Goal: Task Accomplishment & Management: Manage account settings

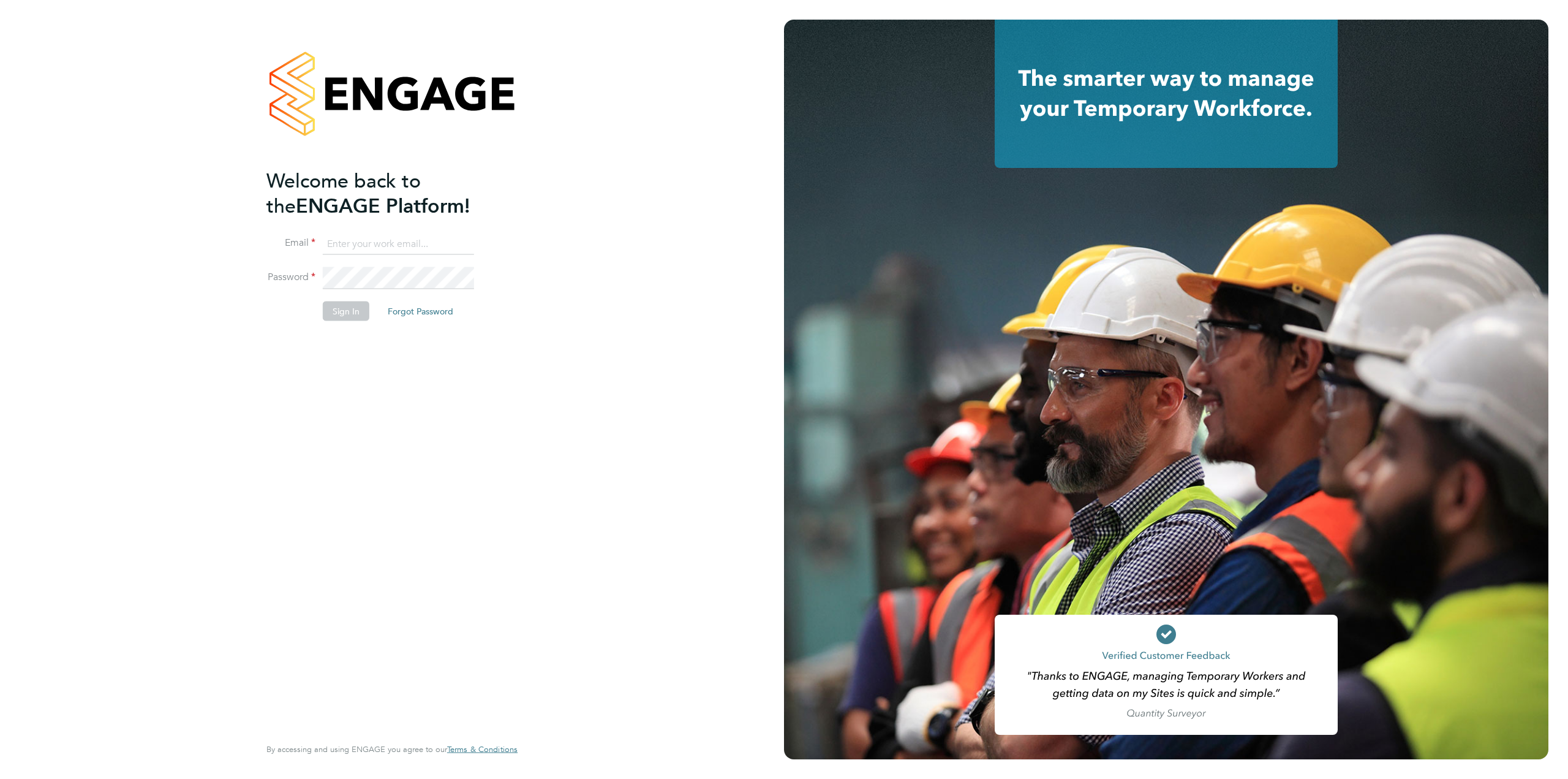
click at [372, 250] on input at bounding box center [399, 244] width 151 height 22
type input "supportuser2@engagetech.com"
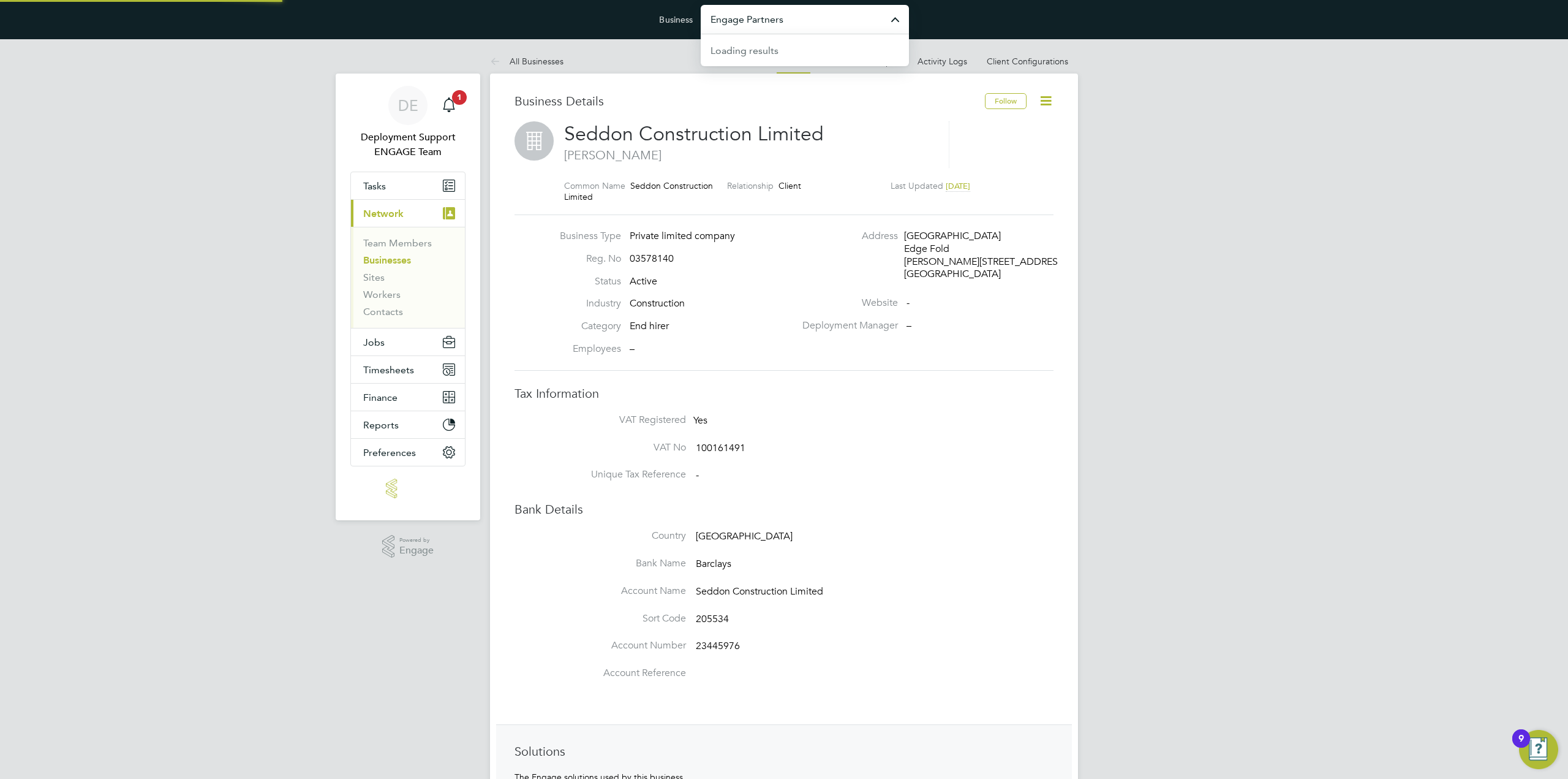
click at [770, 9] on input "Engage Partners" at bounding box center [805, 19] width 208 height 29
click at [785, 51] on span "Thorn [PERSON_NAME] Limited" at bounding box center [782, 50] width 144 height 15
type input "Thorn [PERSON_NAME] Limited"
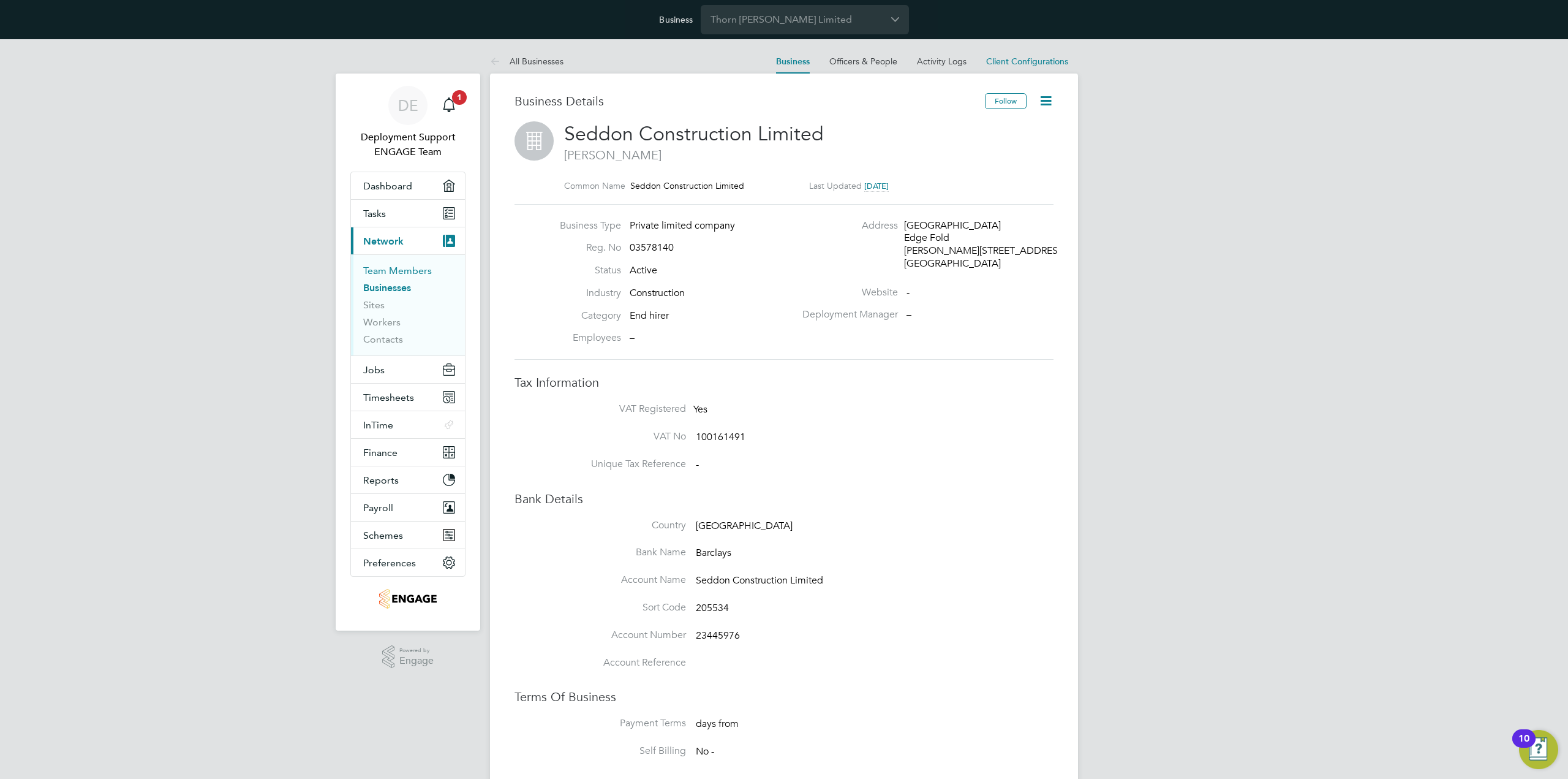
click at [412, 272] on link "Team Members" at bounding box center [397, 270] width 69 height 11
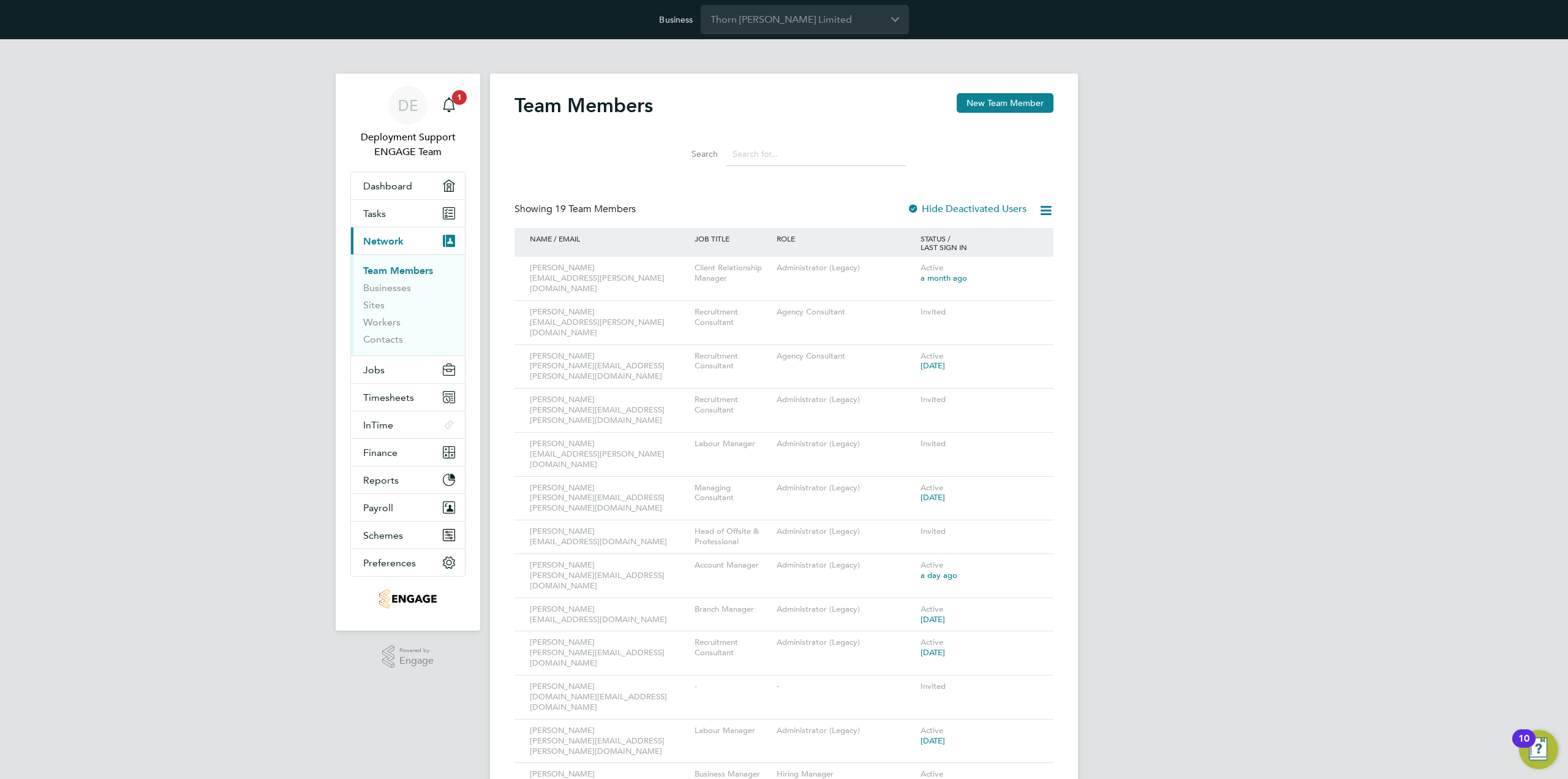
click at [792, 147] on input at bounding box center [816, 154] width 179 height 24
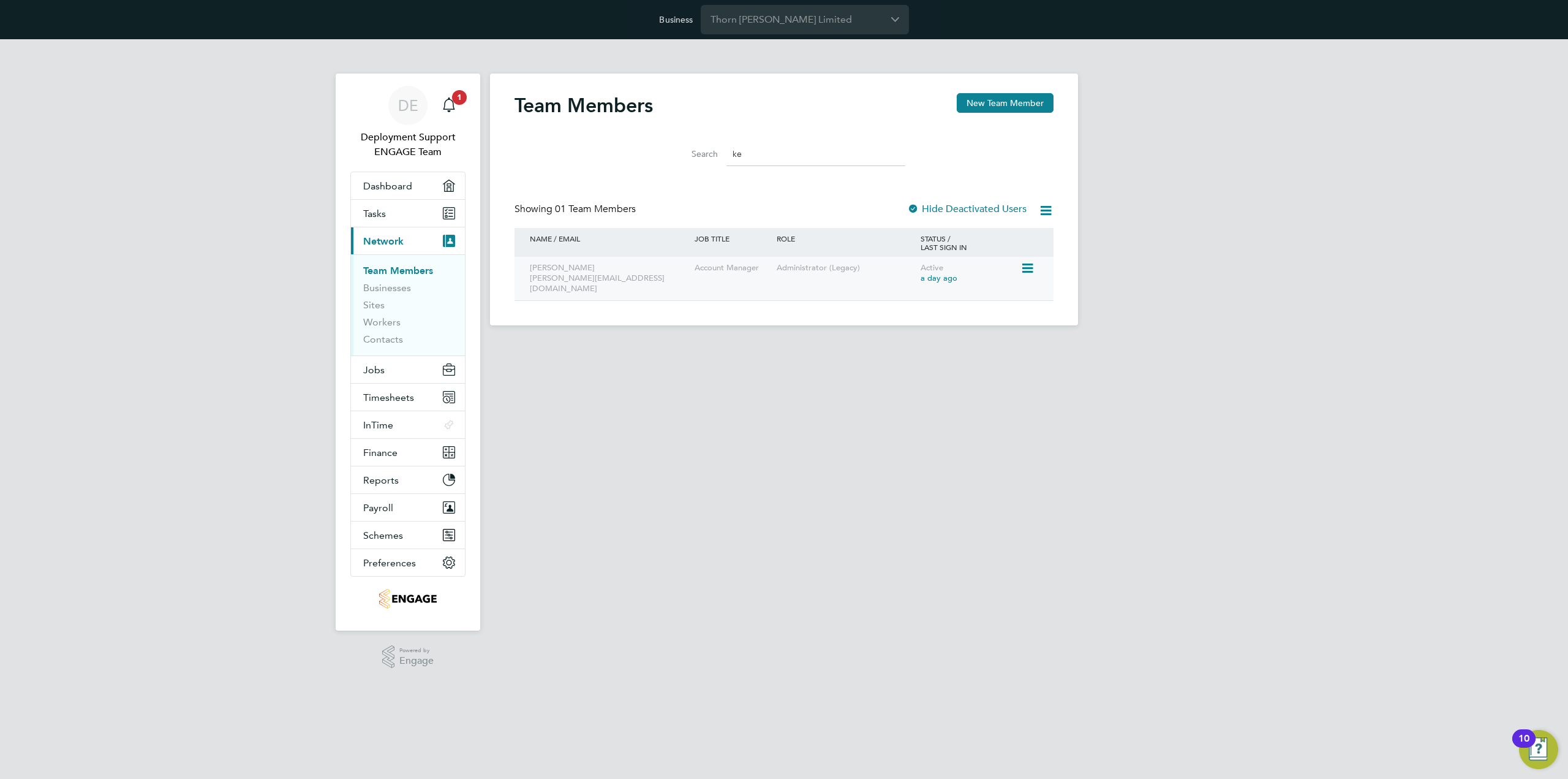
type input "ke"
click at [1032, 270] on icon at bounding box center [1026, 268] width 12 height 15
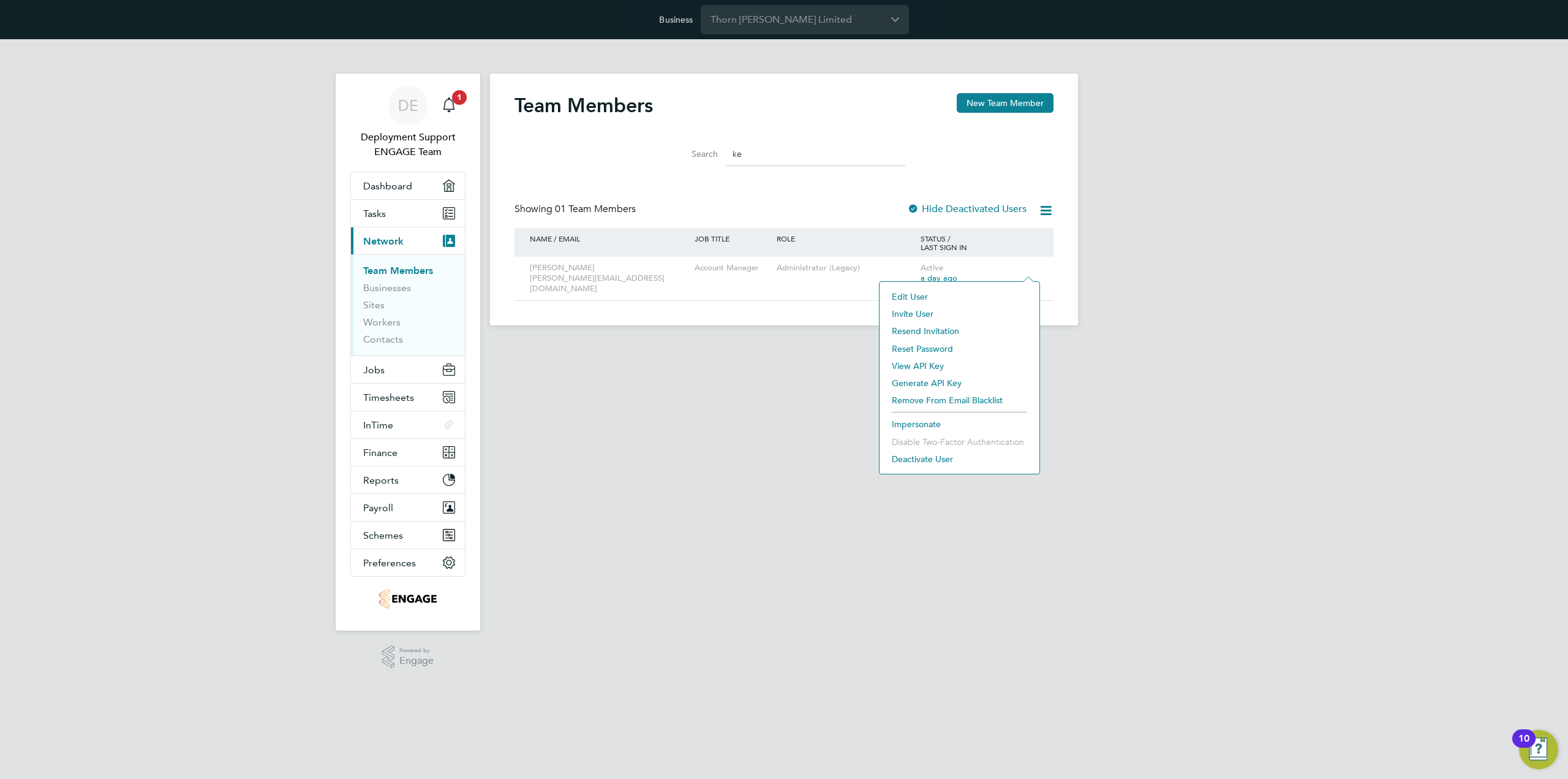
click at [933, 421] on li "Impersonate" at bounding box center [959, 423] width 148 height 17
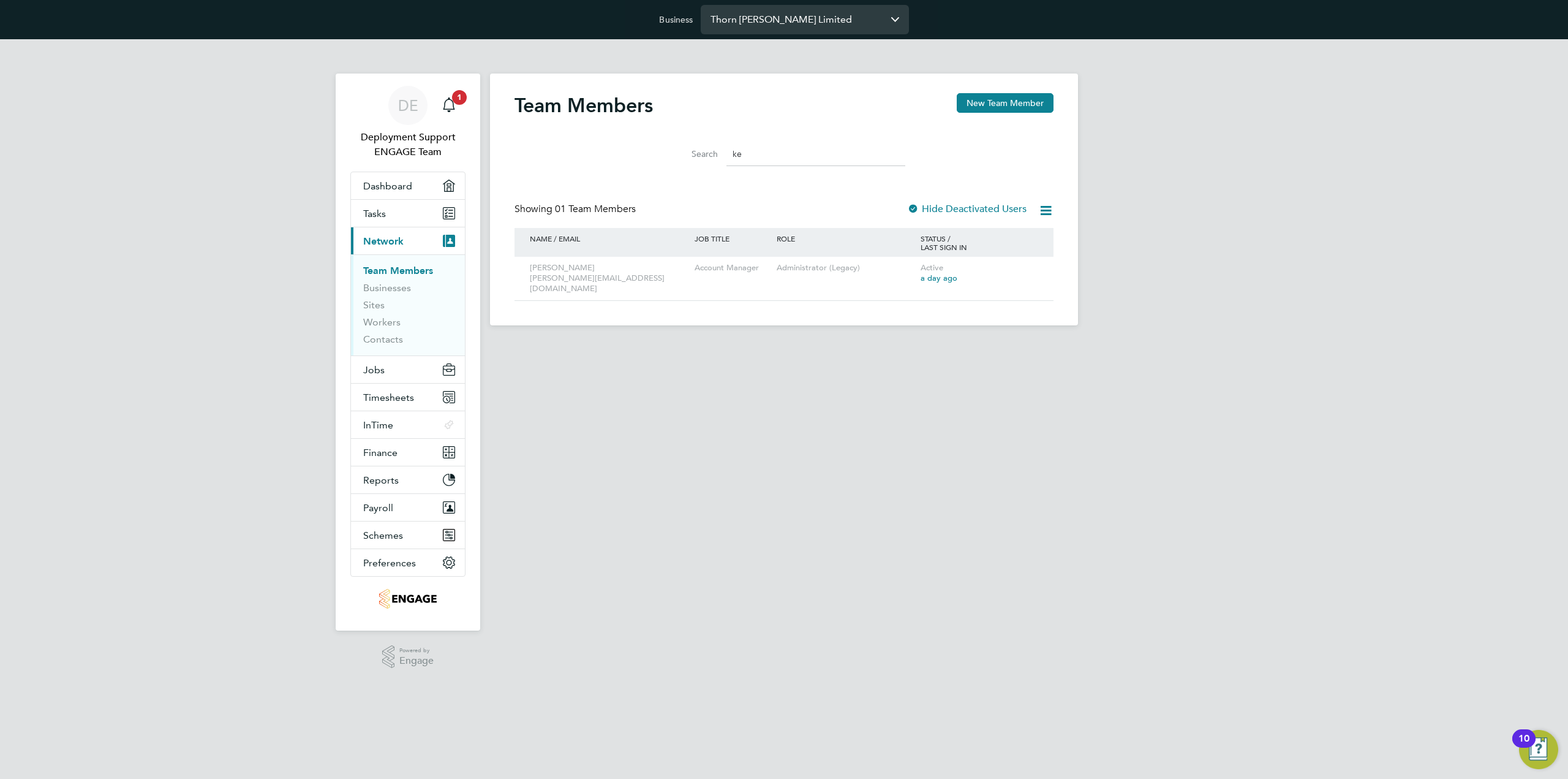
click at [779, 17] on input "Thorn [PERSON_NAME] Limited" at bounding box center [805, 19] width 208 height 29
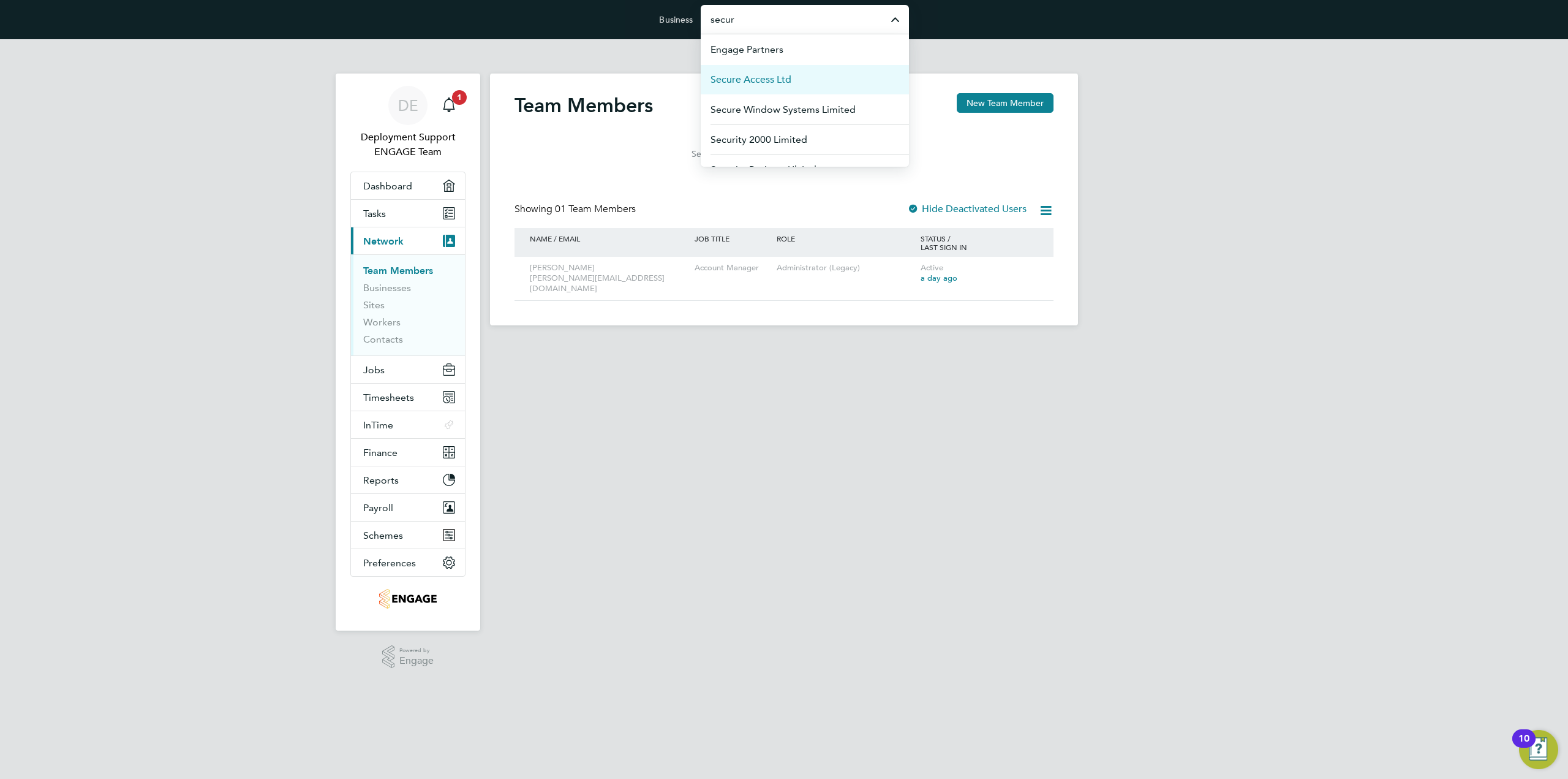
click at [798, 81] on li "Secure Access Ltd" at bounding box center [805, 79] width 208 height 30
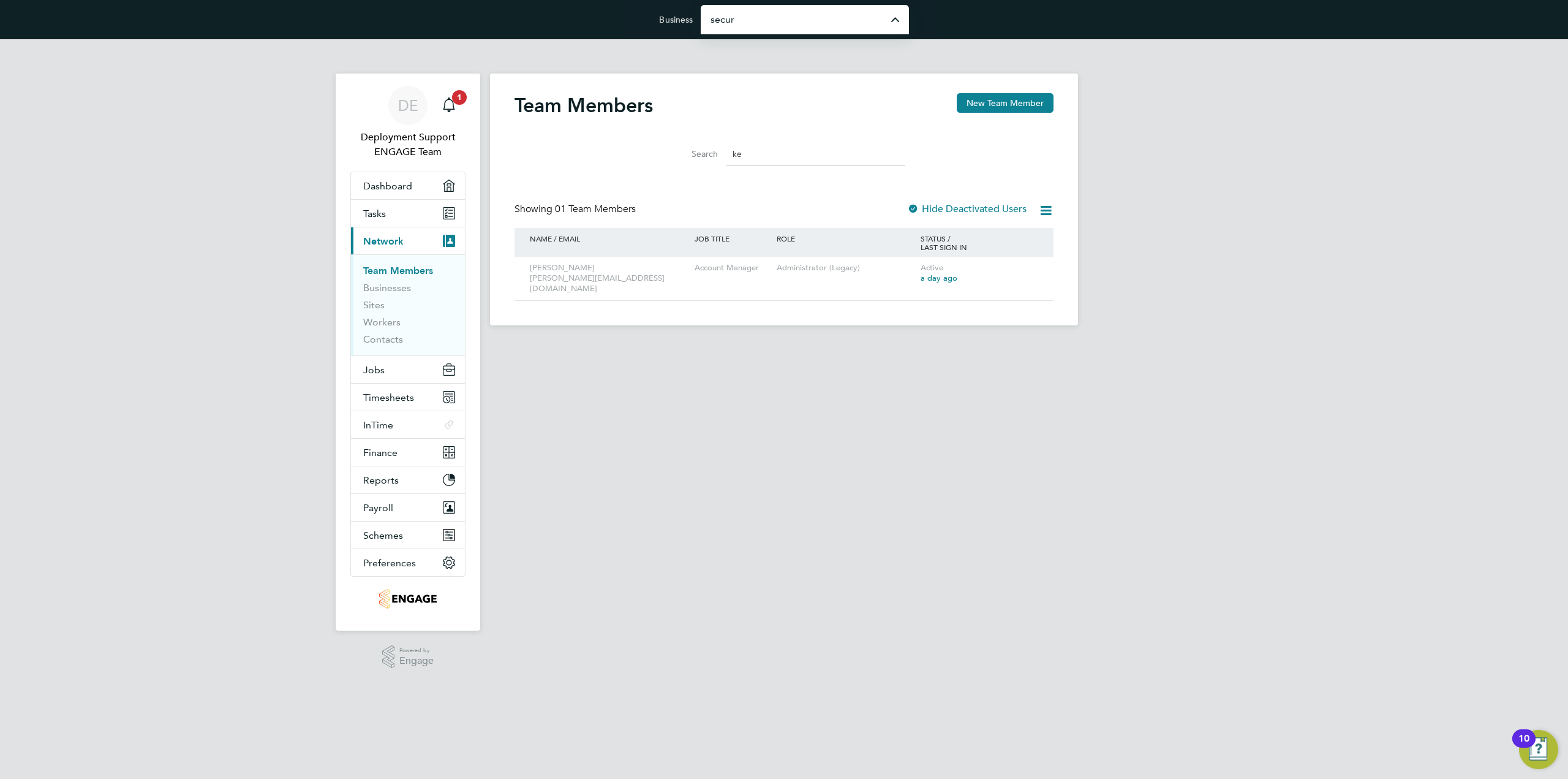
type input "Secure Access Ltd"
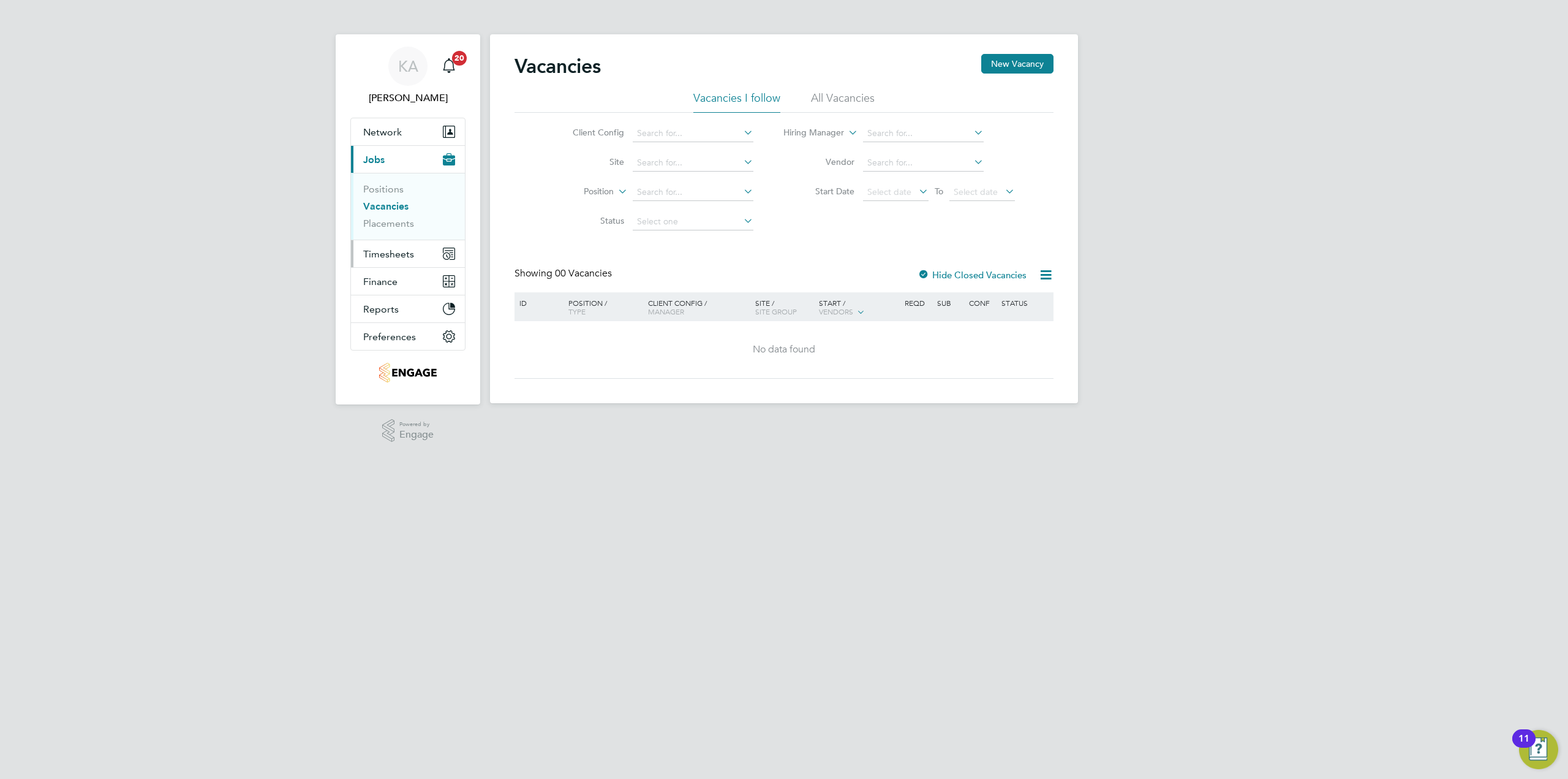
click at [411, 256] on span "Timesheets" at bounding box center [388, 254] width 51 height 11
click at [390, 215] on link "Timesheets" at bounding box center [388, 216] width 51 height 11
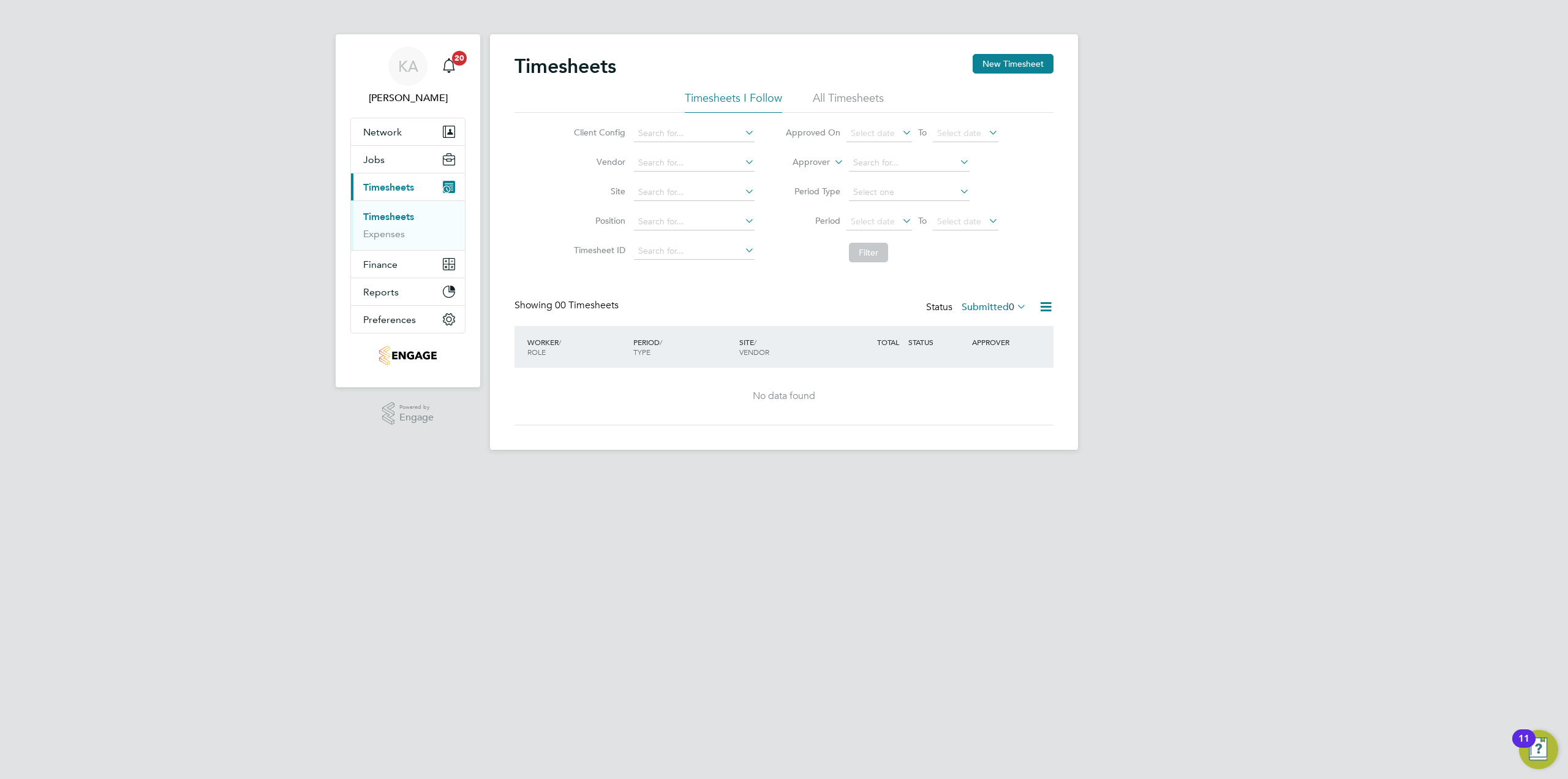
click at [841, 97] on li "All Timesheets" at bounding box center [848, 102] width 71 height 22
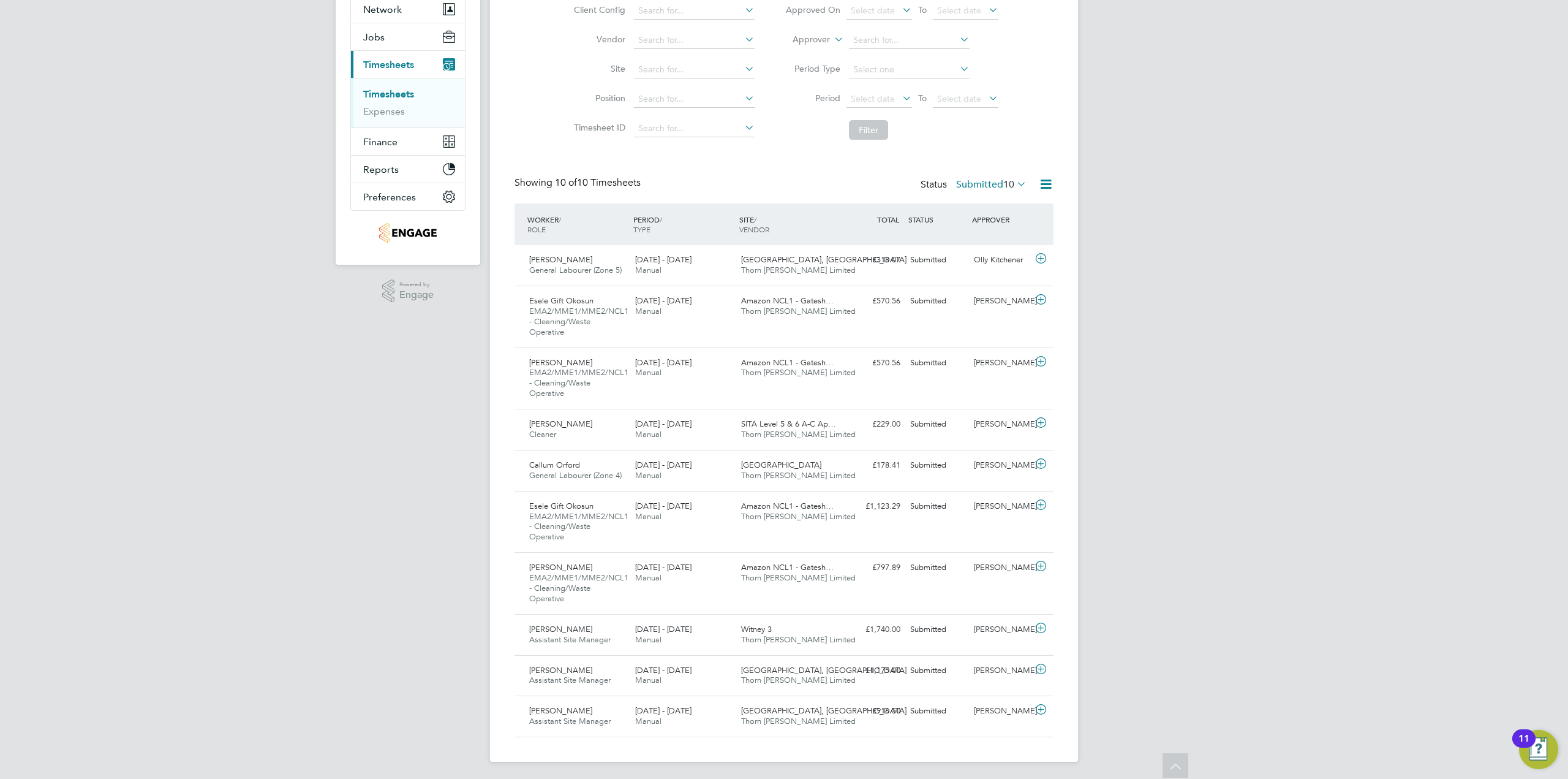
click at [1012, 183] on span "10" at bounding box center [1008, 184] width 11 height 12
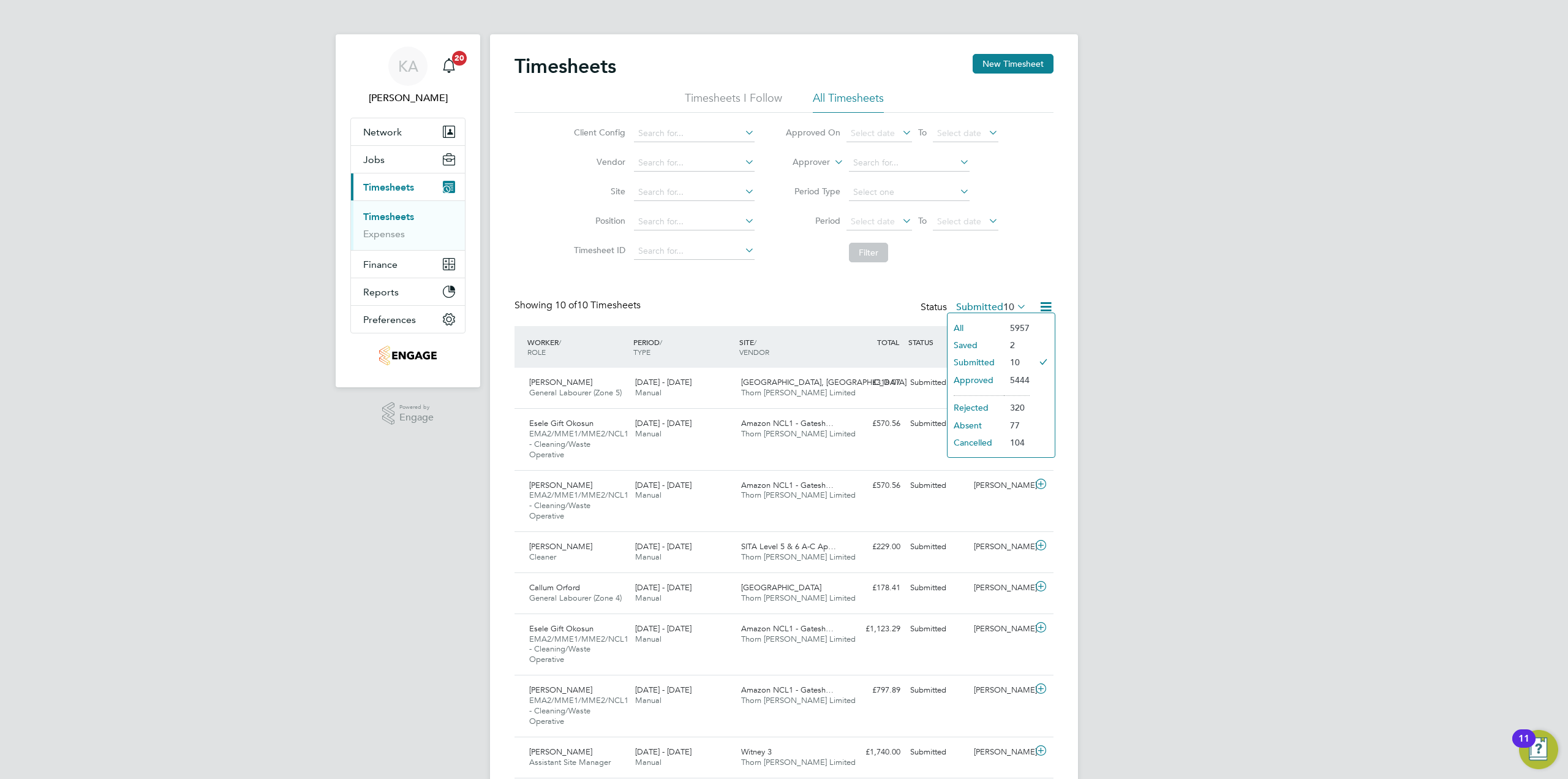
click at [1009, 345] on li "2" at bounding box center [1017, 345] width 26 height 17
click at [1014, 303] on icon at bounding box center [1014, 306] width 0 height 17
click at [970, 343] on li "Saved" at bounding box center [975, 345] width 56 height 17
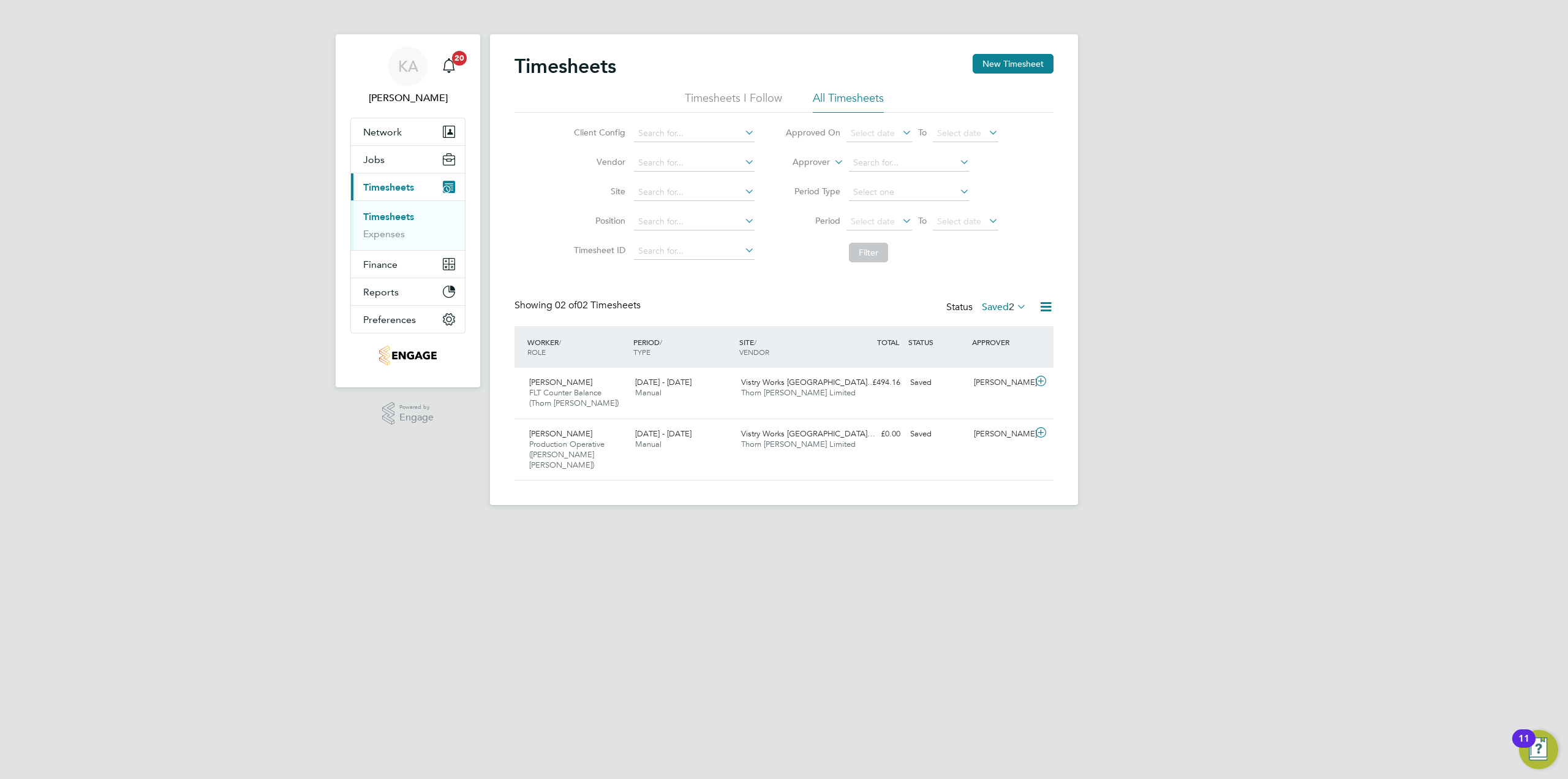
click at [1014, 308] on icon at bounding box center [1014, 306] width 0 height 17
click at [982, 324] on li "All" at bounding box center [989, 328] width 56 height 17
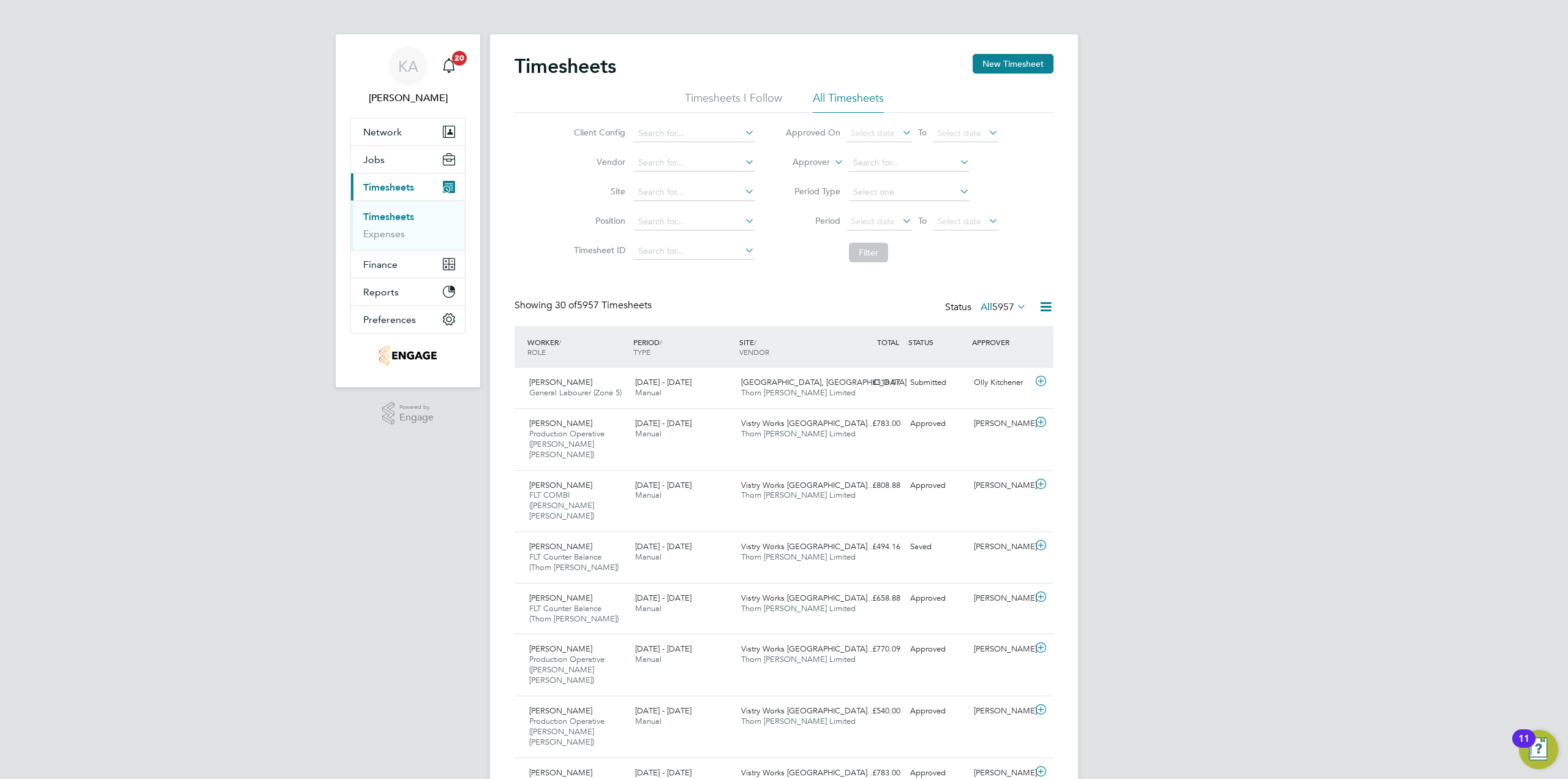
click at [997, 305] on span "5957" at bounding box center [1003, 307] width 22 height 12
click at [996, 364] on li "Submitted" at bounding box center [987, 362] width 56 height 17
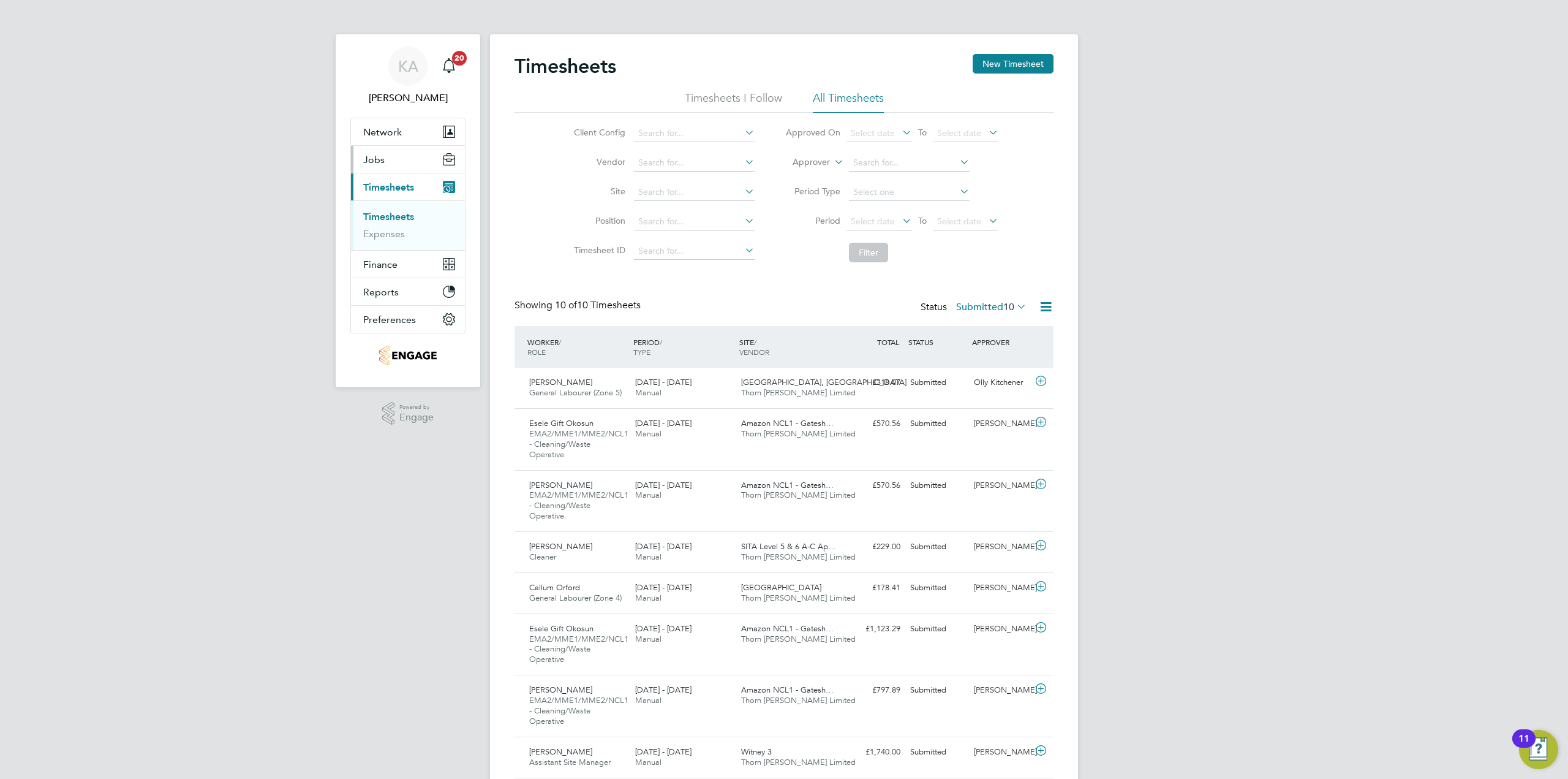
click at [397, 161] on button "Jobs" at bounding box center [408, 159] width 114 height 27
click at [413, 135] on button "Network" at bounding box center [408, 131] width 114 height 27
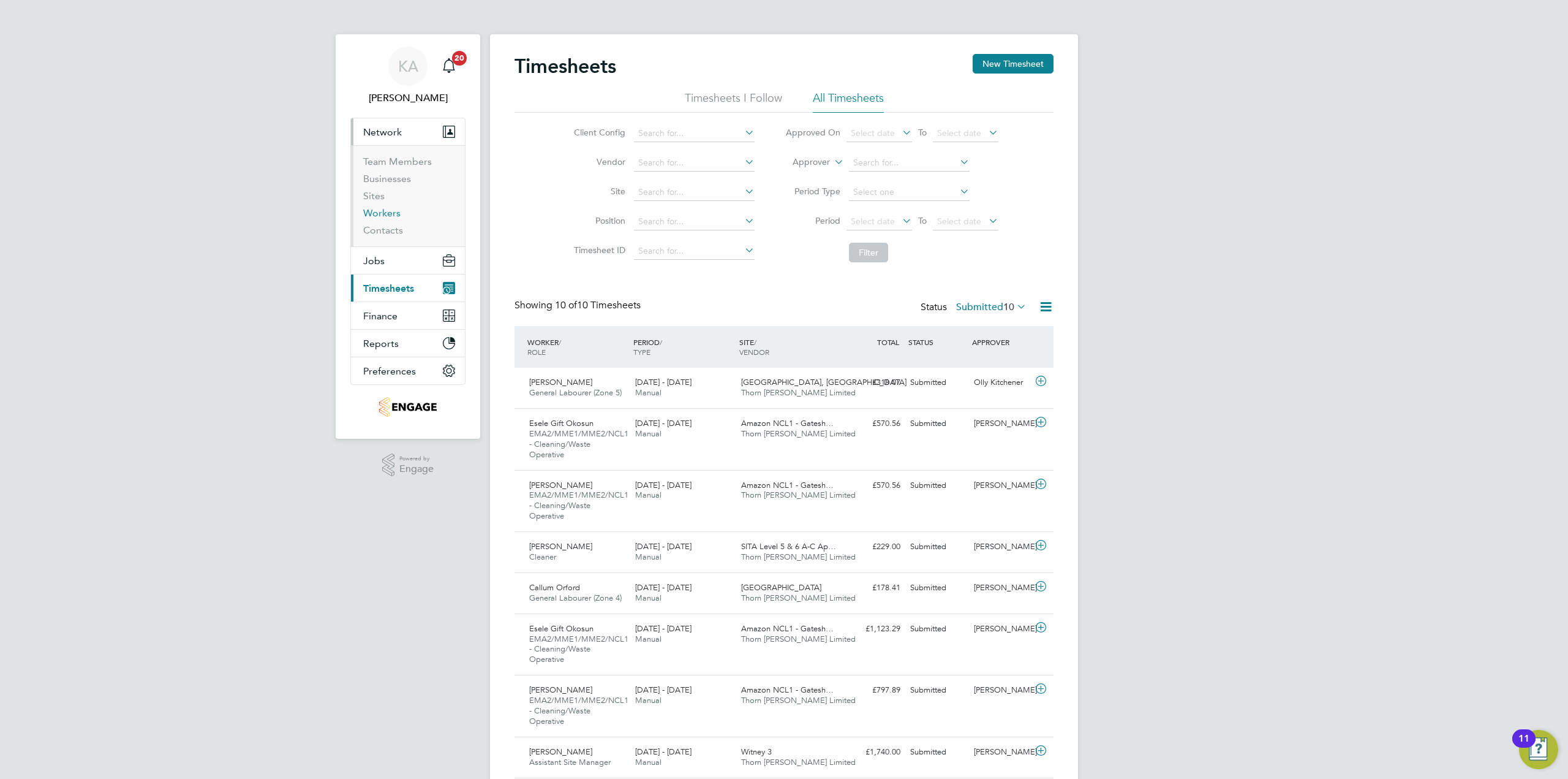
click at [380, 213] on link "Workers" at bounding box center [381, 213] width 37 height 11
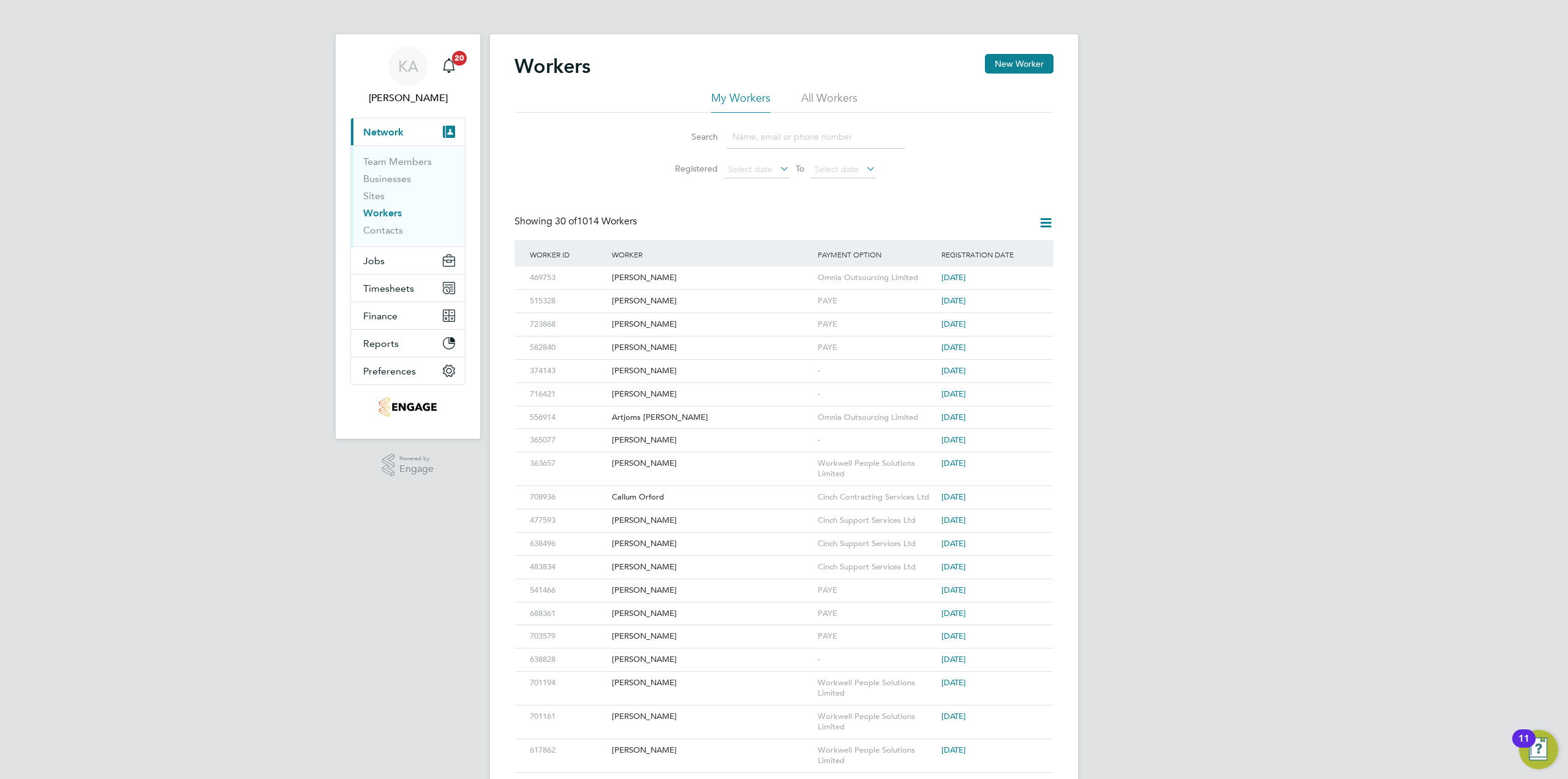
click at [772, 139] on input at bounding box center [816, 137] width 179 height 24
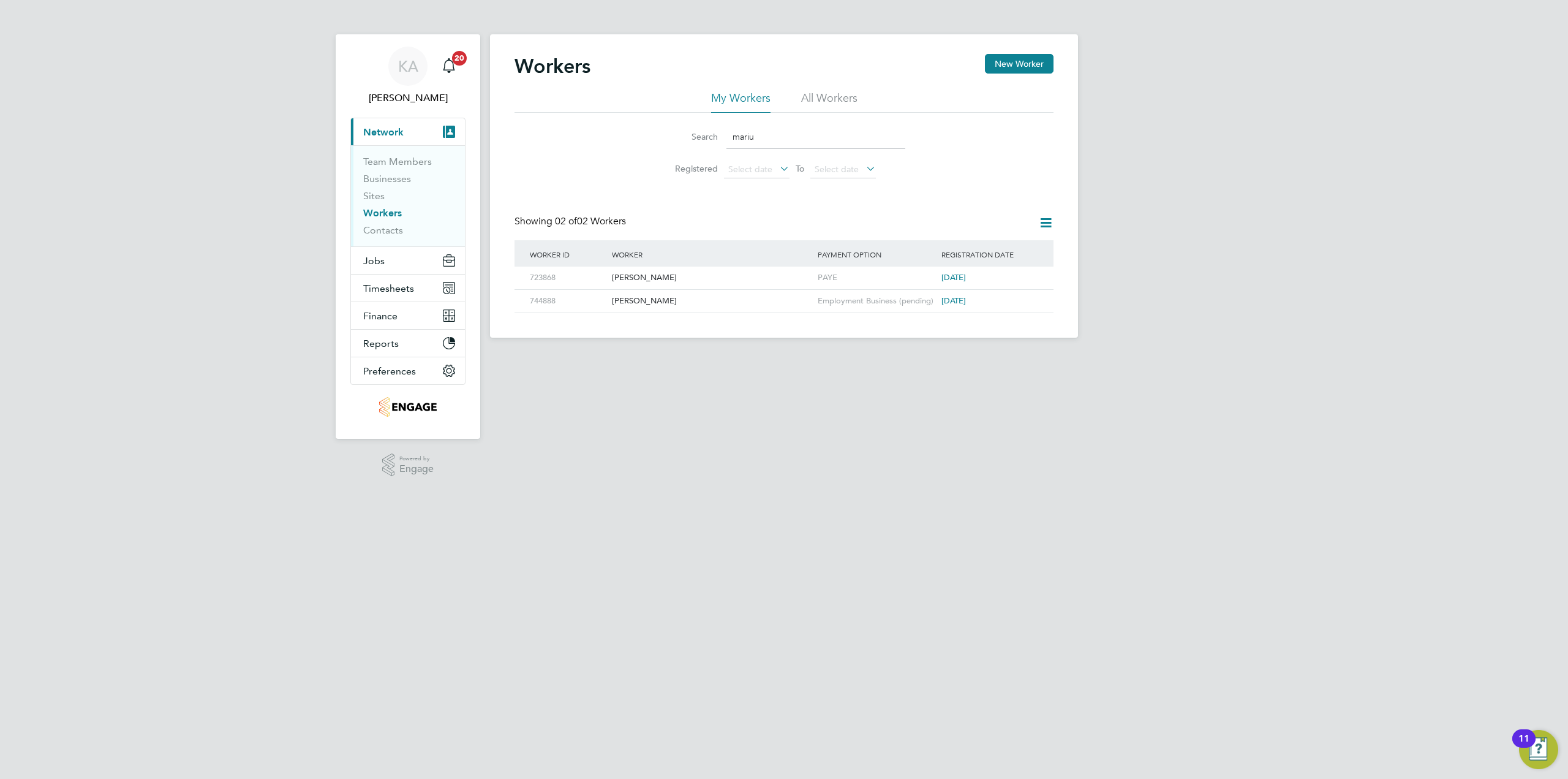
type input "mariu"
click at [673, 275] on div "Mariusz Burghardt" at bounding box center [711, 278] width 206 height 23
click at [671, 276] on div "Mariusz Burghardt" at bounding box center [711, 278] width 206 height 23
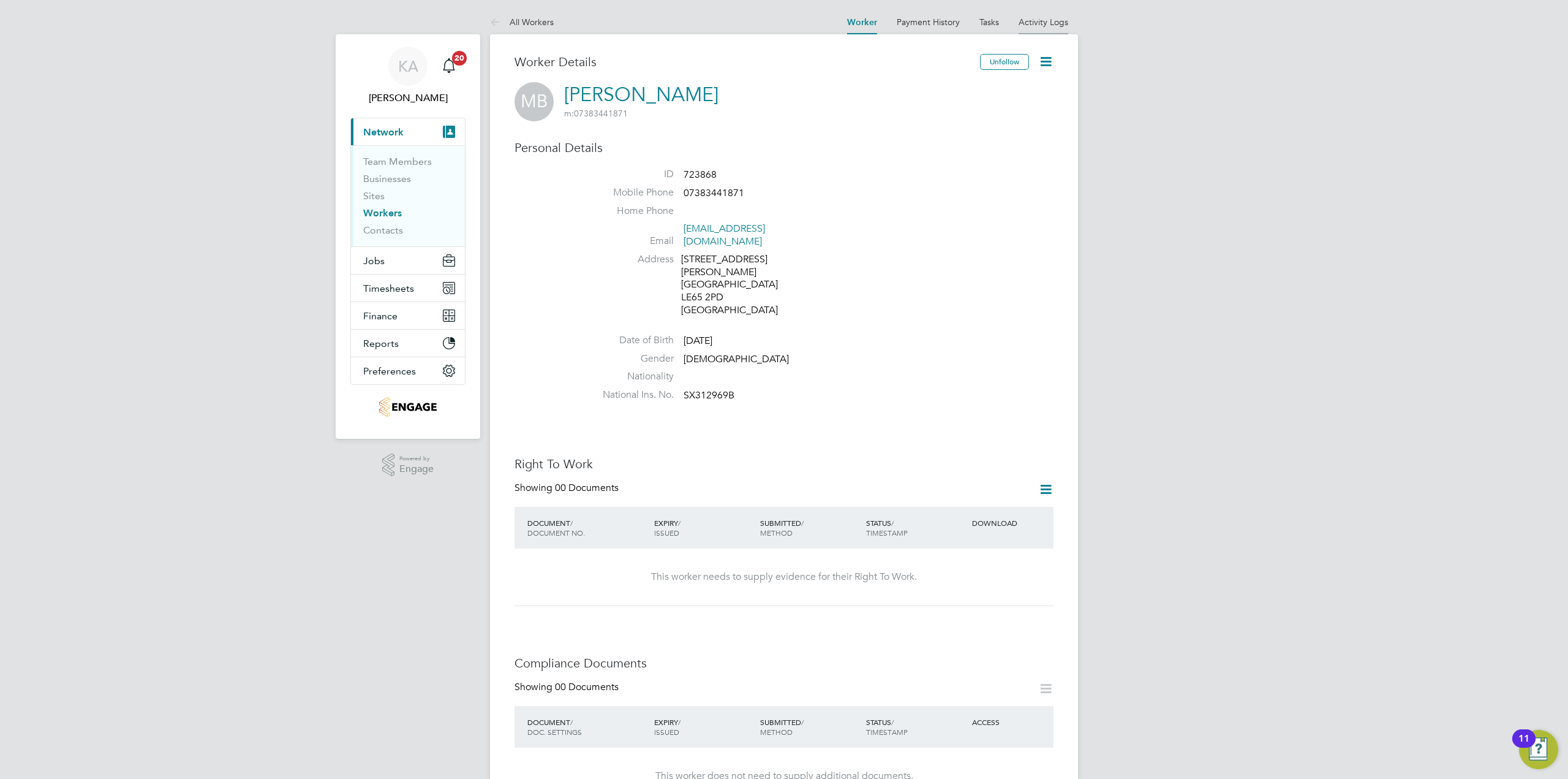
click at [1038, 15] on li "Activity Logs" at bounding box center [1043, 22] width 49 height 25
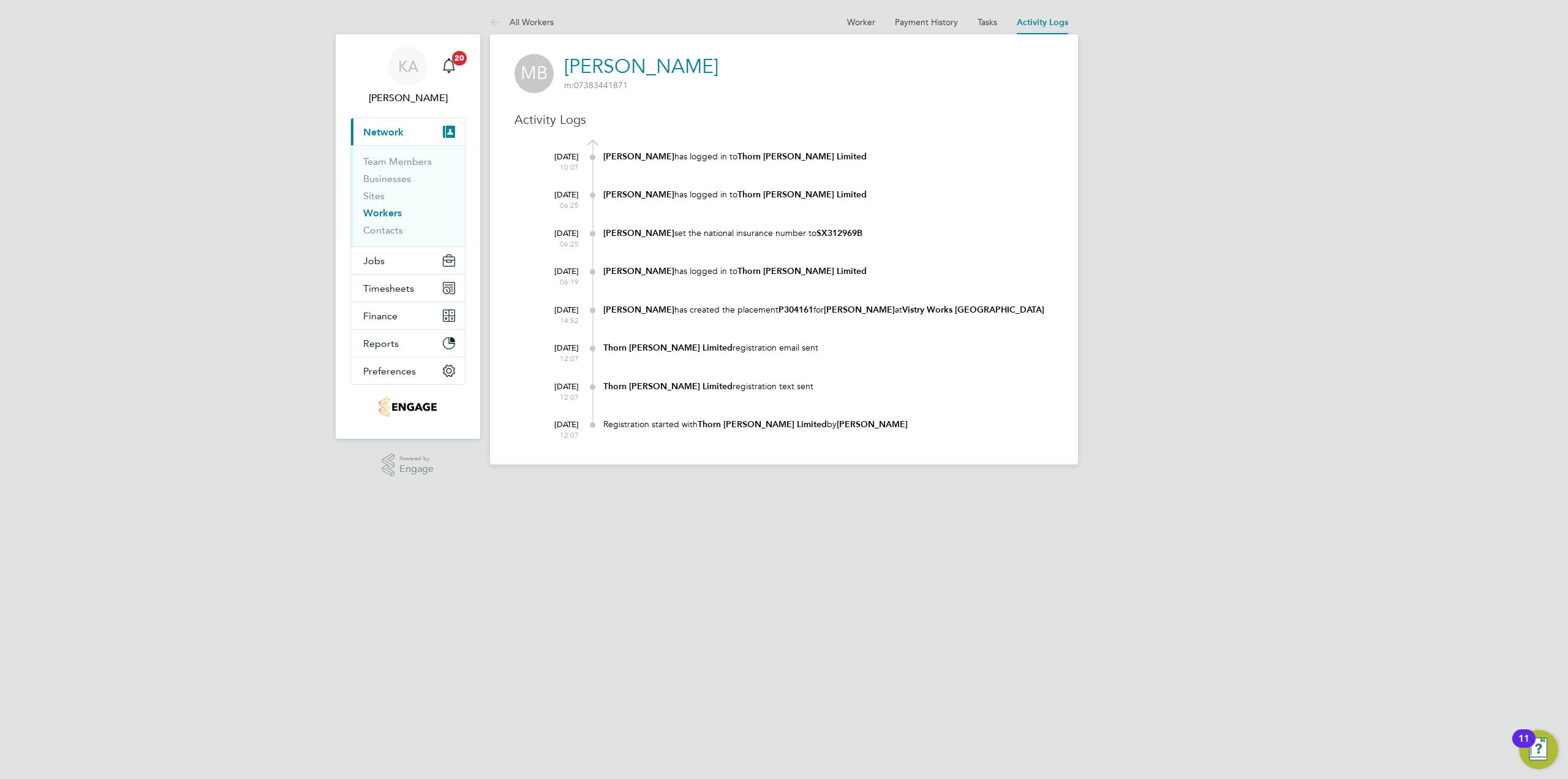
click at [973, 23] on at-navigation-tab "Tasks" at bounding box center [987, 20] width 39 height 11
click at [989, 26] on link "Tasks" at bounding box center [987, 22] width 20 height 11
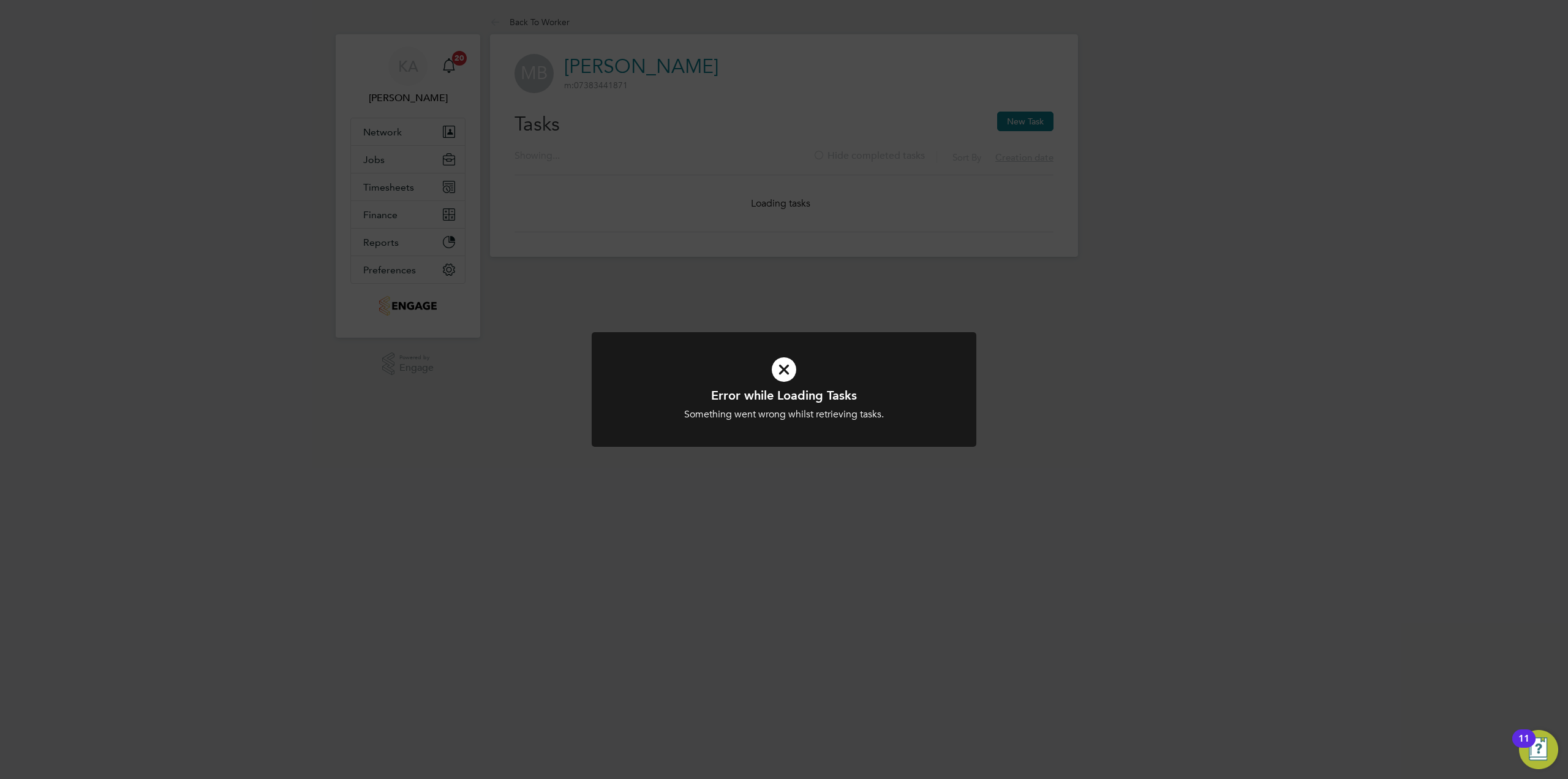
click at [942, 27] on div "Error while Loading Tasks Something went wrong whilst retrieving tasks. Cancel …" at bounding box center [784, 389] width 1568 height 779
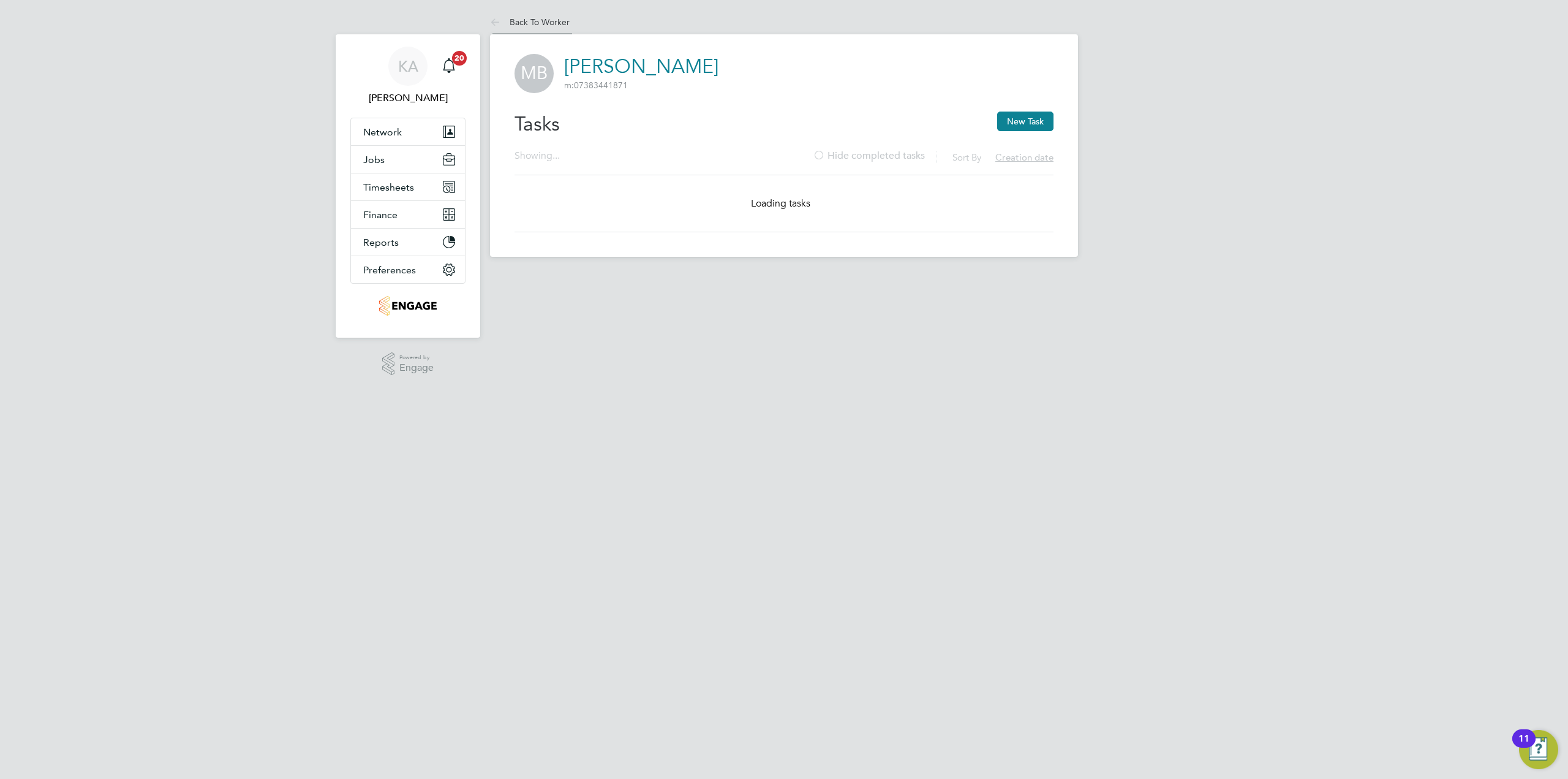
click at [536, 20] on link "Back To Worker" at bounding box center [529, 22] width 79 height 11
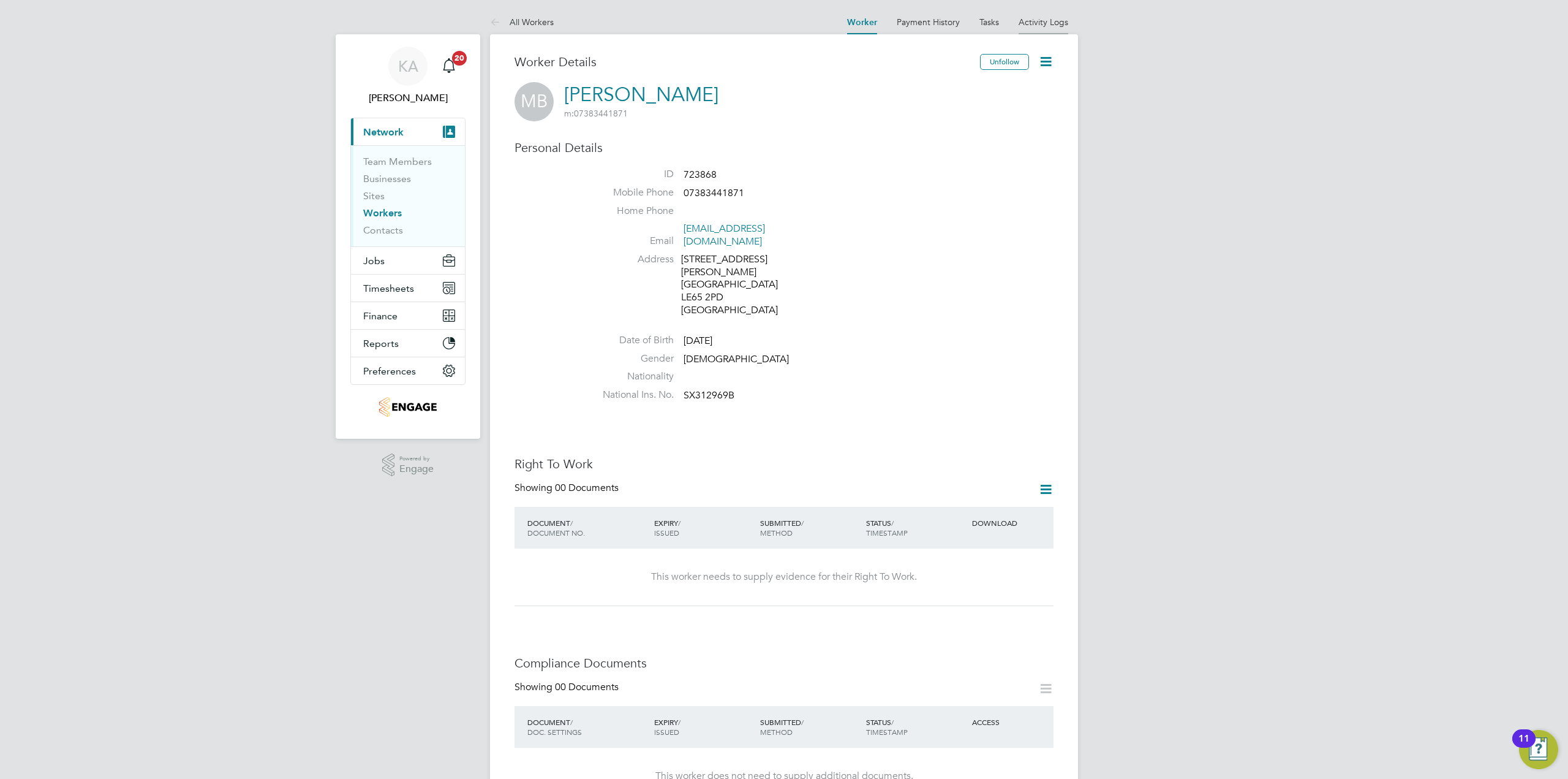
click at [1028, 15] on li "Activity Logs" at bounding box center [1043, 22] width 49 height 25
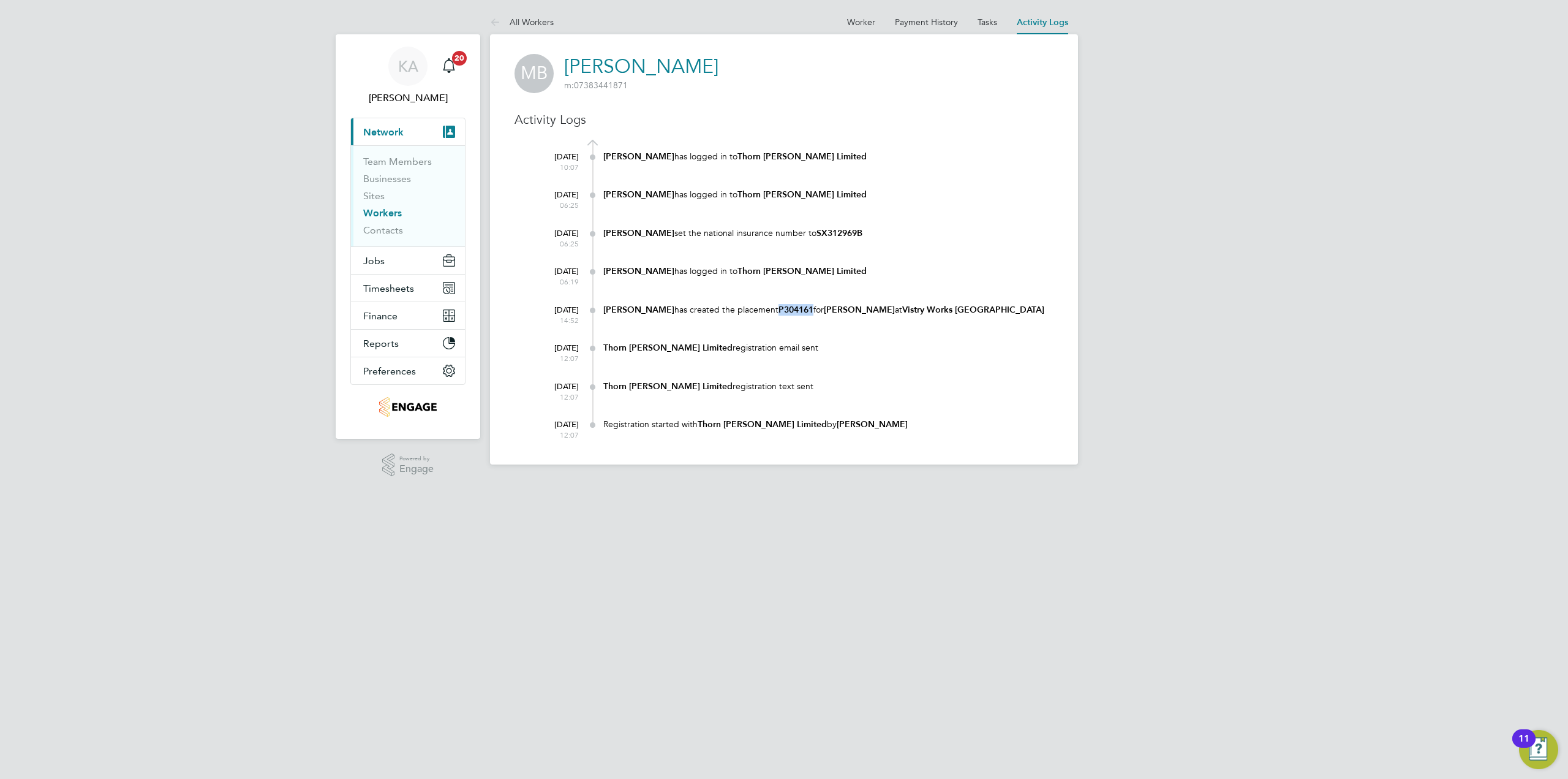
drag, startPoint x: 799, startPoint y: 311, endPoint x: 763, endPoint y: 310, distance: 36.0
click at [763, 310] on div "Kerry Asawla has created the placement P304161 for Mariusz Burghardt at Vistry …" at bounding box center [828, 310] width 450 height 11
copy b "P304161"
click at [413, 262] on button "Jobs" at bounding box center [408, 260] width 114 height 27
click at [392, 228] on link "Placements" at bounding box center [388, 223] width 51 height 11
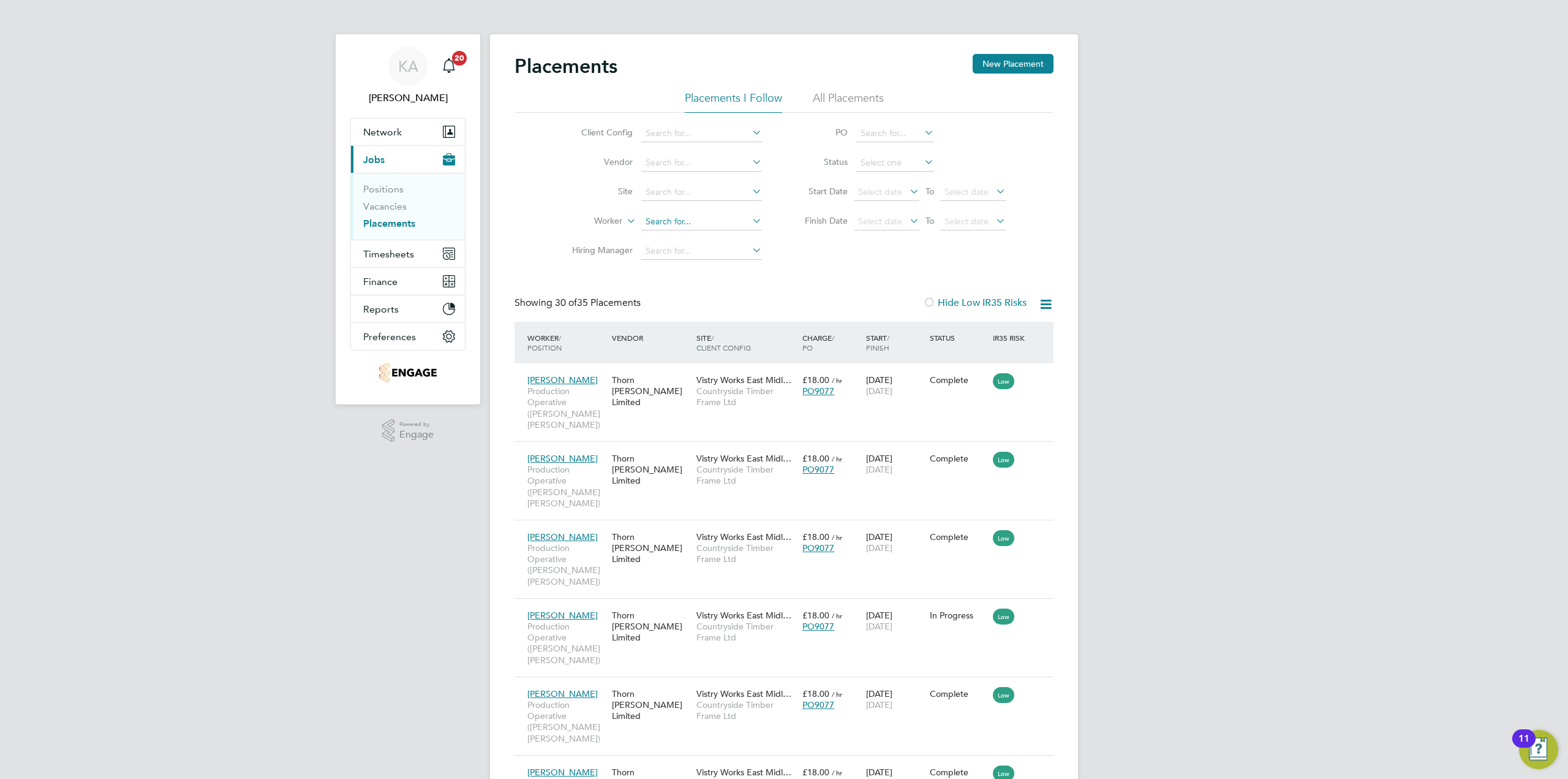
click at [729, 220] on input at bounding box center [702, 222] width 121 height 17
click at [711, 256] on li "Marius z Burghardt" at bounding box center [720, 255] width 157 height 17
type input "Mariusz Burghardt"
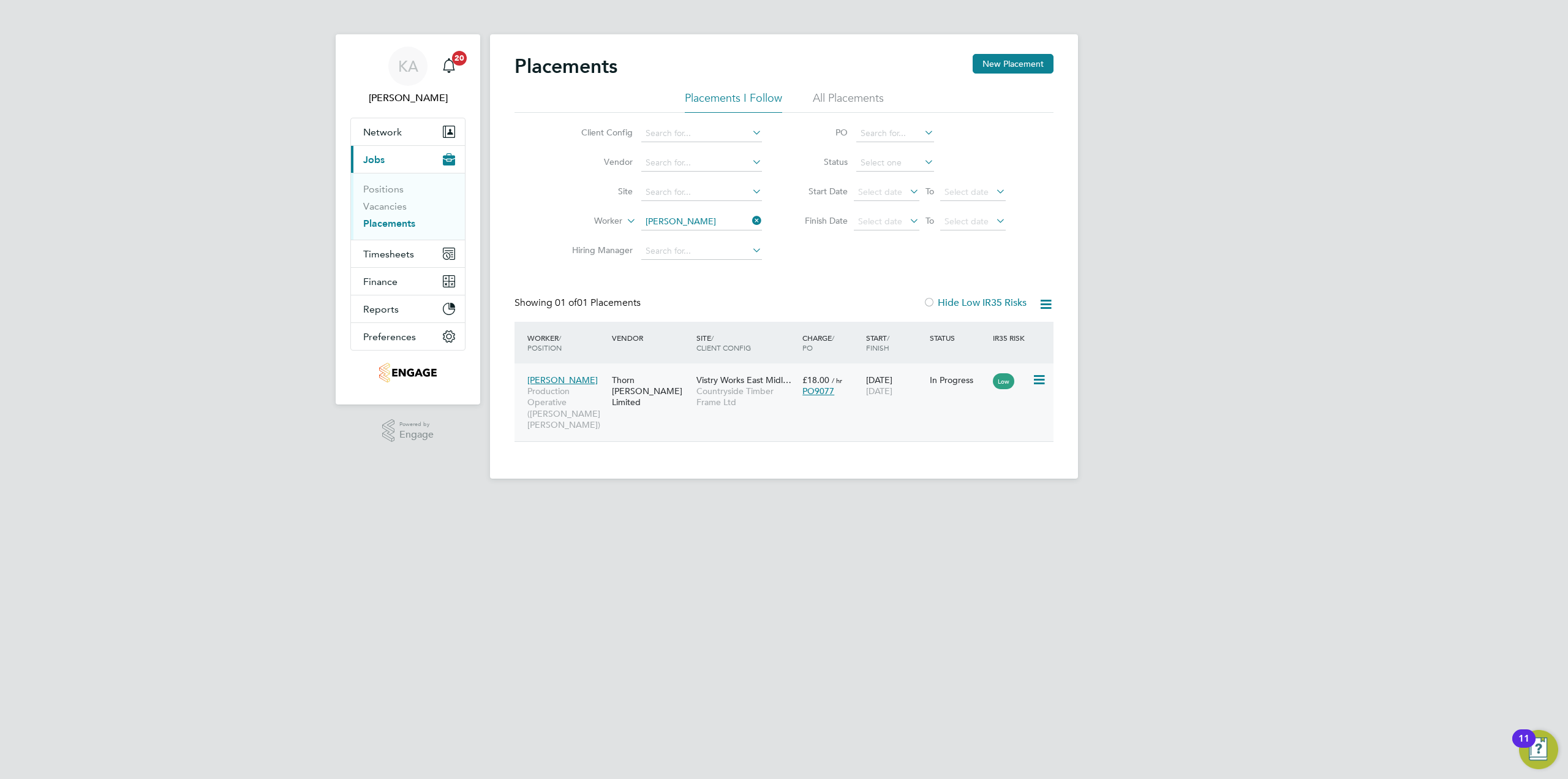
click at [956, 383] on div "In Progress" at bounding box center [958, 380] width 58 height 11
click at [577, 396] on span "Production Operative (Thorn Baker)" at bounding box center [567, 408] width 79 height 44
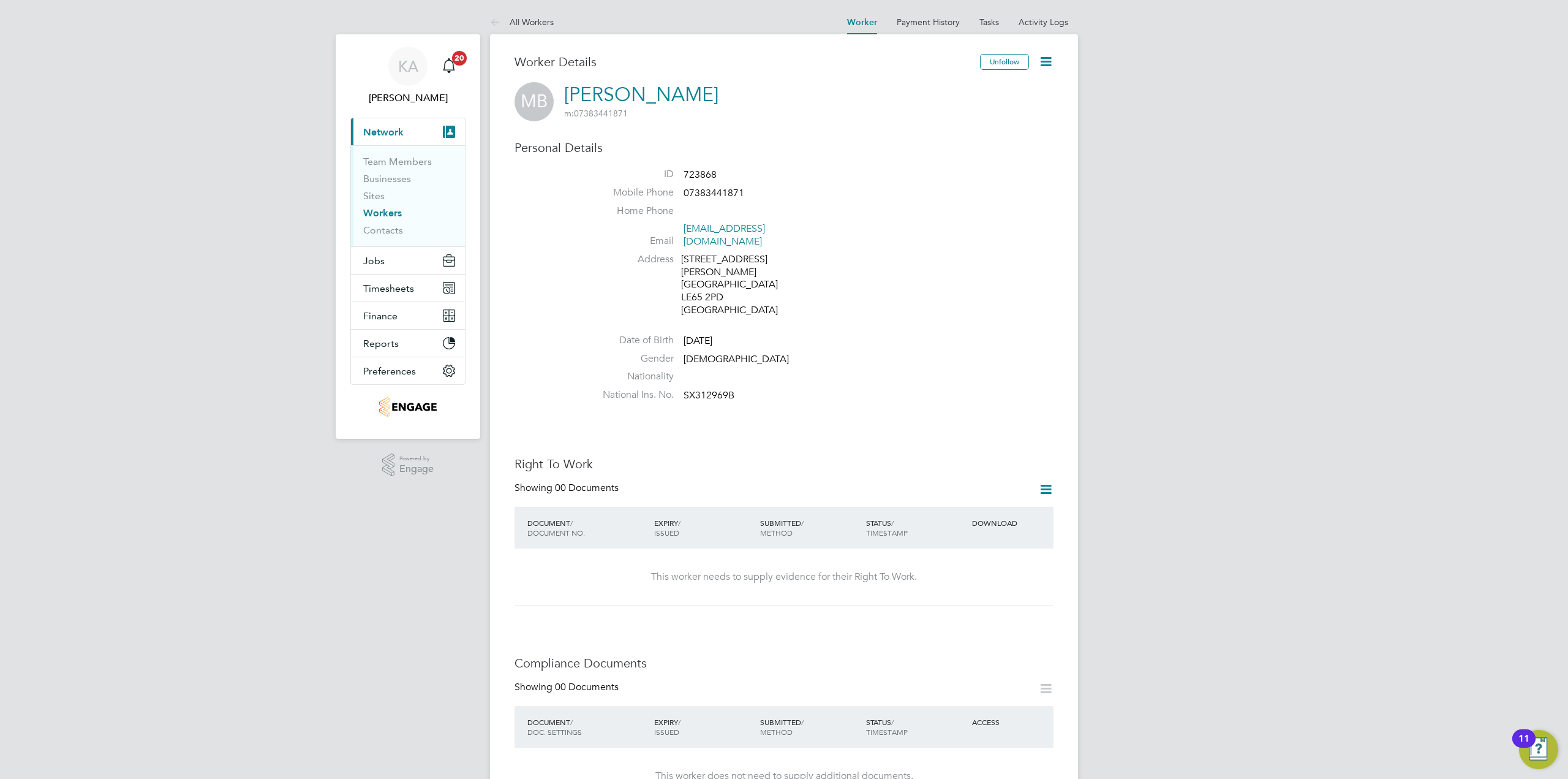
click at [709, 173] on span "723868" at bounding box center [700, 174] width 33 height 12
copy span "723868"
click at [1044, 22] on link "Activity Logs" at bounding box center [1043, 22] width 49 height 11
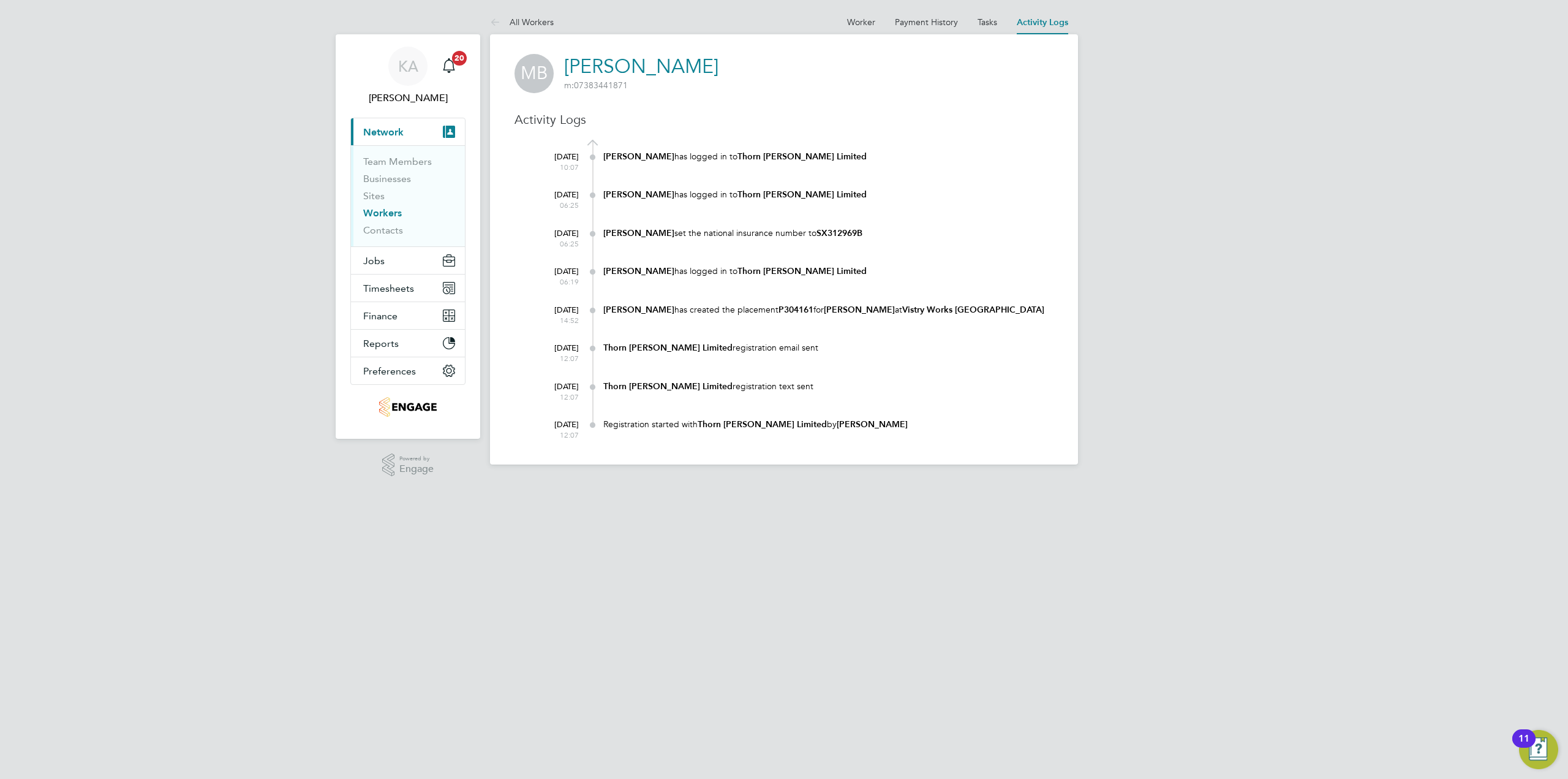
drag, startPoint x: 760, startPoint y: 77, endPoint x: 566, endPoint y: 62, distance: 194.6
click at [566, 62] on div "MB Mariusz Burghardt m: 07383441871" at bounding box center [784, 74] width 539 height 39
click at [704, 89] on span "m: 07383441871" at bounding box center [641, 84] width 154 height 11
drag, startPoint x: 730, startPoint y: 74, endPoint x: 570, endPoint y: 69, distance: 160.1
click at [570, 69] on div "MB Mariusz Burghardt m: 07383441871" at bounding box center [784, 74] width 539 height 39
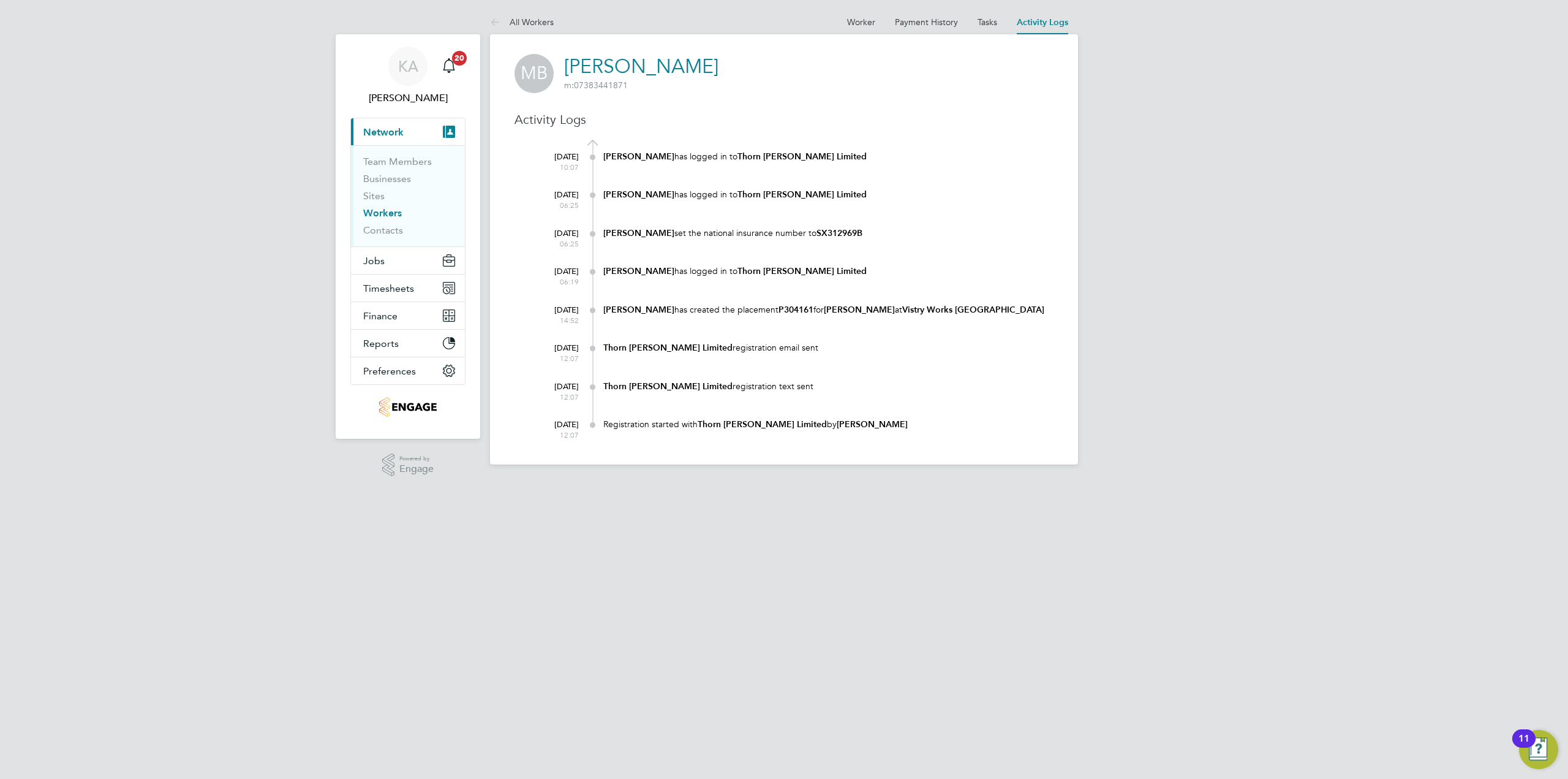
copy h2 "Mariusz Burghardt m: 07383441871"
click at [562, 484] on html "KA Kerry Asawla Notifications 20 Applications: Current page: Network Team Membe…" at bounding box center [784, 242] width 1568 height 484
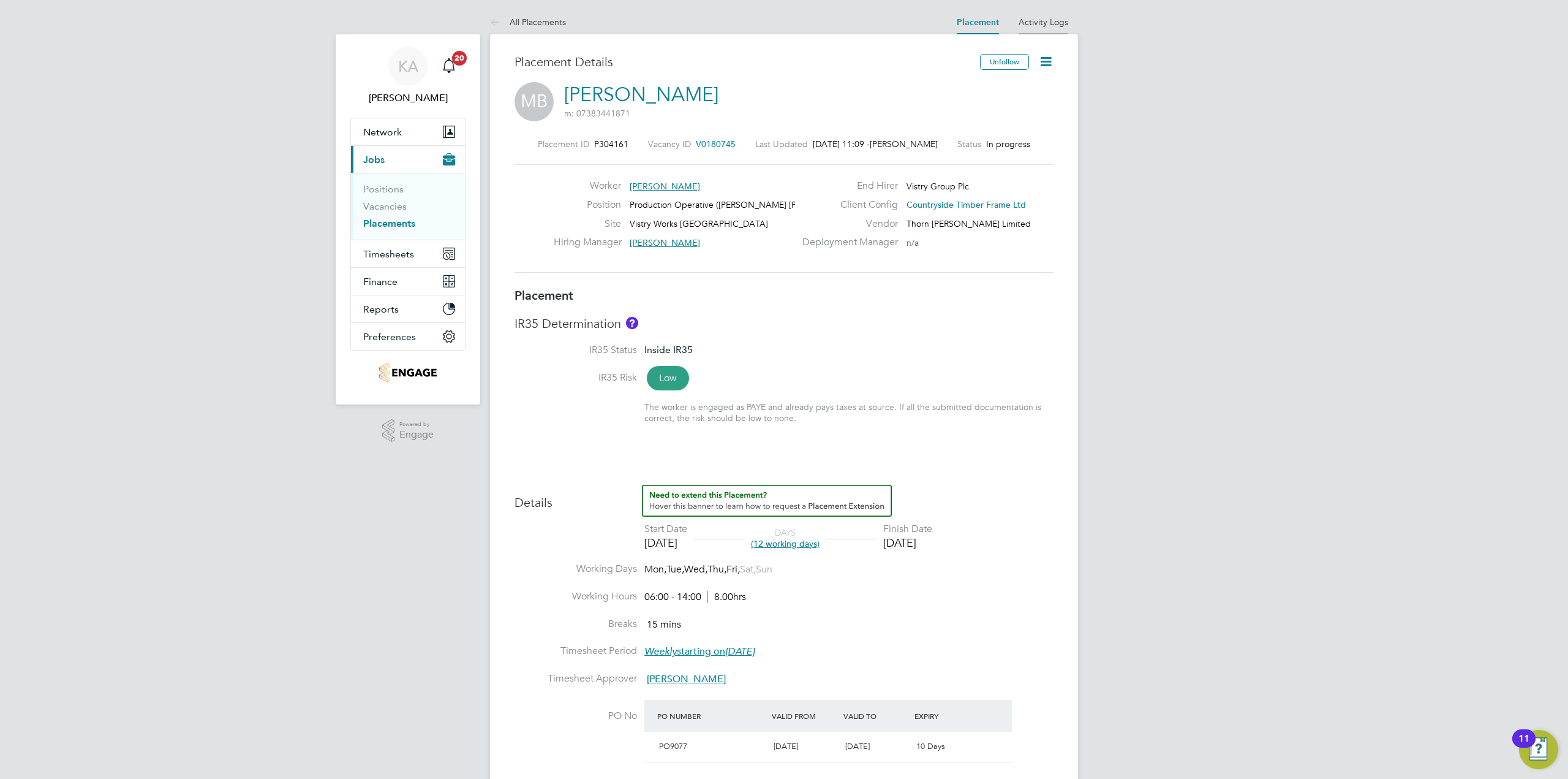
click at [1047, 27] on li "Activity Logs" at bounding box center [1043, 22] width 49 height 25
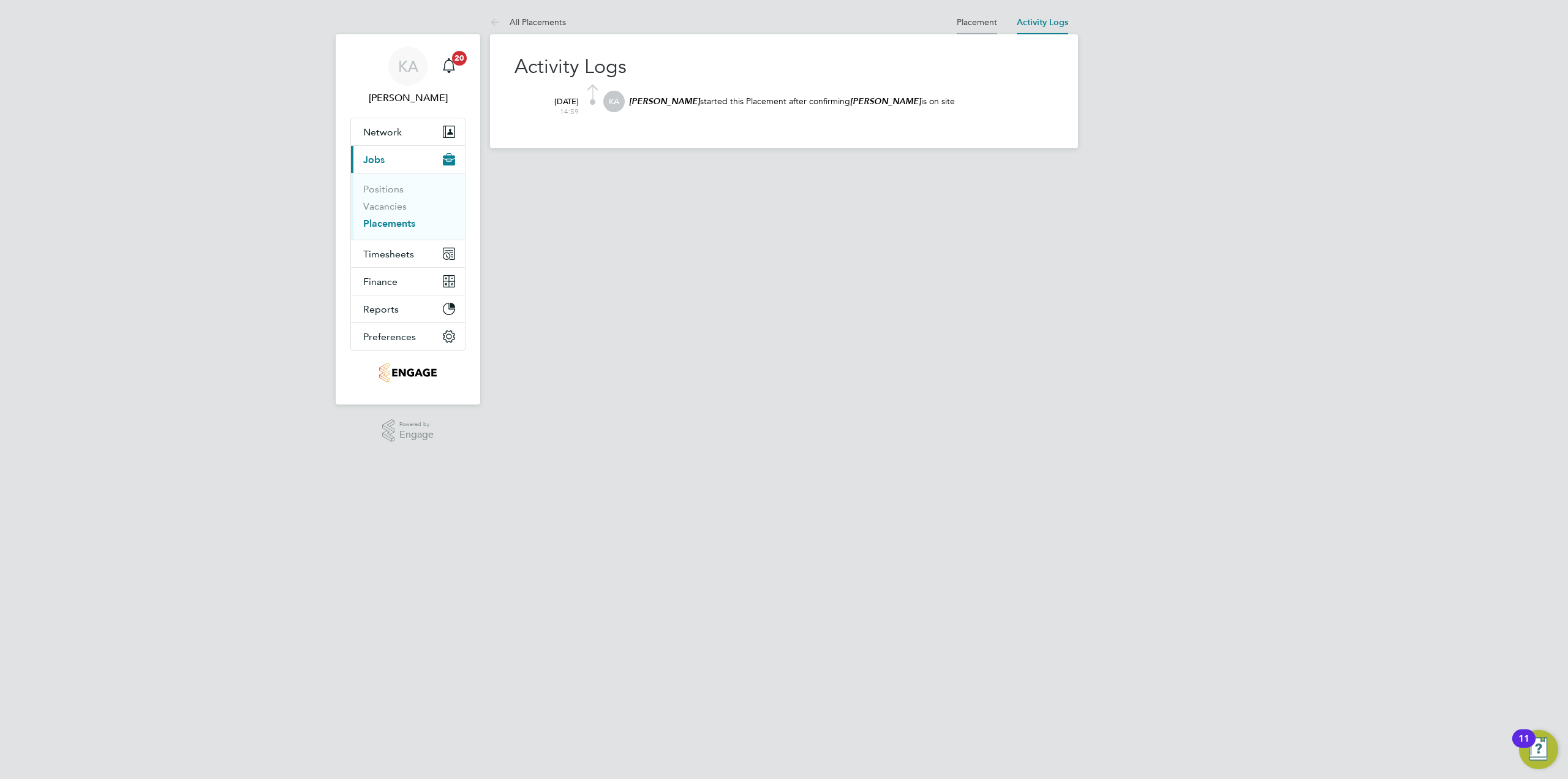
click at [977, 22] on link "Placement" at bounding box center [977, 22] width 41 height 11
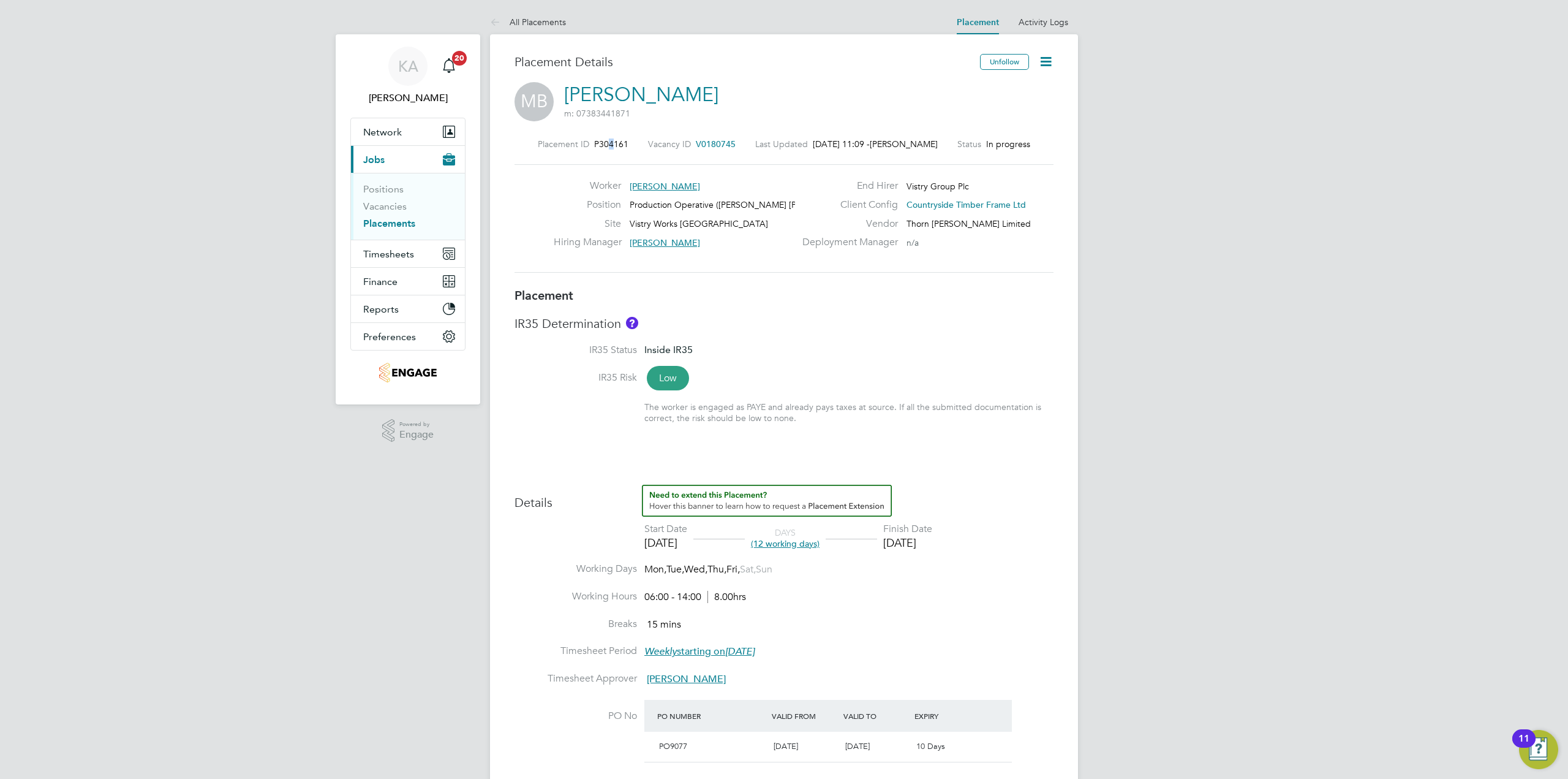
click at [610, 143] on span "P304161" at bounding box center [611, 143] width 34 height 11
click at [619, 144] on span "P304161" at bounding box center [611, 143] width 34 height 11
drag, startPoint x: 631, startPoint y: 144, endPoint x: 593, endPoint y: 144, distance: 38.0
click at [593, 144] on div "Placement ID P304161 Vacancy ID V0180745 Last Updated 25 Sep 2025, 11:09 - Kerr…" at bounding box center [784, 143] width 539 height 11
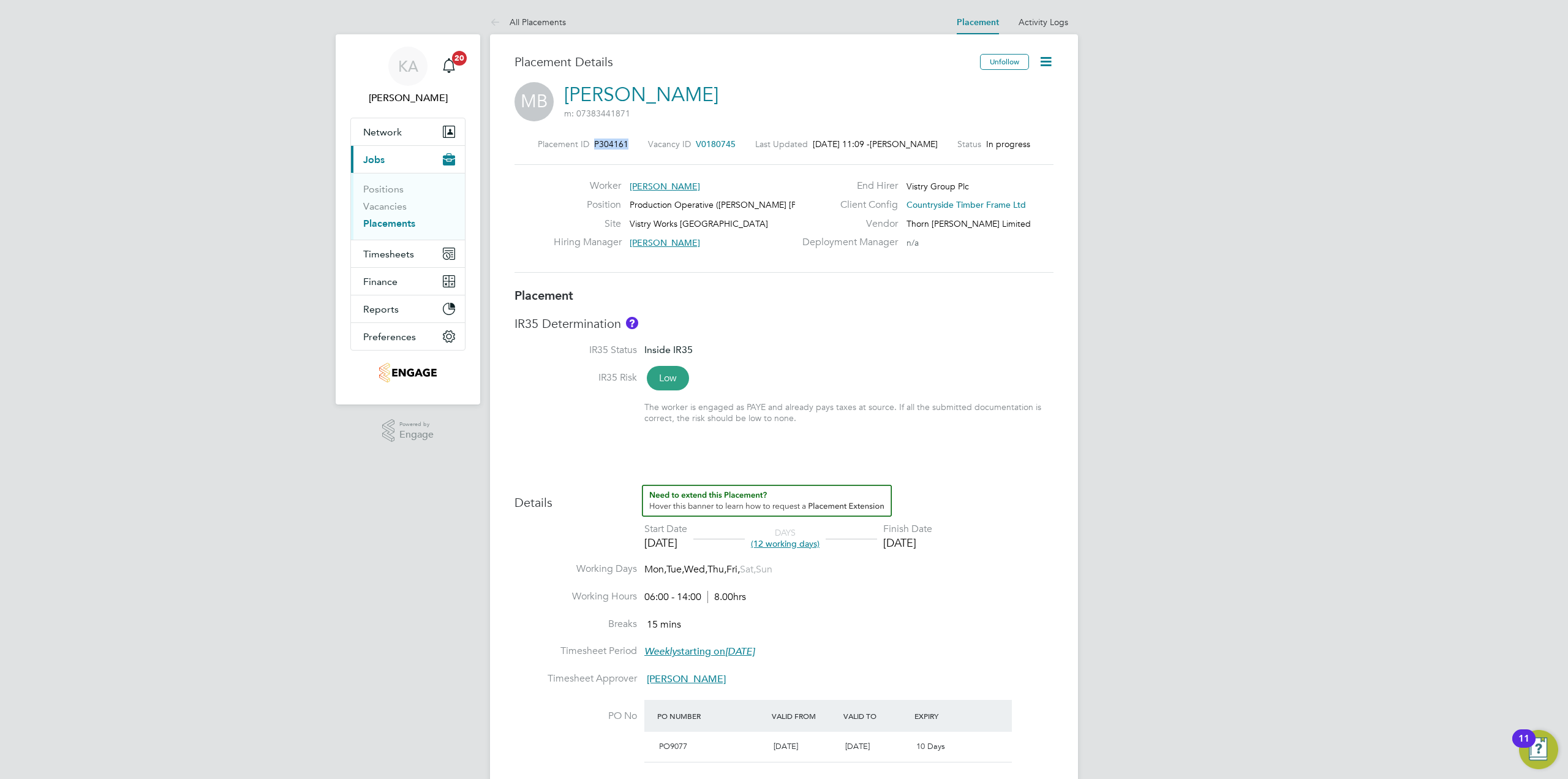
copy span "P304161"
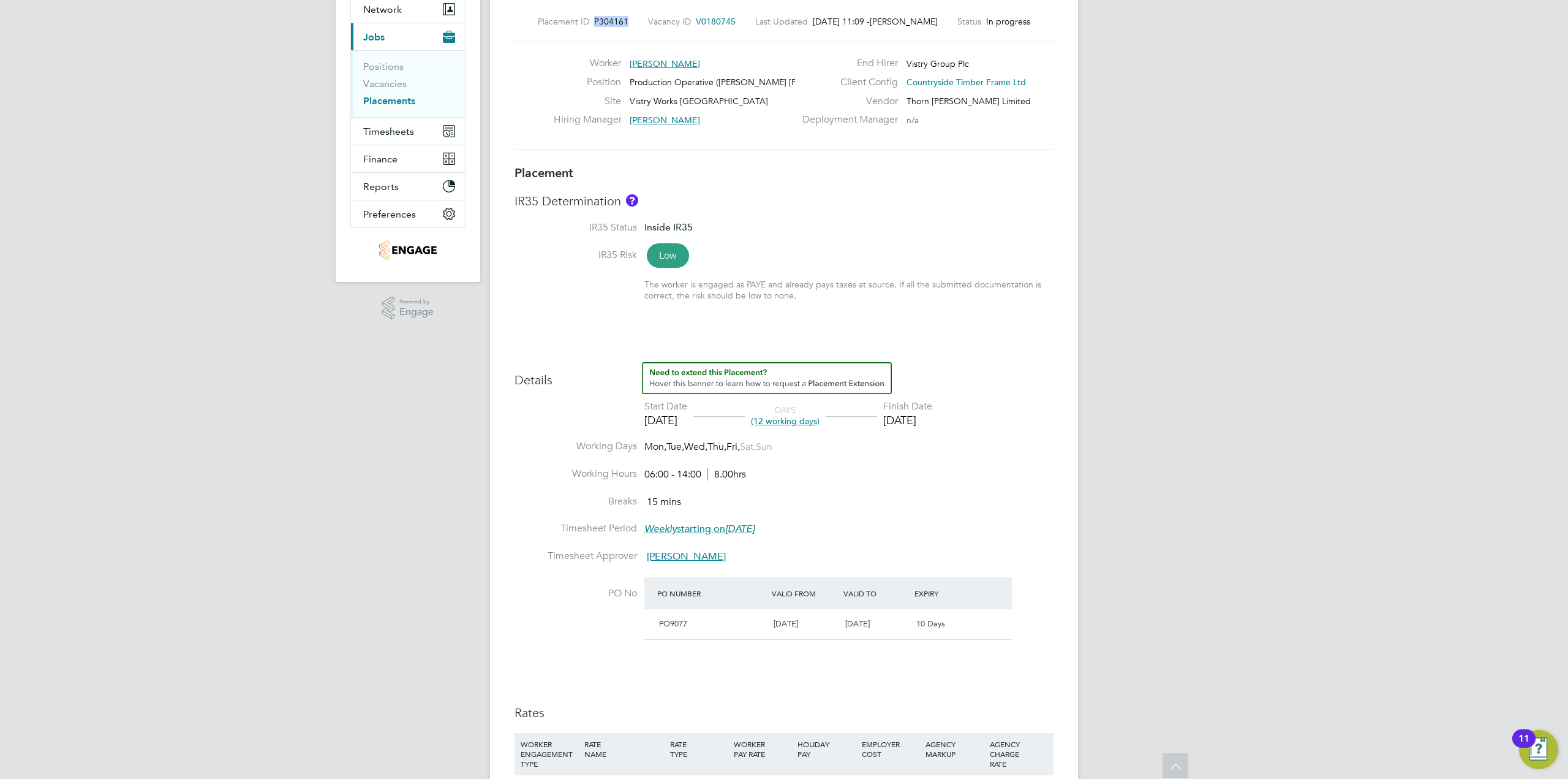
scroll to position [184, 0]
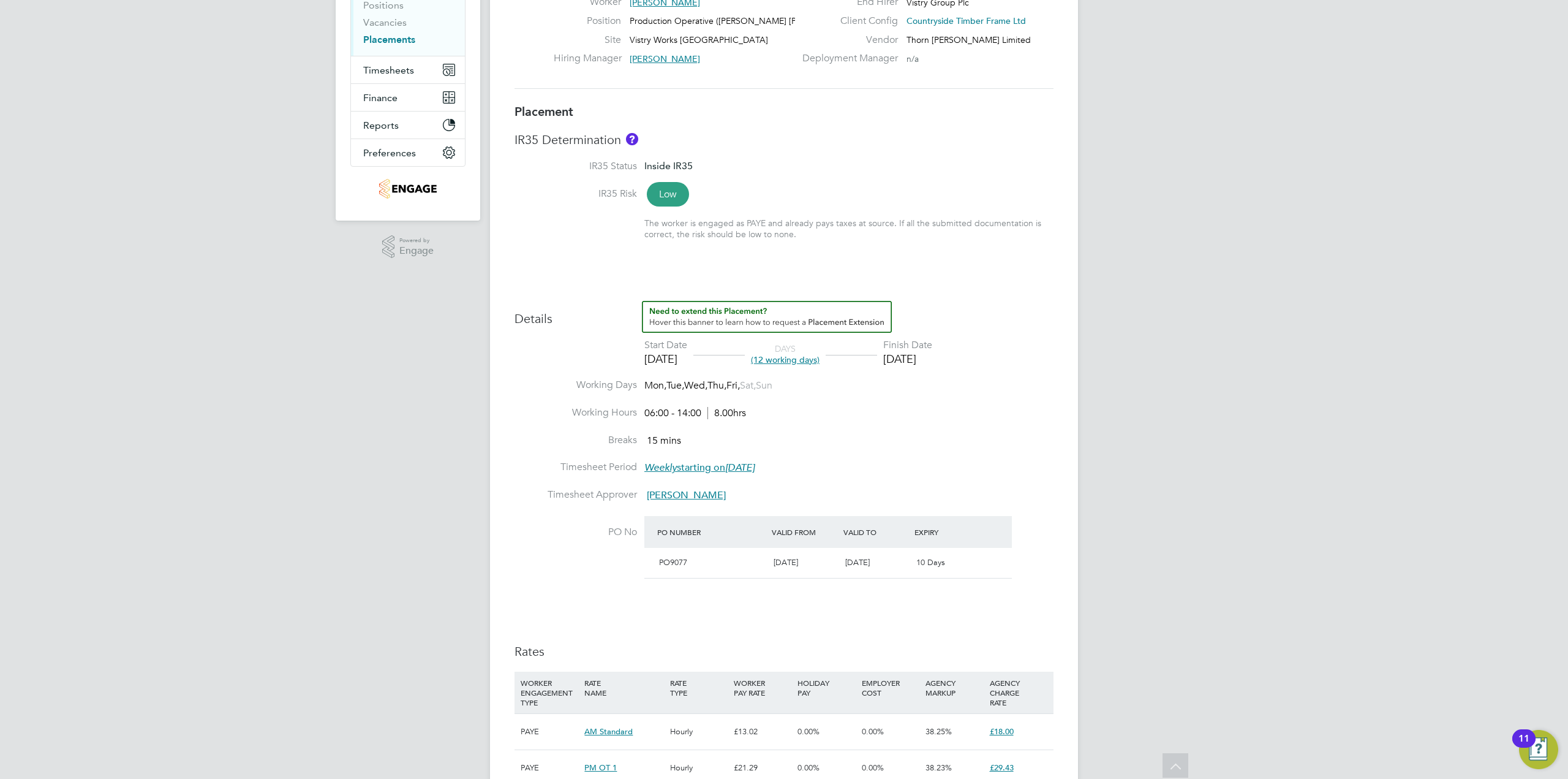
drag, startPoint x: 706, startPoint y: 500, endPoint x: 707, endPoint y: 509, distance: 9.1
click at [707, 509] on li "Timesheet Approver Dave Spiller" at bounding box center [784, 502] width 539 height 27
drag, startPoint x: 669, startPoint y: 497, endPoint x: 985, endPoint y: 434, distance: 322.2
click at [979, 434] on ul "Start Date 18 Sep 2025 DAYS (12 working days) Finish Date 05 Oct 2025 Working D…" at bounding box center [784, 467] width 539 height 255
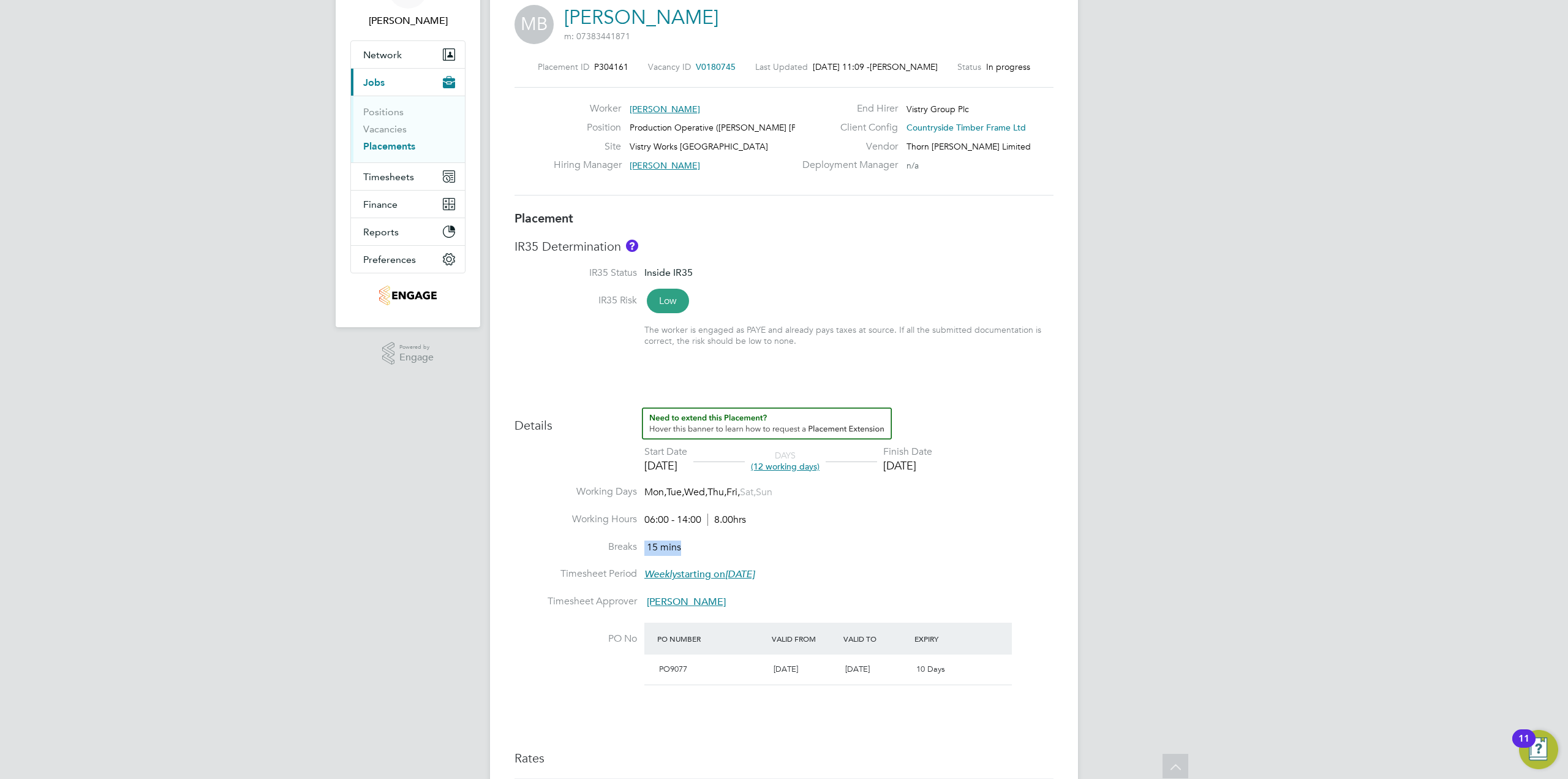
scroll to position [0, 0]
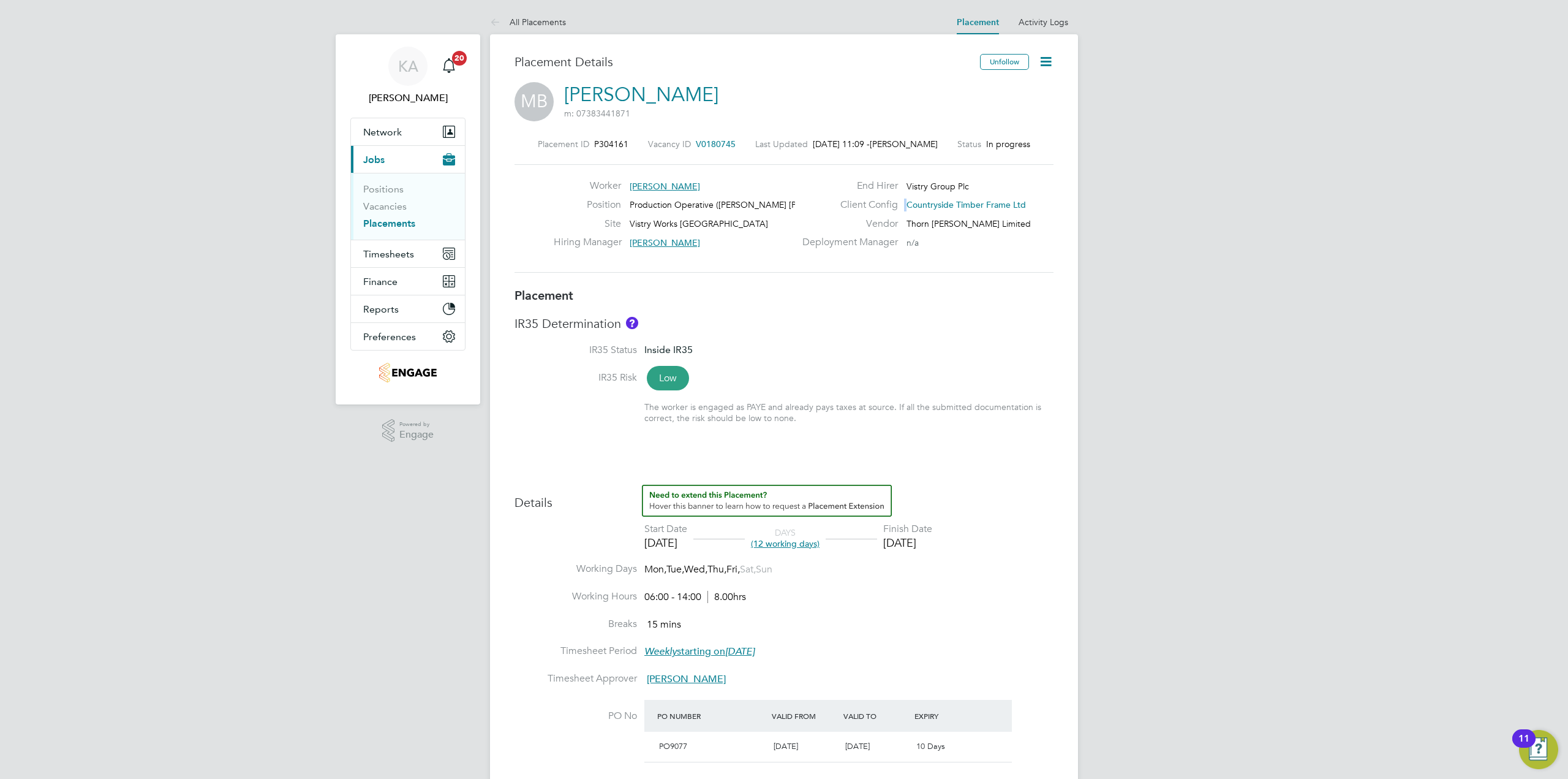
drag, startPoint x: 1032, startPoint y: 204, endPoint x: 902, endPoint y: 201, distance: 130.0
click at [902, 201] on div "Client Config Countryside Timber Frame Ltd" at bounding box center [926, 208] width 263 height 19
click at [1015, 235] on div "Vendor Thorn Baker Limited" at bounding box center [926, 227] width 263 height 19
click at [416, 253] on button "Timesheets" at bounding box center [408, 253] width 114 height 27
click at [389, 218] on link "Timesheets" at bounding box center [388, 216] width 51 height 11
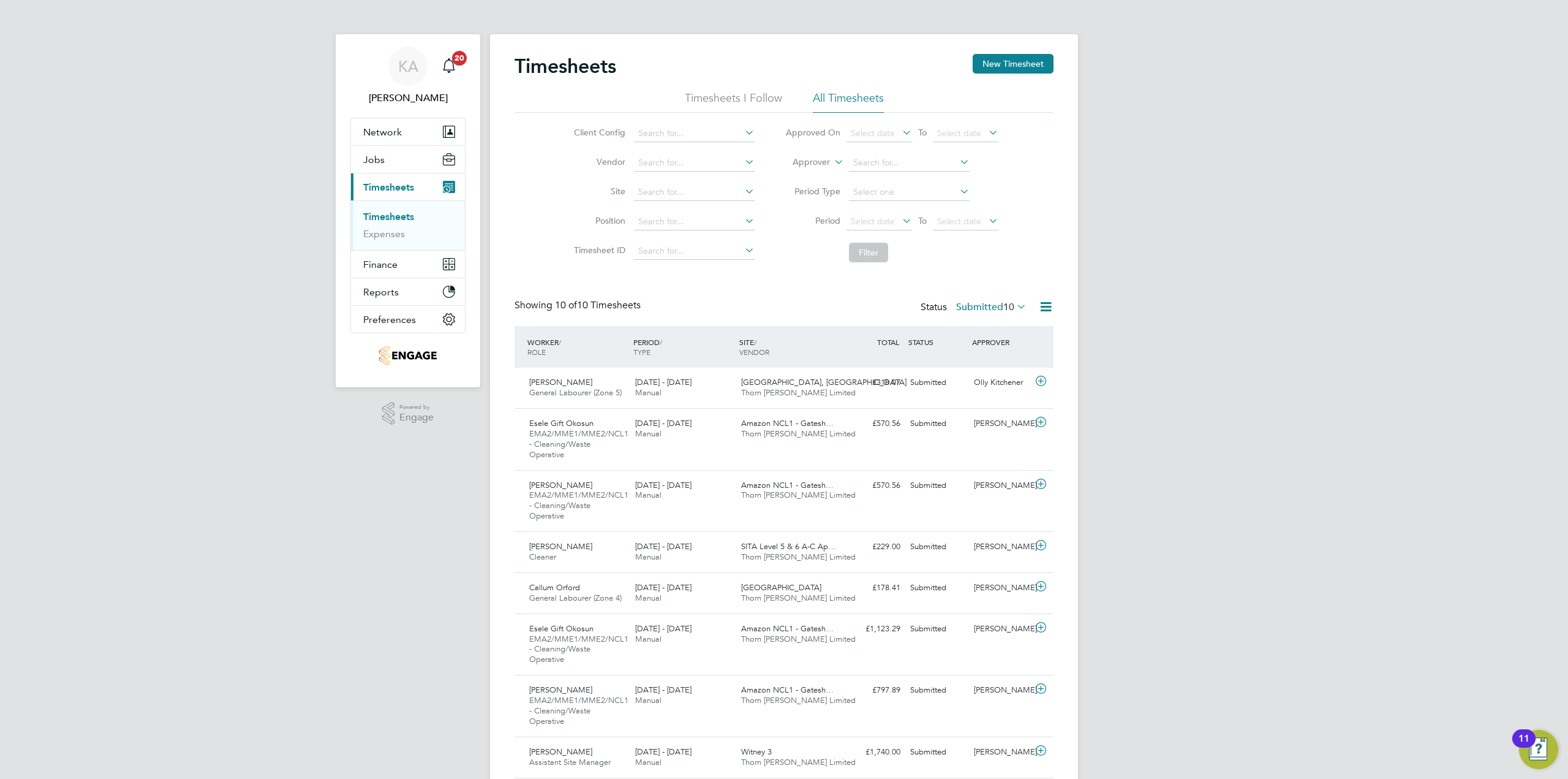
click at [717, 95] on li "Timesheets I Follow" at bounding box center [733, 102] width 97 height 22
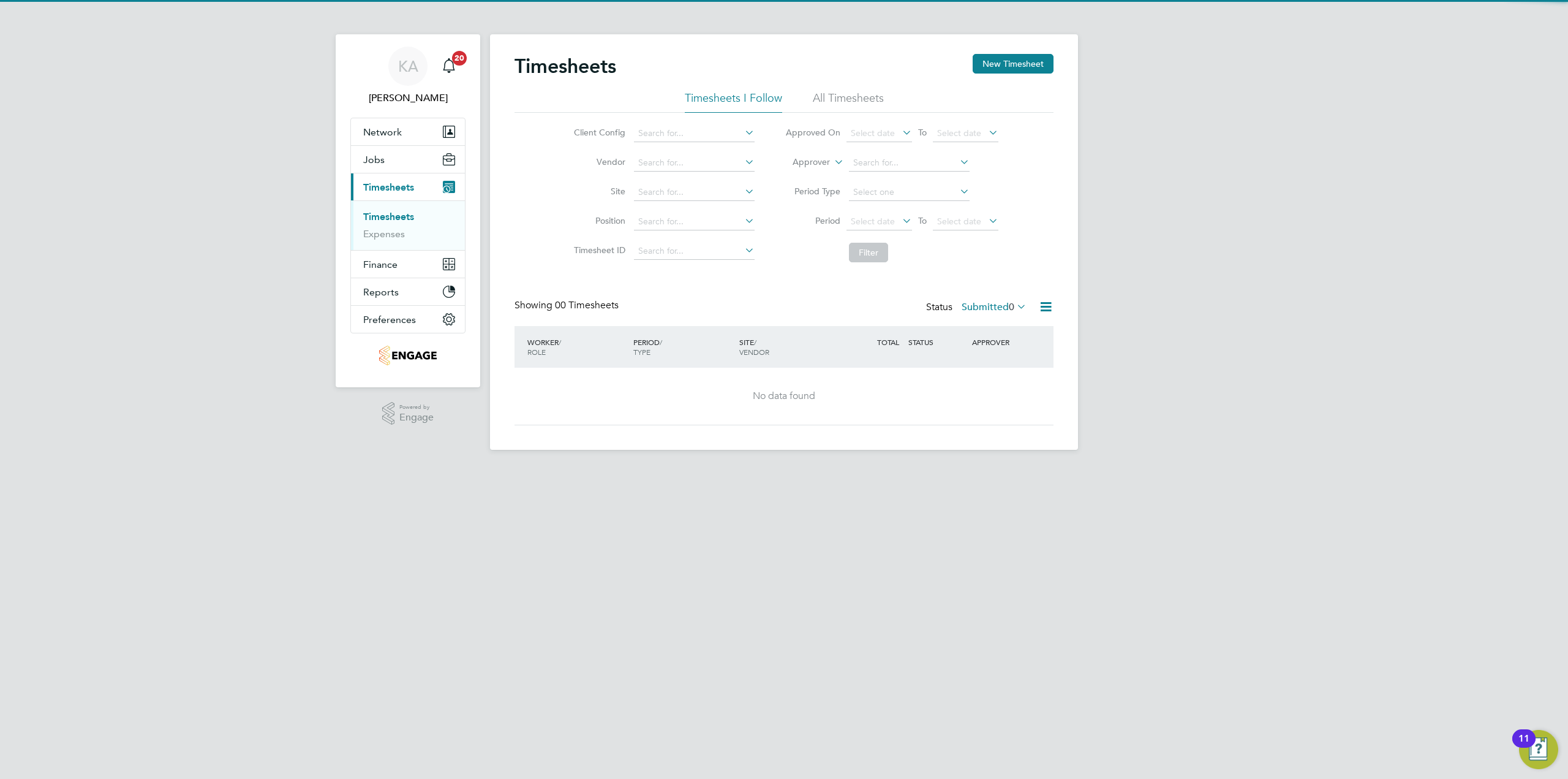
click at [825, 107] on li "All Timesheets" at bounding box center [848, 102] width 71 height 22
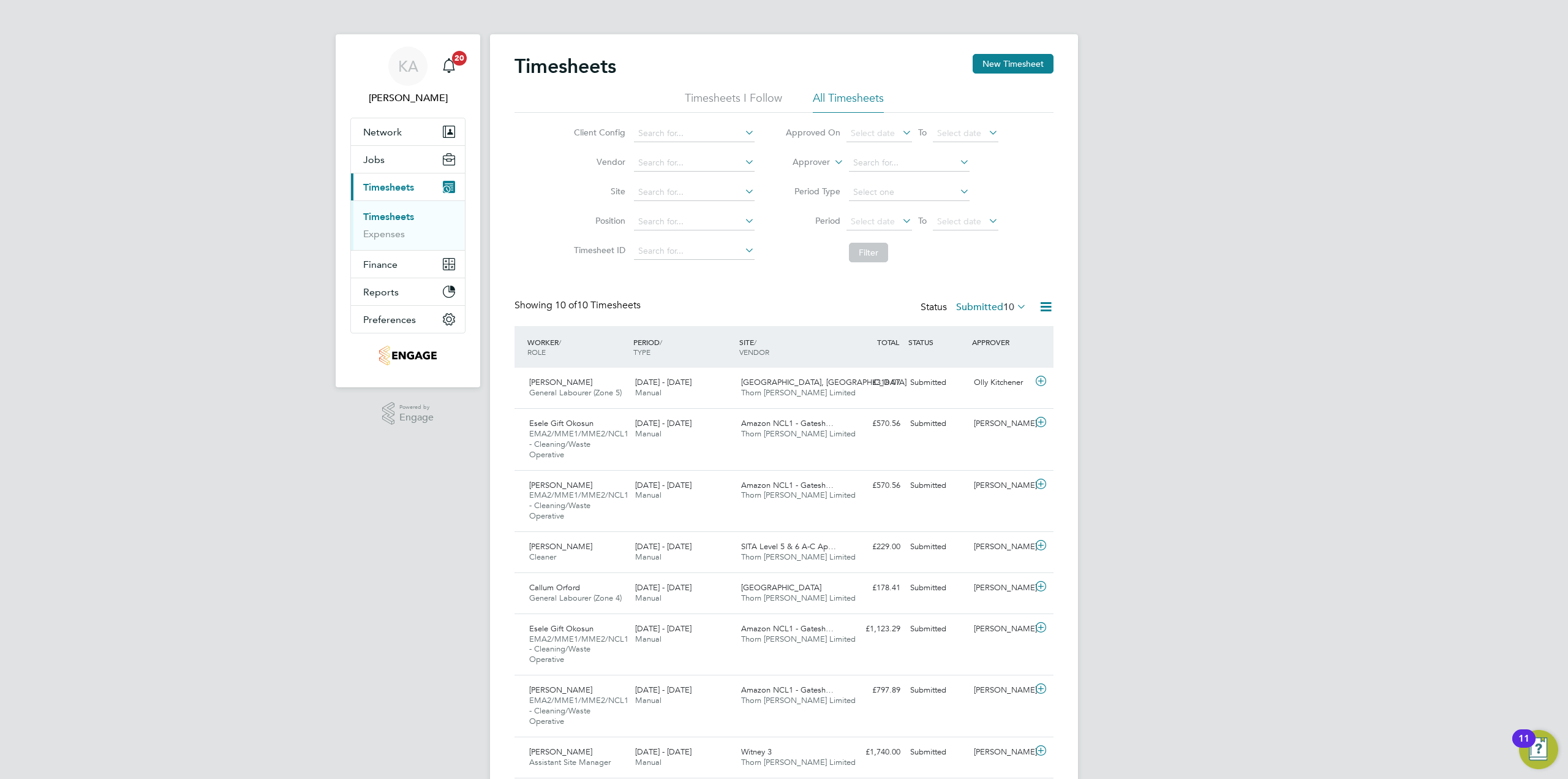
click at [1014, 307] on icon at bounding box center [1014, 306] width 0 height 17
click at [985, 328] on li "All" at bounding box center [975, 328] width 56 height 17
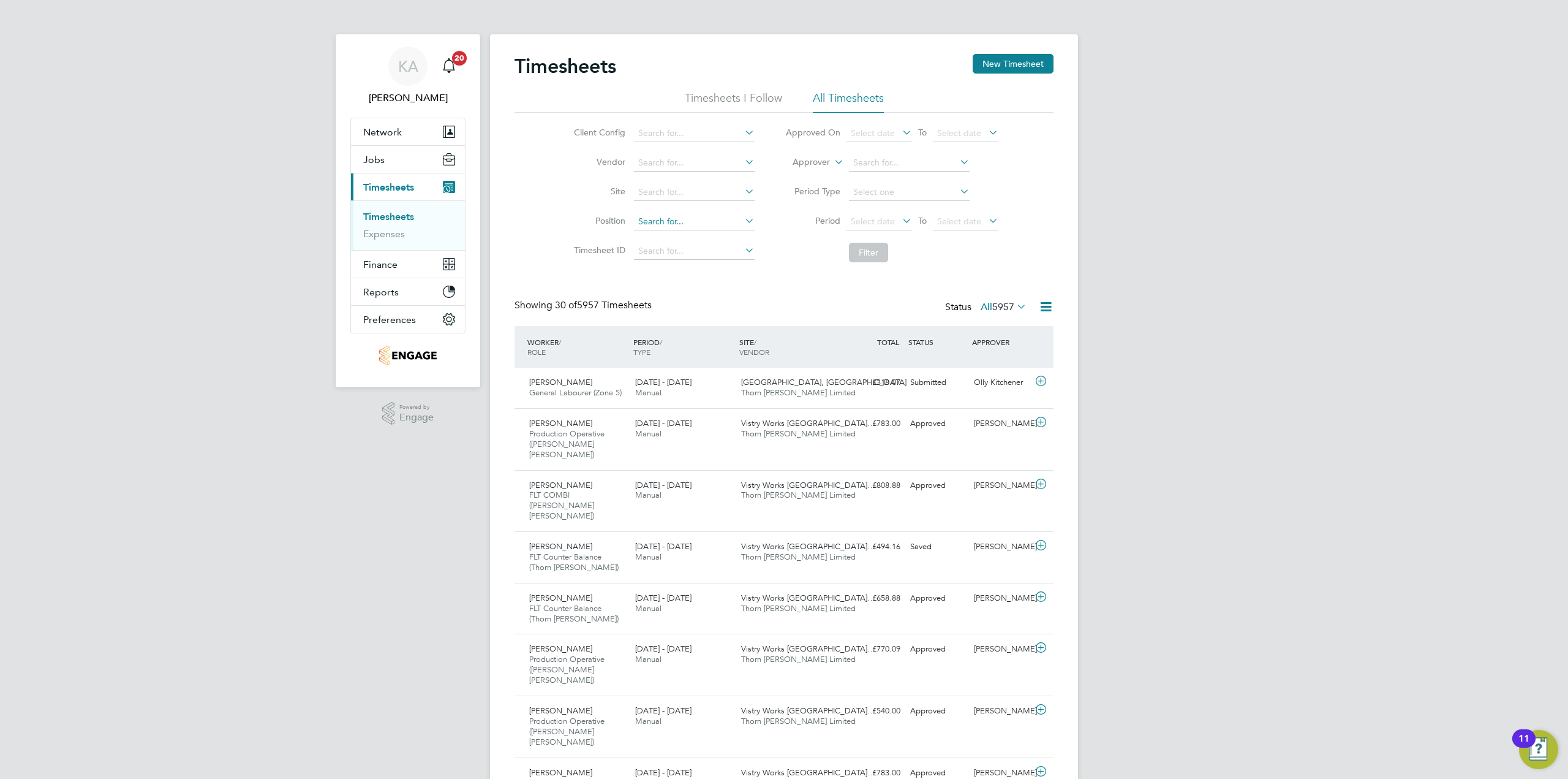
click at [725, 223] on input at bounding box center [694, 222] width 121 height 17
click at [742, 133] on icon at bounding box center [742, 132] width 0 height 17
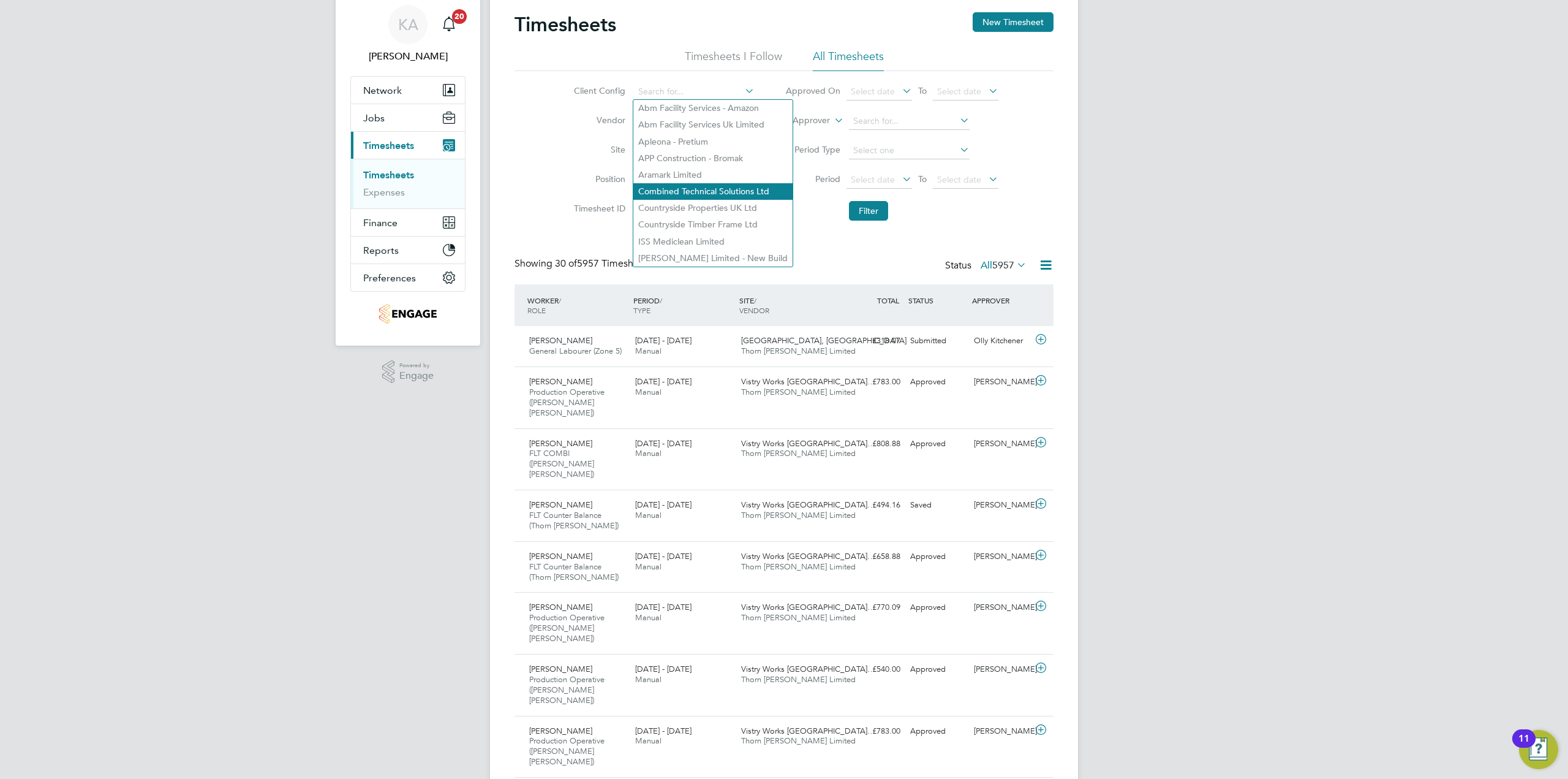
scroll to position [62, 0]
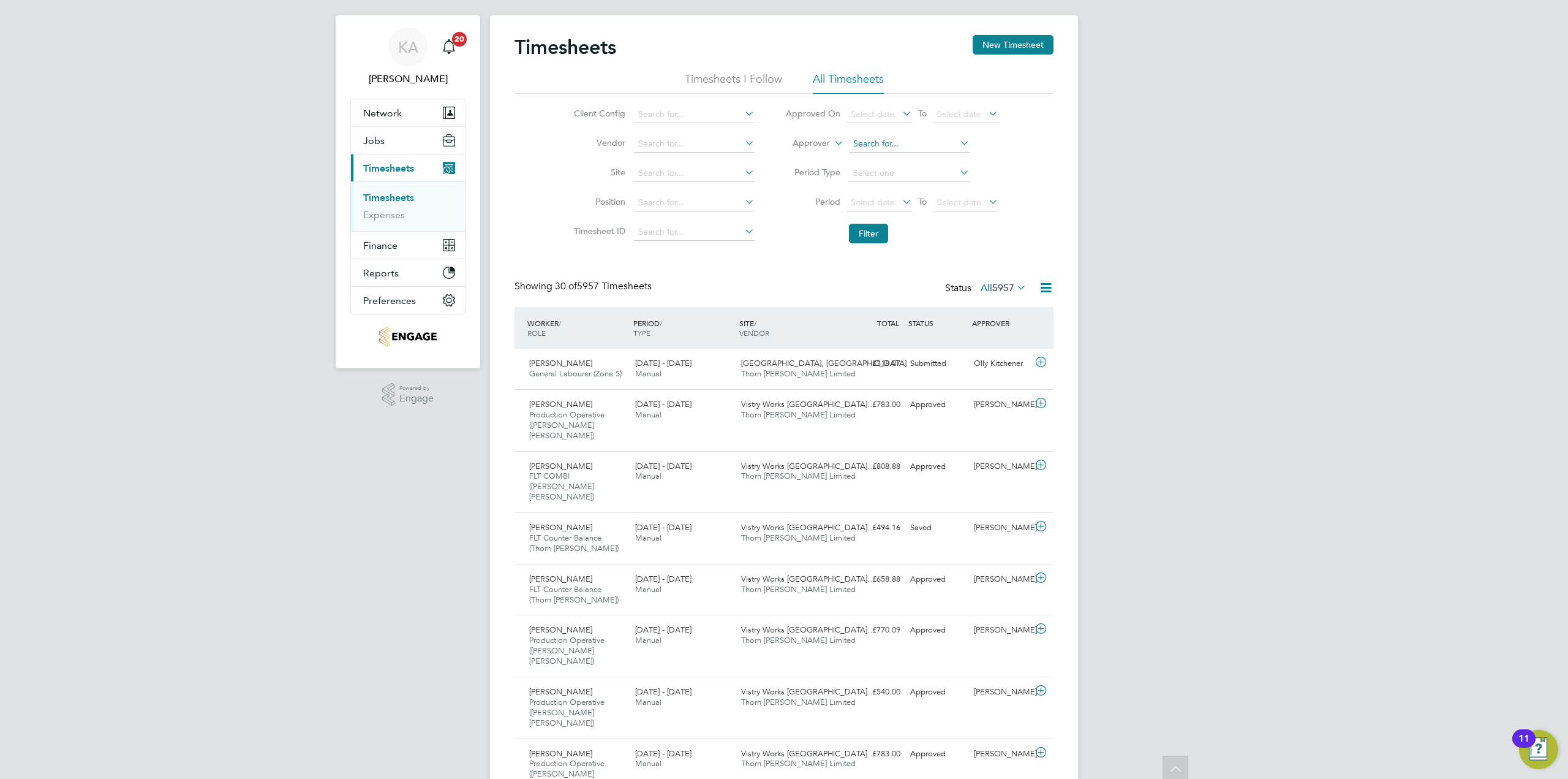
scroll to position [0, 0]
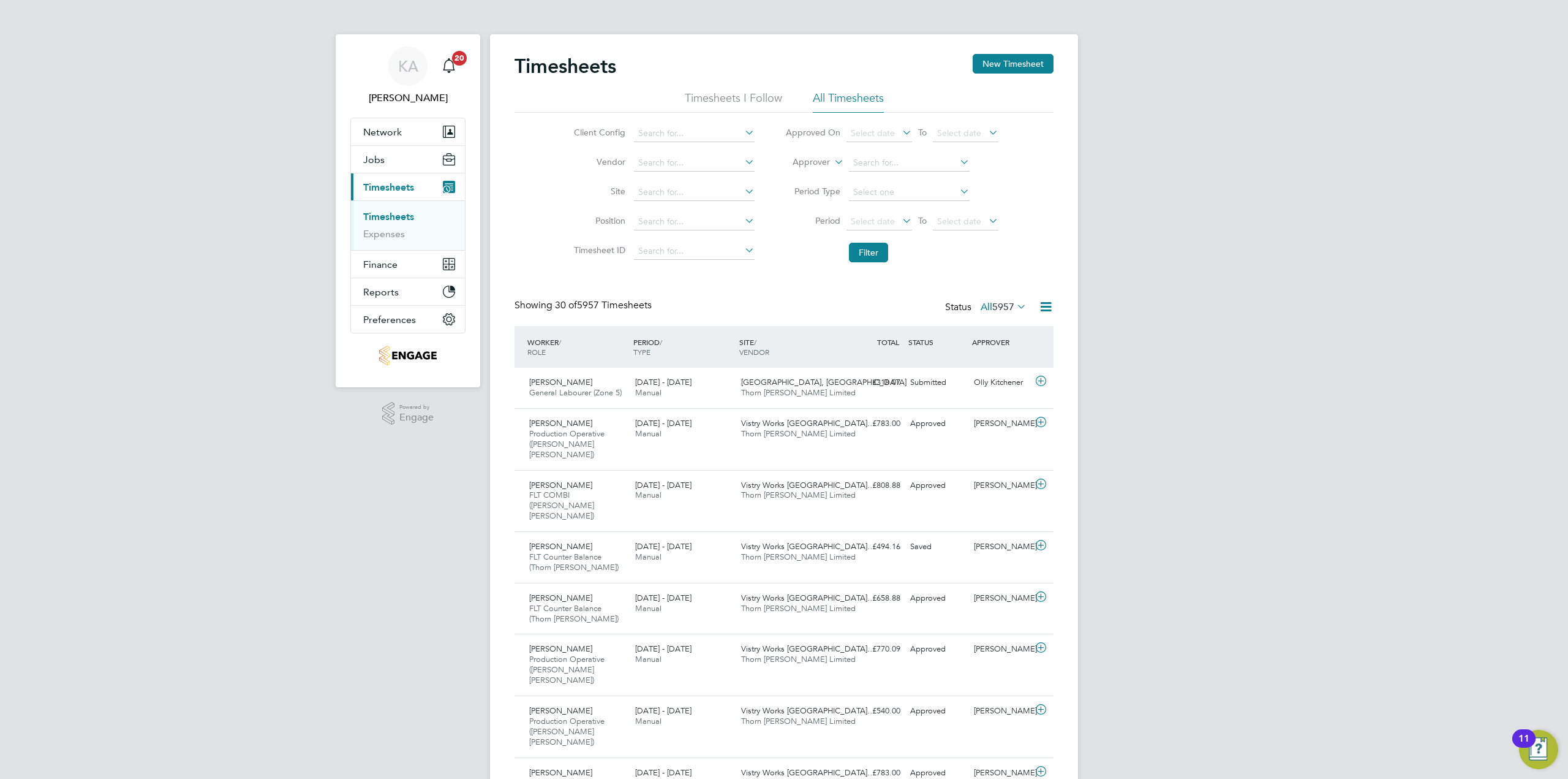
click at [958, 166] on icon at bounding box center [958, 161] width 0 height 17
click at [900, 161] on input at bounding box center [909, 163] width 121 height 17
click at [893, 208] on li "Dave Spiller" at bounding box center [924, 213] width 151 height 17
type input "Dave Spiller"
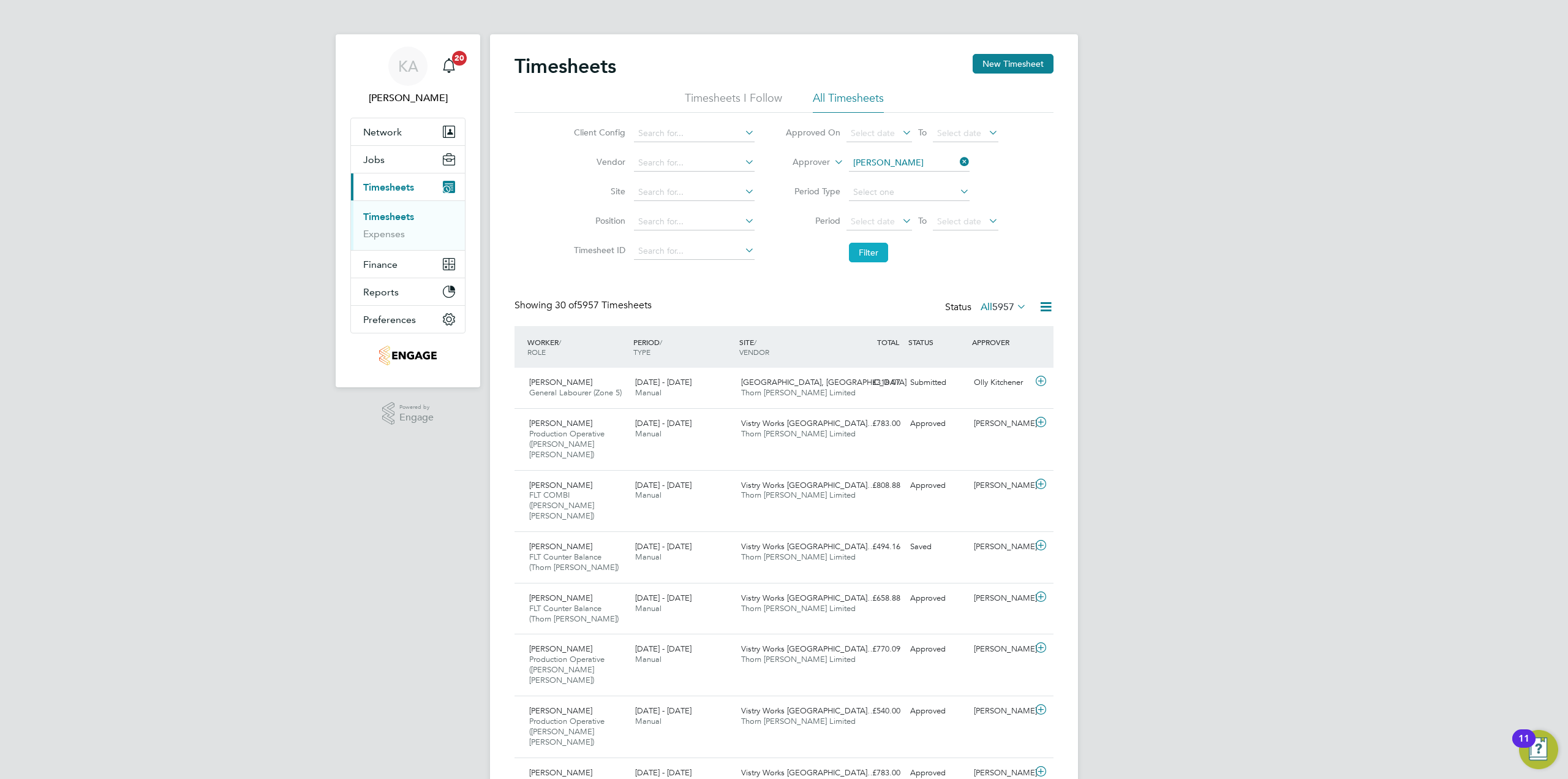
click at [867, 256] on button "Filter" at bounding box center [869, 252] width 39 height 20
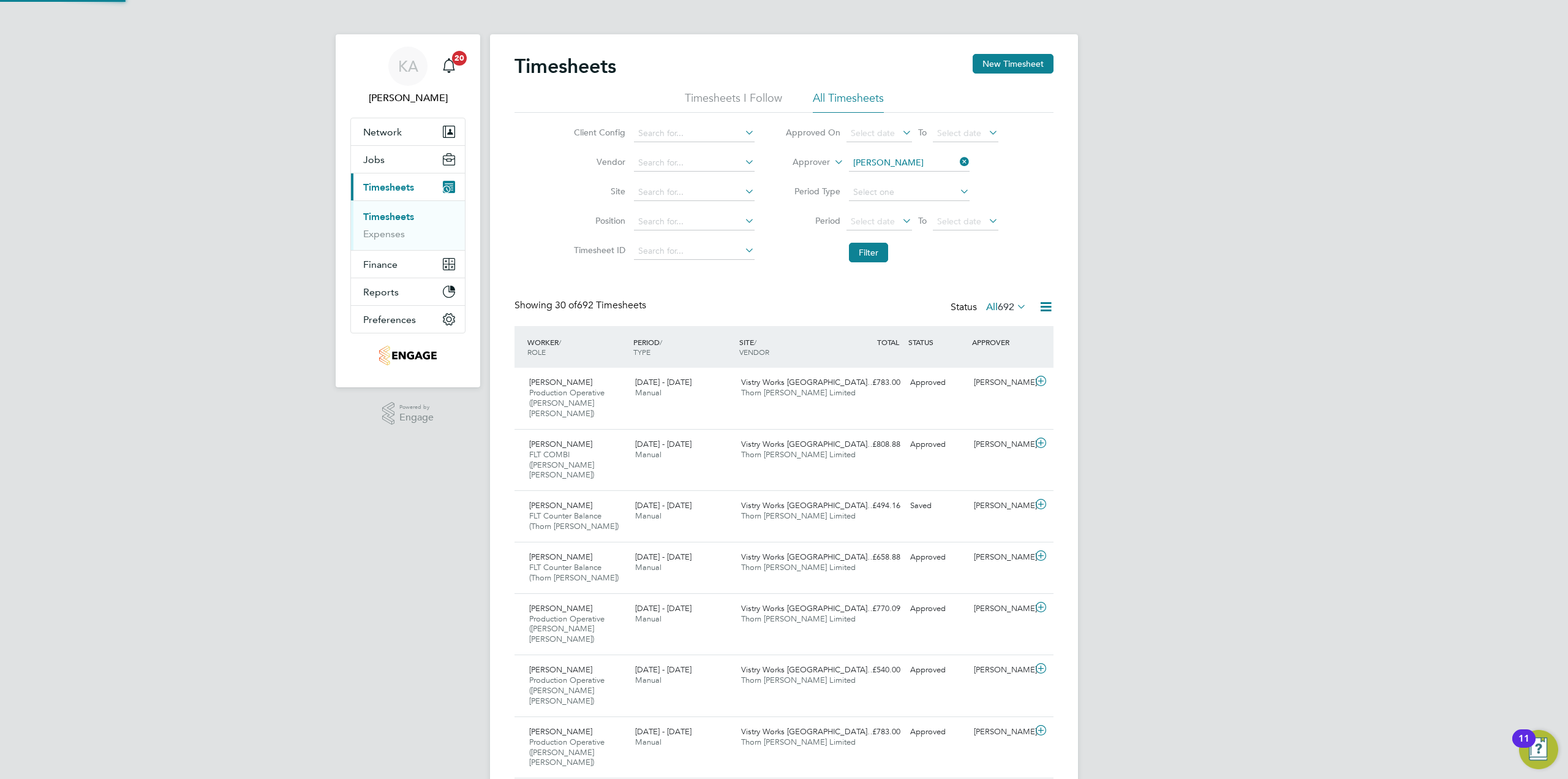
scroll to position [41, 106]
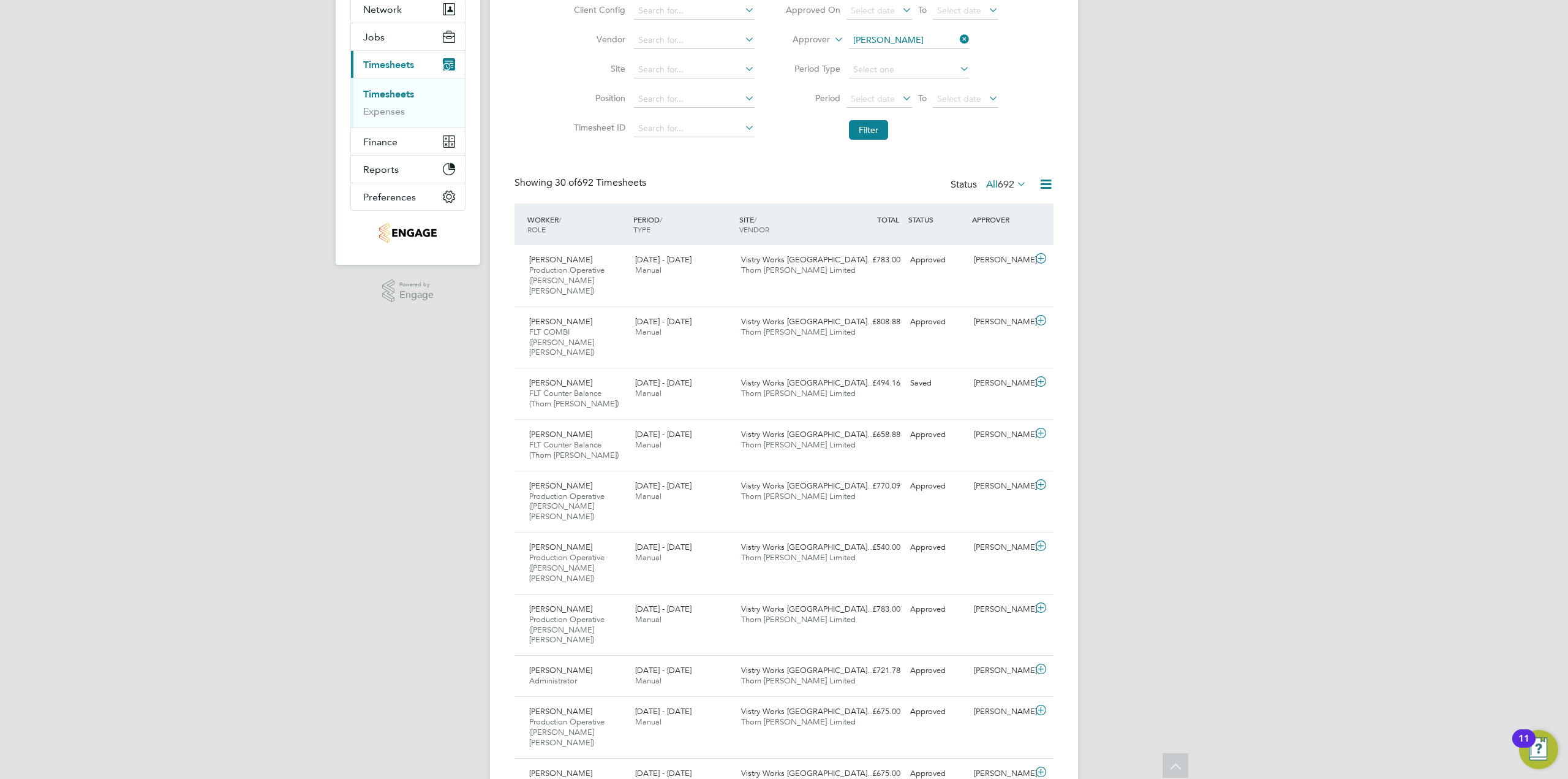
click at [1014, 180] on icon at bounding box center [1014, 183] width 0 height 17
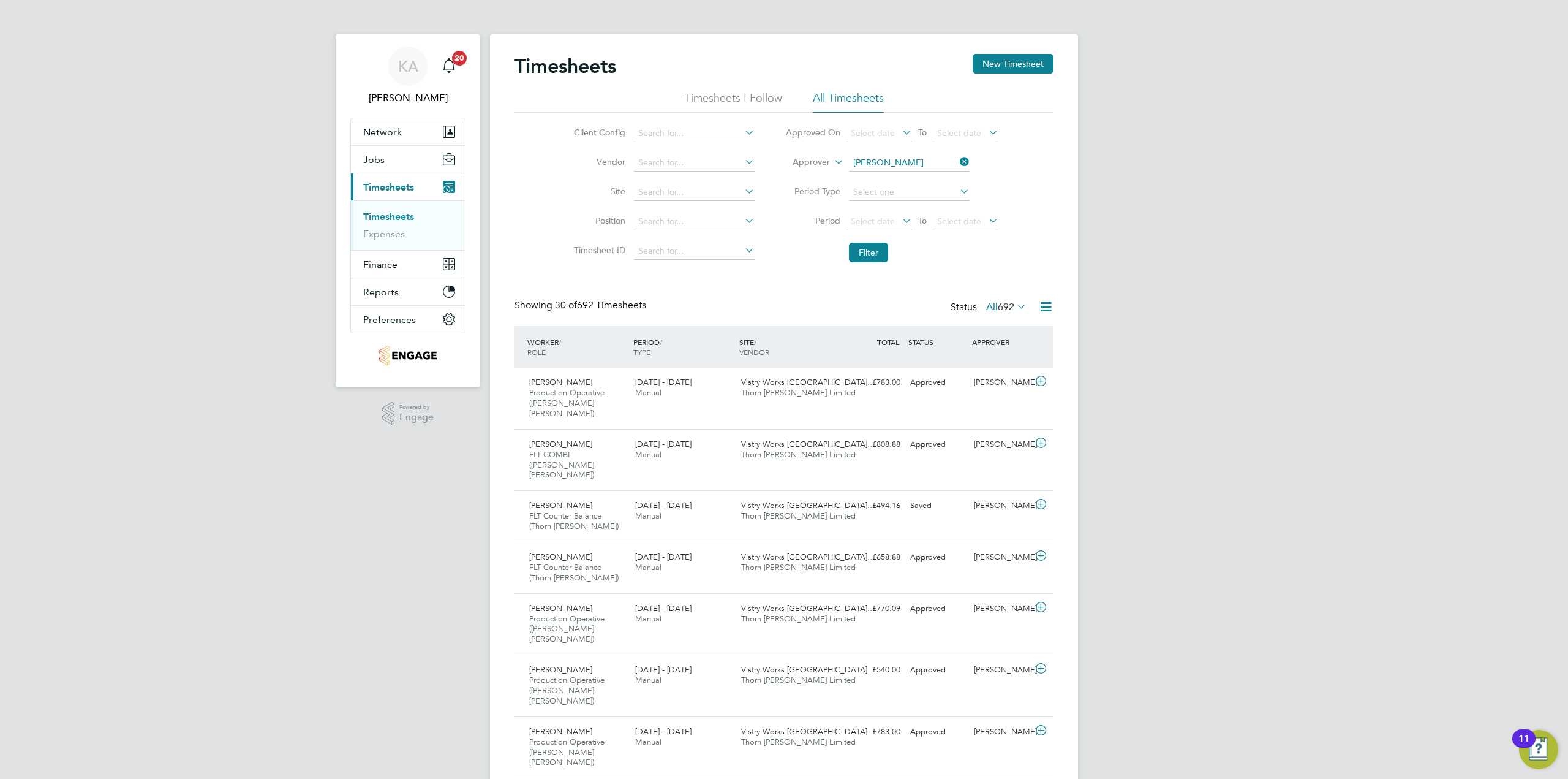
click at [742, 131] on icon at bounding box center [742, 132] width 0 height 17
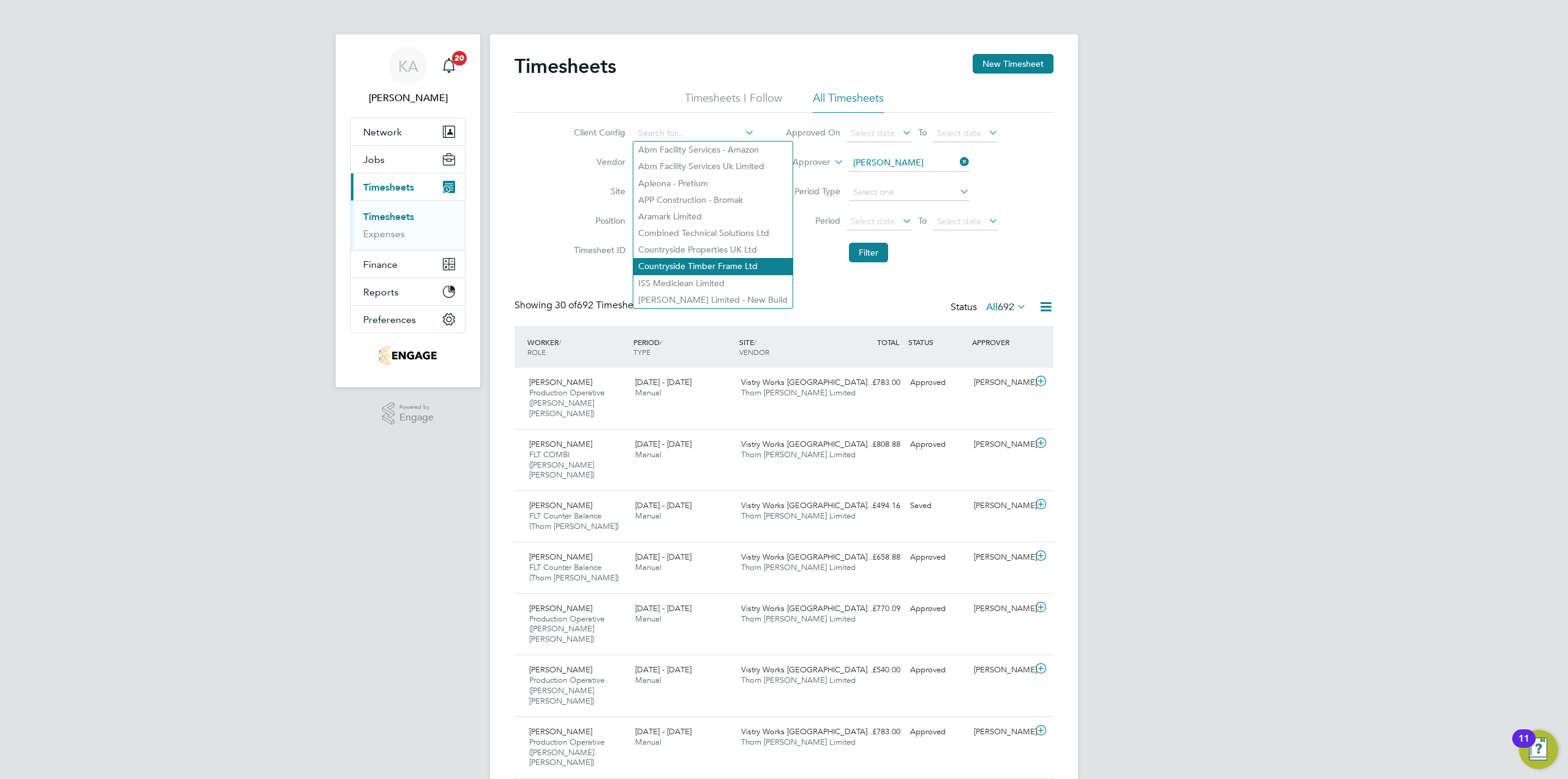
click at [735, 267] on li "Countryside Timber Frame Ltd" at bounding box center [713, 266] width 159 height 17
type input "Countryside Timber Frame Ltd"
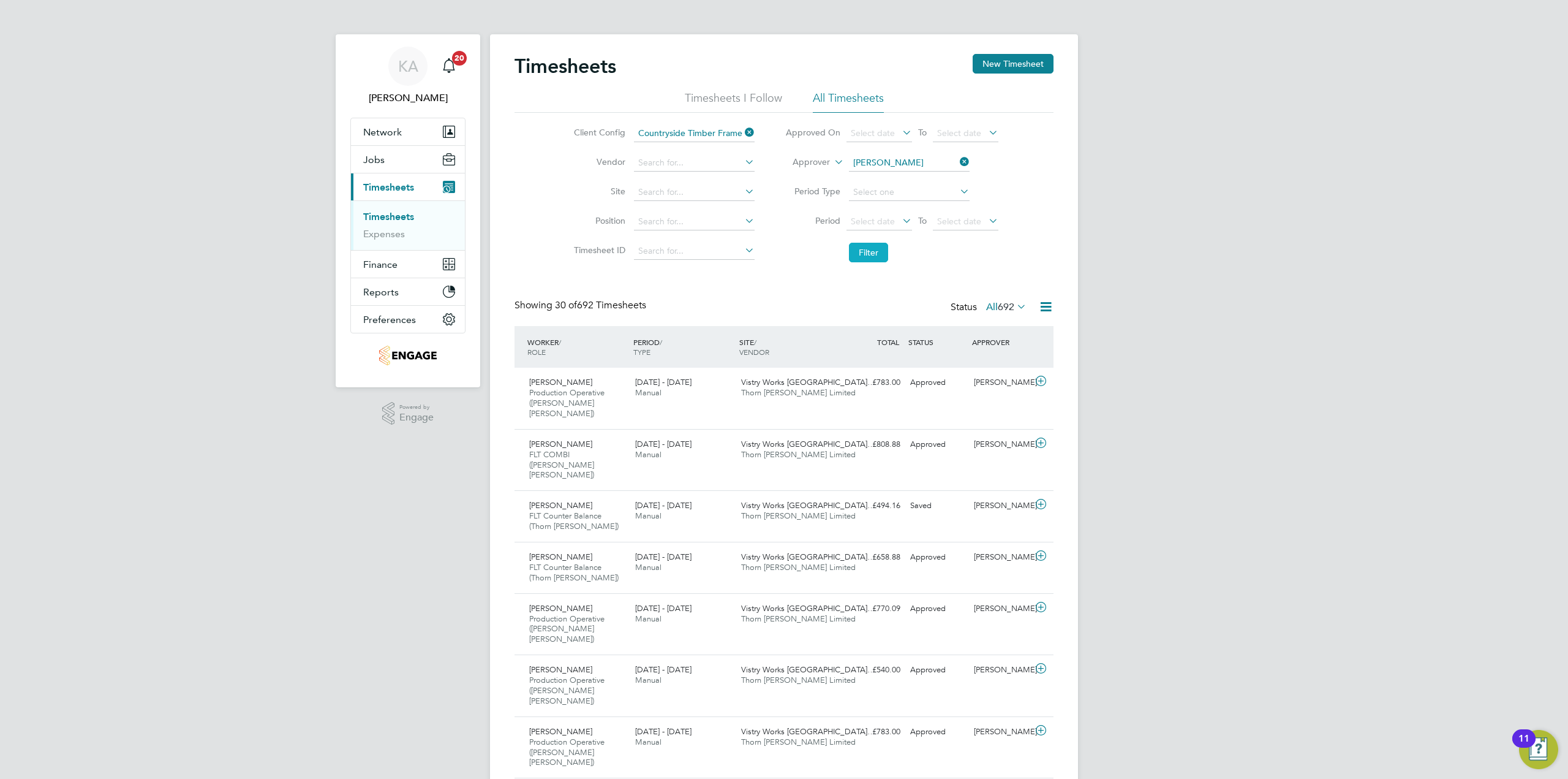
click at [861, 251] on button "Filter" at bounding box center [869, 252] width 39 height 20
click at [742, 161] on icon at bounding box center [742, 161] width 0 height 17
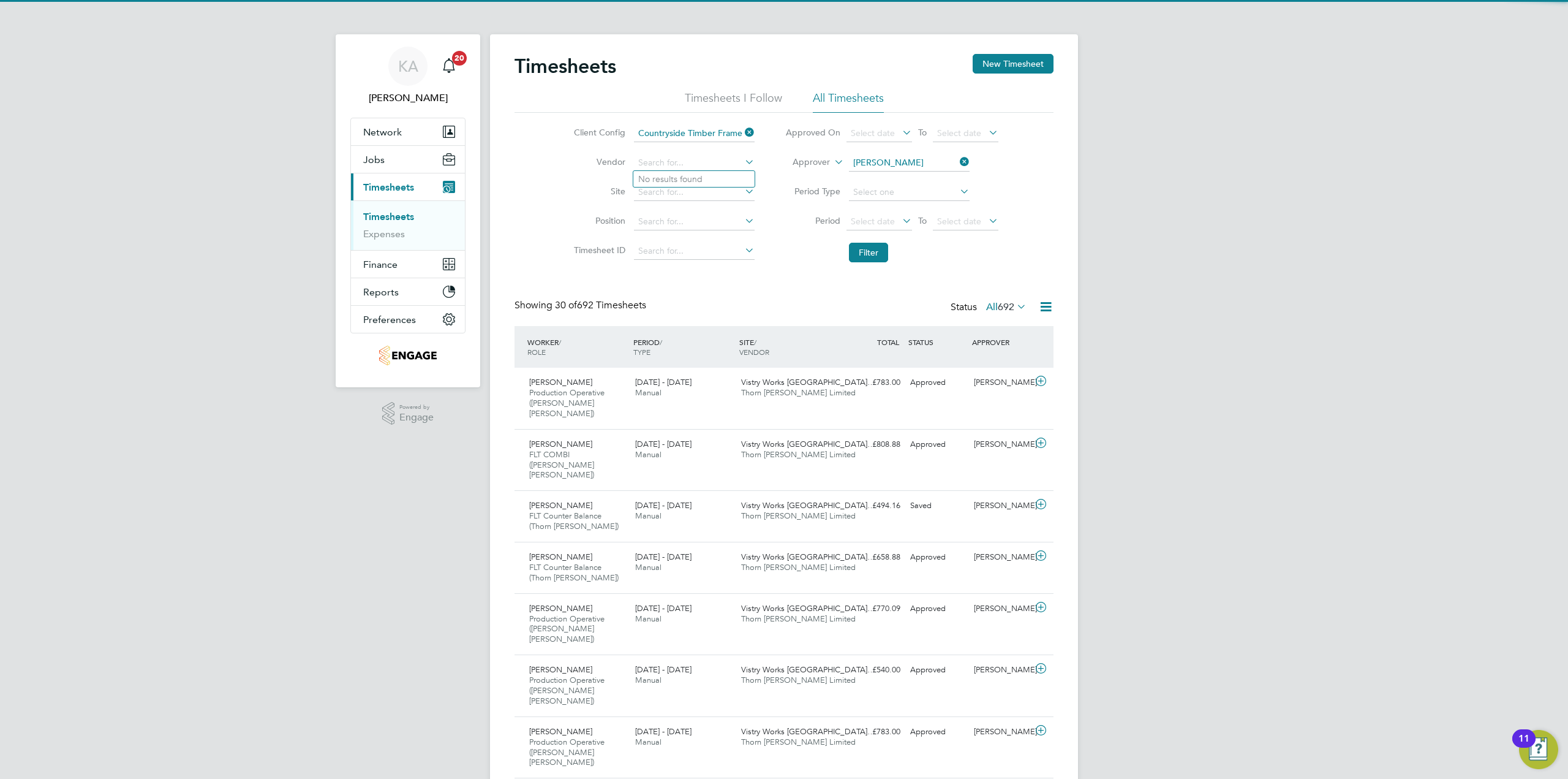
click at [742, 159] on icon at bounding box center [742, 161] width 0 height 17
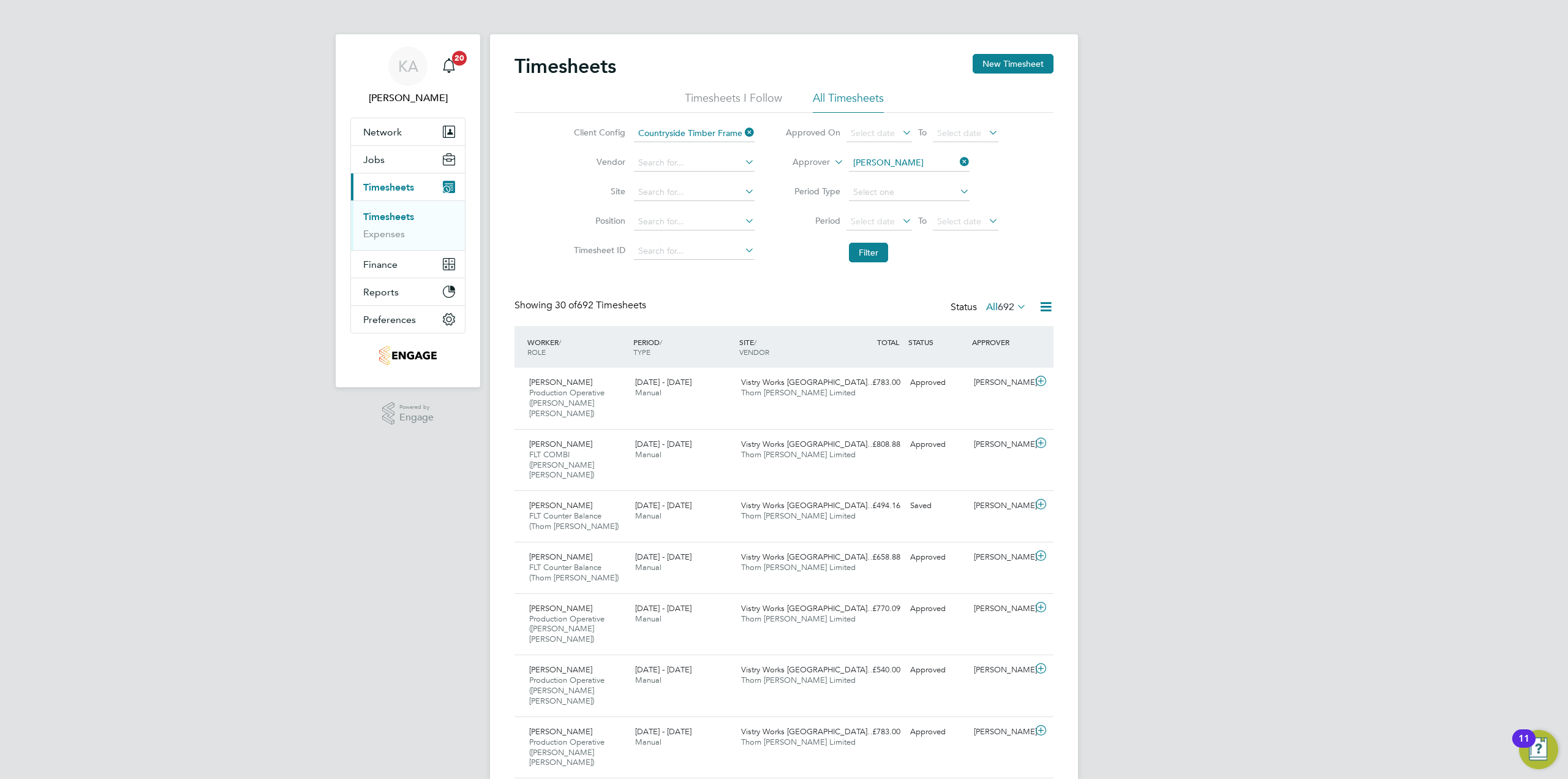
click at [742, 159] on icon at bounding box center [742, 161] width 0 height 17
click at [775, 207] on li "Period Select date To Select date" at bounding box center [892, 222] width 244 height 29
click at [742, 190] on icon at bounding box center [742, 191] width 0 height 17
click at [742, 216] on icon at bounding box center [742, 220] width 0 height 17
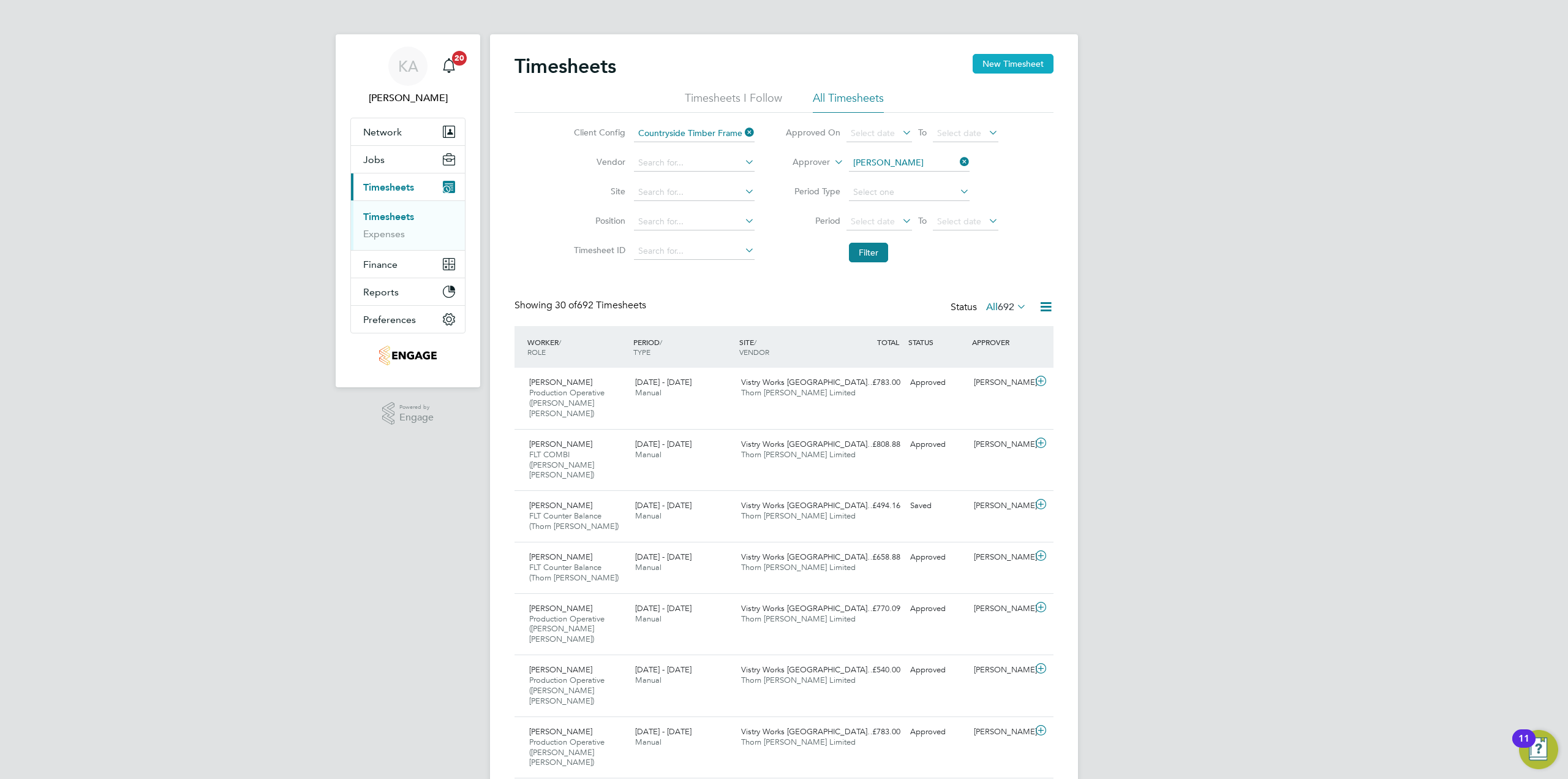
click at [1027, 64] on button "New Timesheet" at bounding box center [1013, 63] width 81 height 20
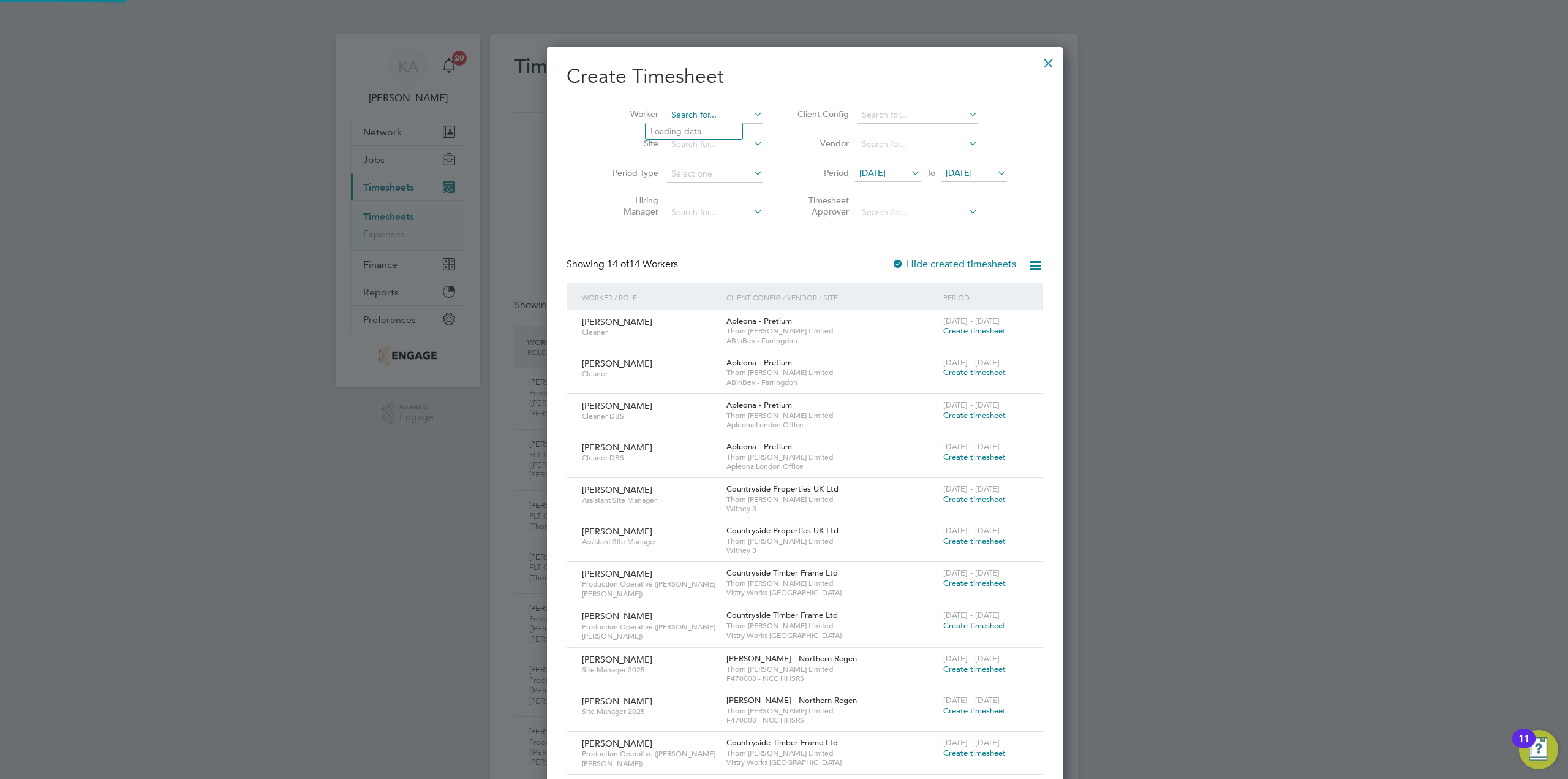
click at [707, 109] on input at bounding box center [715, 115] width 96 height 17
click at [706, 151] on li "Mariu sz Burghardt" at bounding box center [697, 148] width 103 height 17
type input "Mariusz Burghardt"
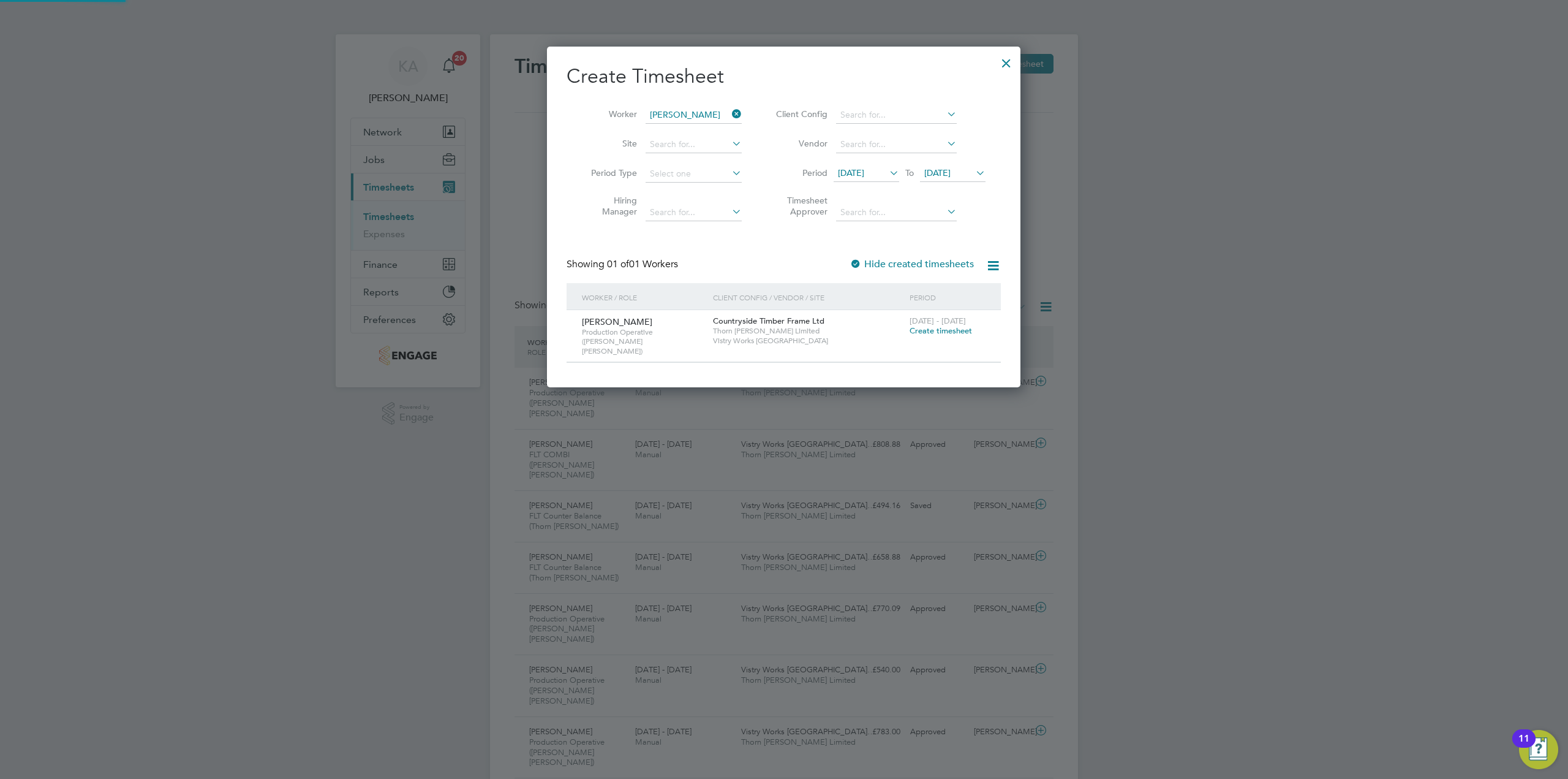
scroll to position [330, 474]
click at [887, 172] on icon at bounding box center [887, 173] width 0 height 17
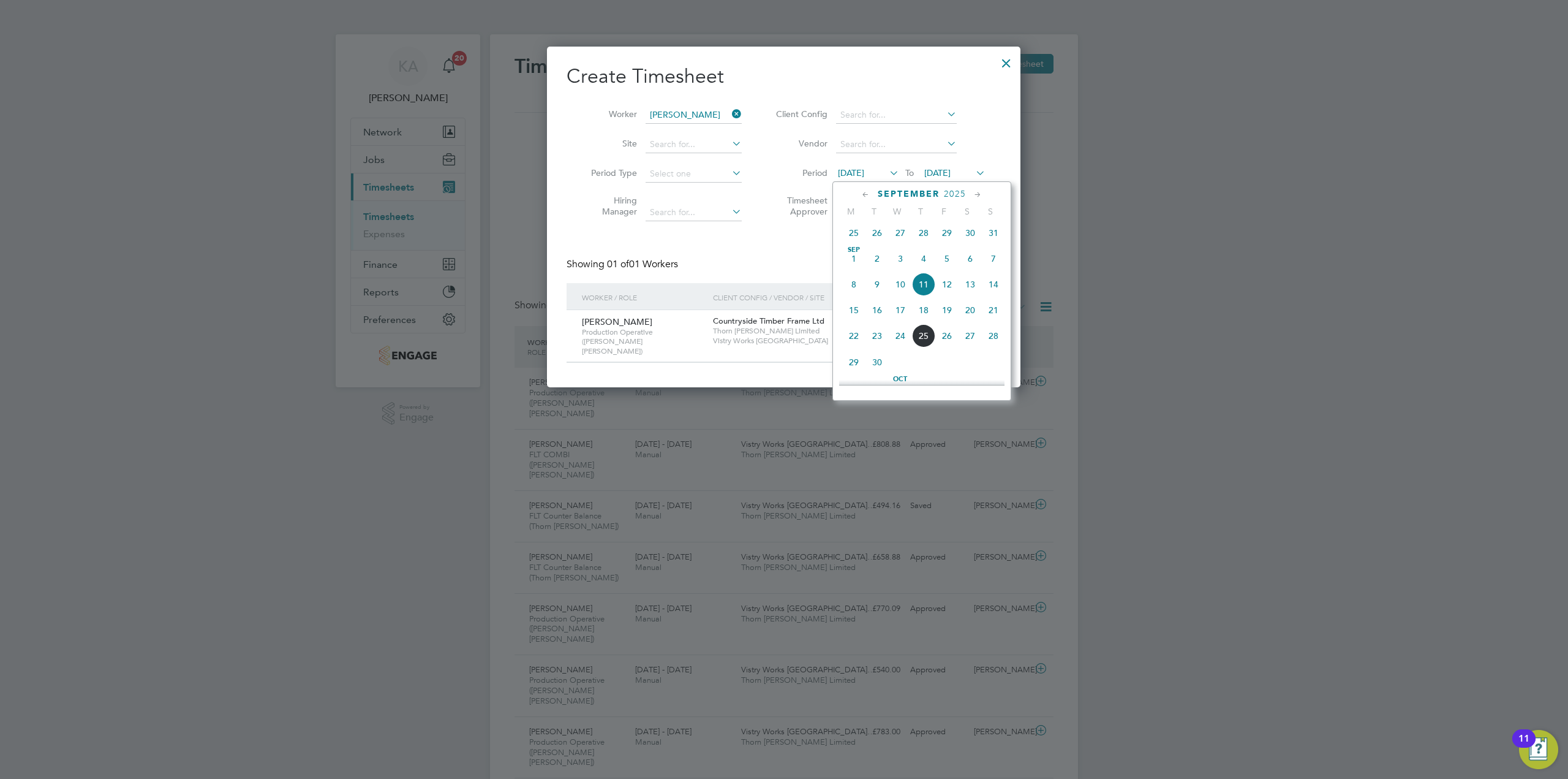
click at [856, 316] on span "15" at bounding box center [853, 310] width 23 height 23
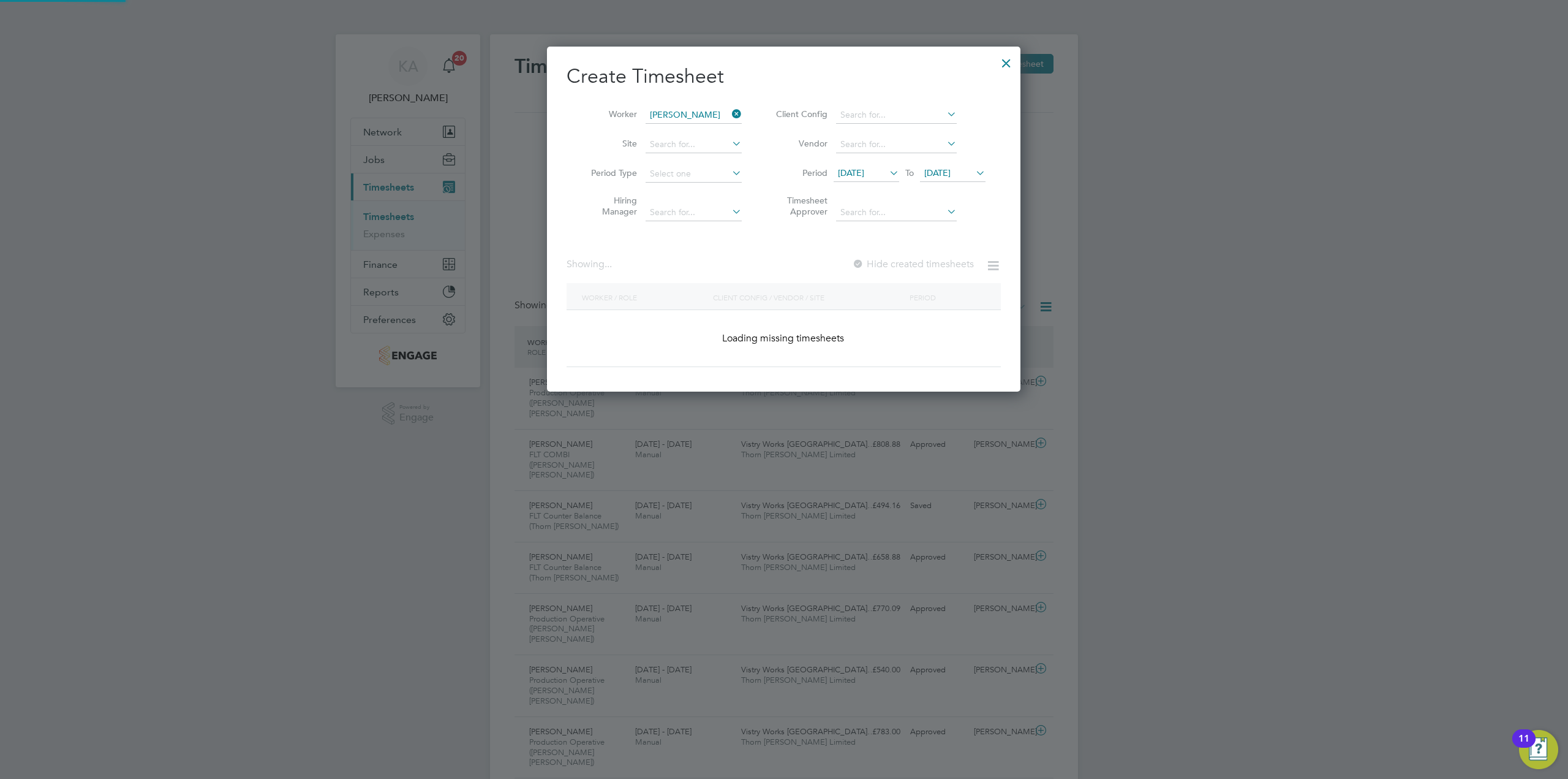
scroll to position [330, 474]
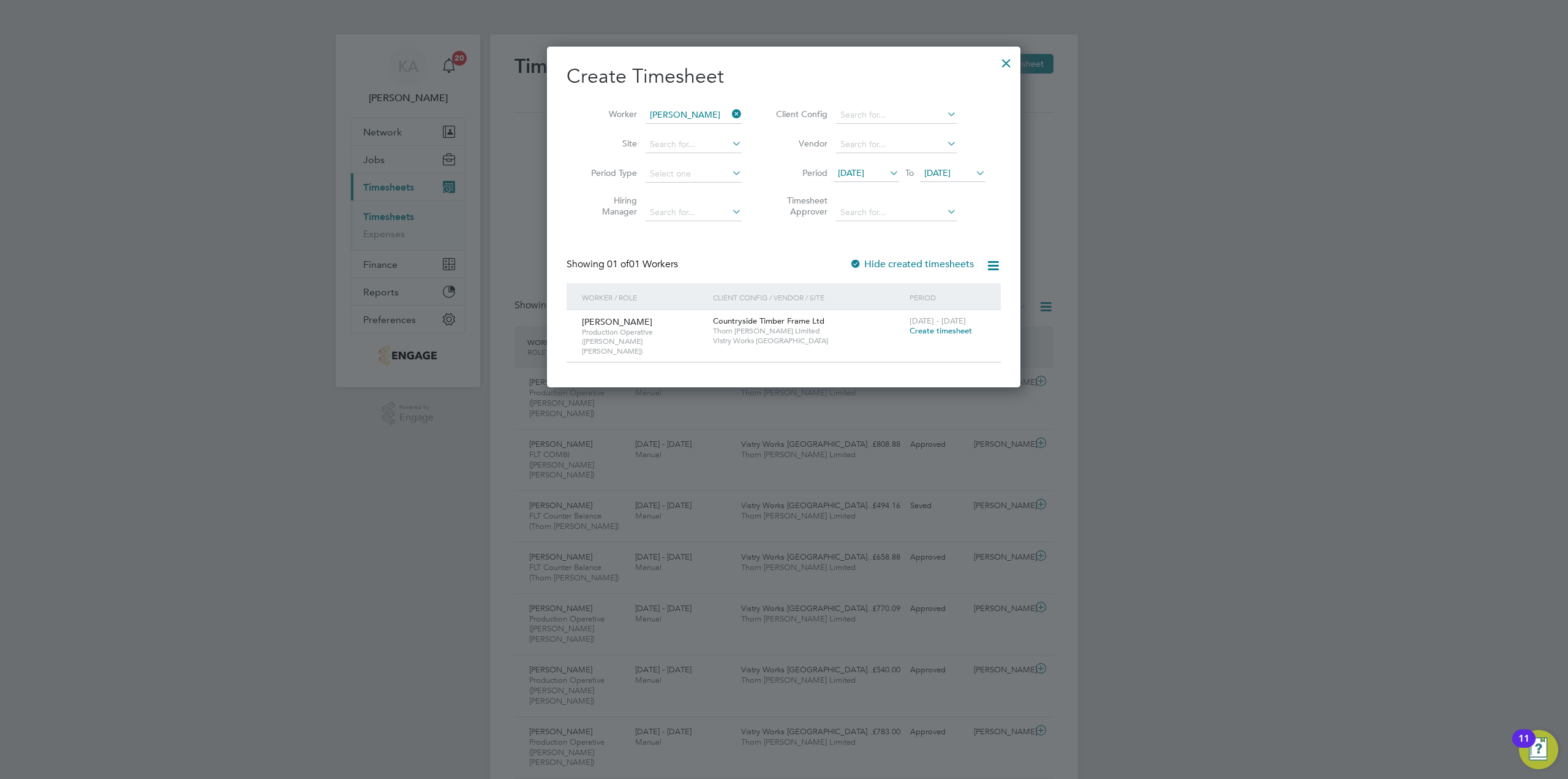
click at [973, 173] on icon at bounding box center [973, 173] width 0 height 17
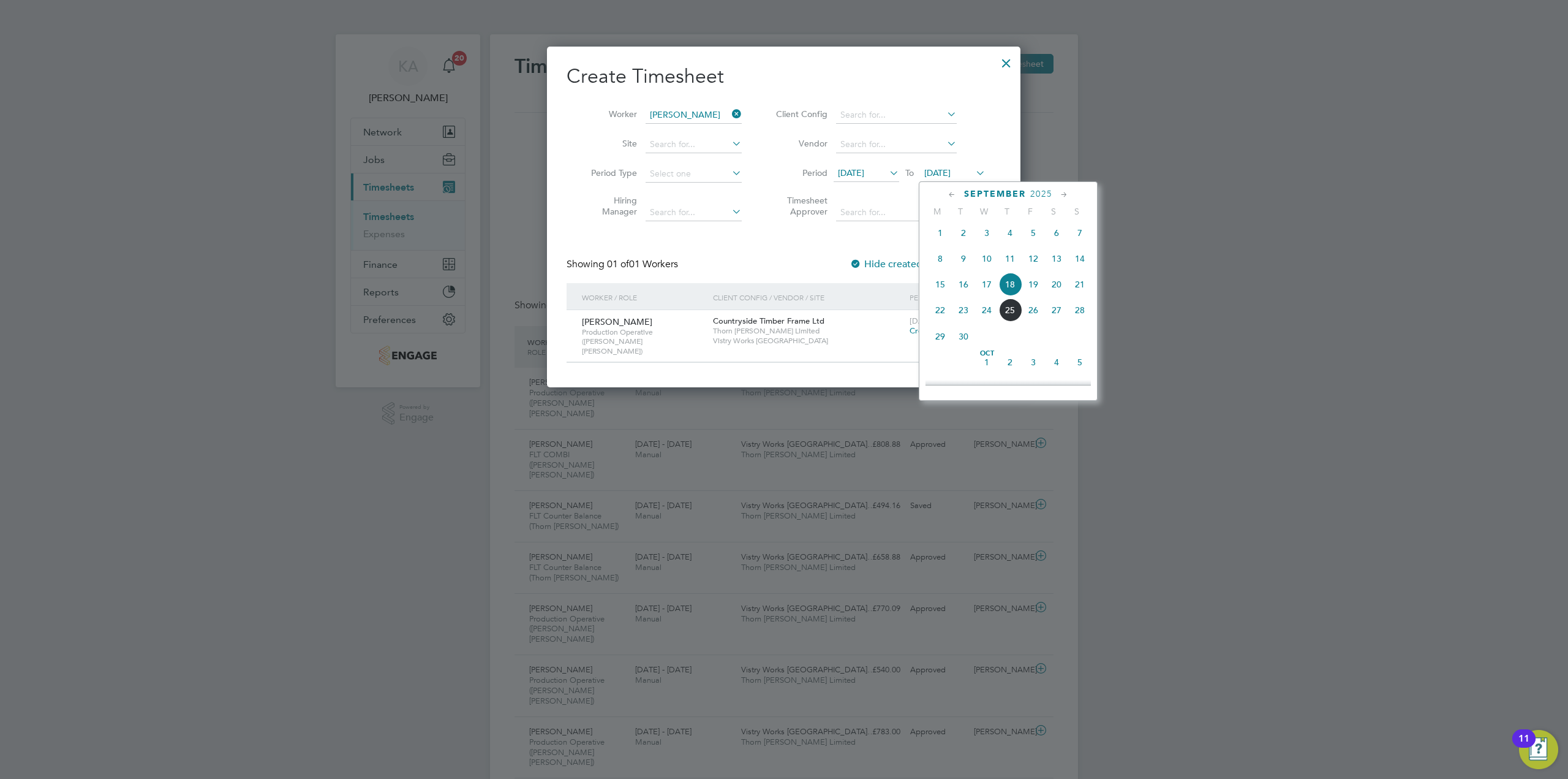
click at [989, 134] on li "Vendor" at bounding box center [879, 145] width 244 height 29
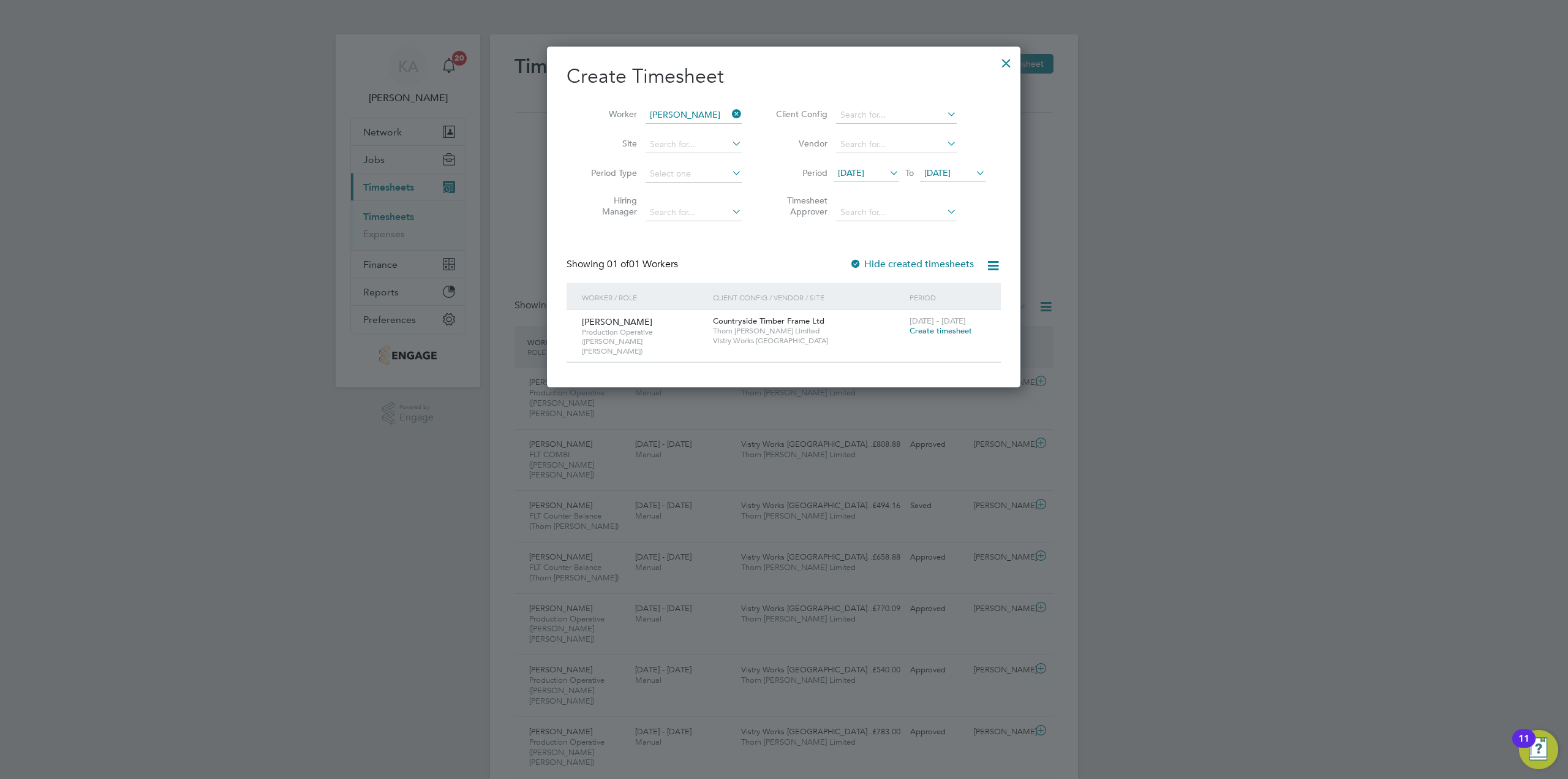
click at [887, 173] on icon at bounding box center [887, 173] width 0 height 17
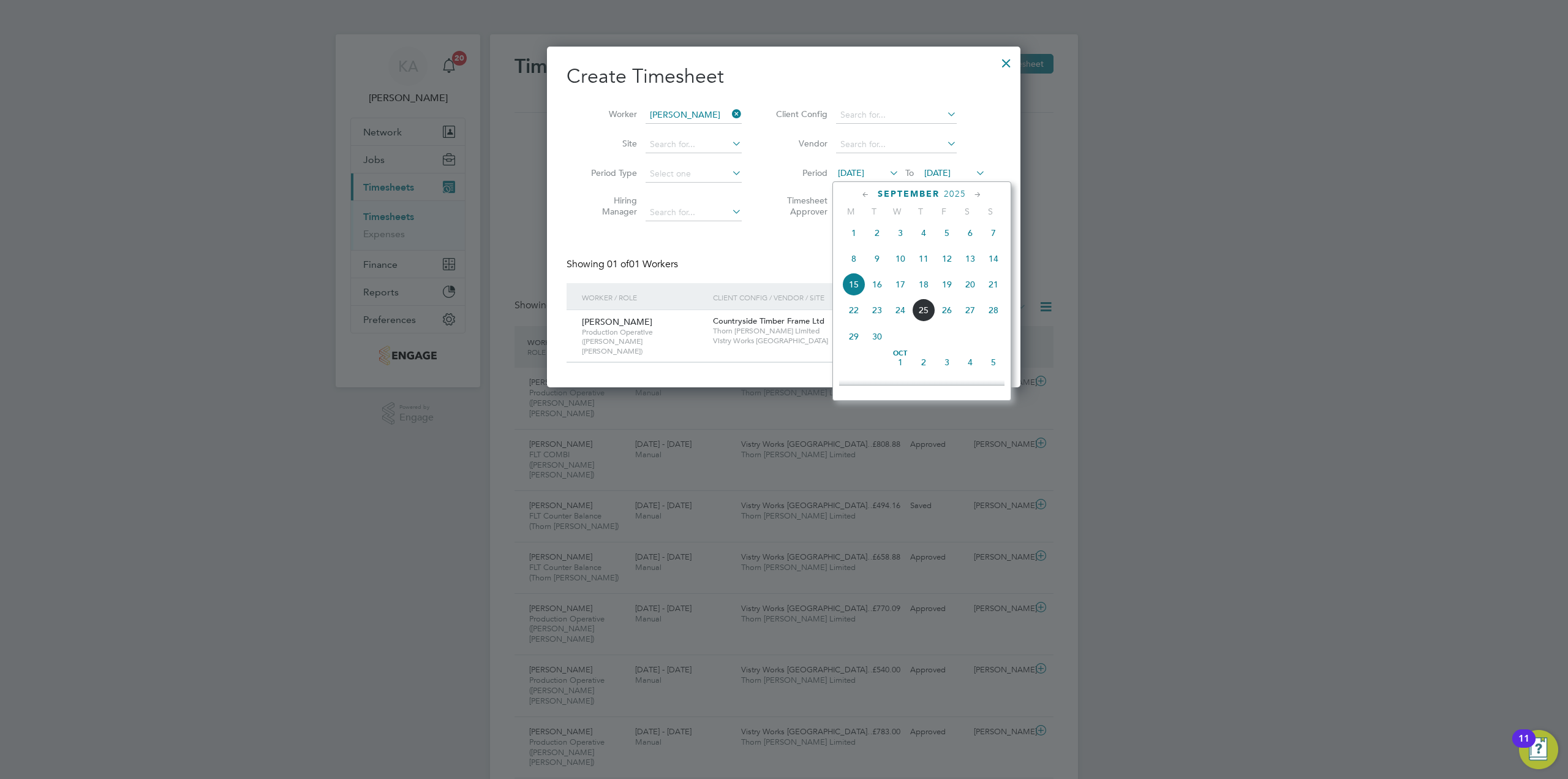
click at [969, 116] on li "Client Config" at bounding box center [879, 115] width 244 height 29
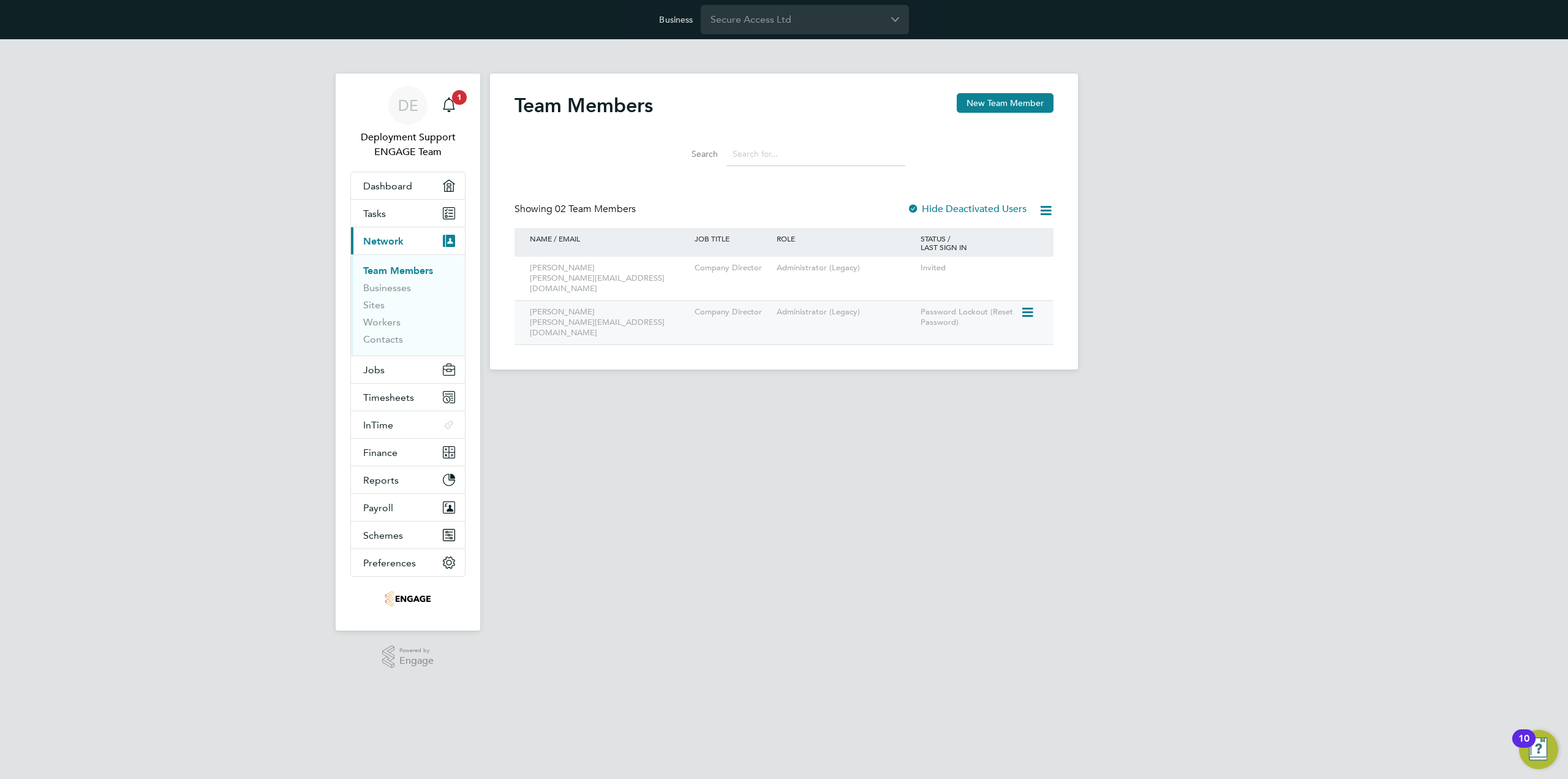
click at [1039, 301] on div at bounding box center [1031, 312] width 21 height 22
click at [1026, 305] on icon at bounding box center [1026, 312] width 12 height 15
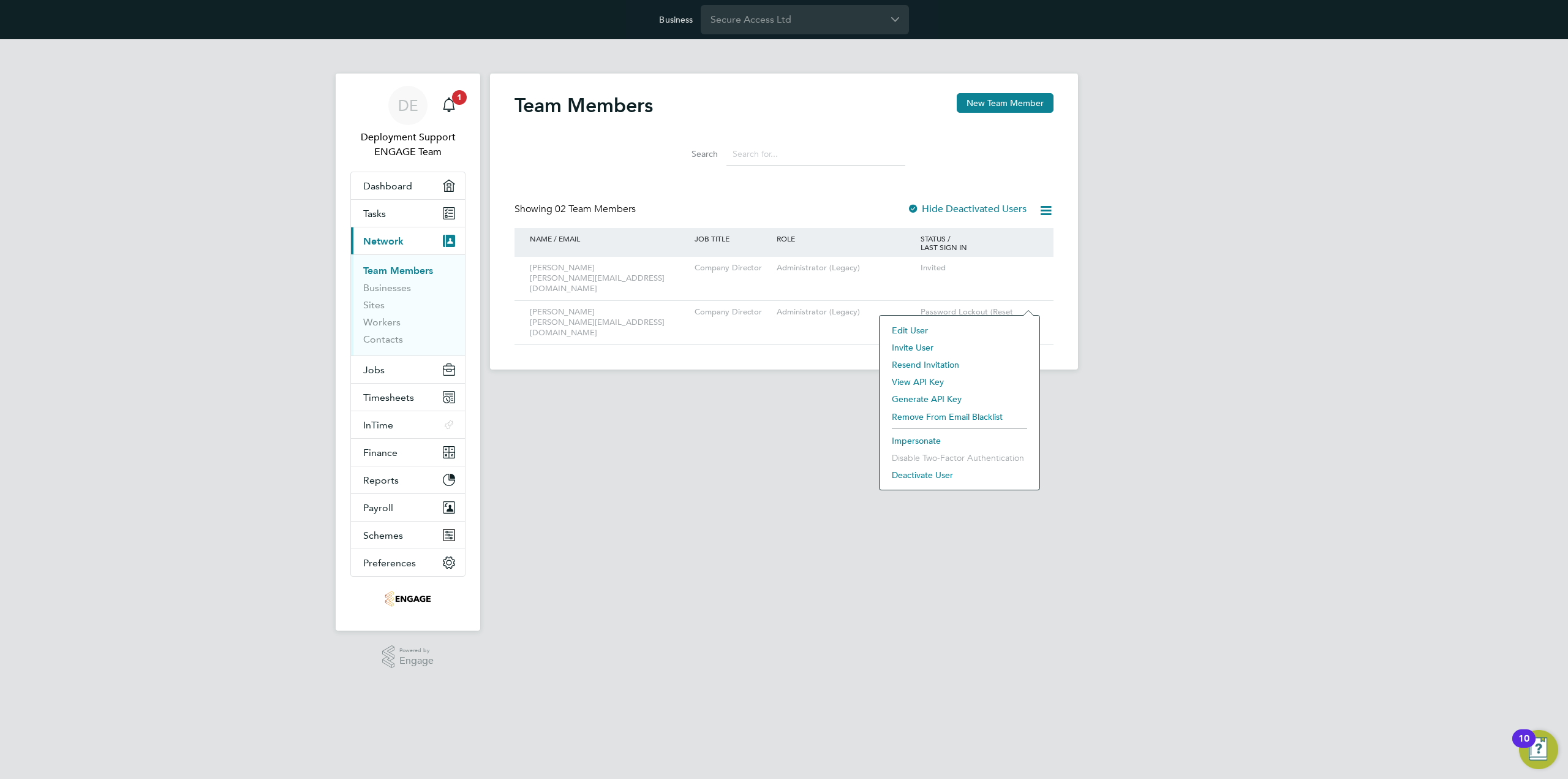
click at [1109, 342] on div "DE Deployment Support ENGAGE Team Notifications 1 Applications: Dashboard Tasks…" at bounding box center [784, 214] width 1568 height 350
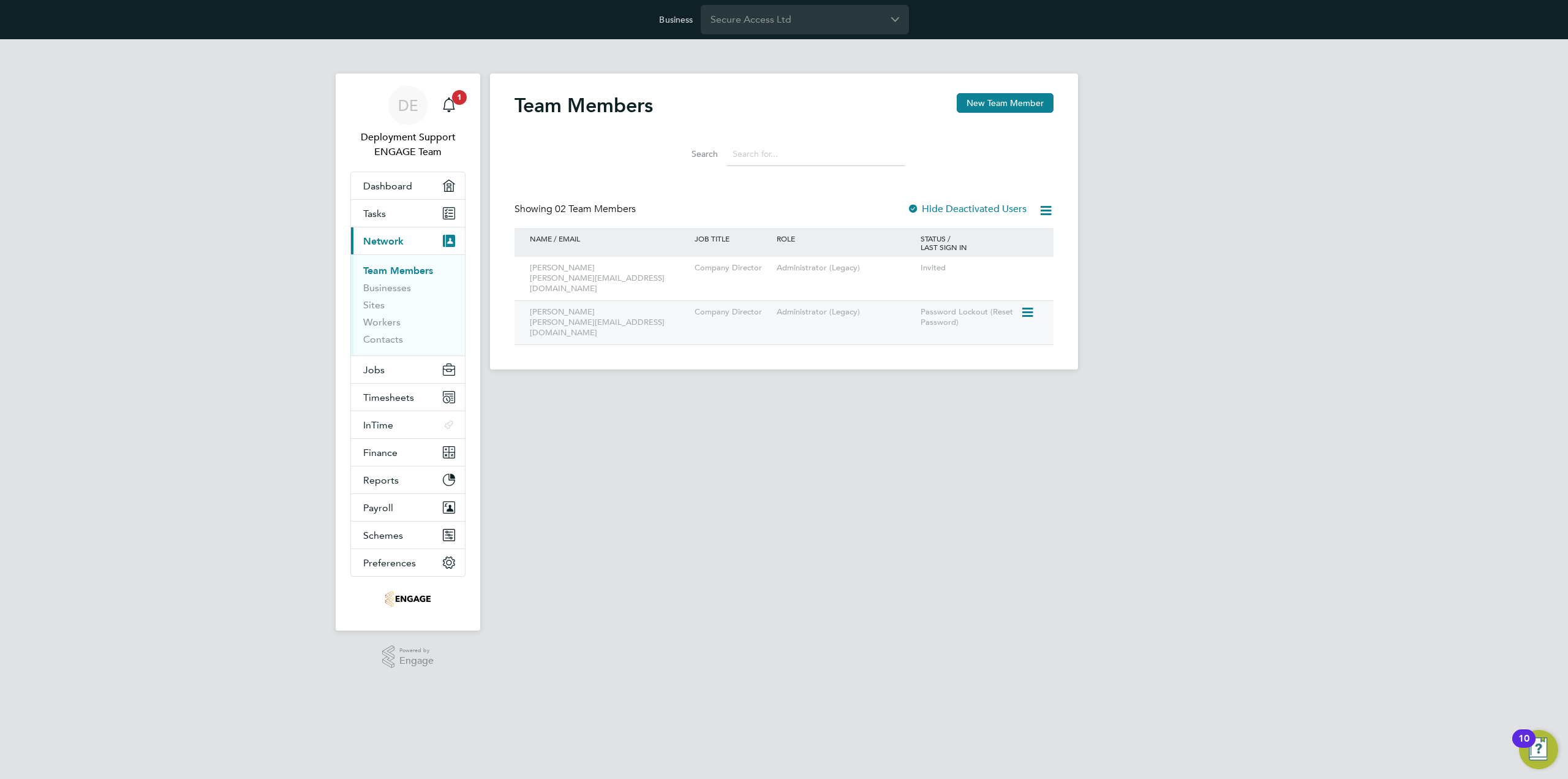
click at [1031, 307] on icon at bounding box center [1026, 312] width 12 height 15
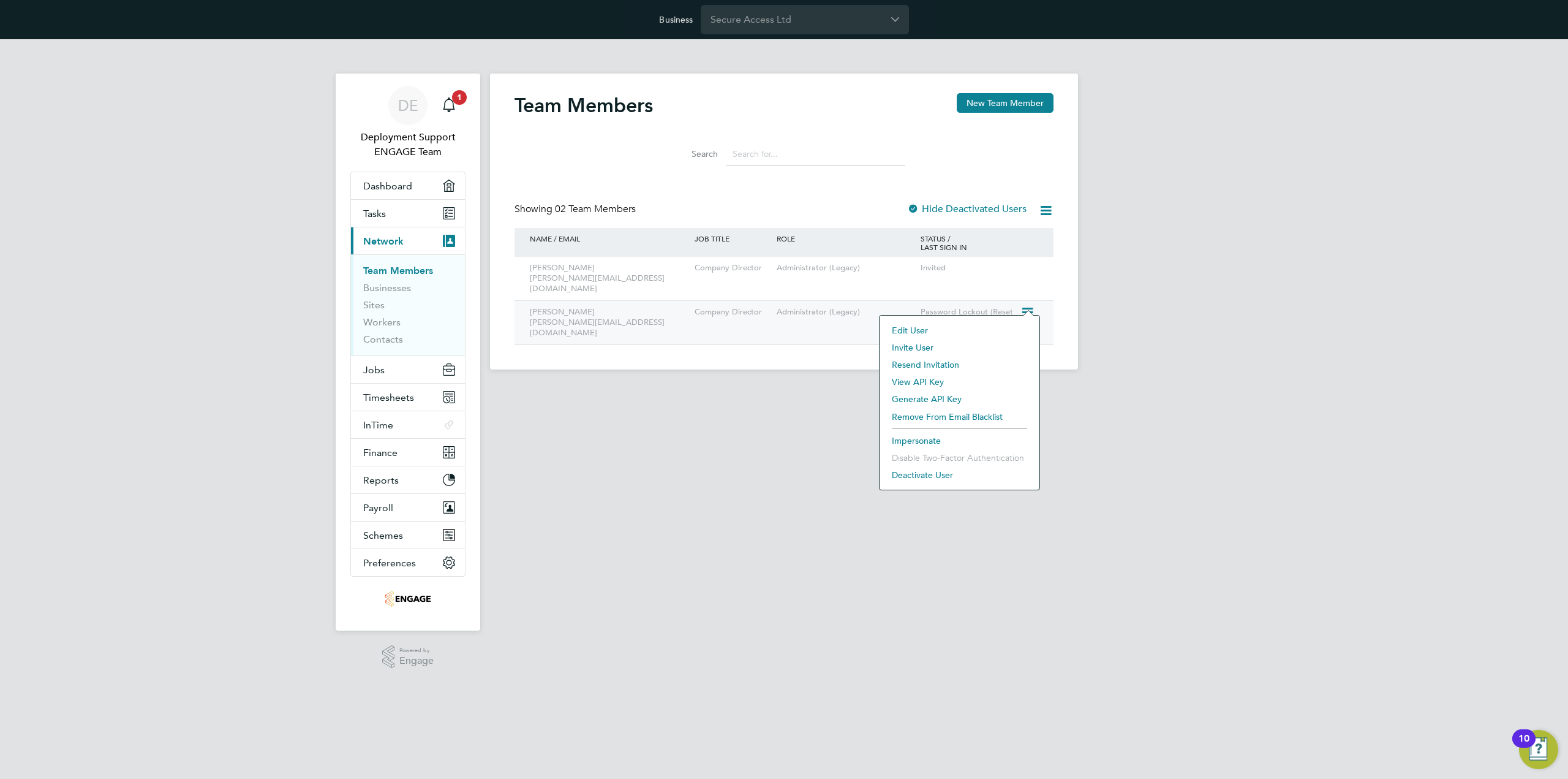
click at [545, 310] on div "[PERSON_NAME] [PERSON_NAME][EMAIL_ADDRESS][DOMAIN_NAME]" at bounding box center [609, 323] width 165 height 44
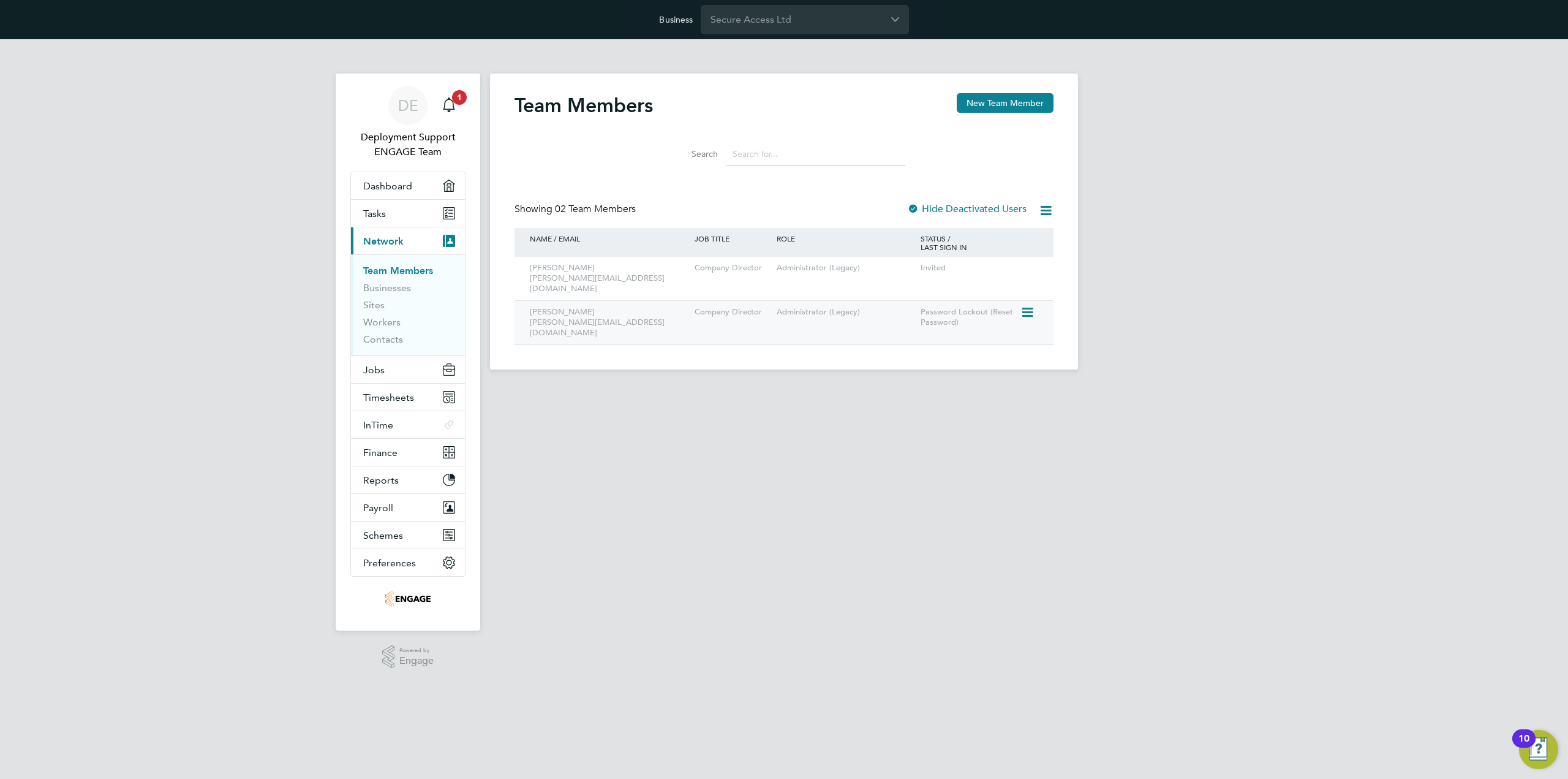
click at [756, 310] on div "Company Director" at bounding box center [732, 312] width 82 height 23
click at [765, 302] on div "Company Director" at bounding box center [732, 312] width 82 height 23
drag, startPoint x: 527, startPoint y: 310, endPoint x: 629, endPoint y: 316, distance: 102.2
click at [629, 316] on div "Sean Van Sittert sean@secureaccessltd.uk" at bounding box center [609, 323] width 165 height 44
copy div "sean@secureaccessltd.uk"
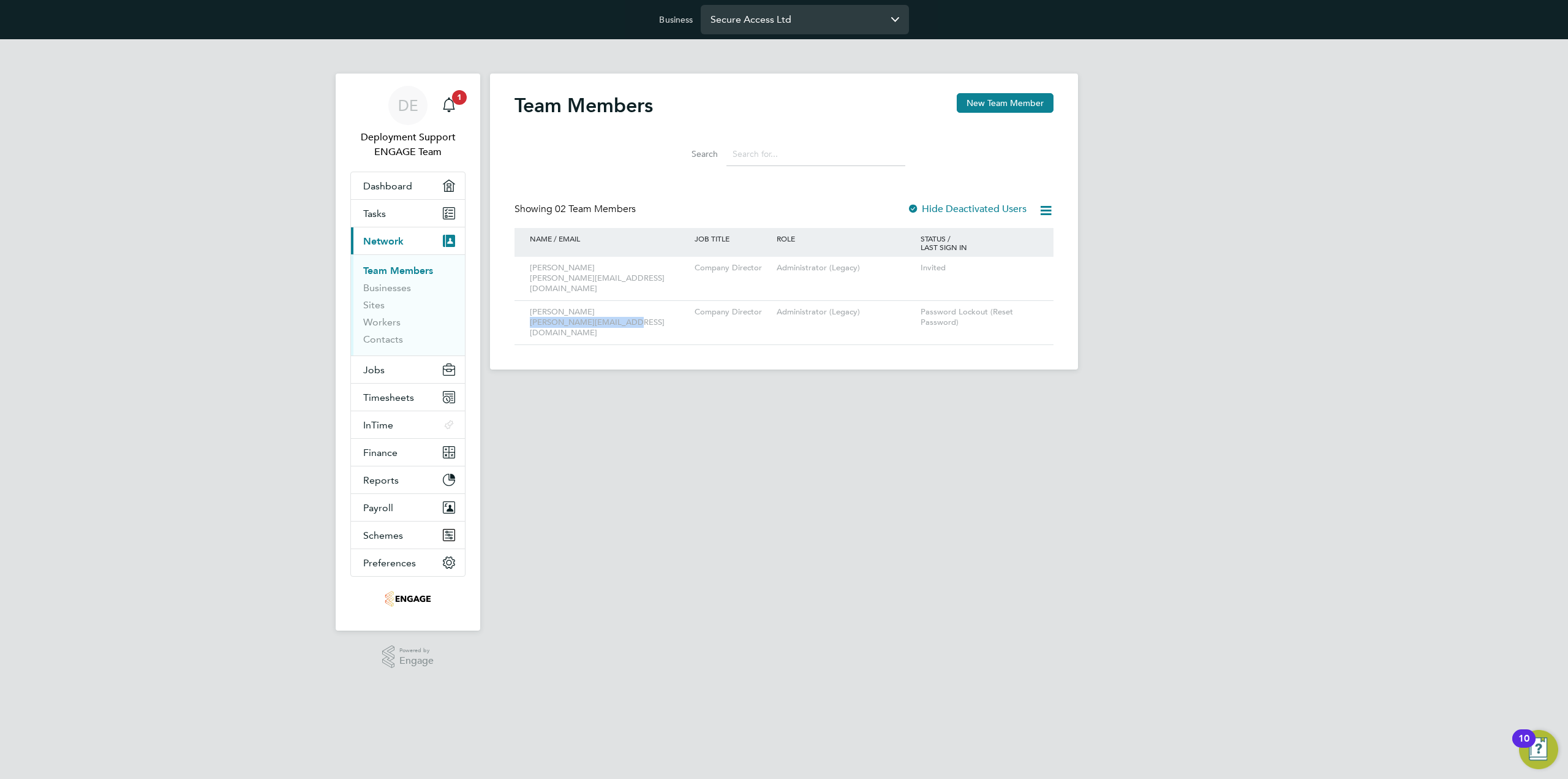
click at [794, 32] on input "Secure Access Ltd" at bounding box center [805, 19] width 208 height 29
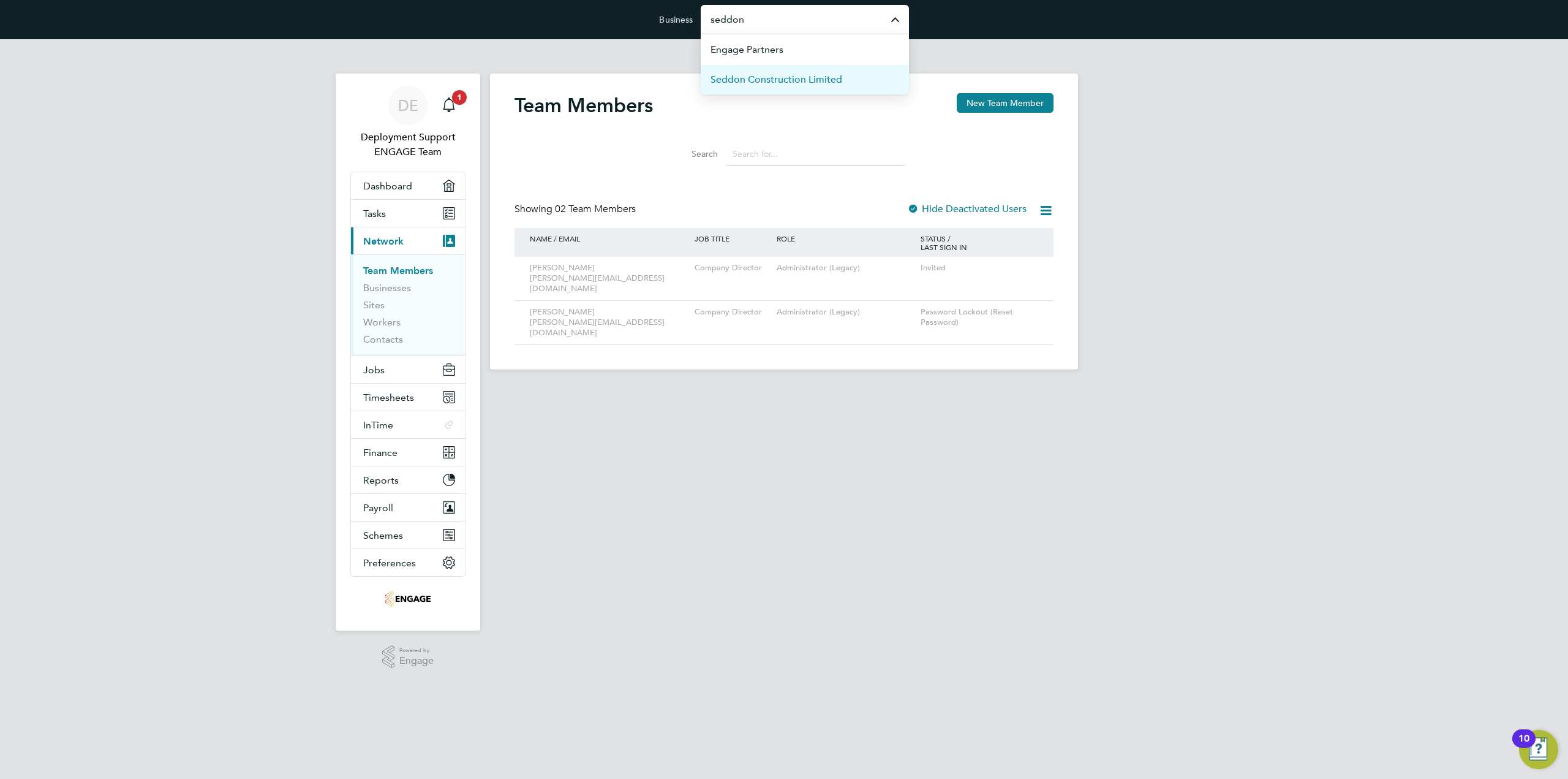
click at [816, 85] on span "Seddon Construction Limited" at bounding box center [777, 79] width 132 height 15
type input "Seddon Construction Limited"
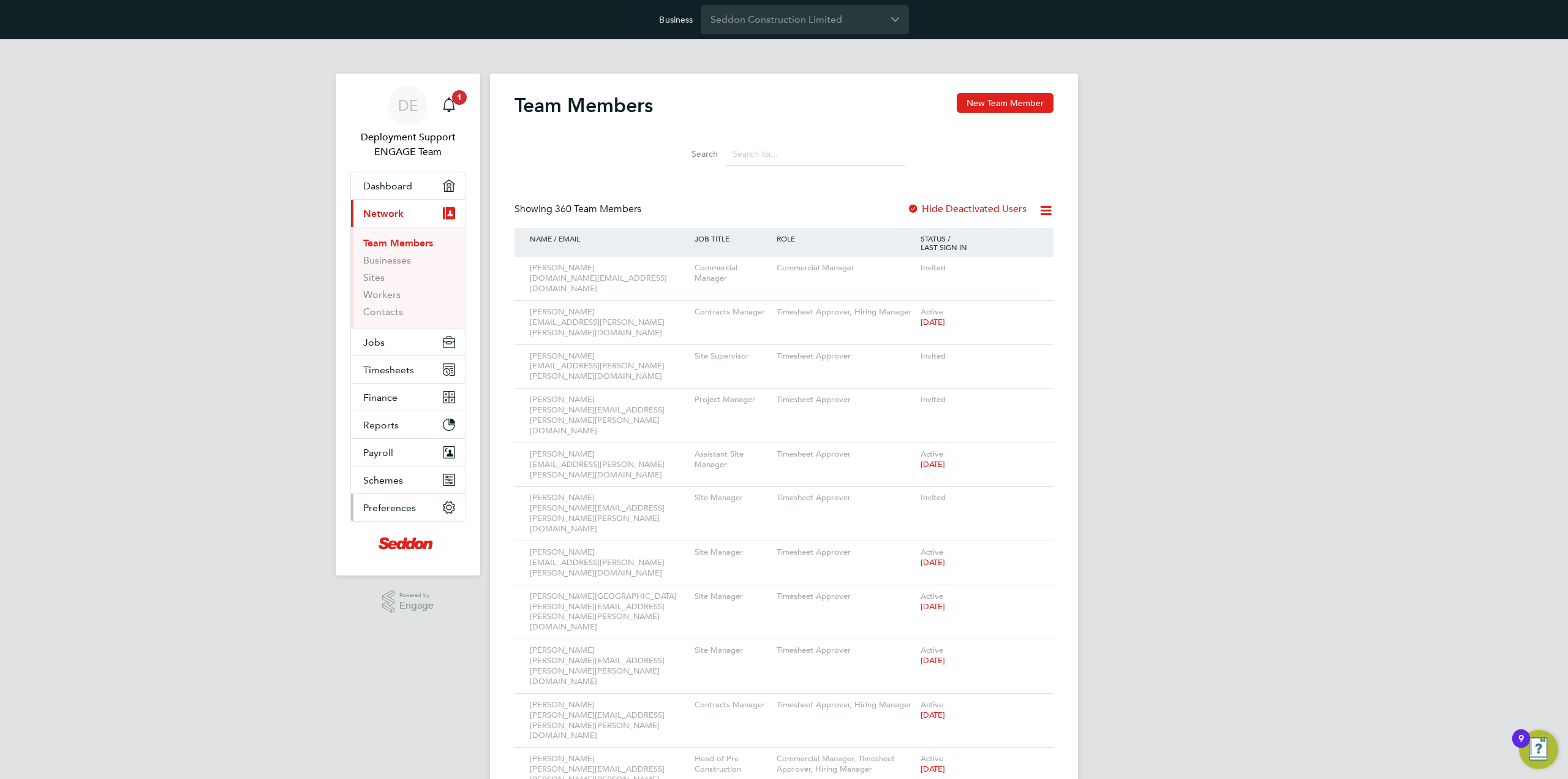
click at [433, 501] on button "Preferences" at bounding box center [408, 507] width 114 height 27
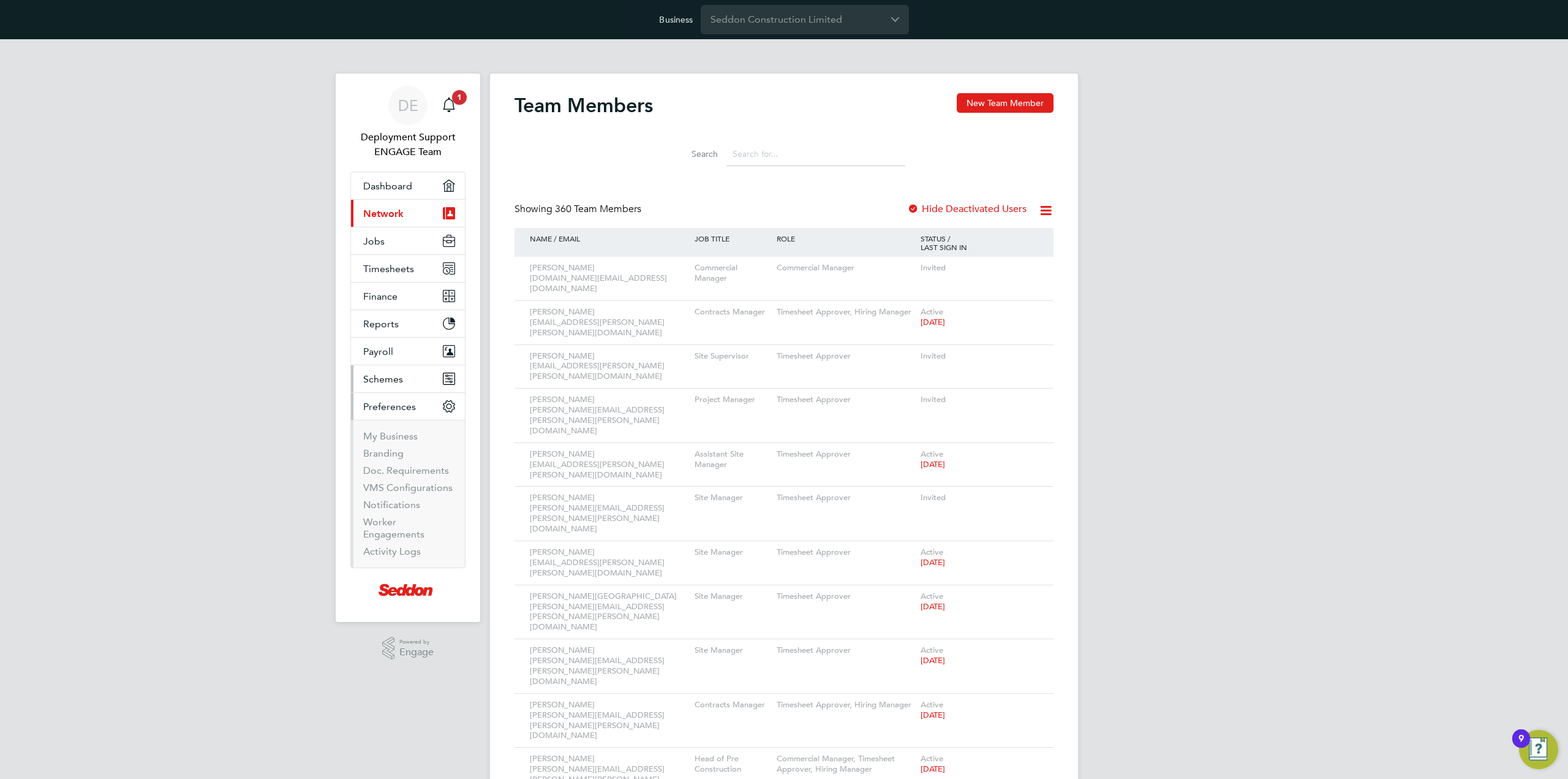
click at [407, 384] on button "Schemes" at bounding box center [408, 378] width 114 height 27
click at [440, 500] on button "Preferences" at bounding box center [408, 502] width 114 height 27
click at [429, 269] on button "Timesheets" at bounding box center [408, 269] width 114 height 27
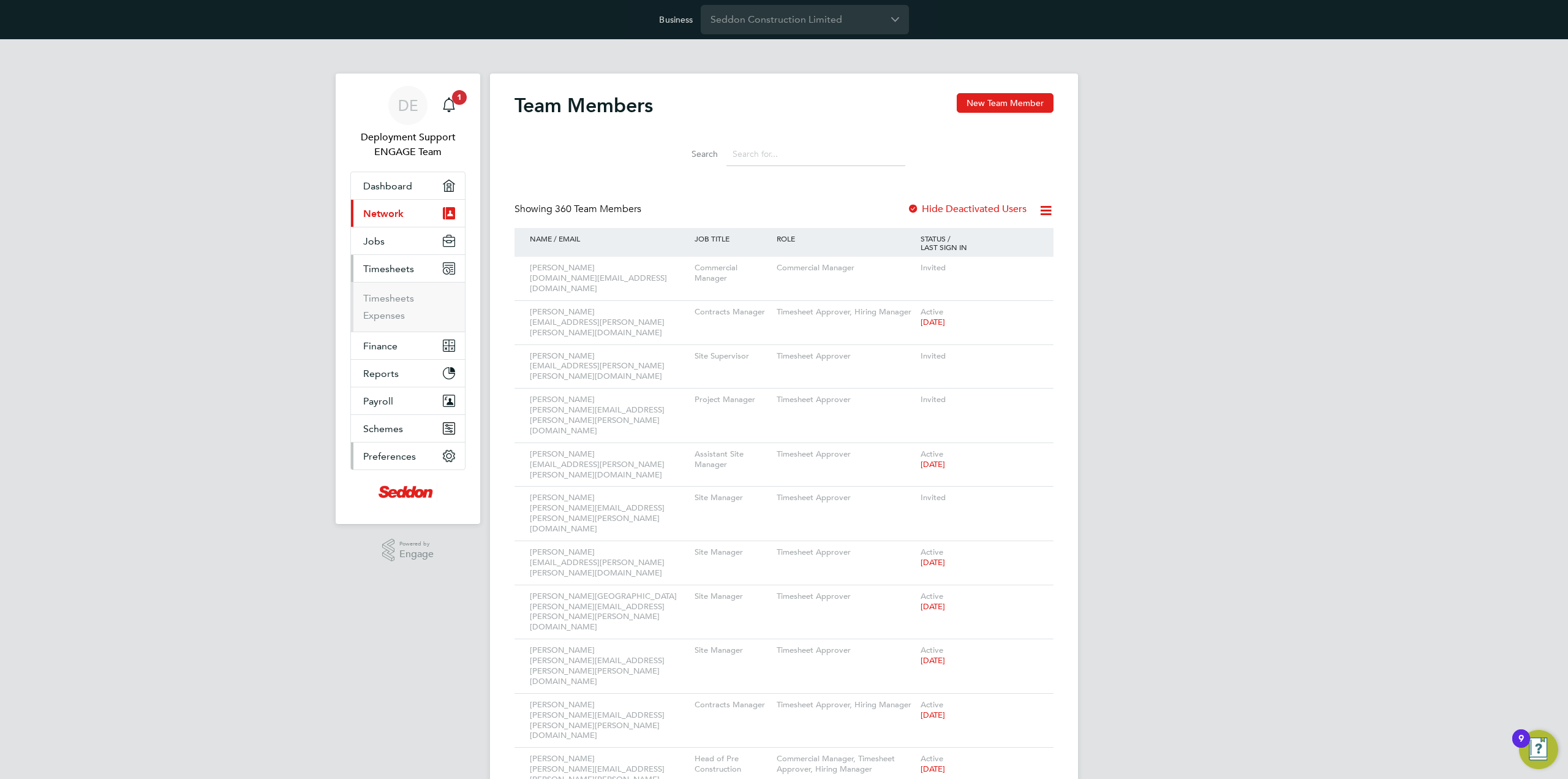
click at [419, 459] on button "Preferences" at bounding box center [408, 456] width 114 height 27
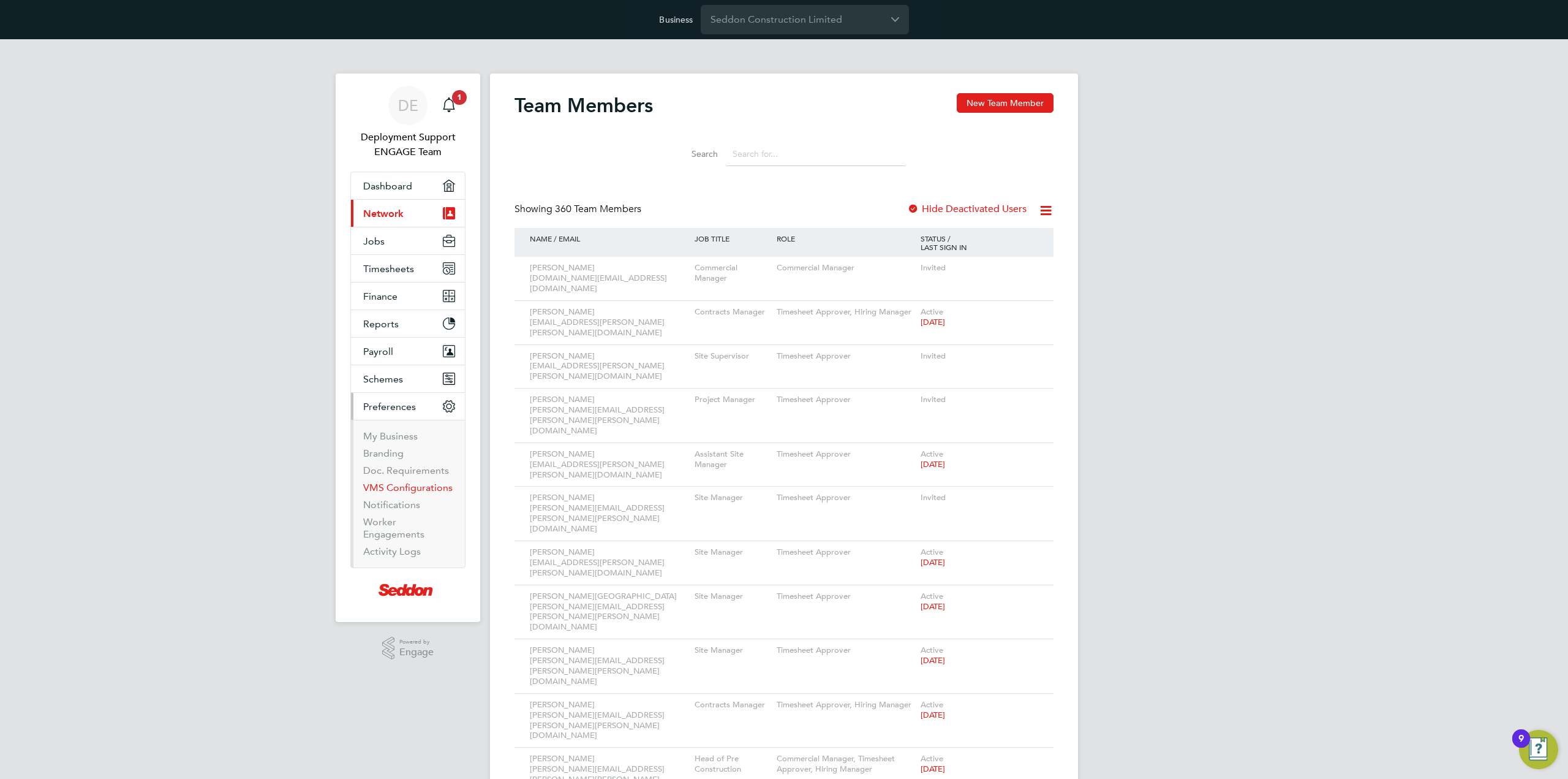
click at [430, 487] on link "VMS Configurations" at bounding box center [407, 488] width 89 height 11
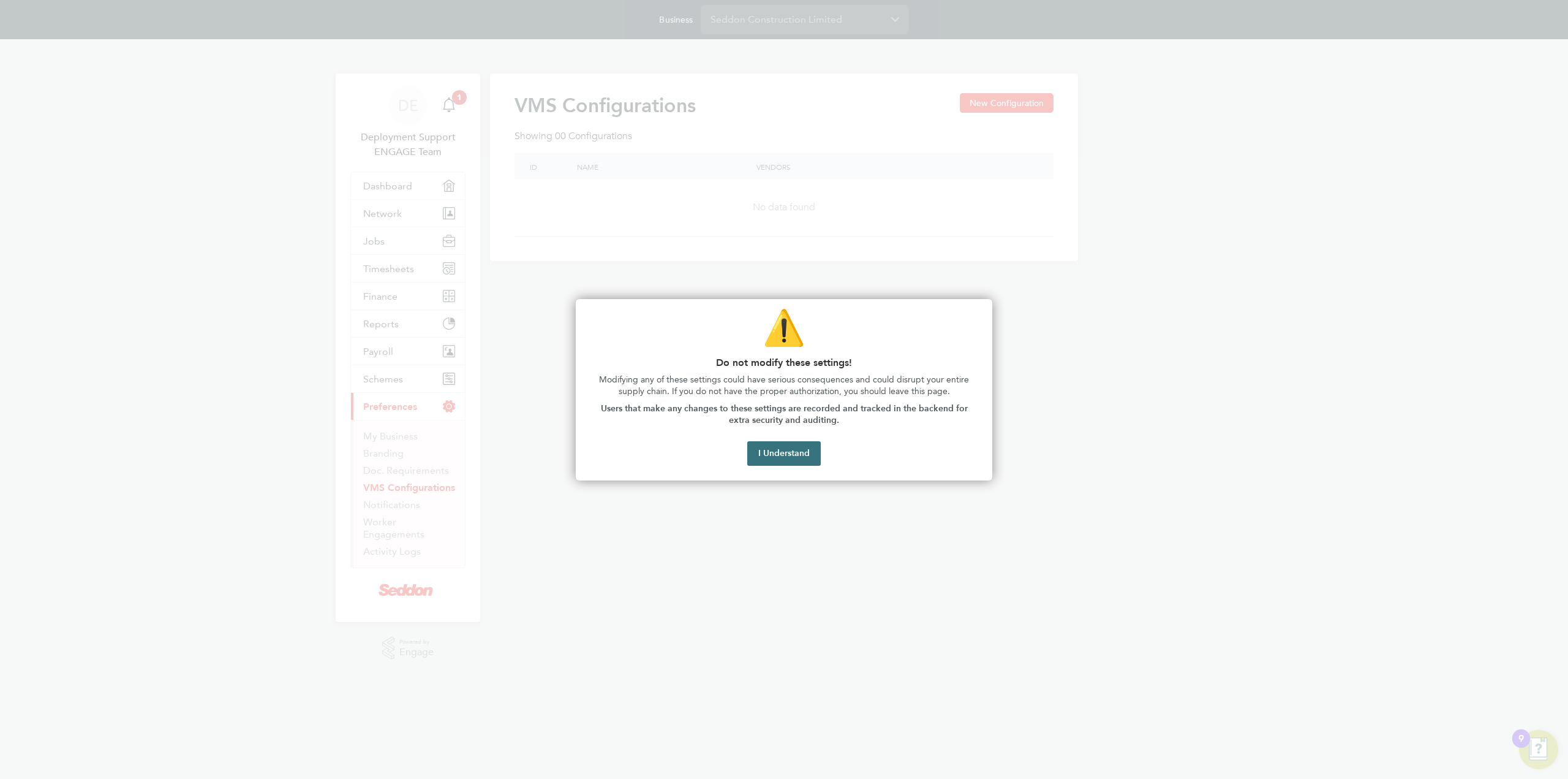
click at [786, 460] on button "I Understand" at bounding box center [784, 453] width 74 height 25
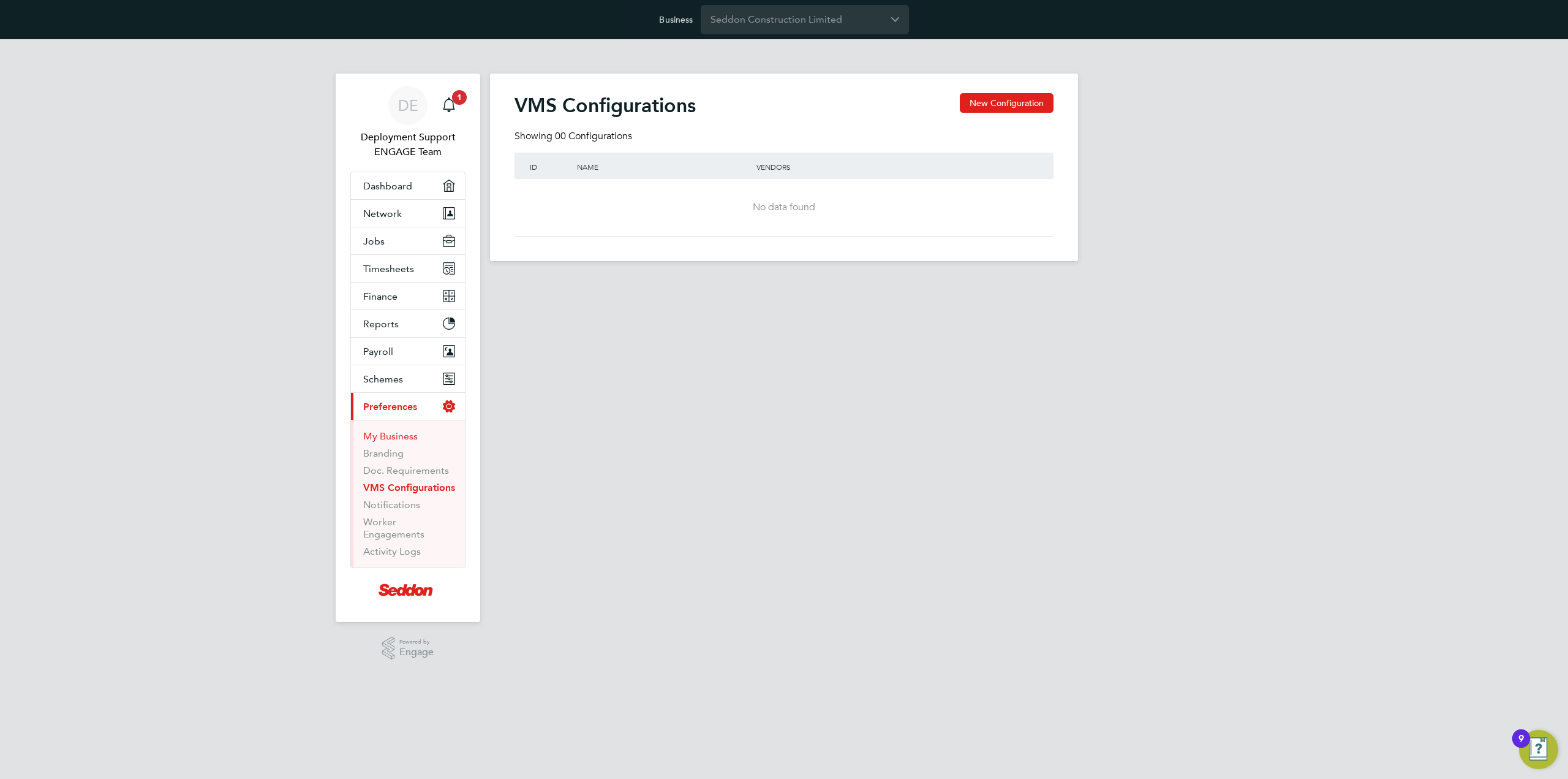
click at [410, 436] on link "My Business" at bounding box center [390, 436] width 55 height 11
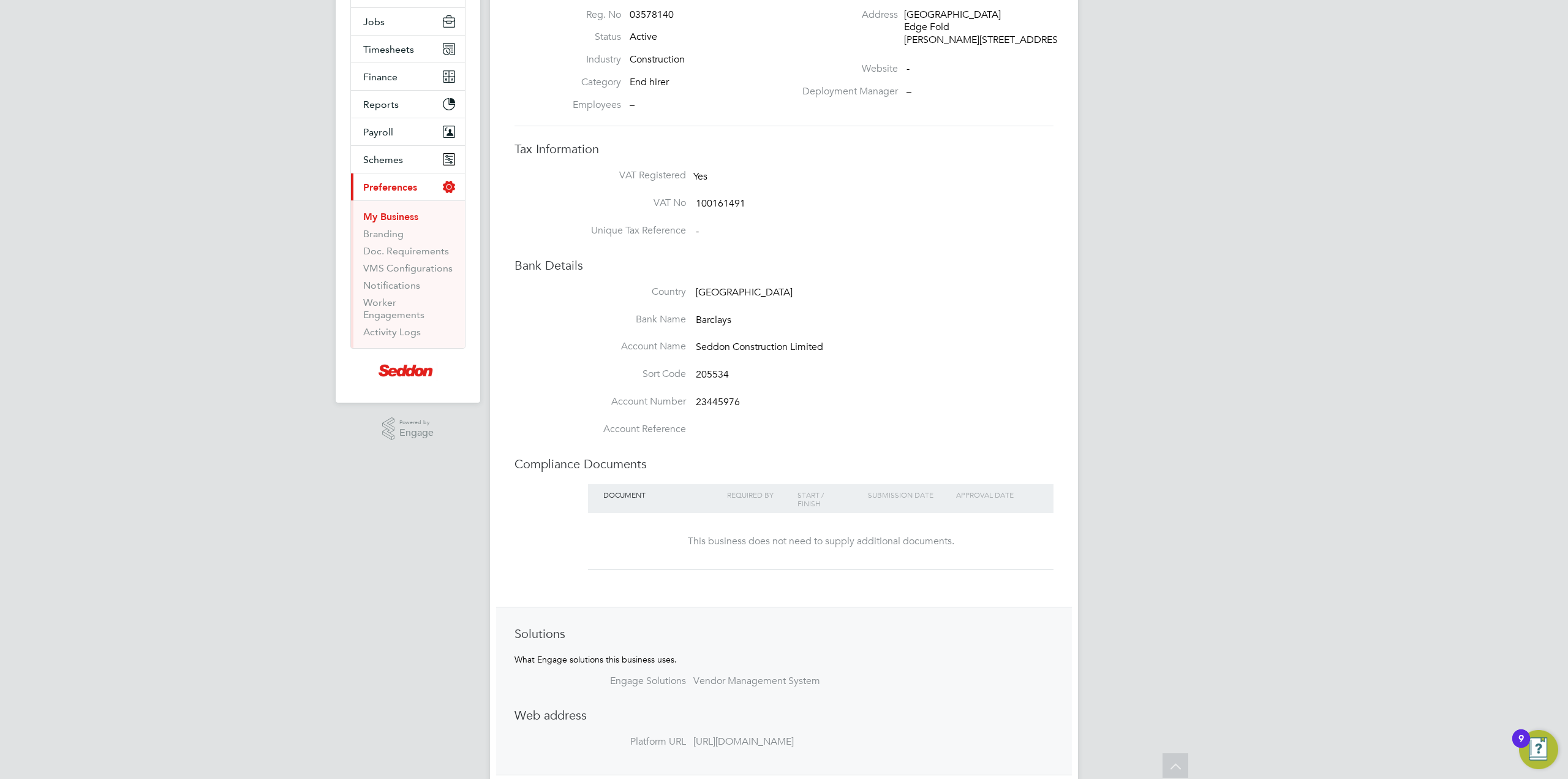
scroll to position [98, 0]
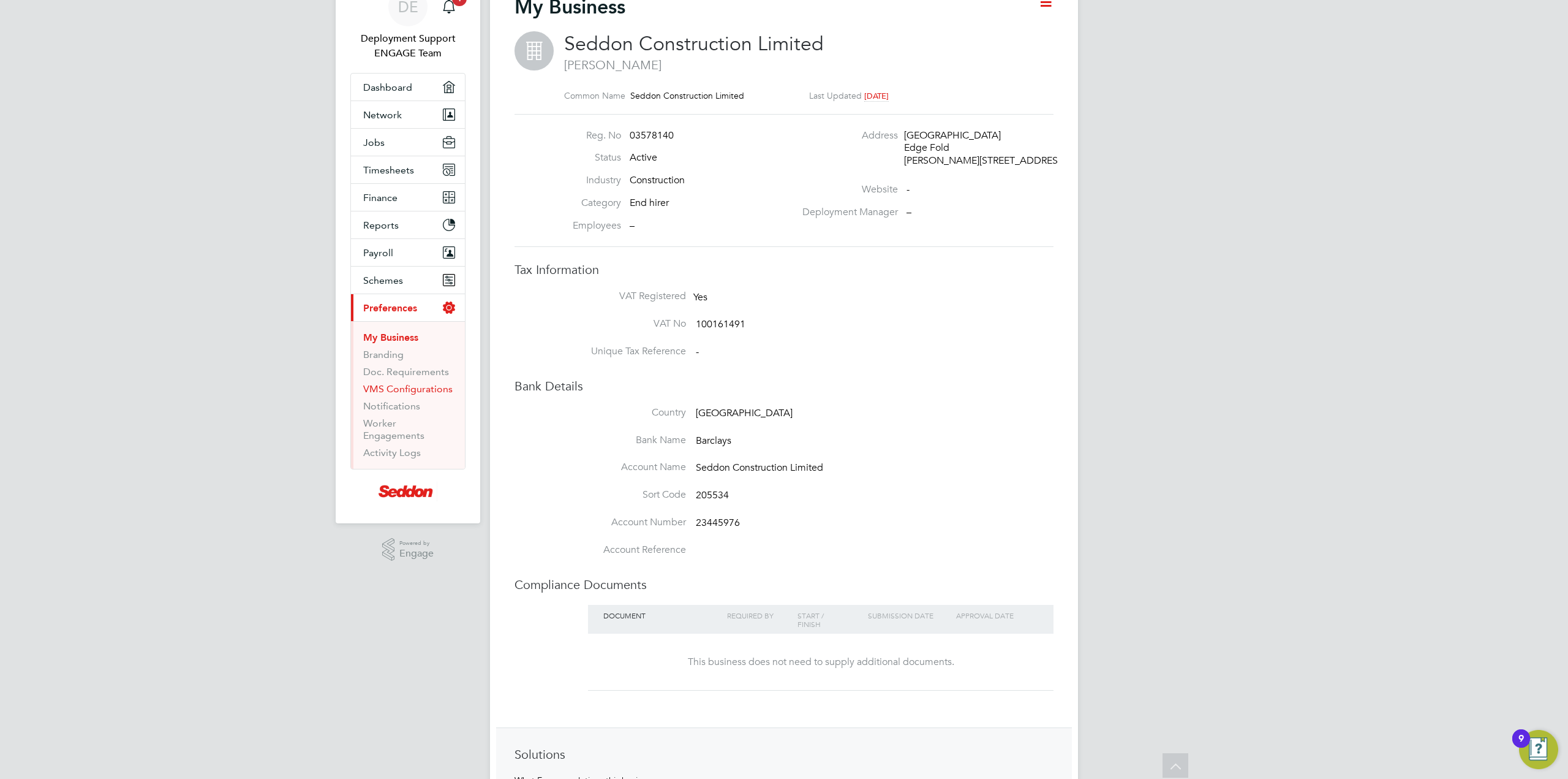
click at [412, 385] on link "VMS Configurations" at bounding box center [407, 389] width 89 height 11
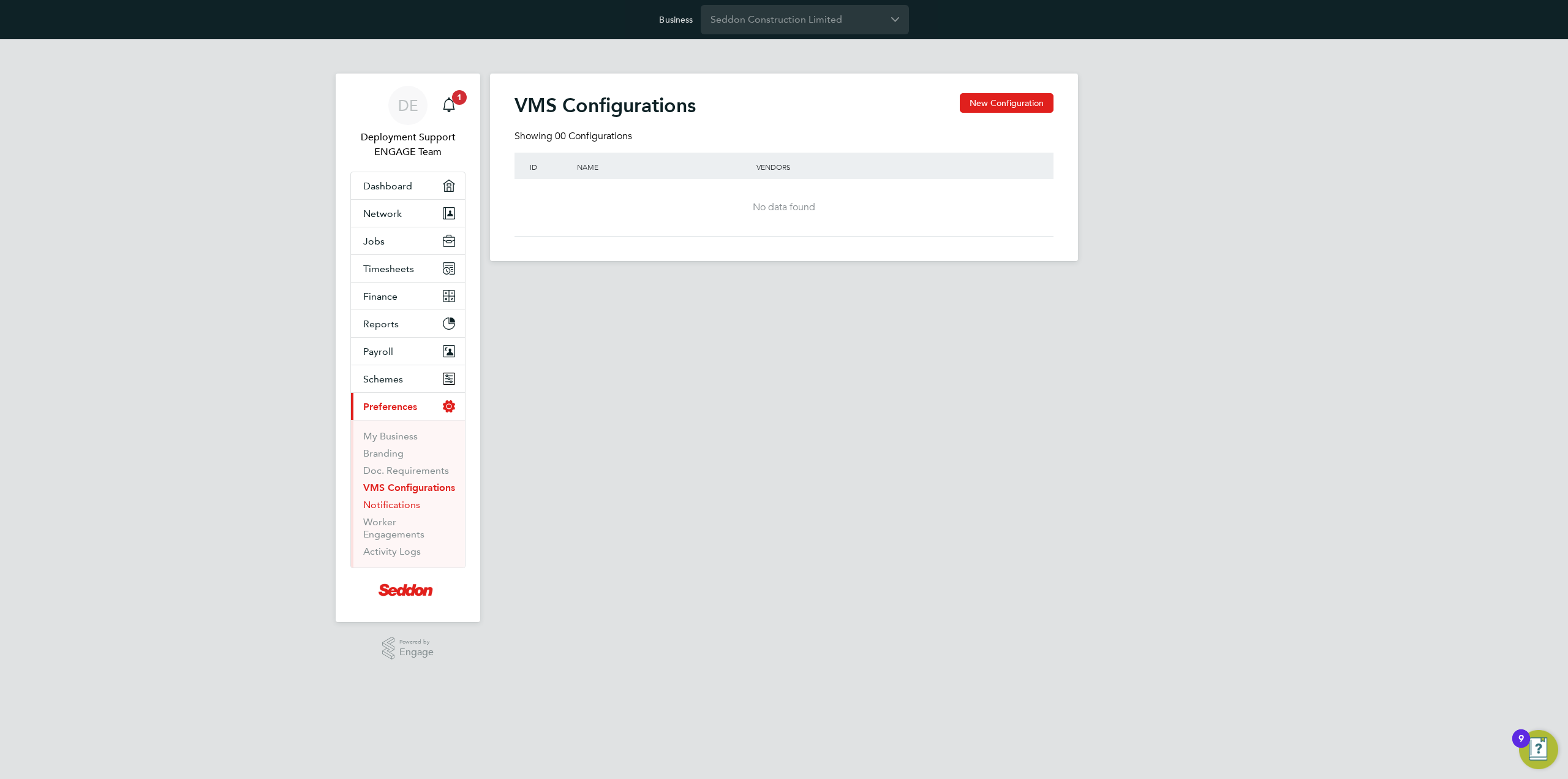
click at [377, 503] on link "Notifications" at bounding box center [392, 505] width 57 height 11
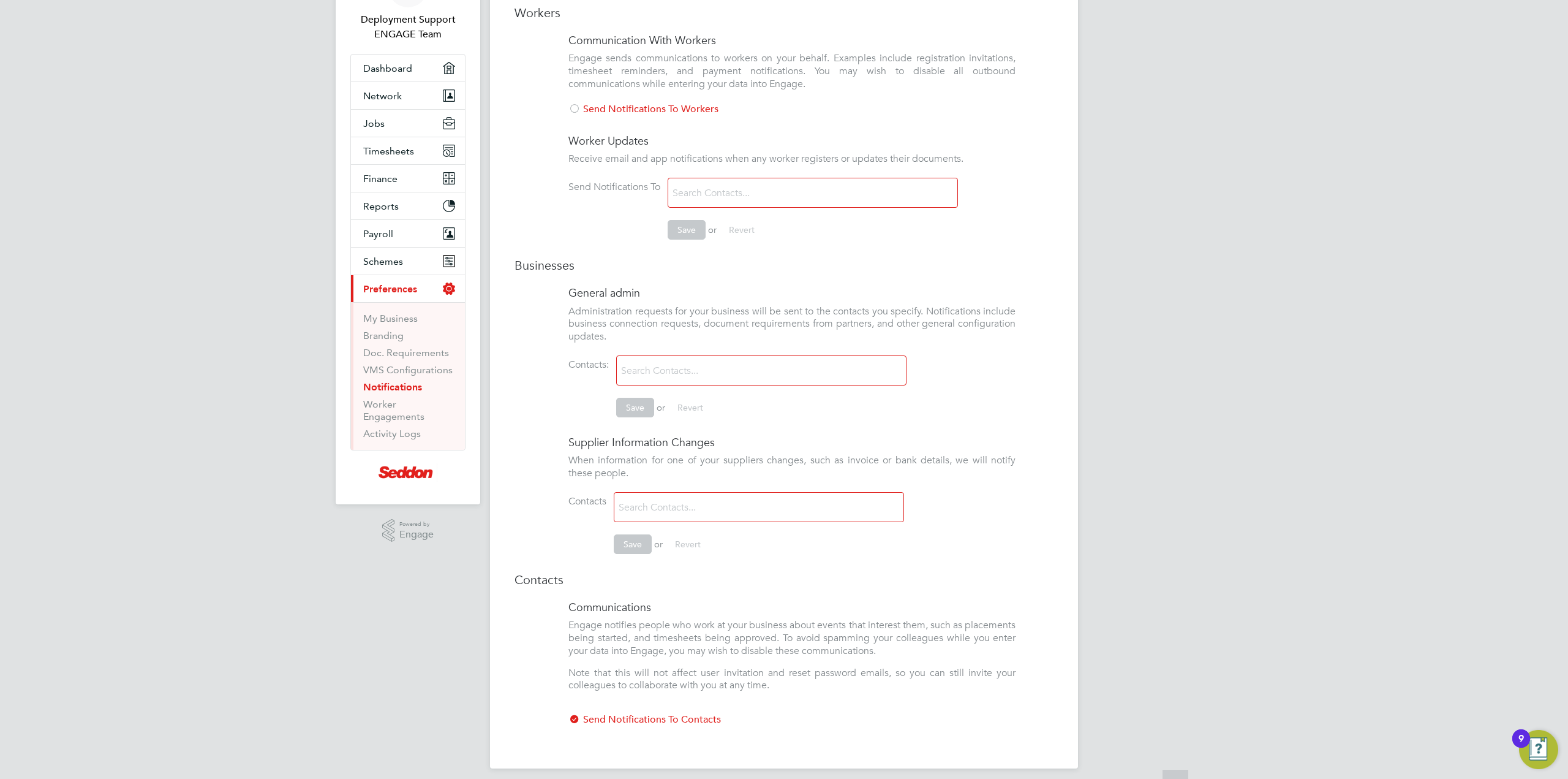
scroll to position [125, 0]
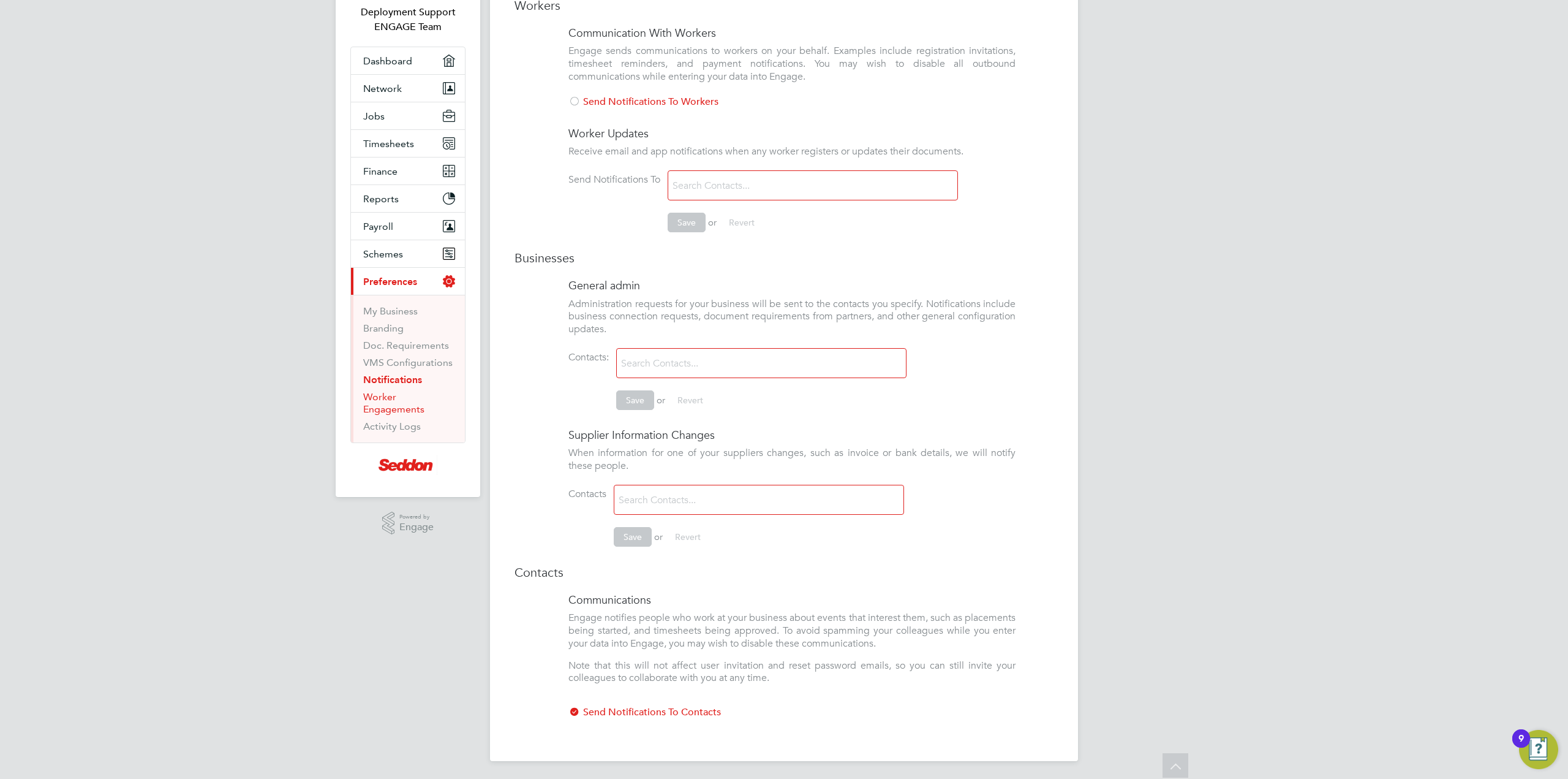
click at [388, 404] on link "Worker Engagements" at bounding box center [393, 403] width 62 height 24
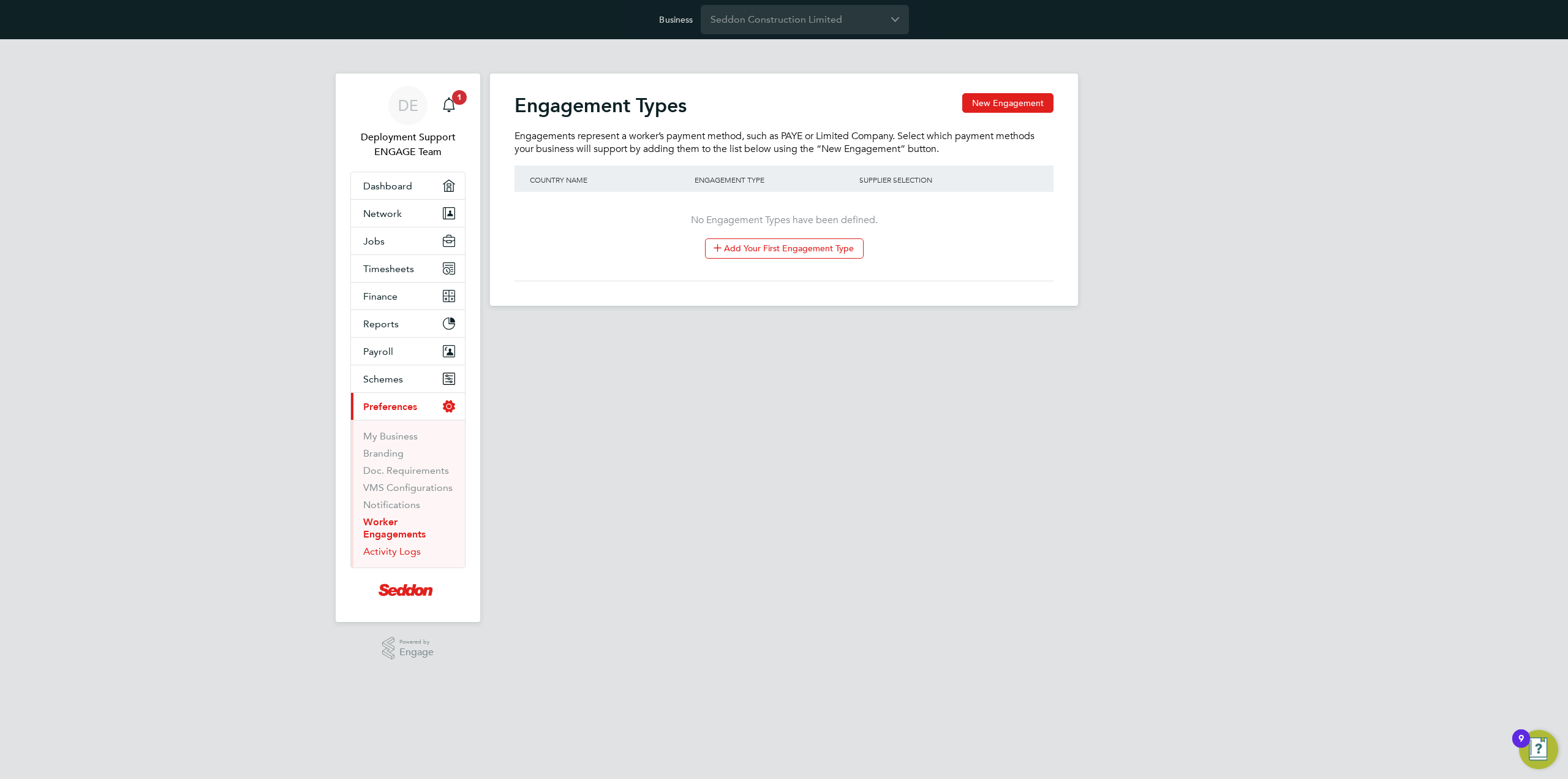
click at [402, 551] on link "Activity Logs" at bounding box center [392, 551] width 58 height 11
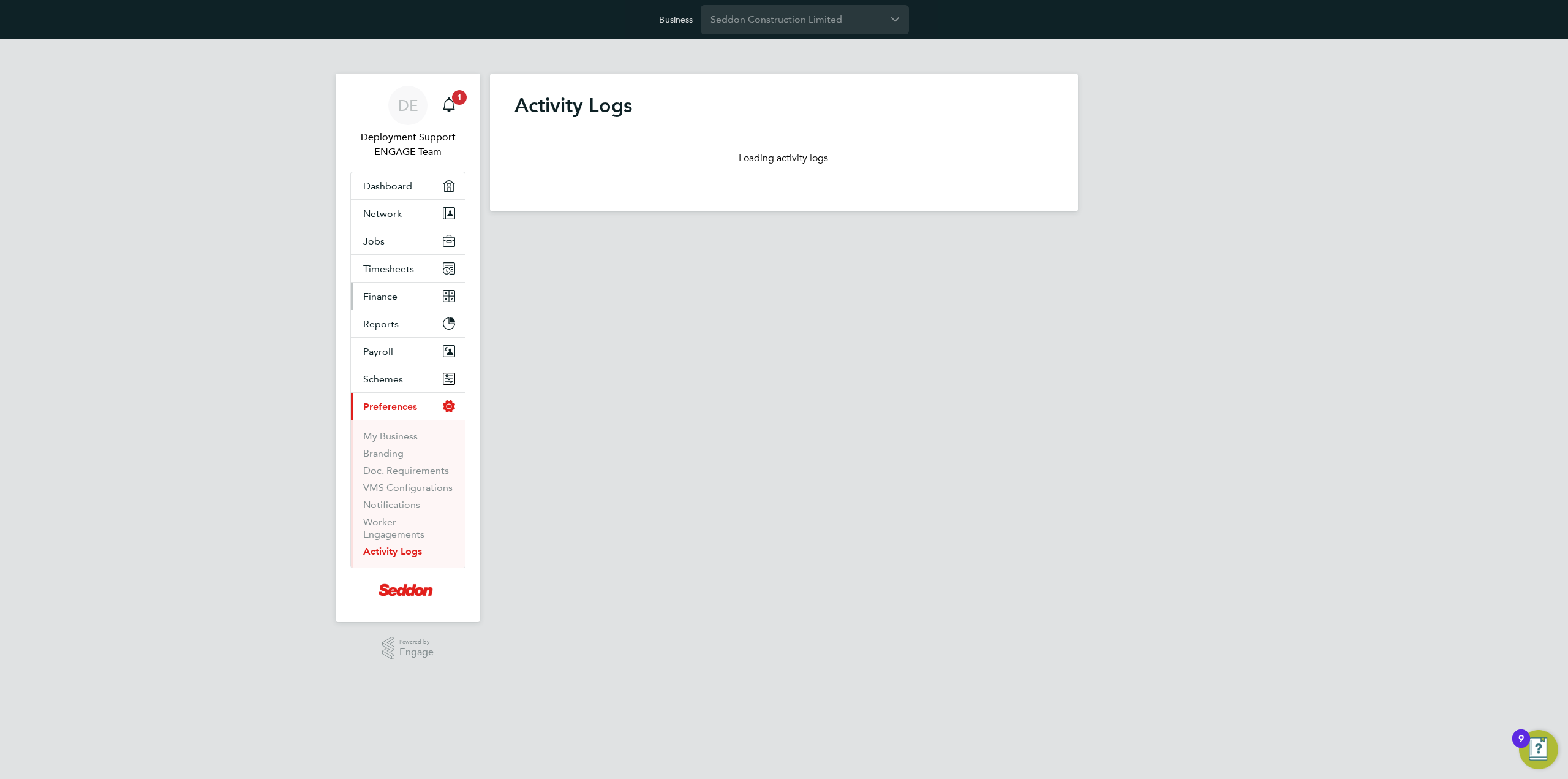
click at [402, 298] on button "Finance" at bounding box center [408, 296] width 114 height 27
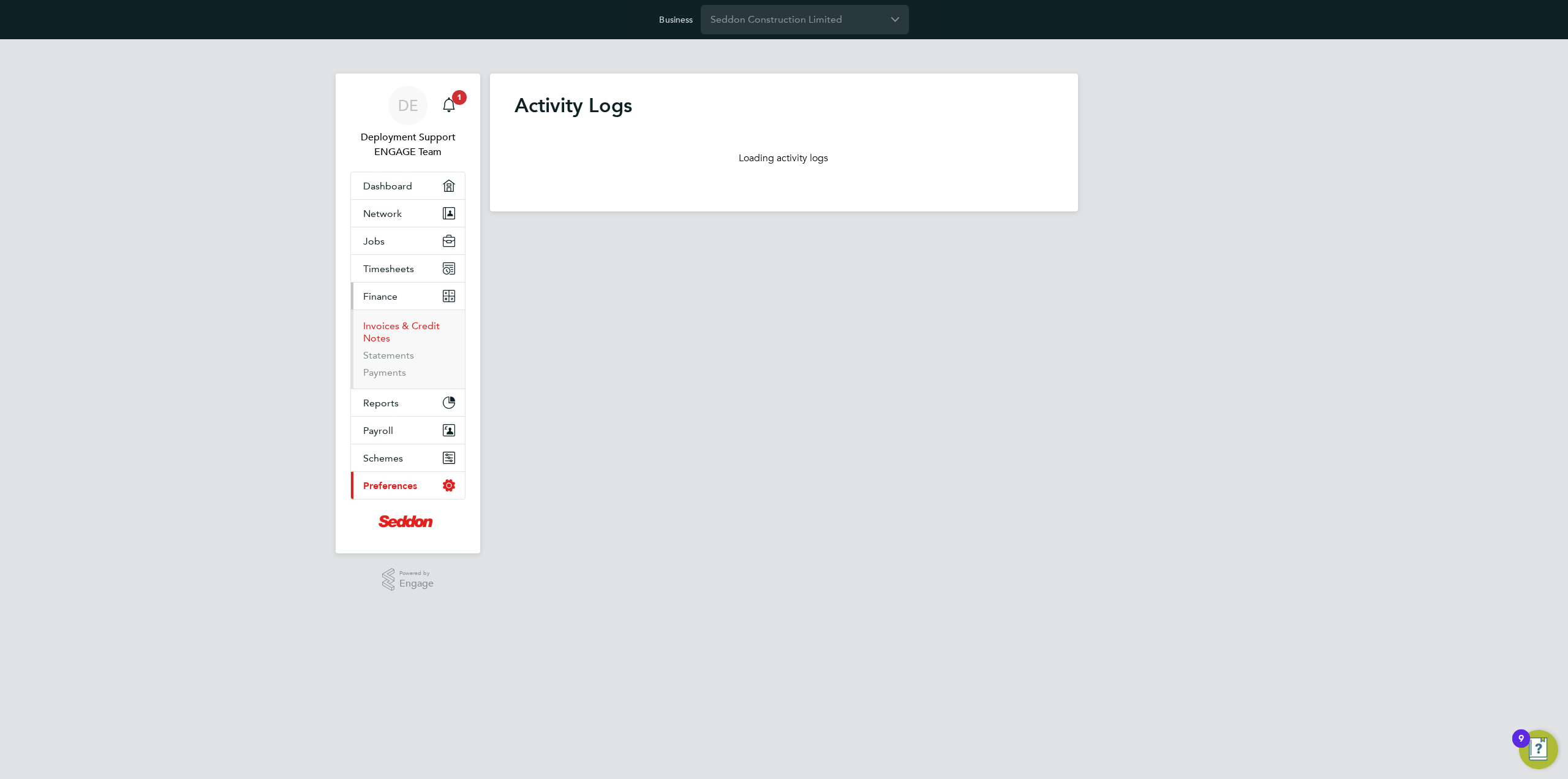
click at [397, 330] on link "Invoices & Credit Notes" at bounding box center [401, 332] width 77 height 24
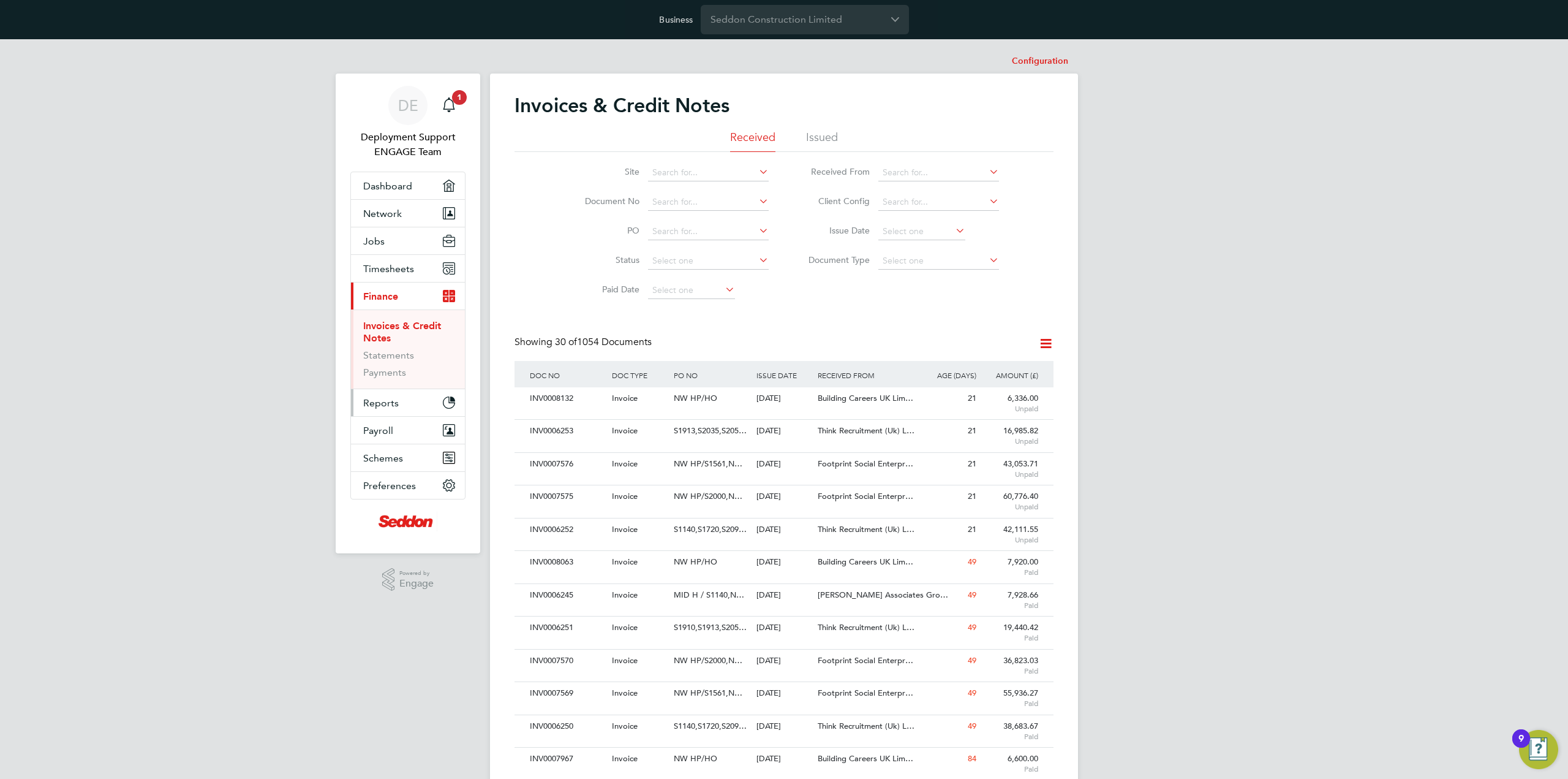
click at [428, 401] on button "Reports" at bounding box center [408, 403] width 114 height 27
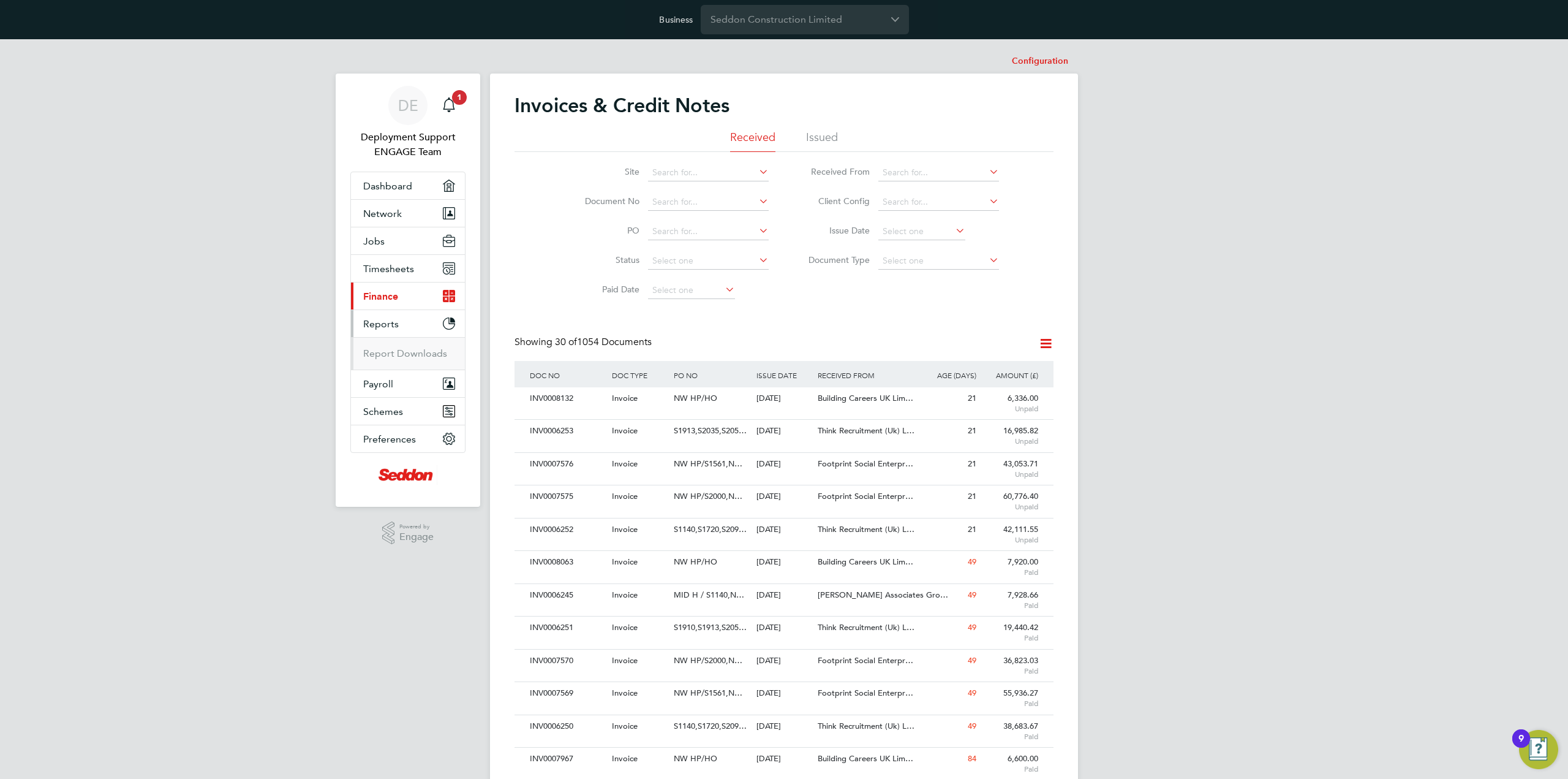
click at [419, 295] on button "Current page: Finance" at bounding box center [408, 296] width 114 height 27
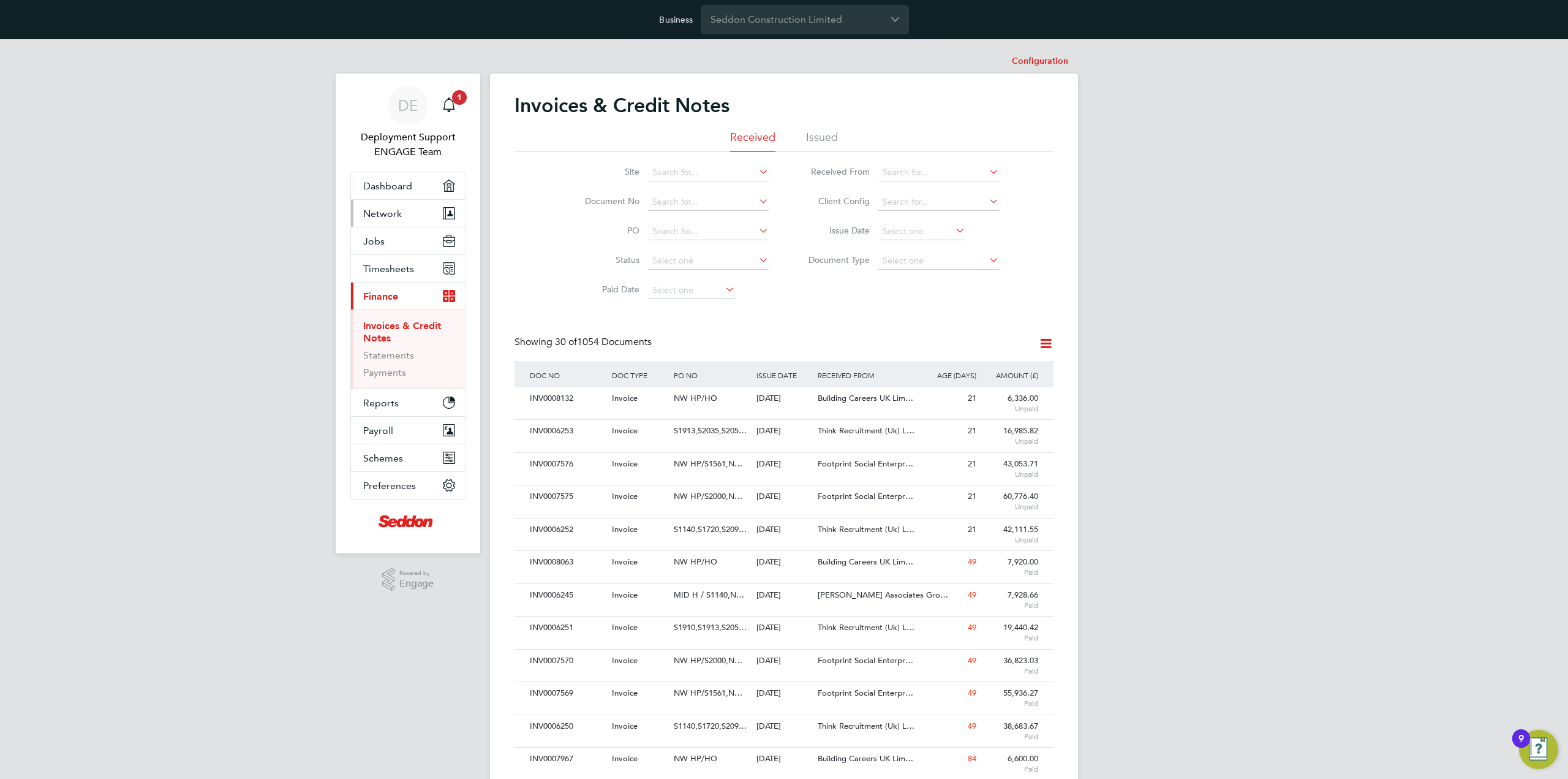
click at [411, 209] on button "Network" at bounding box center [408, 213] width 114 height 27
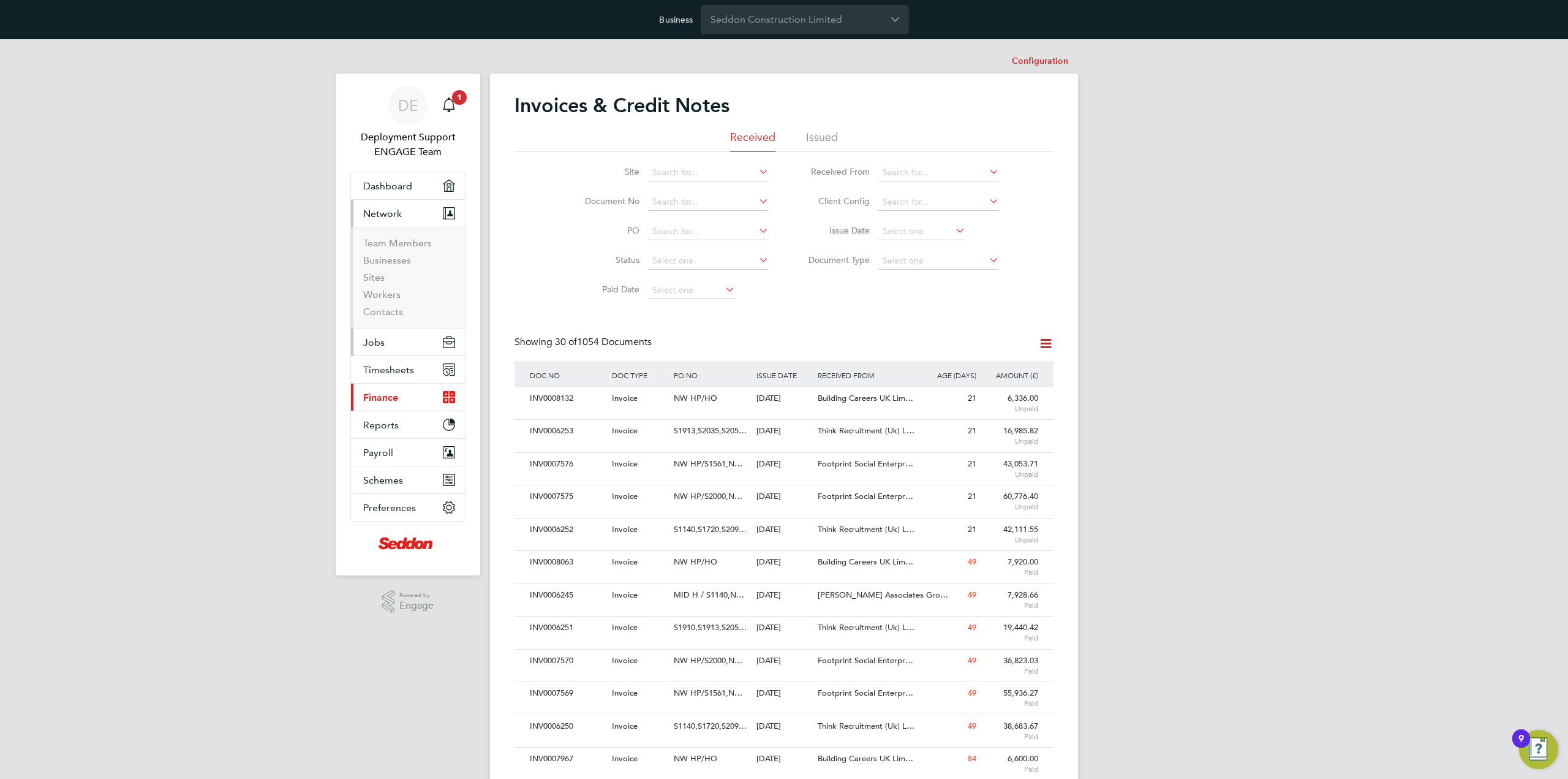
click at [387, 343] on button "Jobs" at bounding box center [408, 342] width 114 height 27
click at [427, 344] on button "Timesheets" at bounding box center [408, 335] width 114 height 27
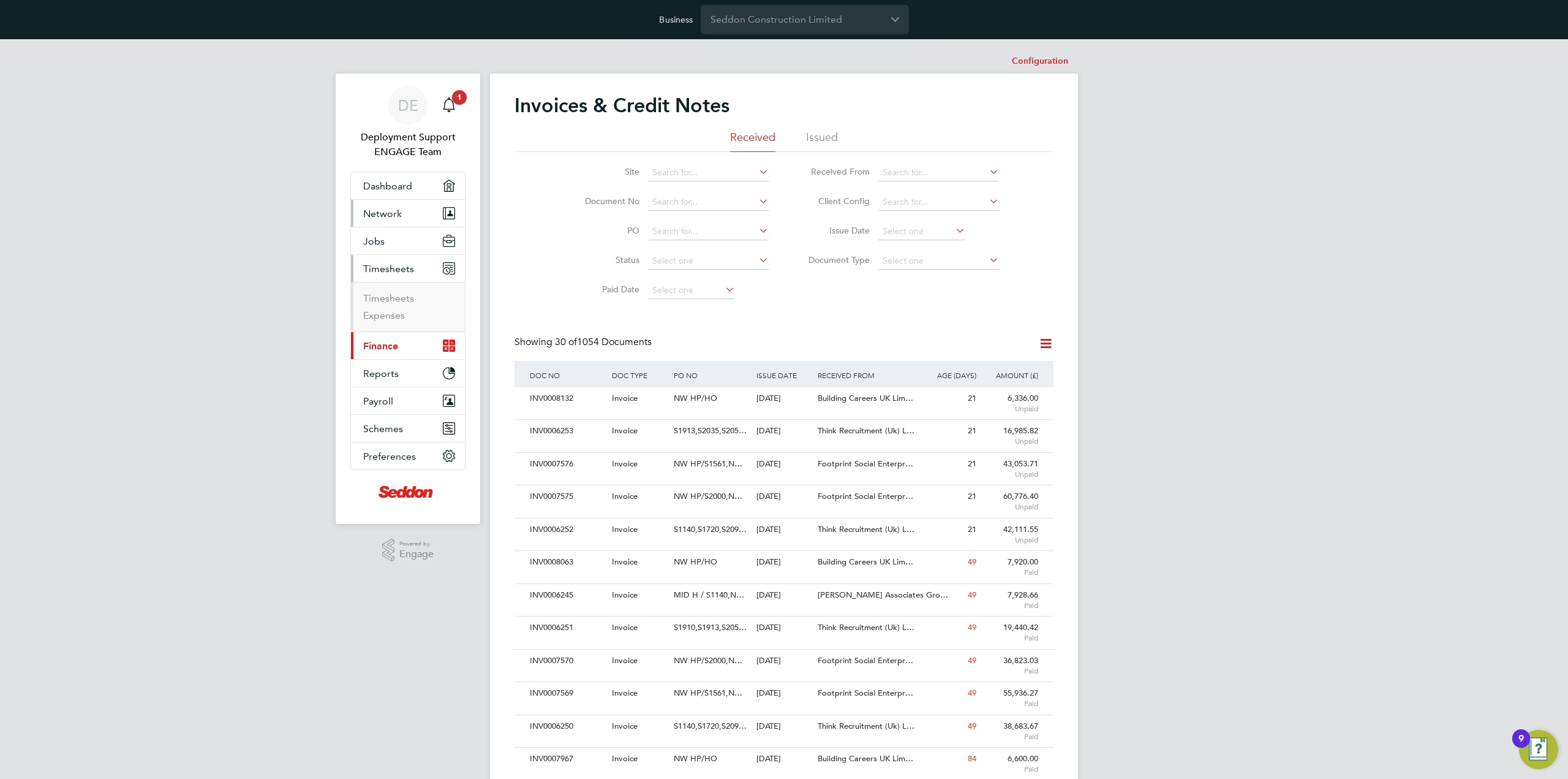
click at [419, 211] on button "Network" at bounding box center [408, 213] width 114 height 27
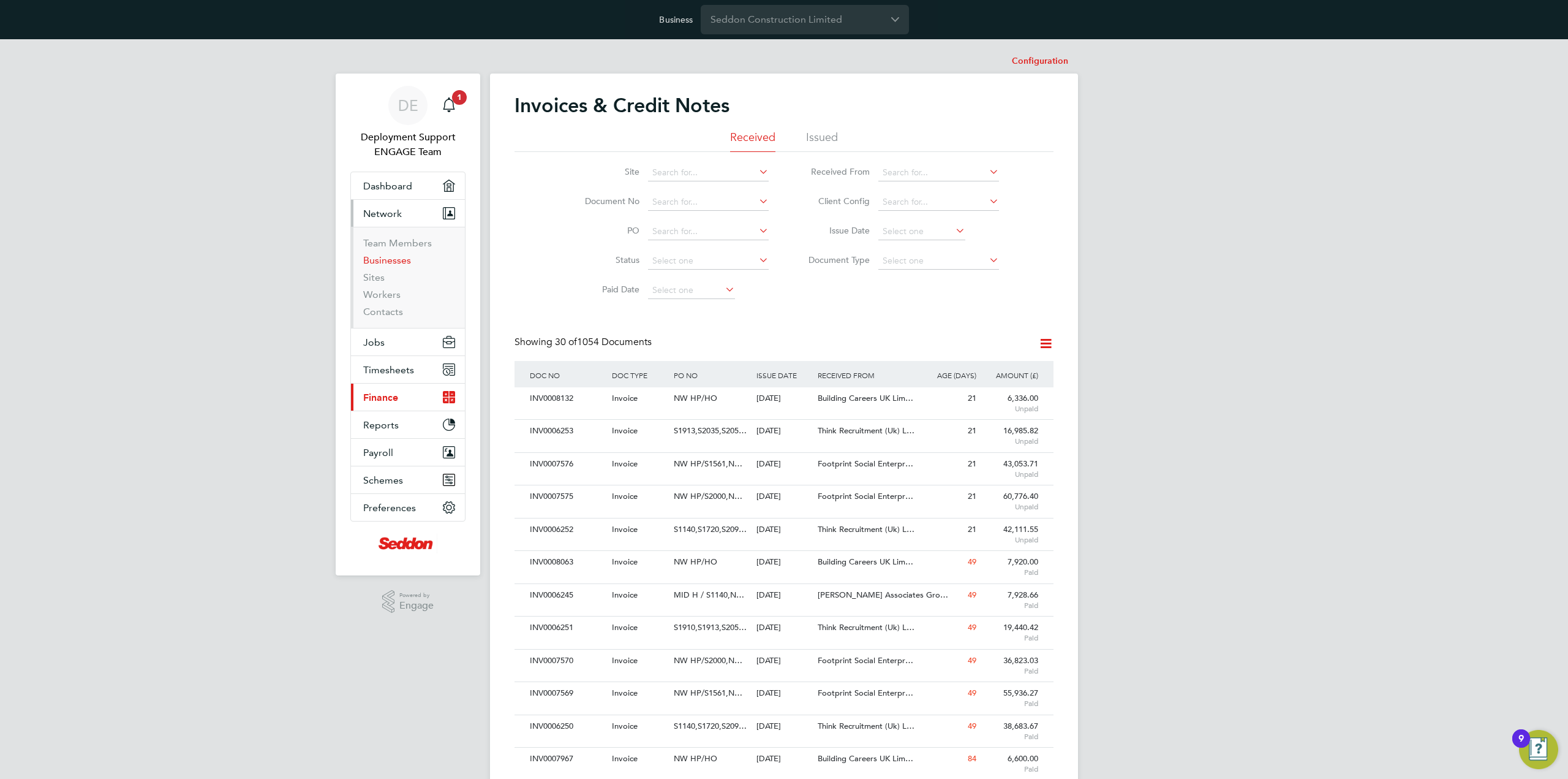
click at [390, 257] on link "Businesses" at bounding box center [386, 260] width 48 height 11
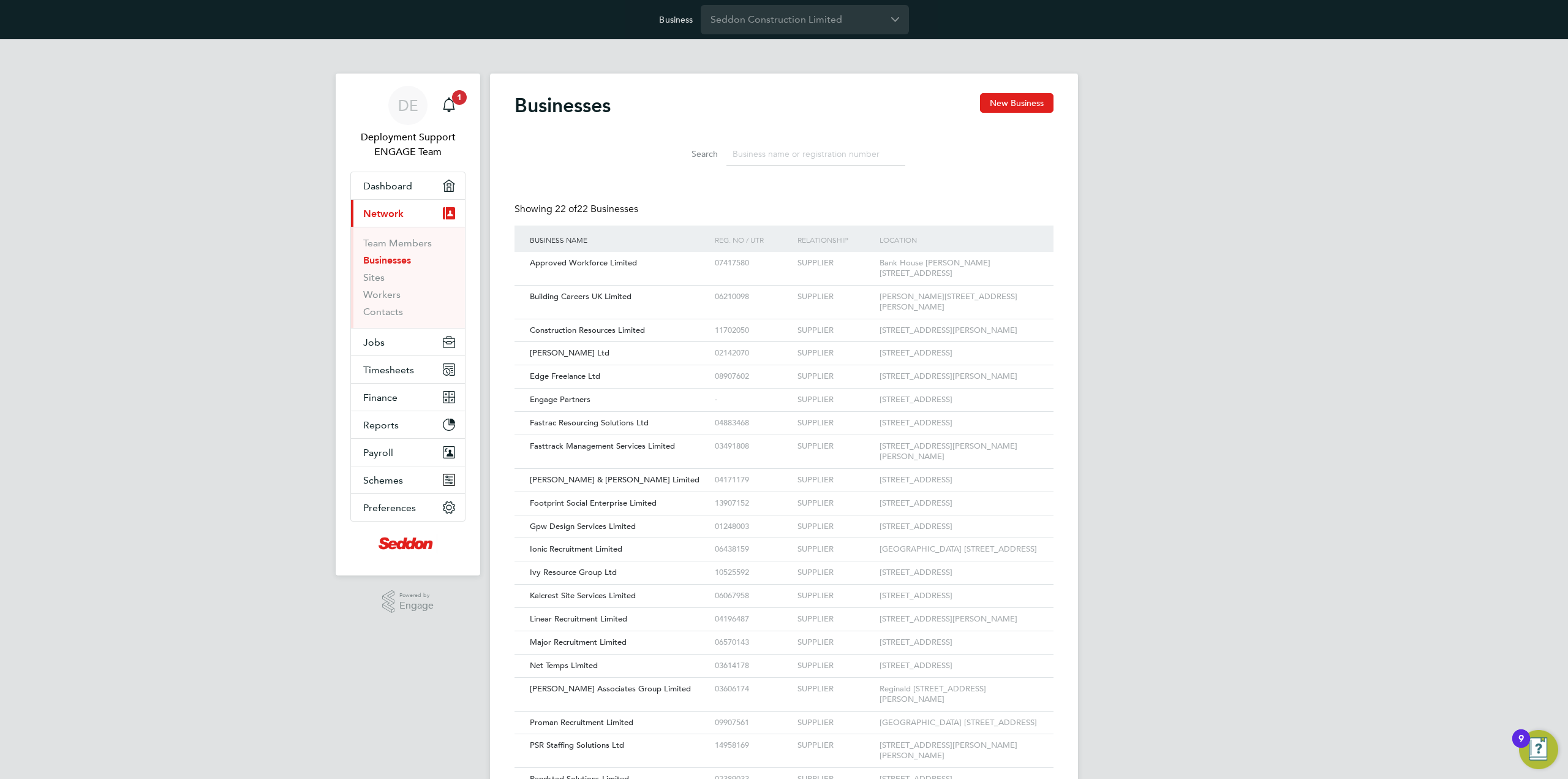
click at [824, 156] on input at bounding box center [816, 154] width 179 height 24
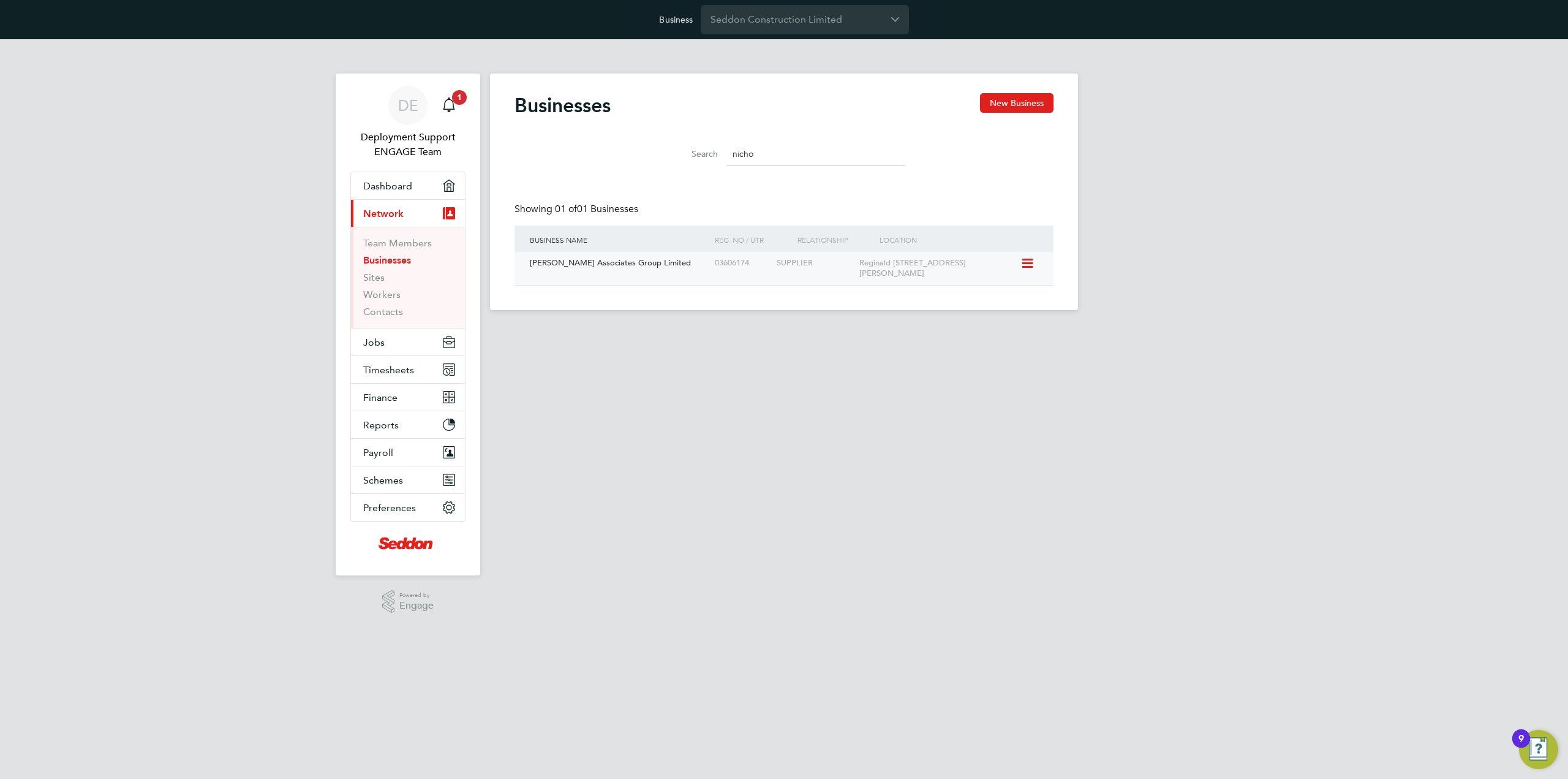
type input "nicho"
click at [813, 265] on div "SUPPLIER" at bounding box center [814, 263] width 82 height 23
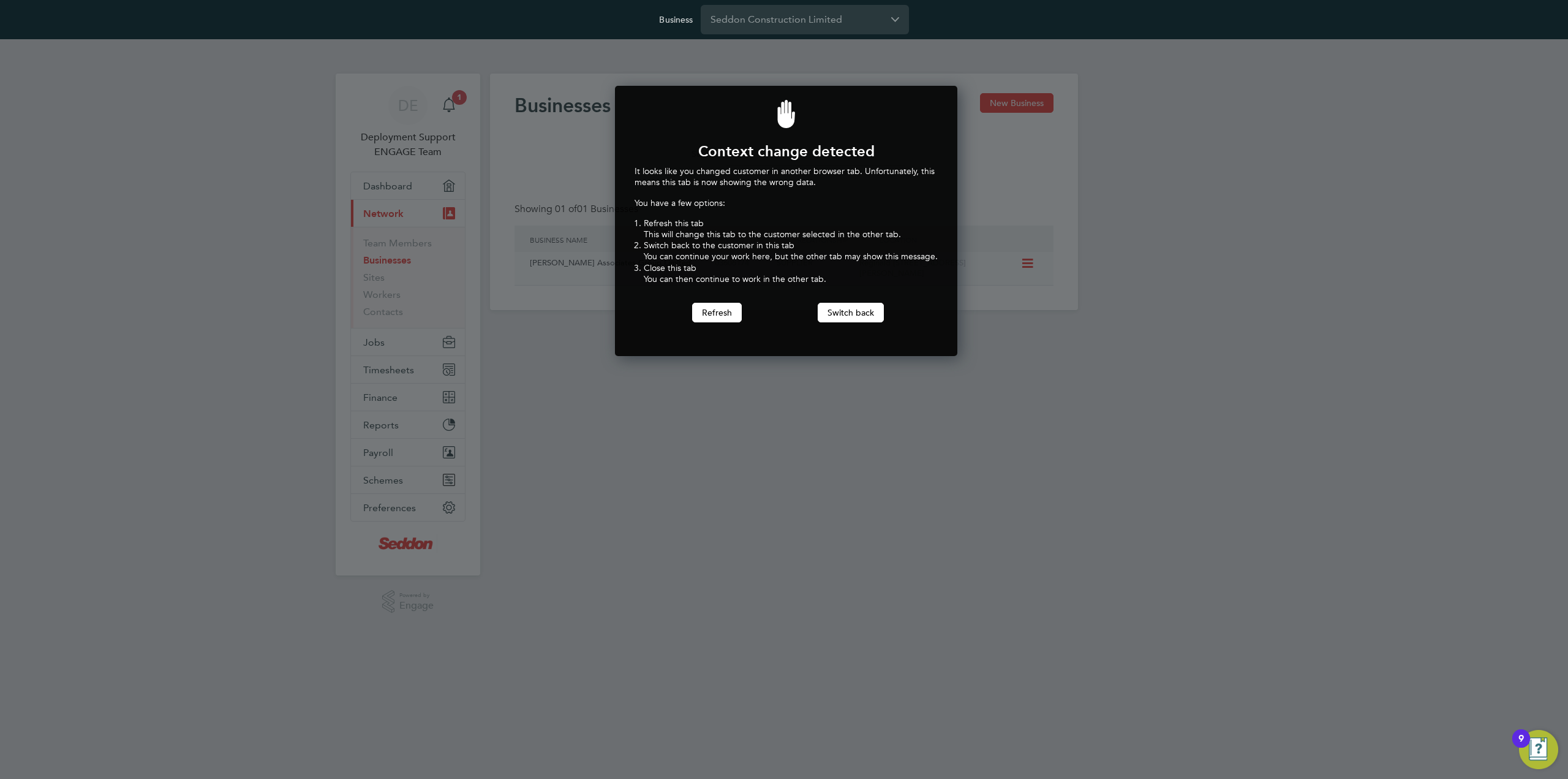
scroll to position [271, 338]
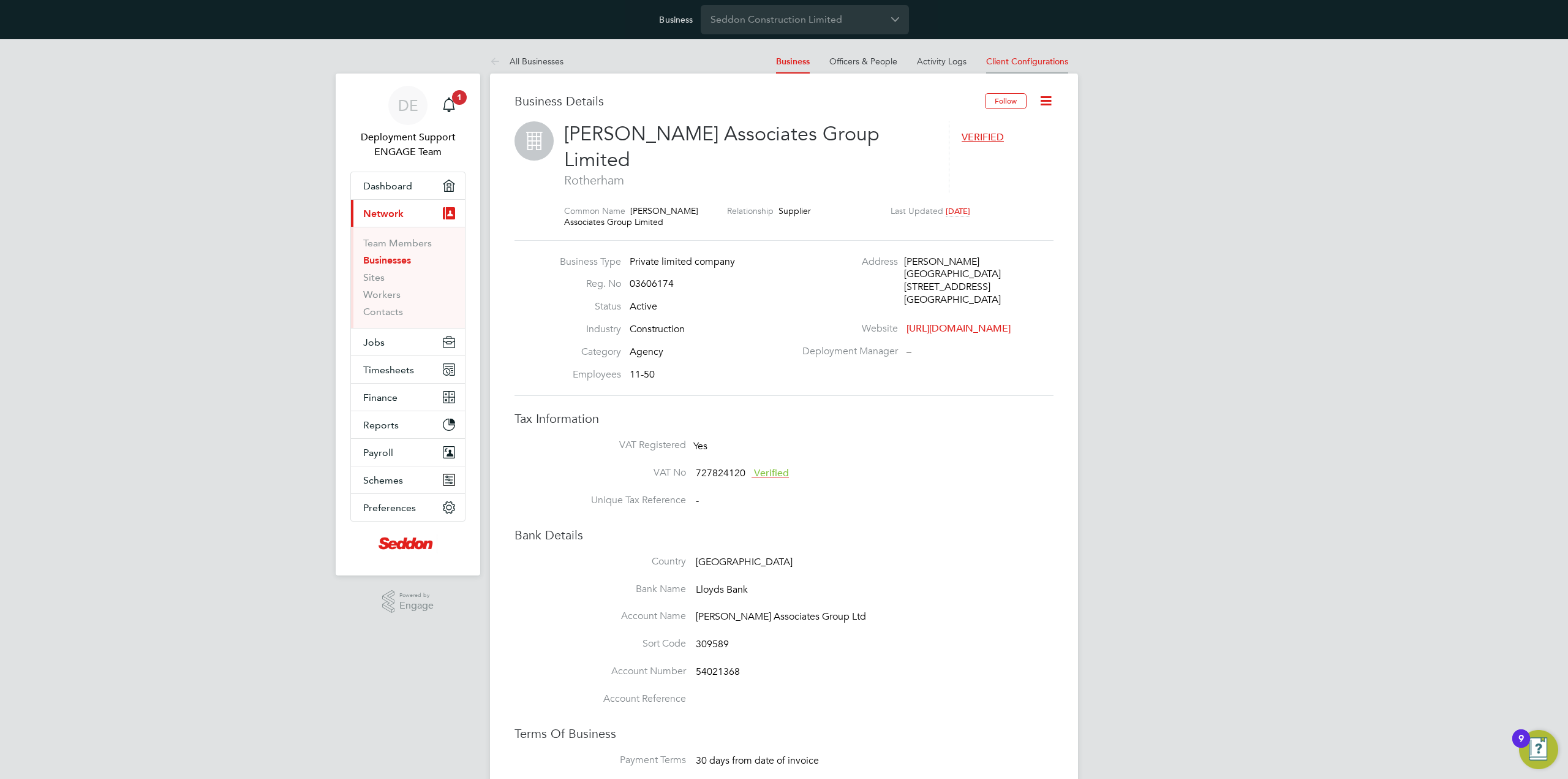
scroll to position [44, 184]
click at [1027, 62] on span "Client Configurations" at bounding box center [1027, 61] width 82 height 11
click at [1041, 56] on span "Client Configurations" at bounding box center [1027, 61] width 82 height 11
click at [939, 53] on li "Activity Logs" at bounding box center [942, 61] width 49 height 25
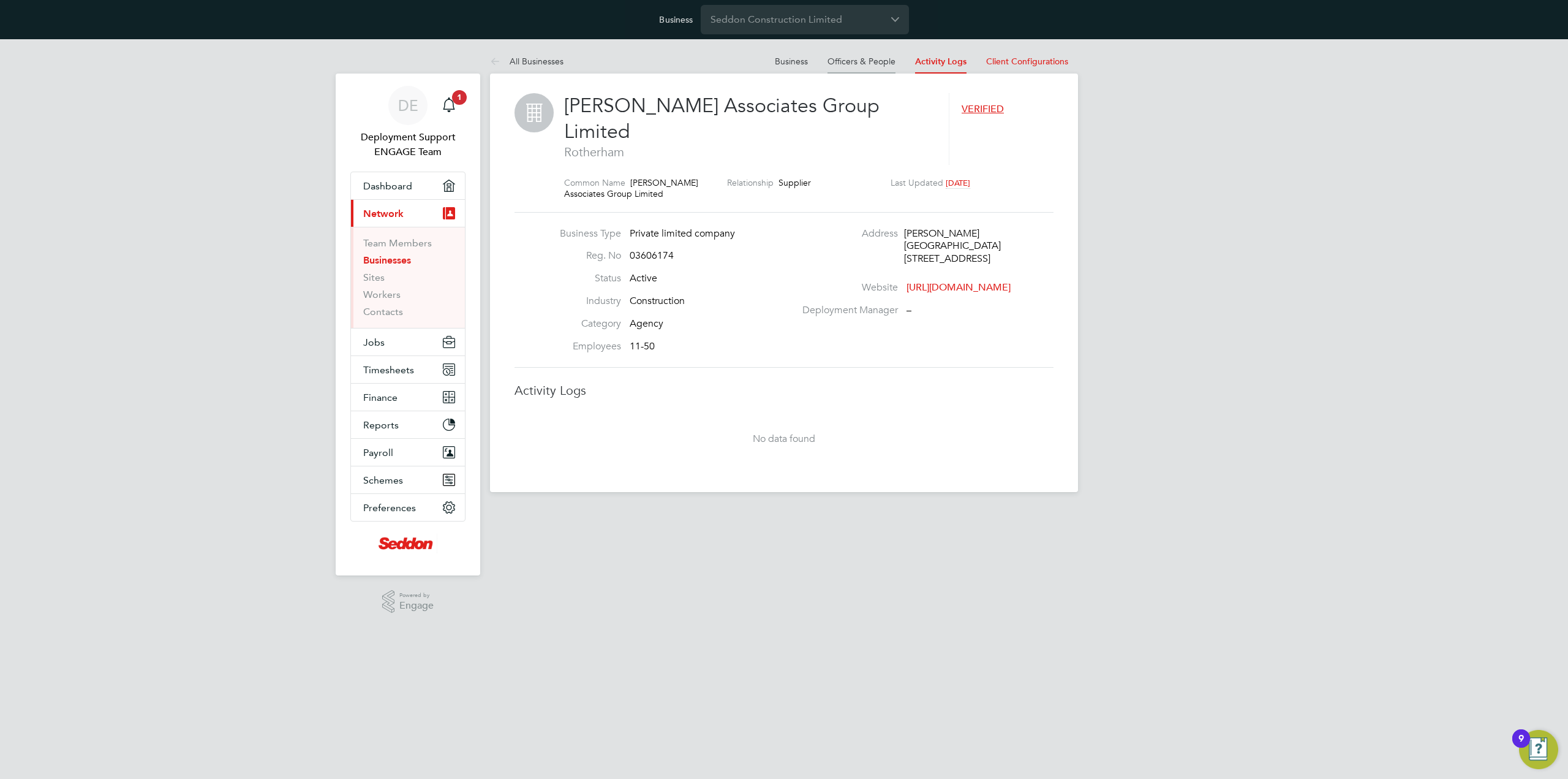
click at [865, 60] on link "Officers & People" at bounding box center [861, 61] width 68 height 11
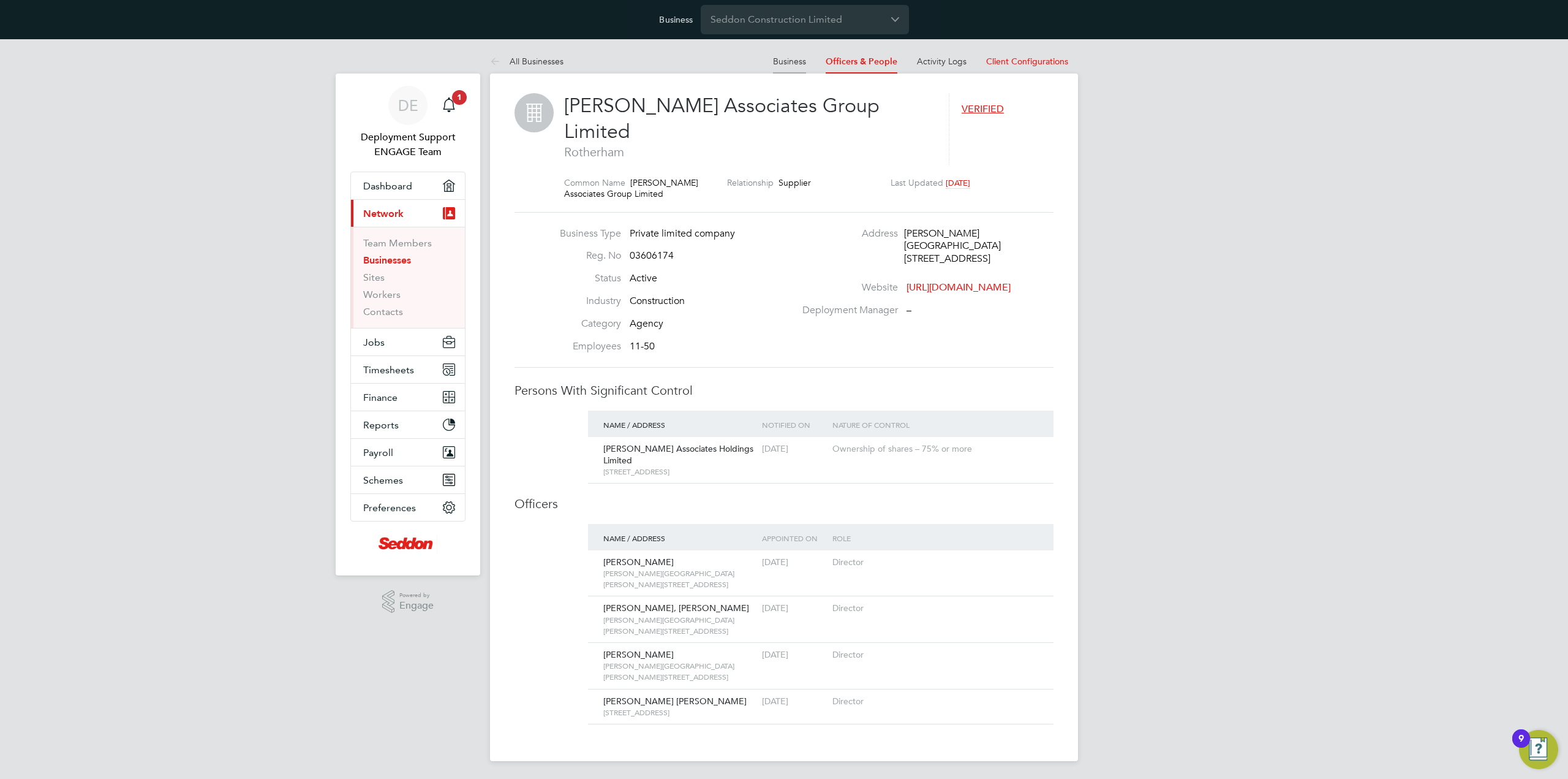
click at [796, 64] on link "Business" at bounding box center [789, 61] width 33 height 11
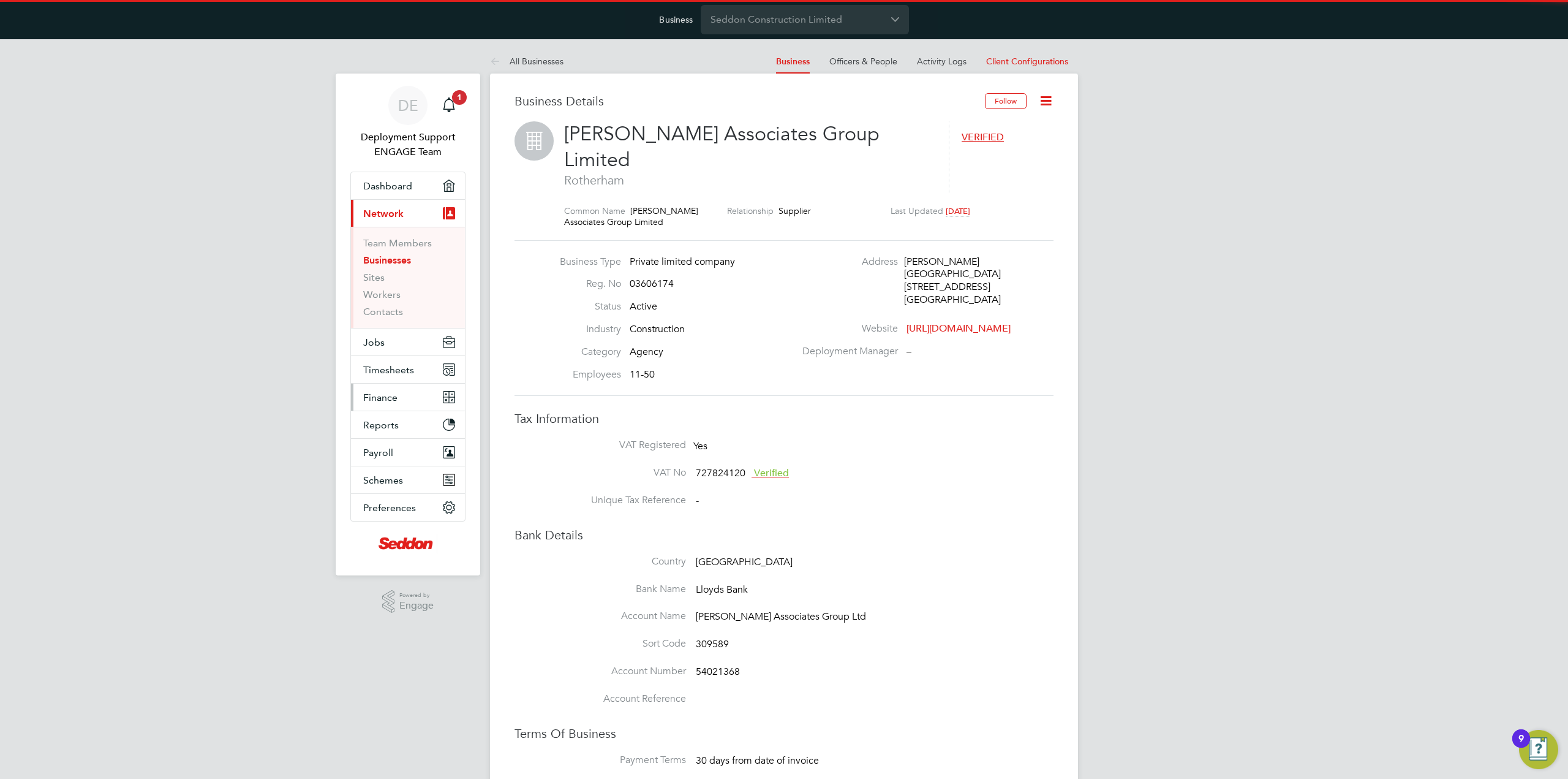
click at [417, 391] on button "Finance" at bounding box center [408, 397] width 114 height 27
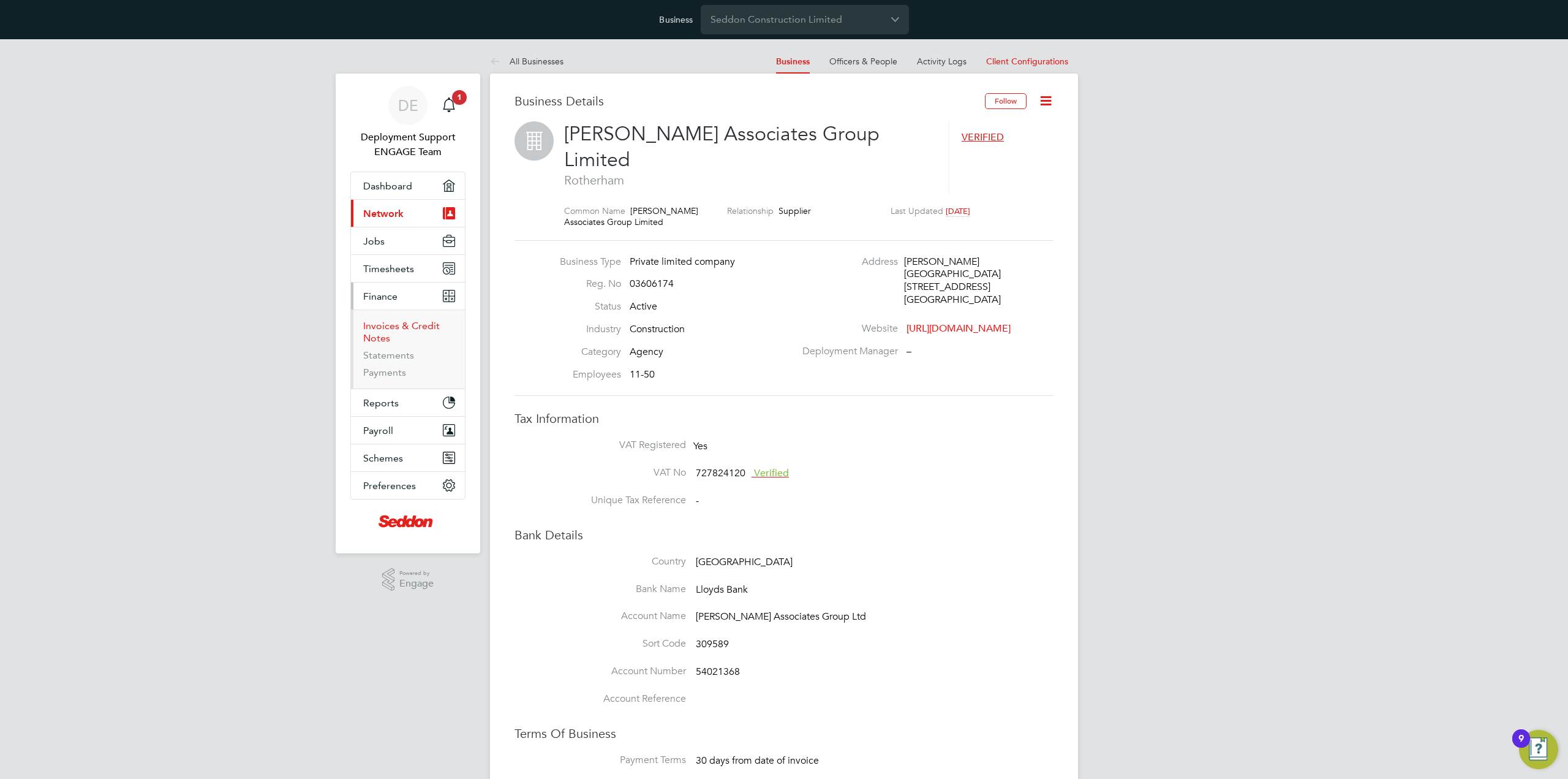
click at [400, 324] on link "Invoices & Credit Notes" at bounding box center [401, 332] width 77 height 24
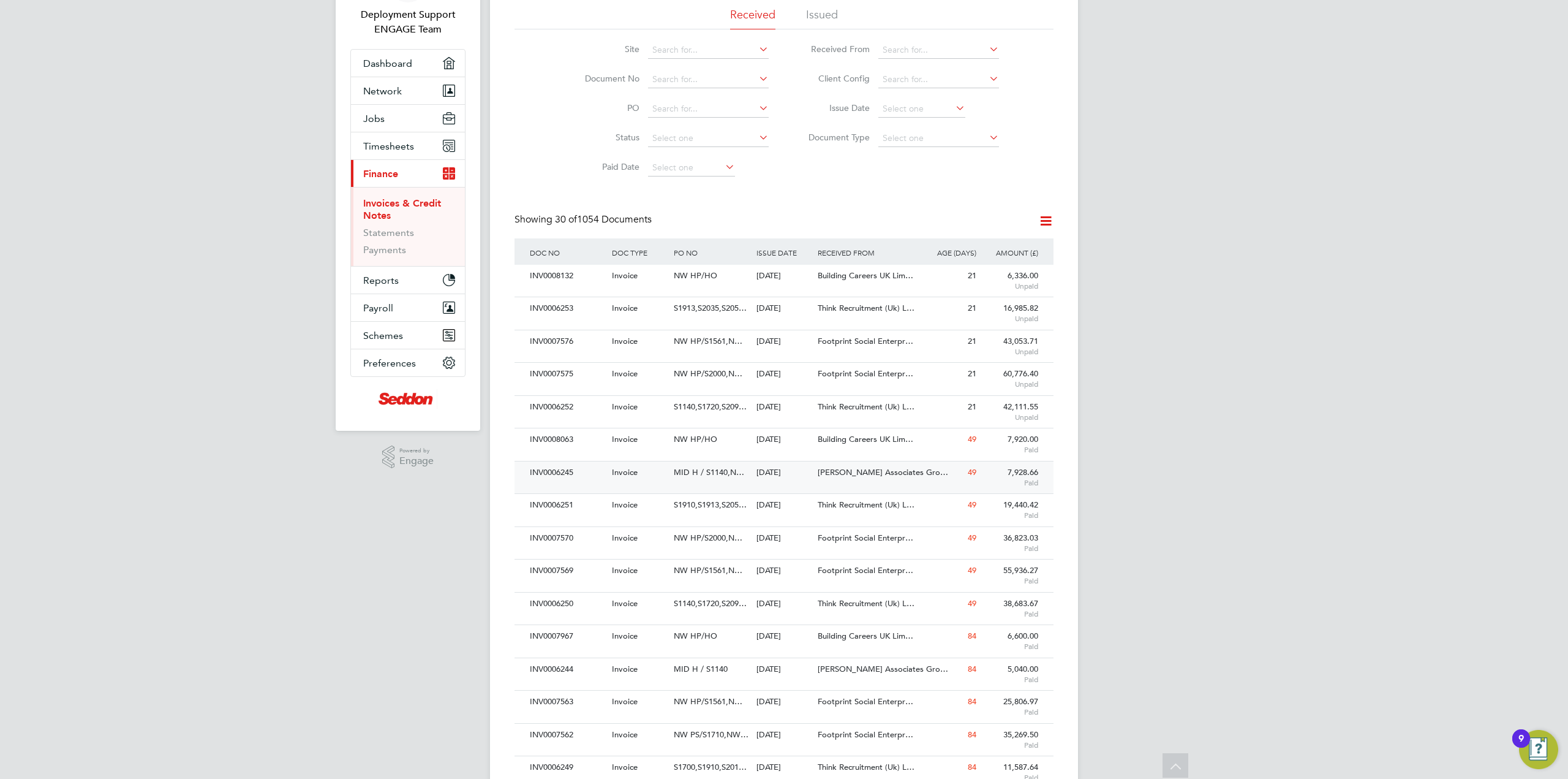
click at [852, 469] on span "Nicholas Associates Gro…" at bounding box center [883, 472] width 131 height 10
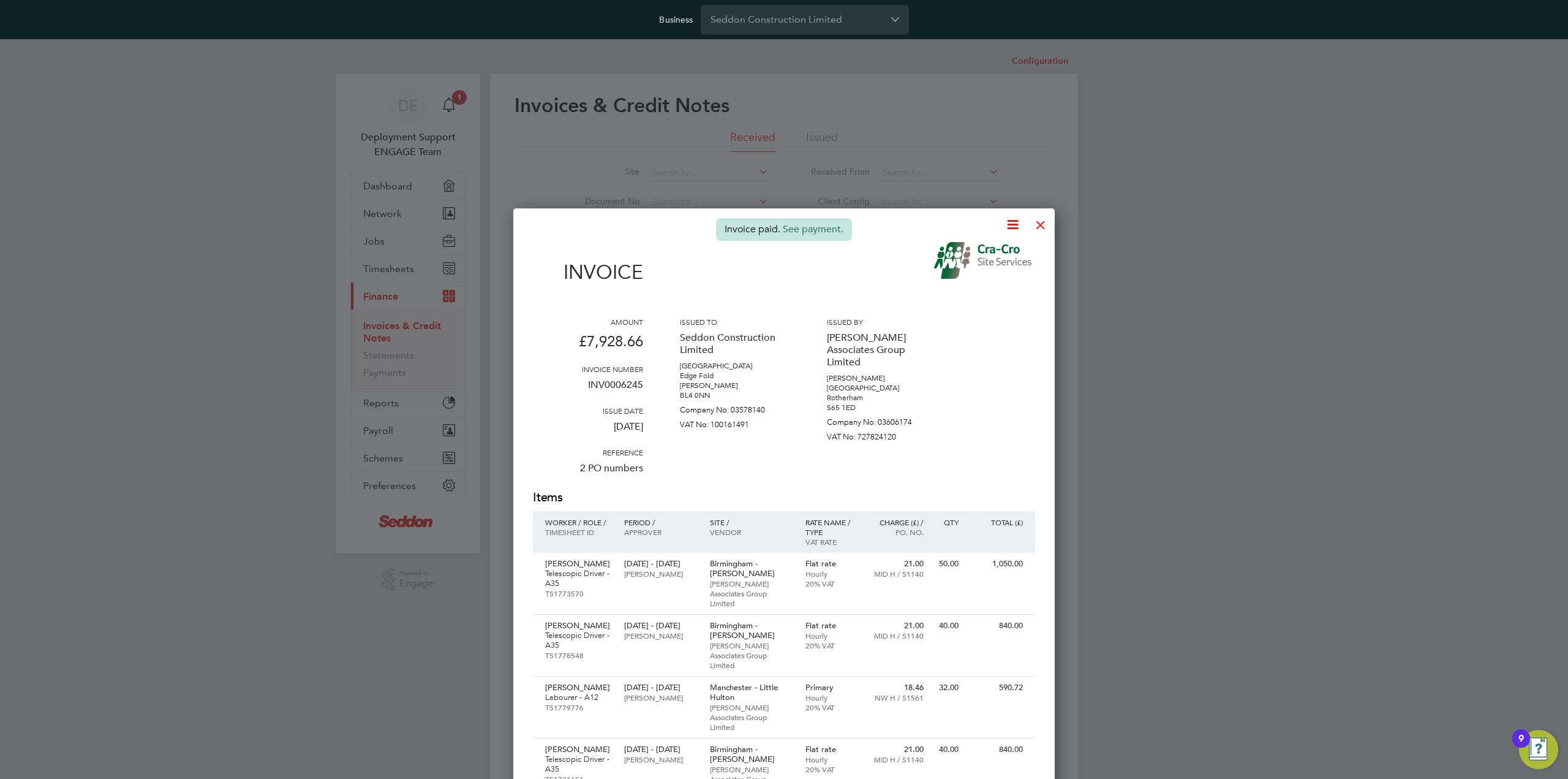
click at [1043, 223] on div at bounding box center [1041, 222] width 22 height 22
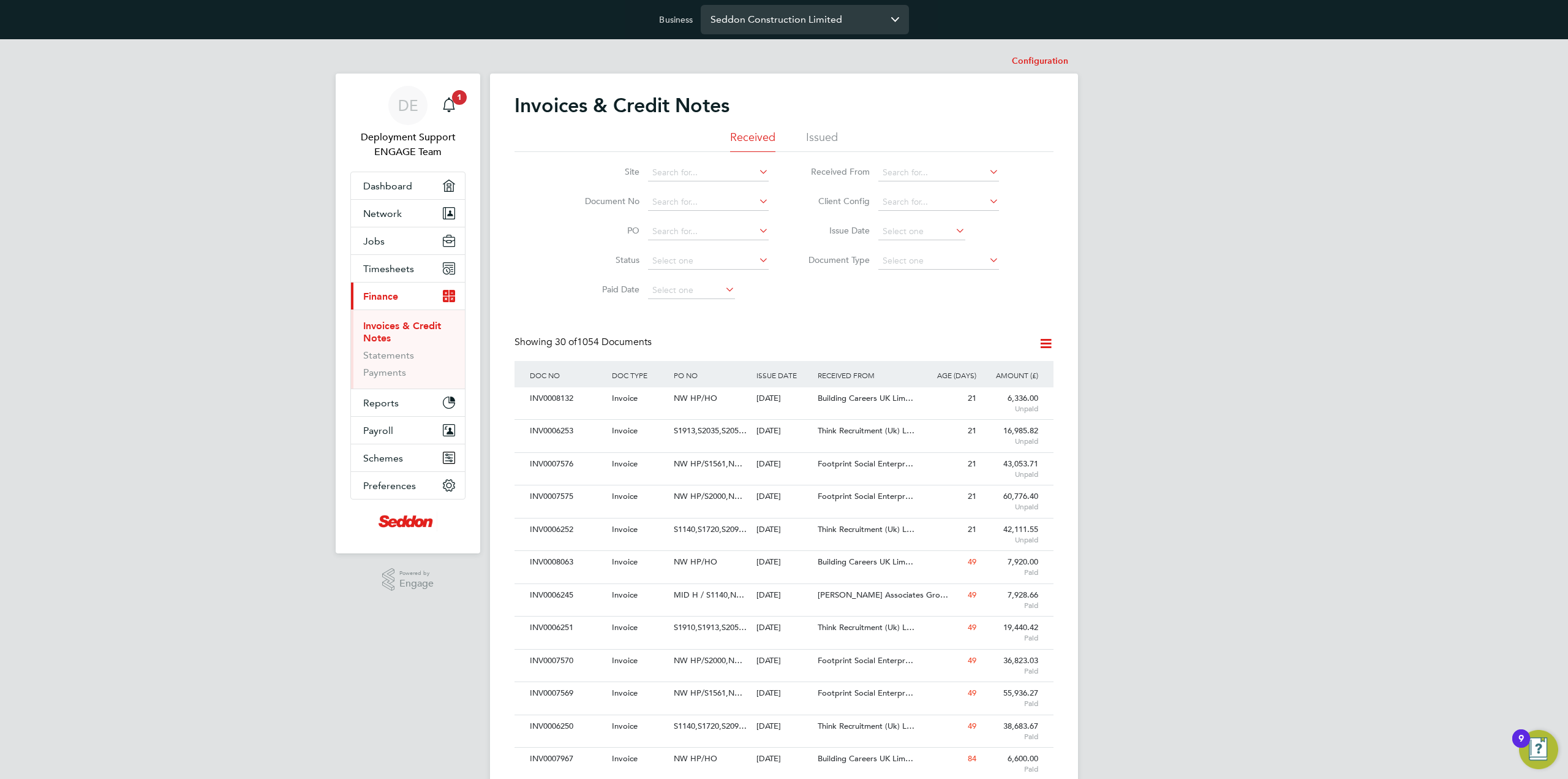
click at [791, 16] on input "Seddon Construction Limited" at bounding box center [805, 19] width 208 height 29
click at [790, 43] on li "Engage Partners" at bounding box center [805, 49] width 208 height 30
type input "Engage Partners"
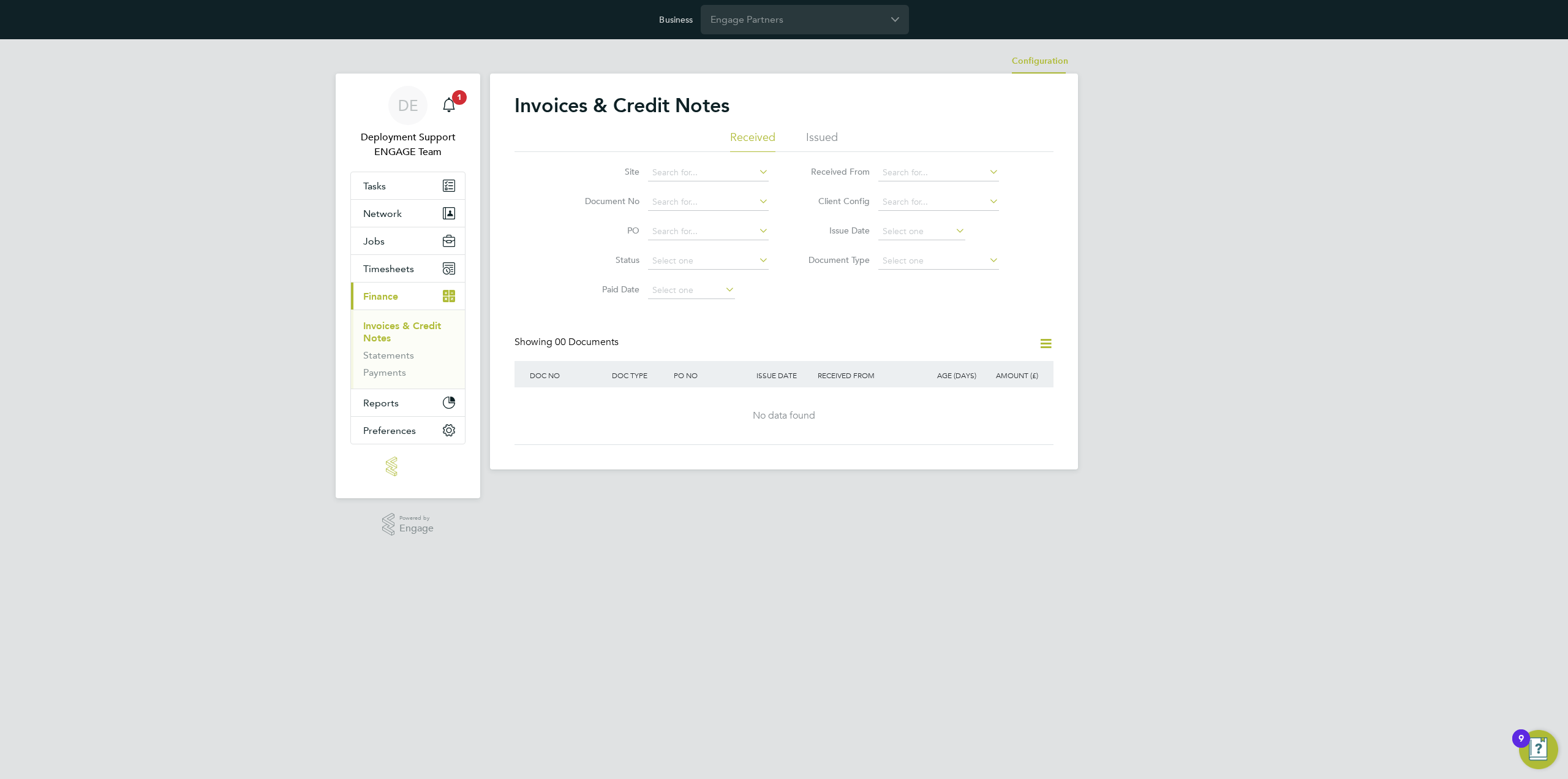
click at [1045, 55] on li "Configuration" at bounding box center [1040, 61] width 56 height 25
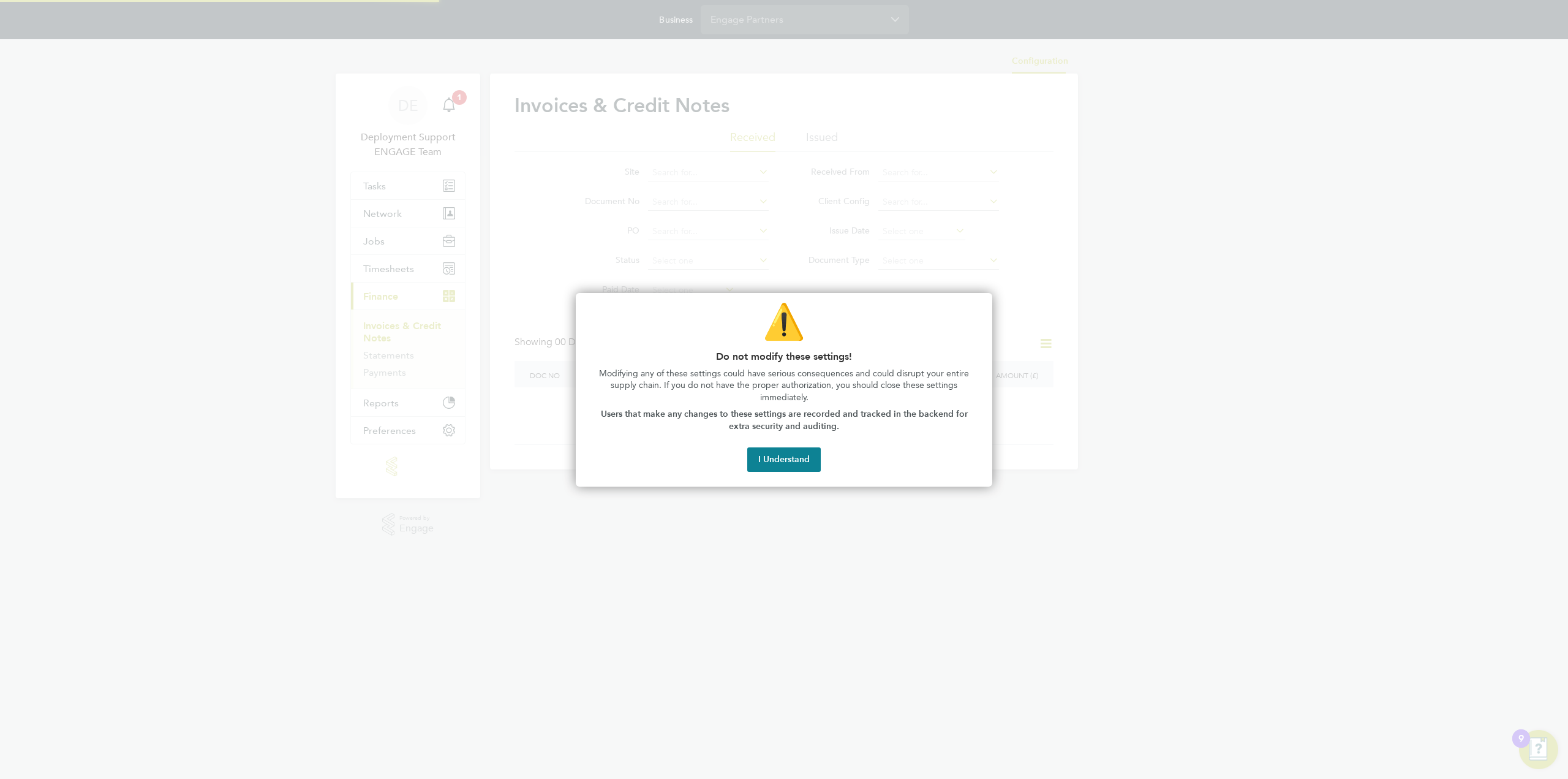
type input "INV[number:7]"
type input "CRN[number:7]"
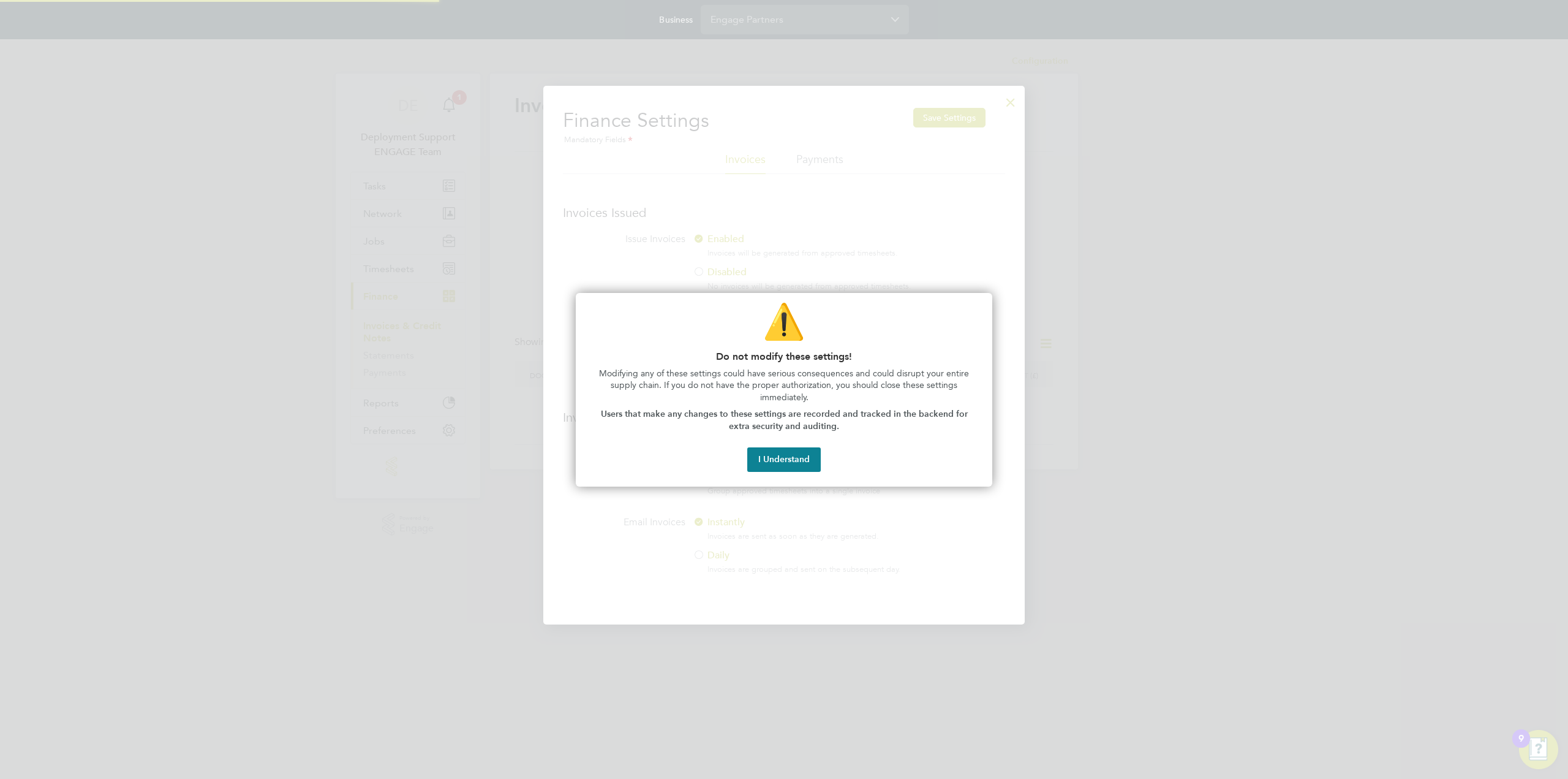
scroll to position [540, 482]
click at [786, 463] on button "I Understand" at bounding box center [784, 460] width 74 height 25
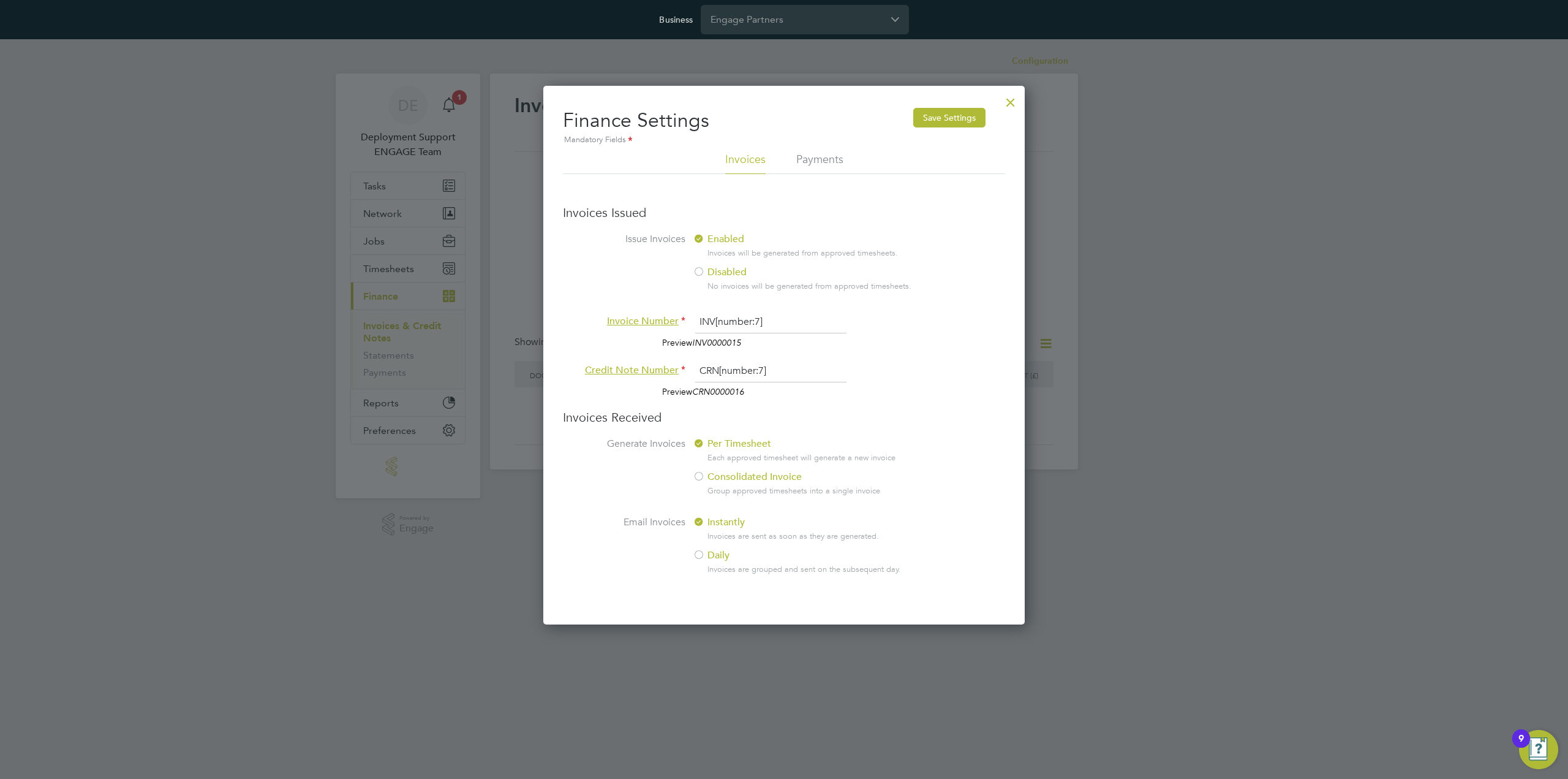
click at [822, 160] on li "Payments" at bounding box center [820, 163] width 47 height 22
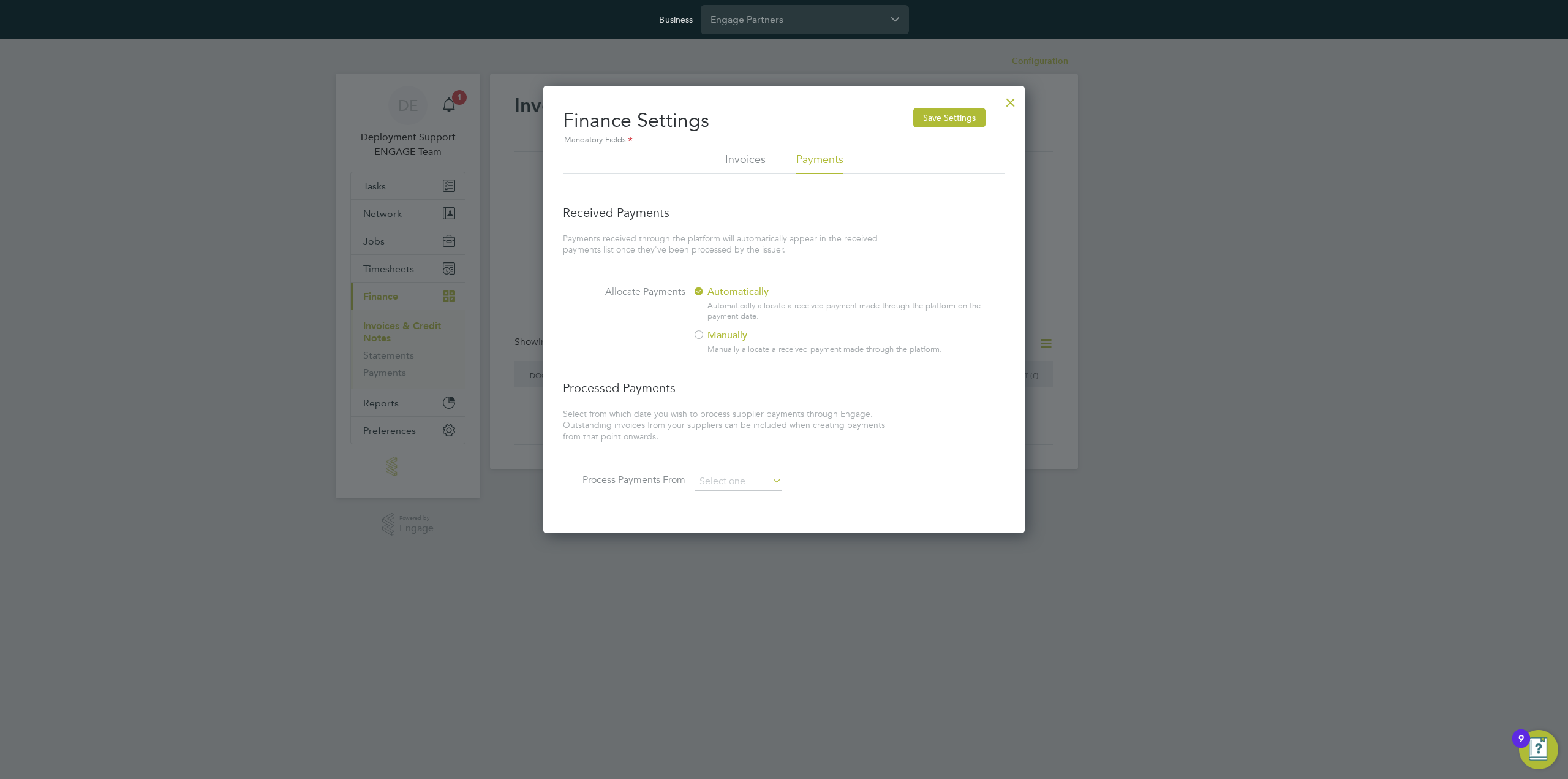
scroll to position [448, 482]
click at [772, 157] on ul "Invoices Payments" at bounding box center [784, 163] width 442 height 22
click at [741, 161] on li "Invoices" at bounding box center [746, 163] width 41 height 22
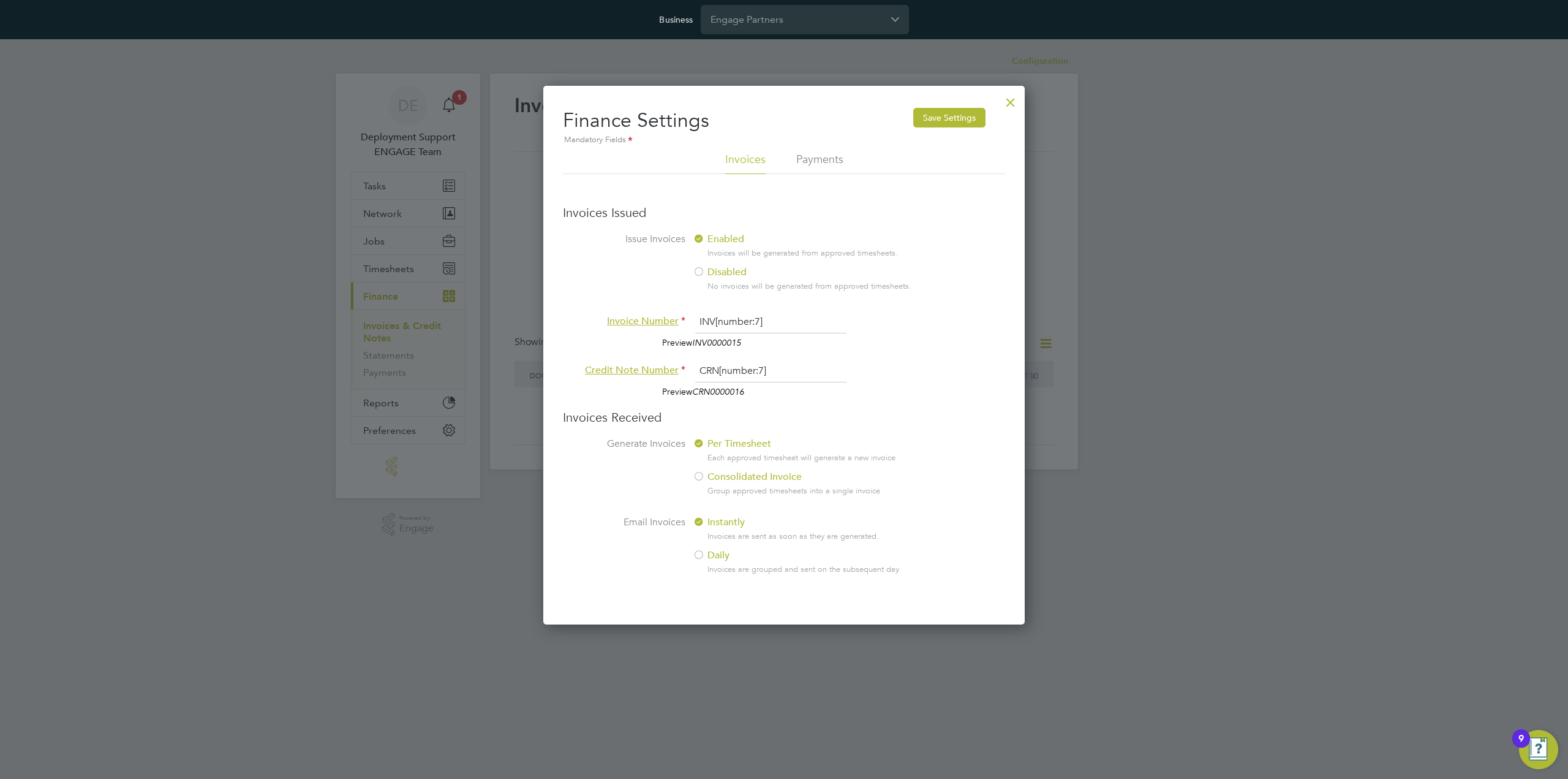
click at [1001, 100] on div at bounding box center [1010, 99] width 22 height 22
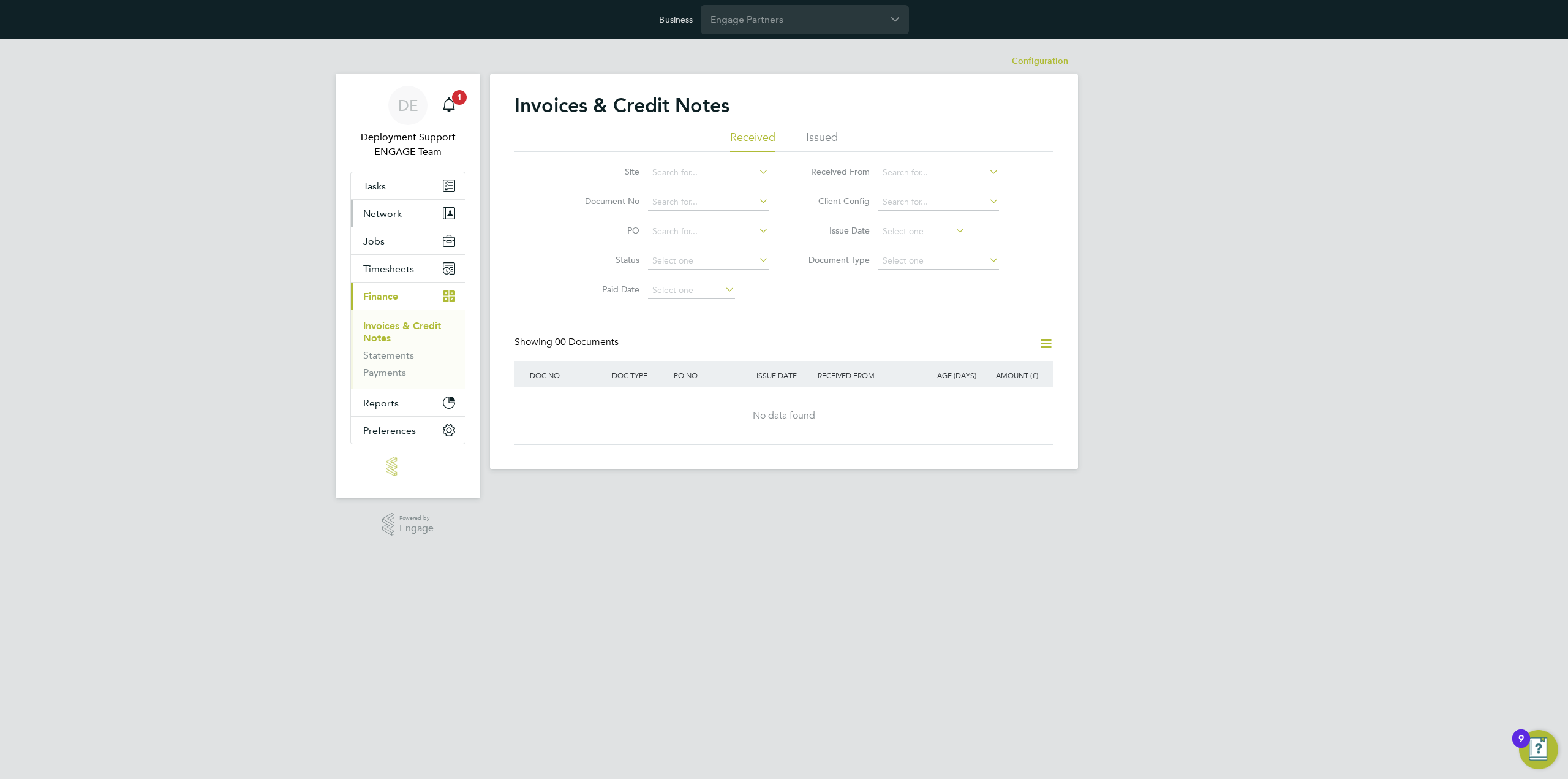
click at [425, 216] on button "Network" at bounding box center [408, 213] width 114 height 27
click at [404, 260] on link "Businesses" at bounding box center [386, 260] width 48 height 11
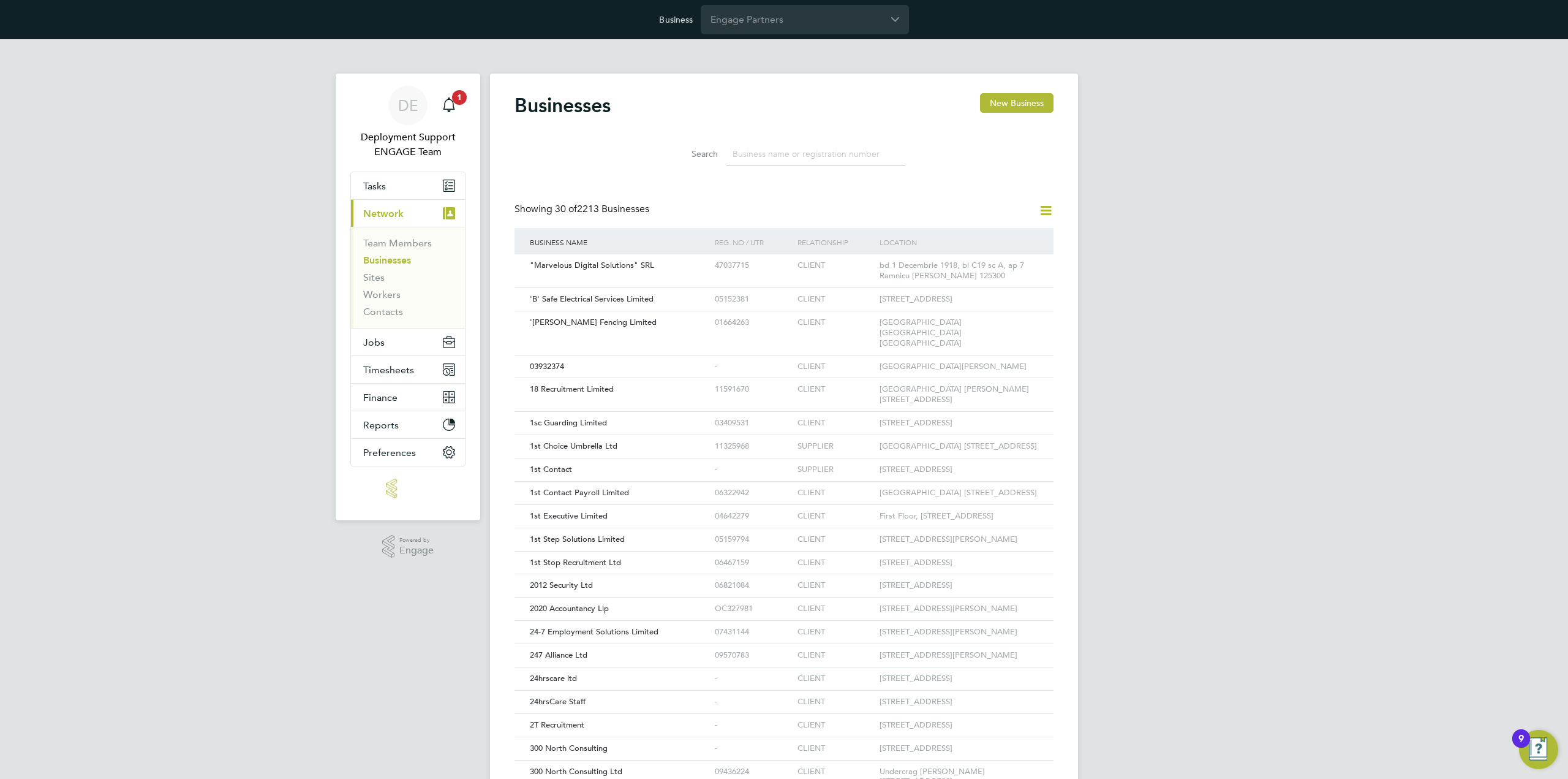
click at [845, 147] on input at bounding box center [816, 154] width 179 height 24
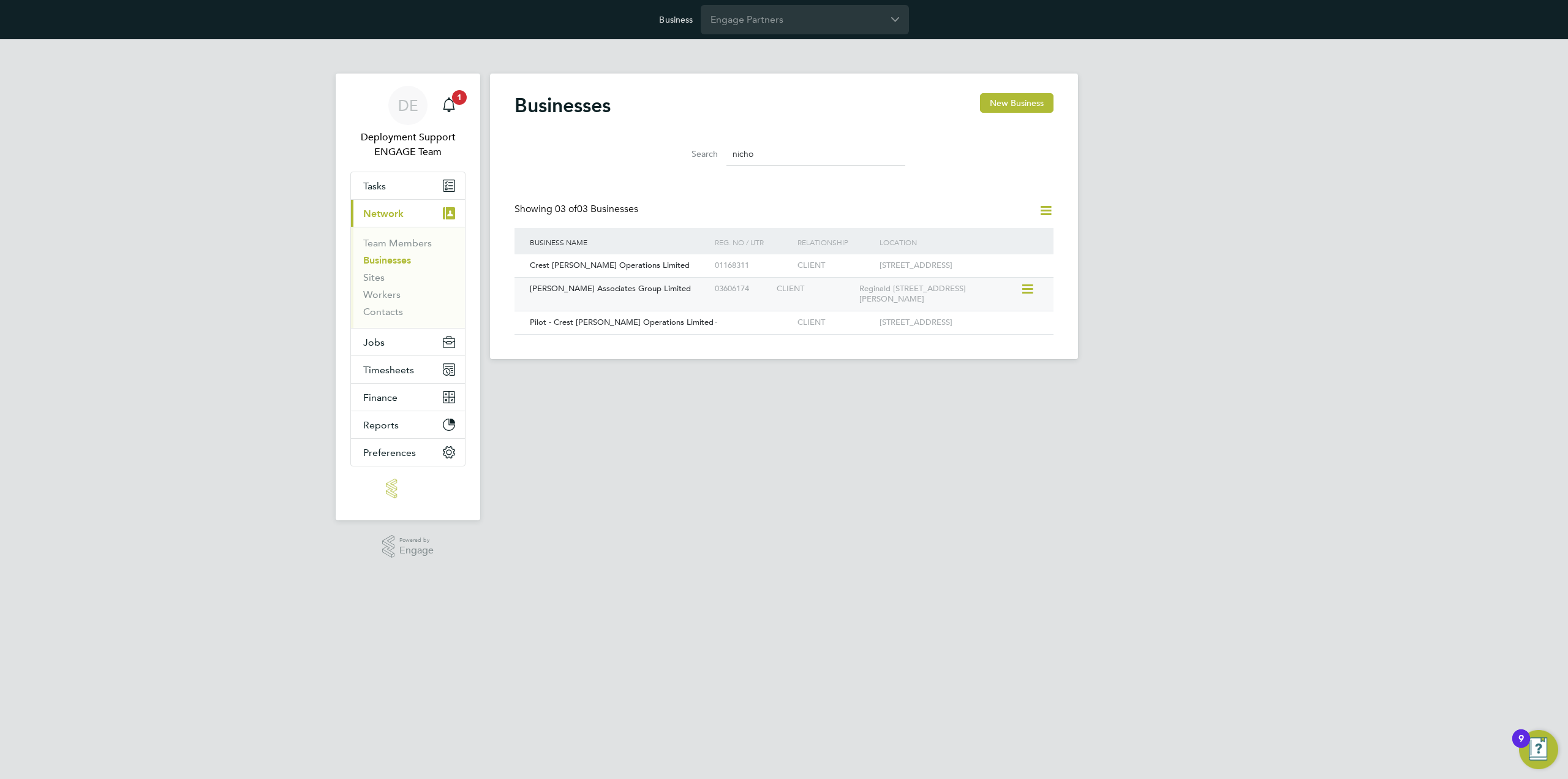
type input "nicho"
click at [954, 297] on div "Reginald Arthur House Percy Street Rotherham S65 1ED" at bounding box center [939, 294] width 165 height 33
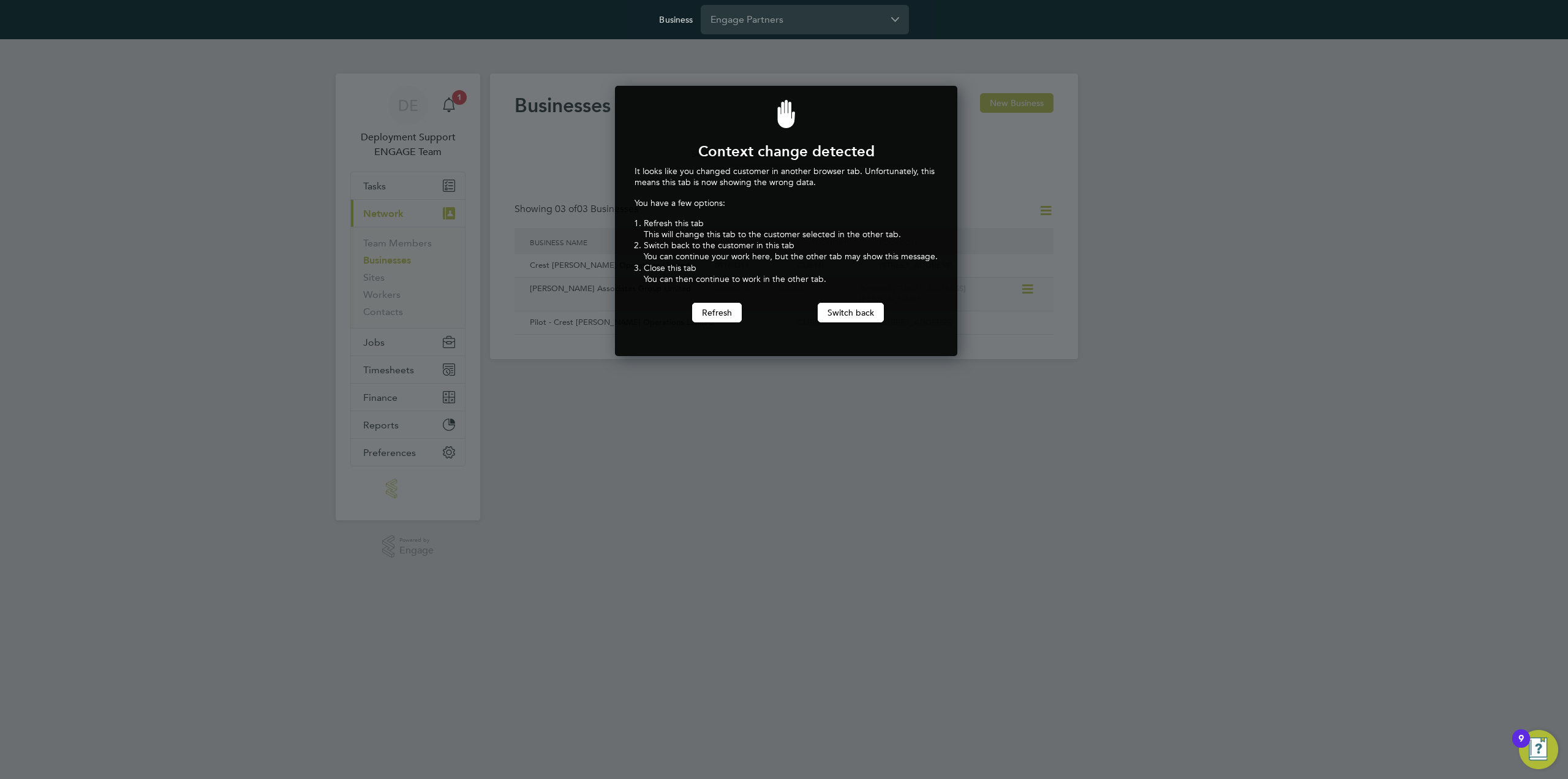
scroll to position [271, 338]
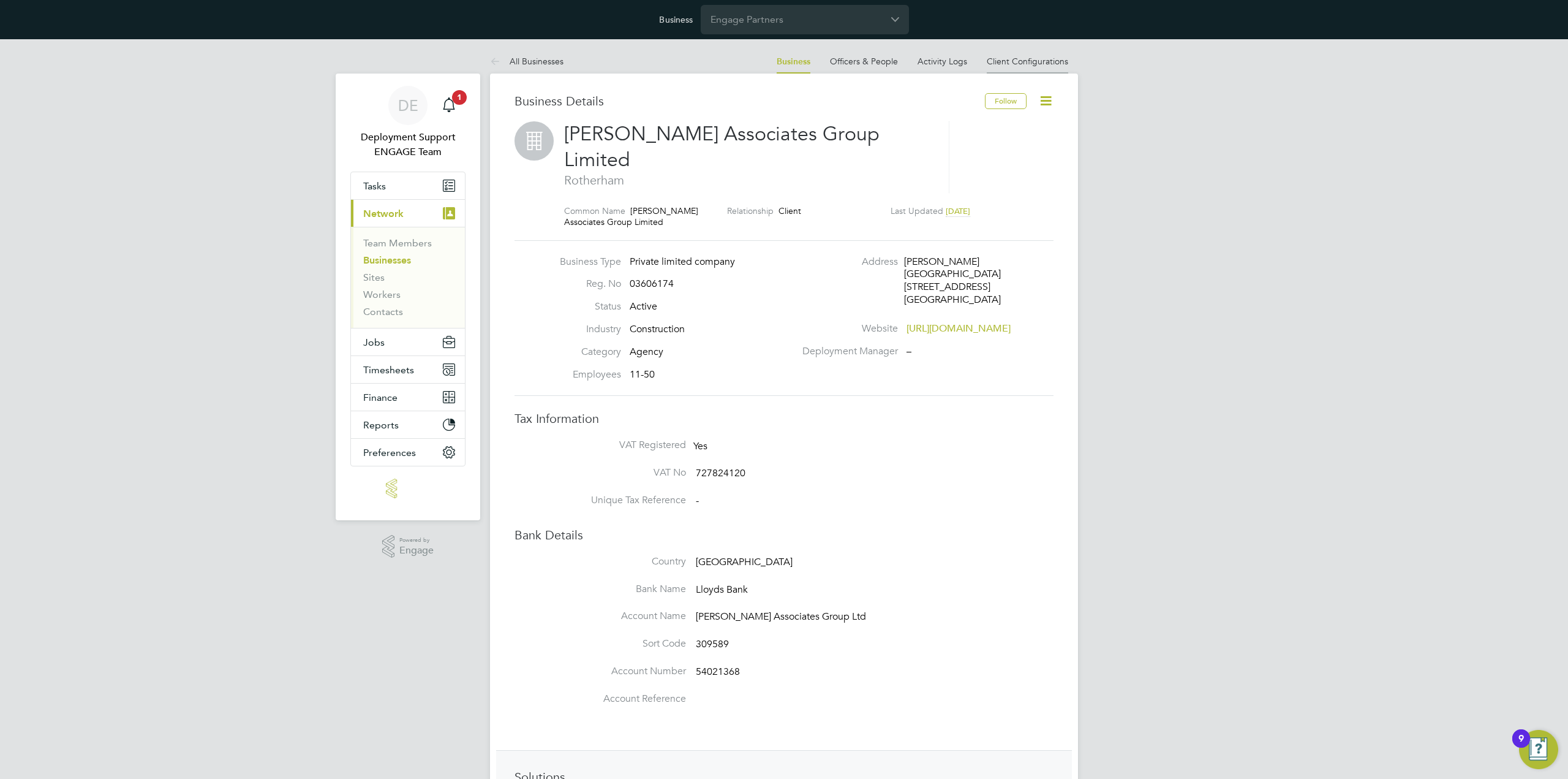
click at [1021, 56] on link "Client Configurations" at bounding box center [1027, 61] width 81 height 11
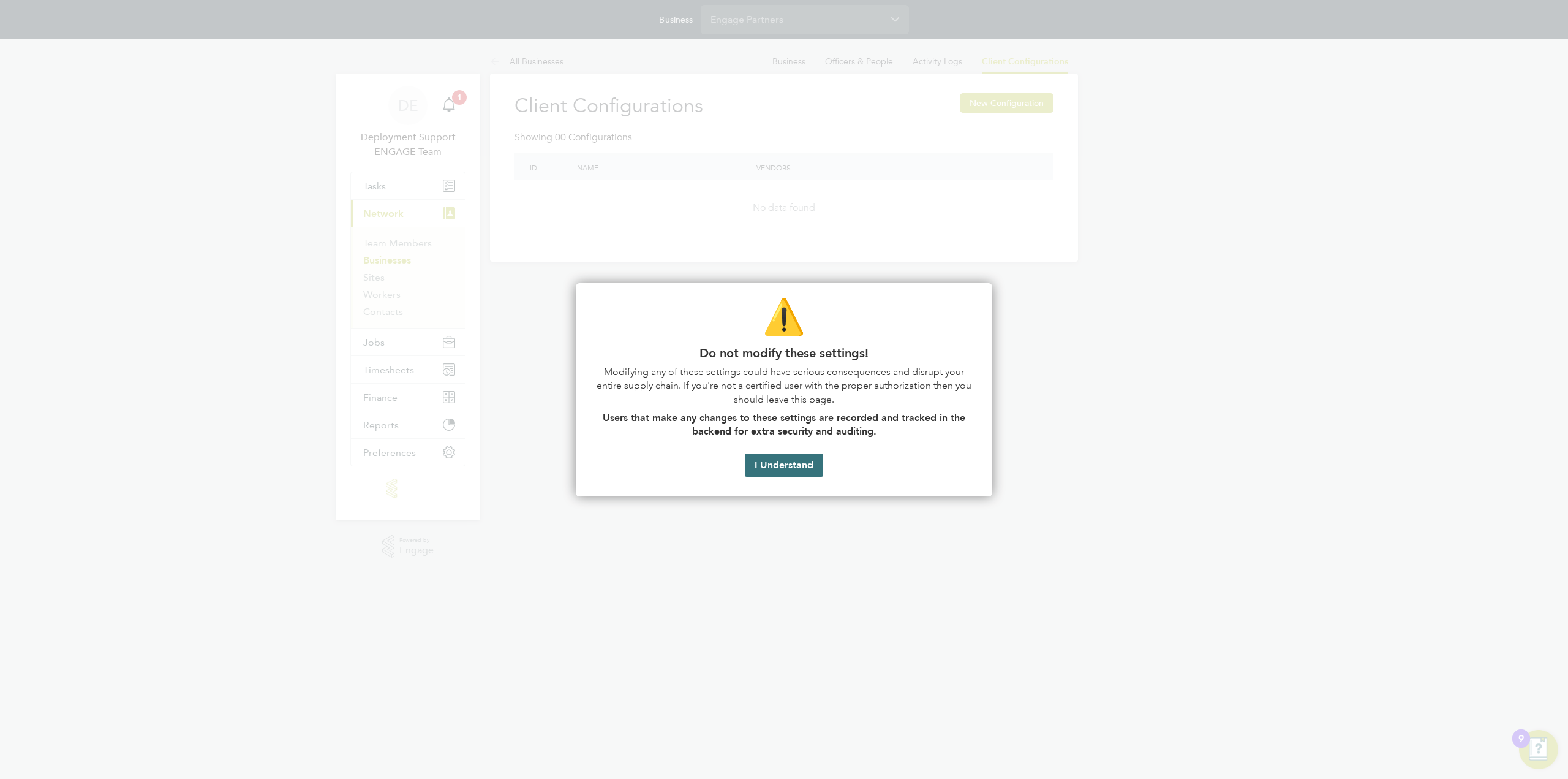
click at [786, 470] on button "I Understand" at bounding box center [784, 465] width 79 height 23
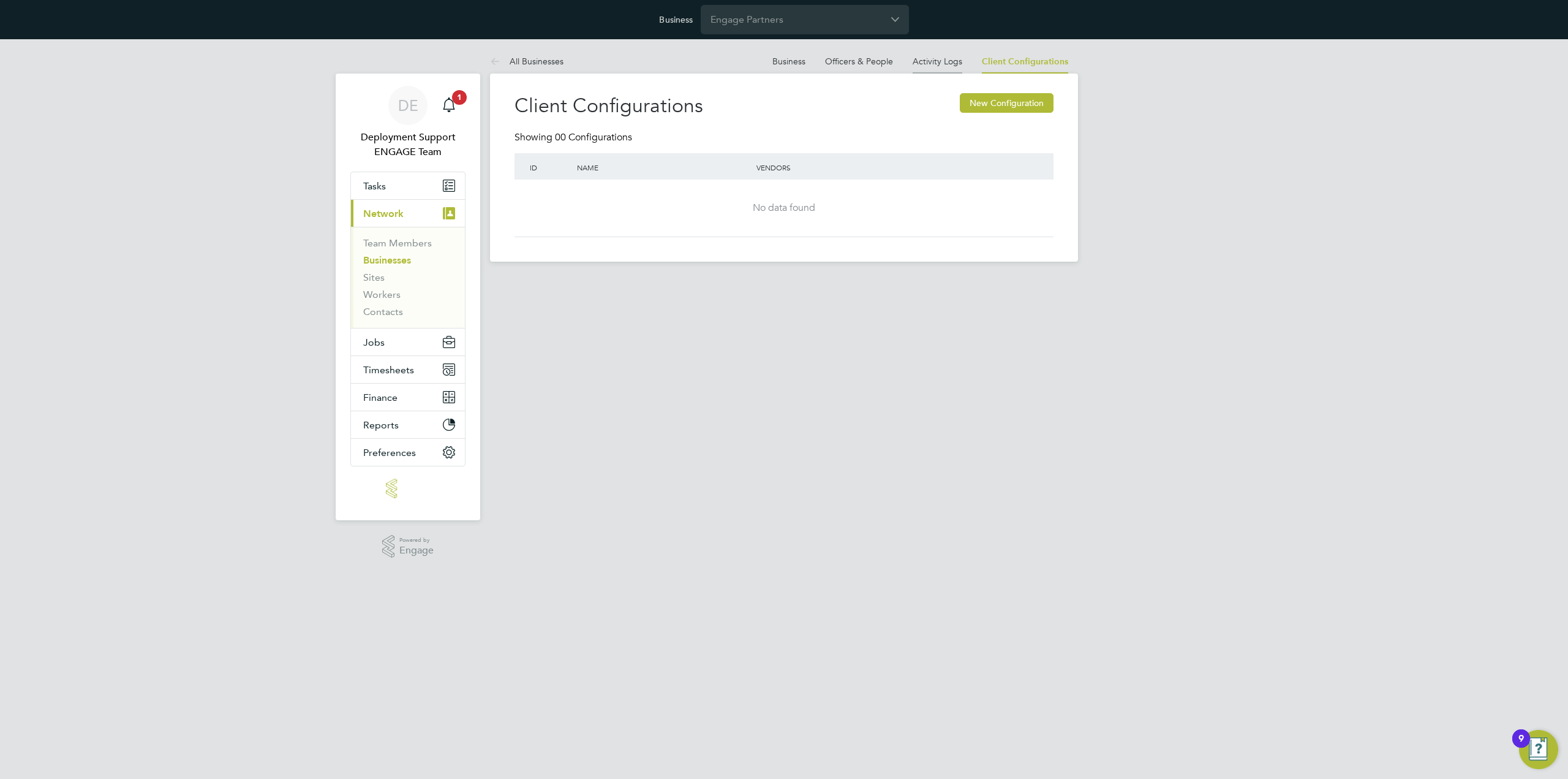
click at [944, 62] on link "Activity Logs" at bounding box center [937, 61] width 49 height 11
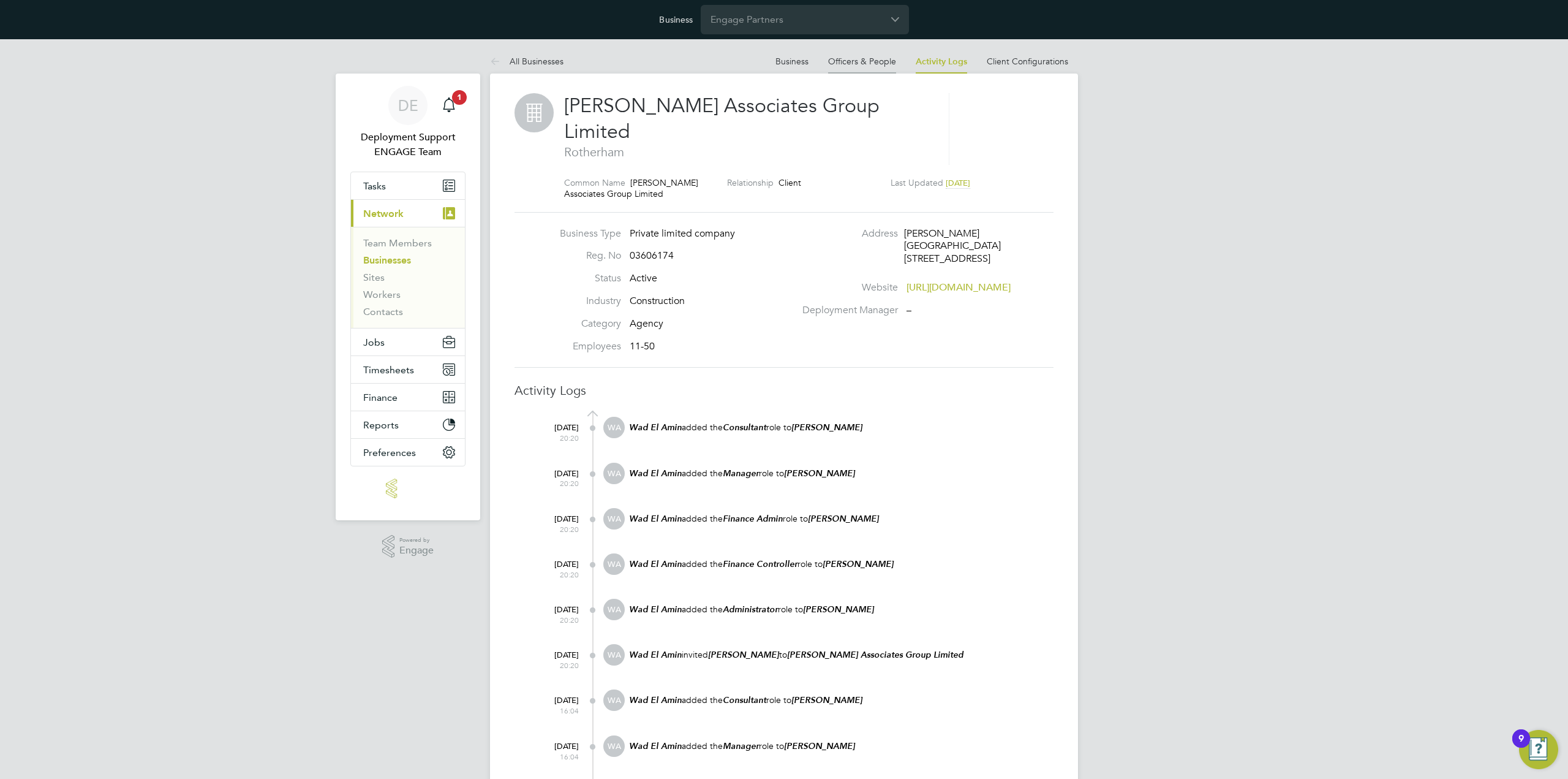
click at [869, 62] on link "Officers & People" at bounding box center [862, 61] width 68 height 11
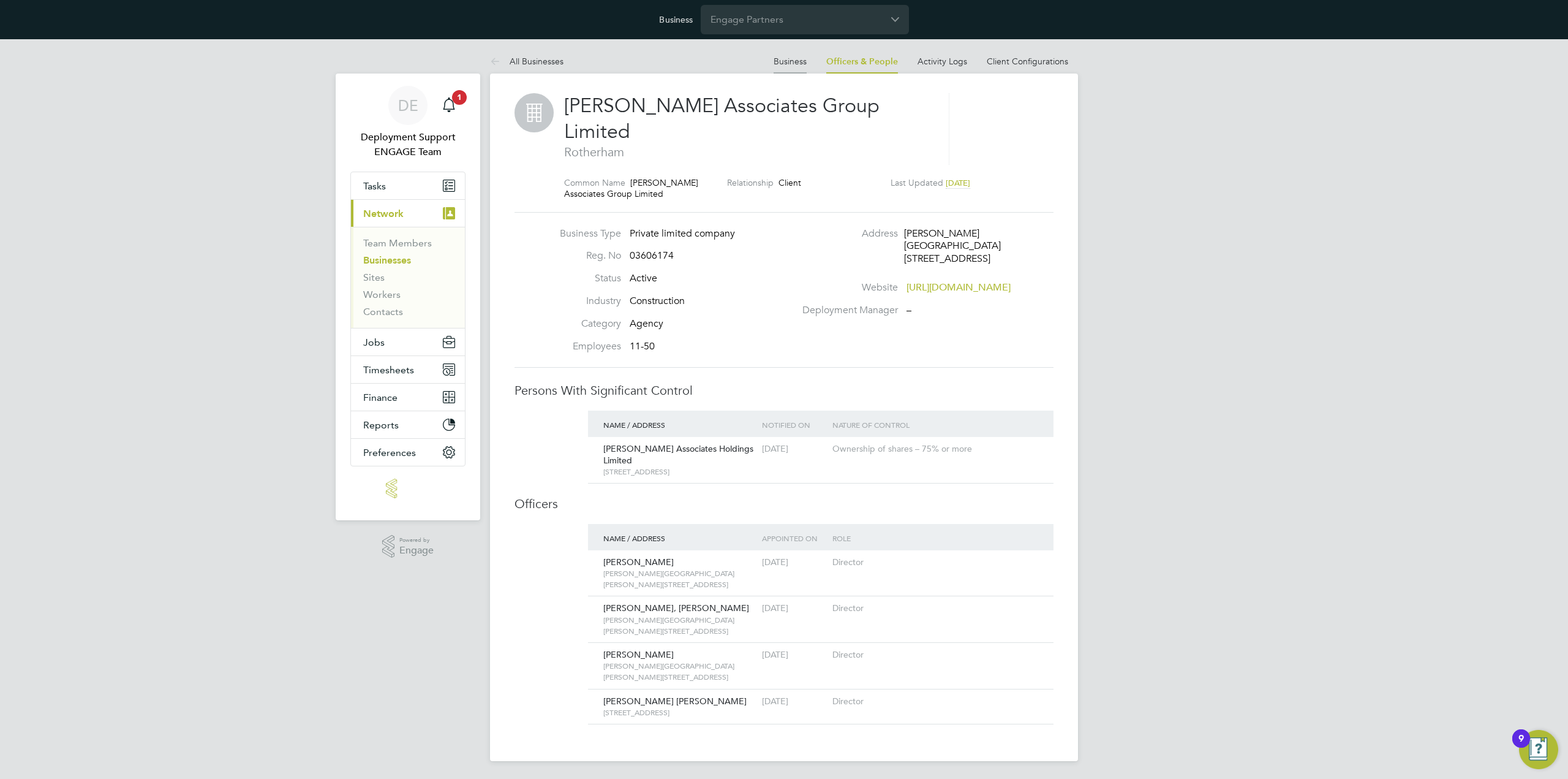
click at [794, 67] on li "Business" at bounding box center [790, 61] width 33 height 25
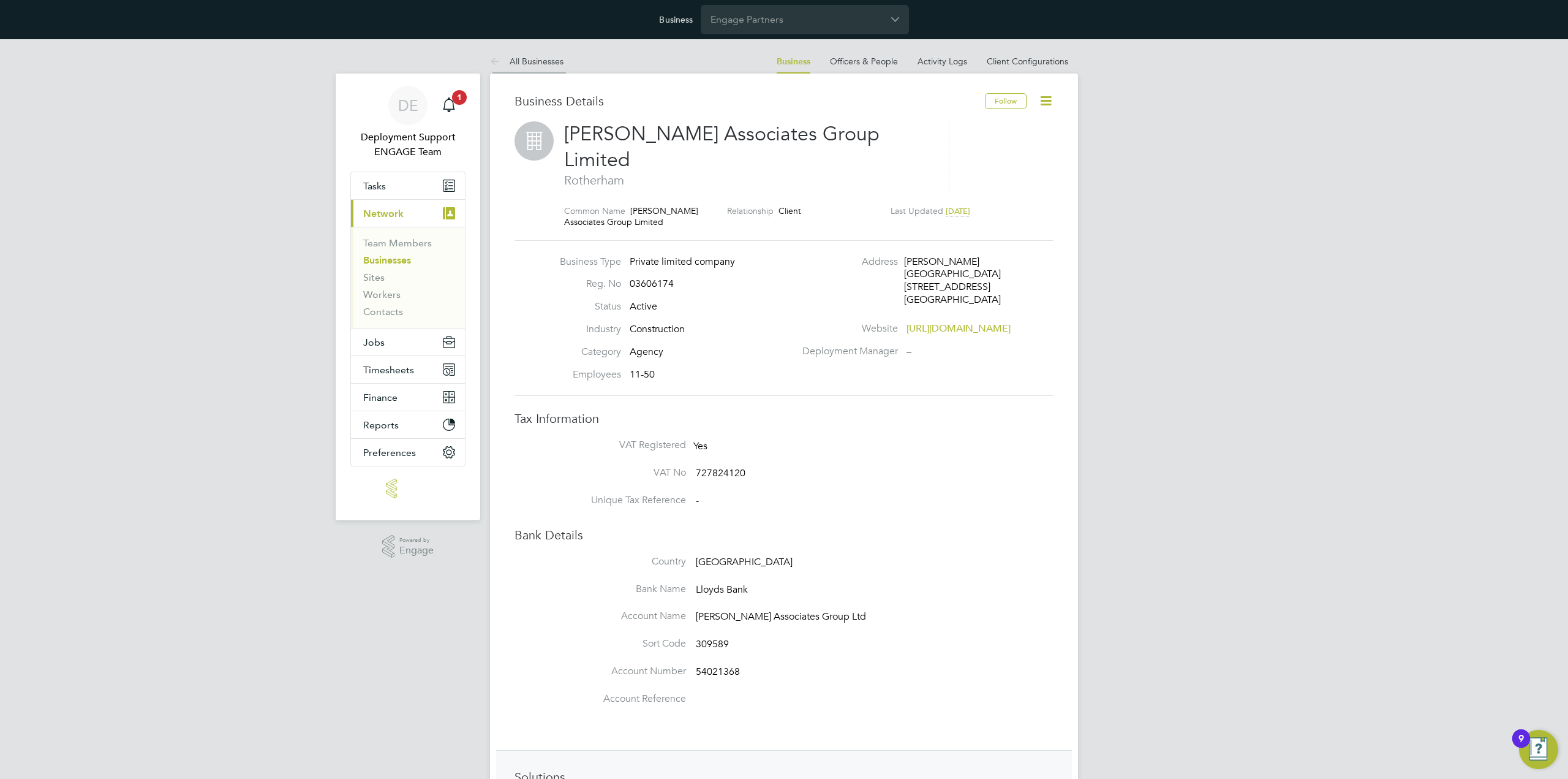
click at [539, 65] on link "All Businesses" at bounding box center [527, 61] width 74 height 11
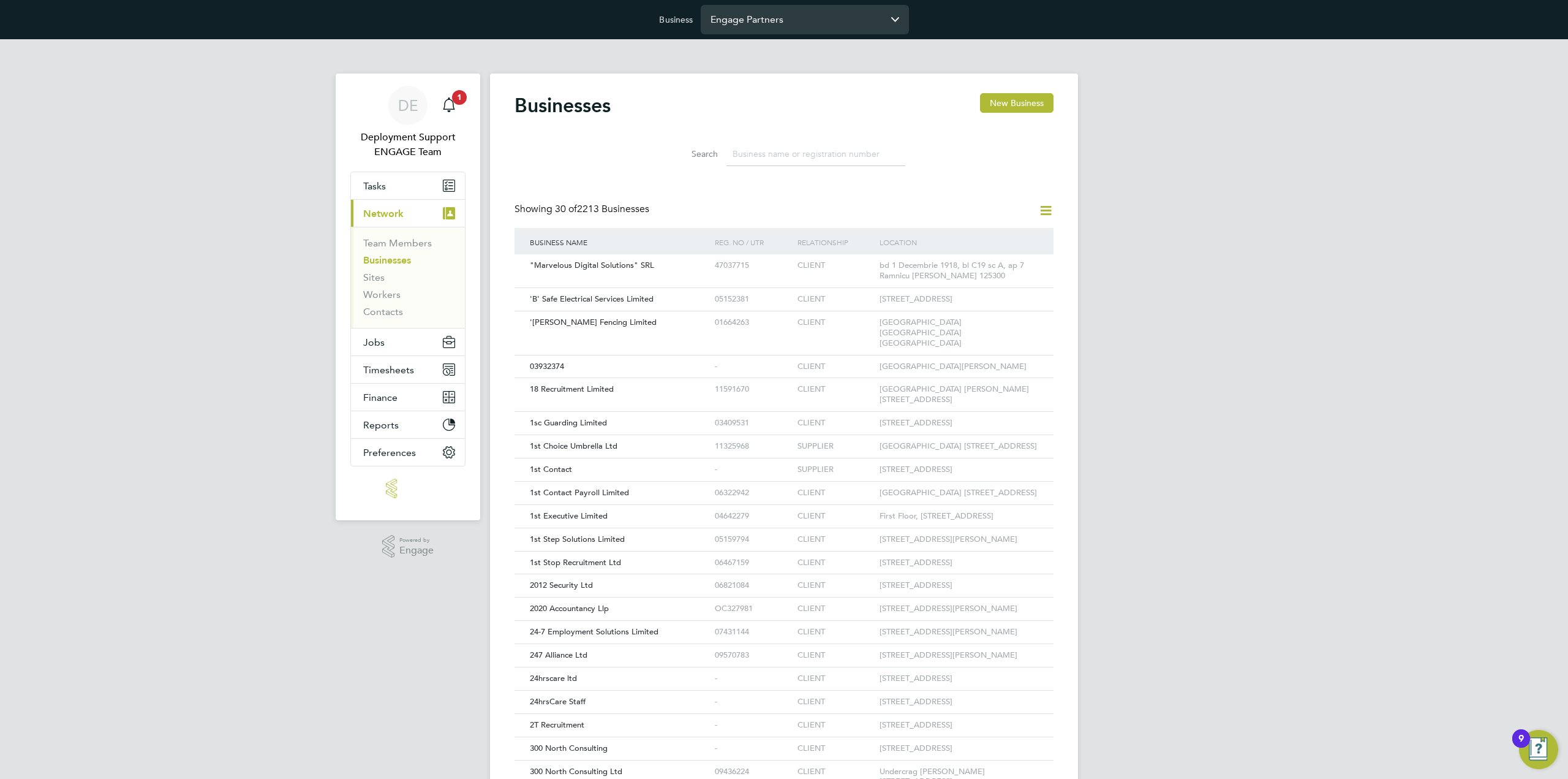
click at [793, 29] on input "Engage Partners" at bounding box center [805, 19] width 208 height 29
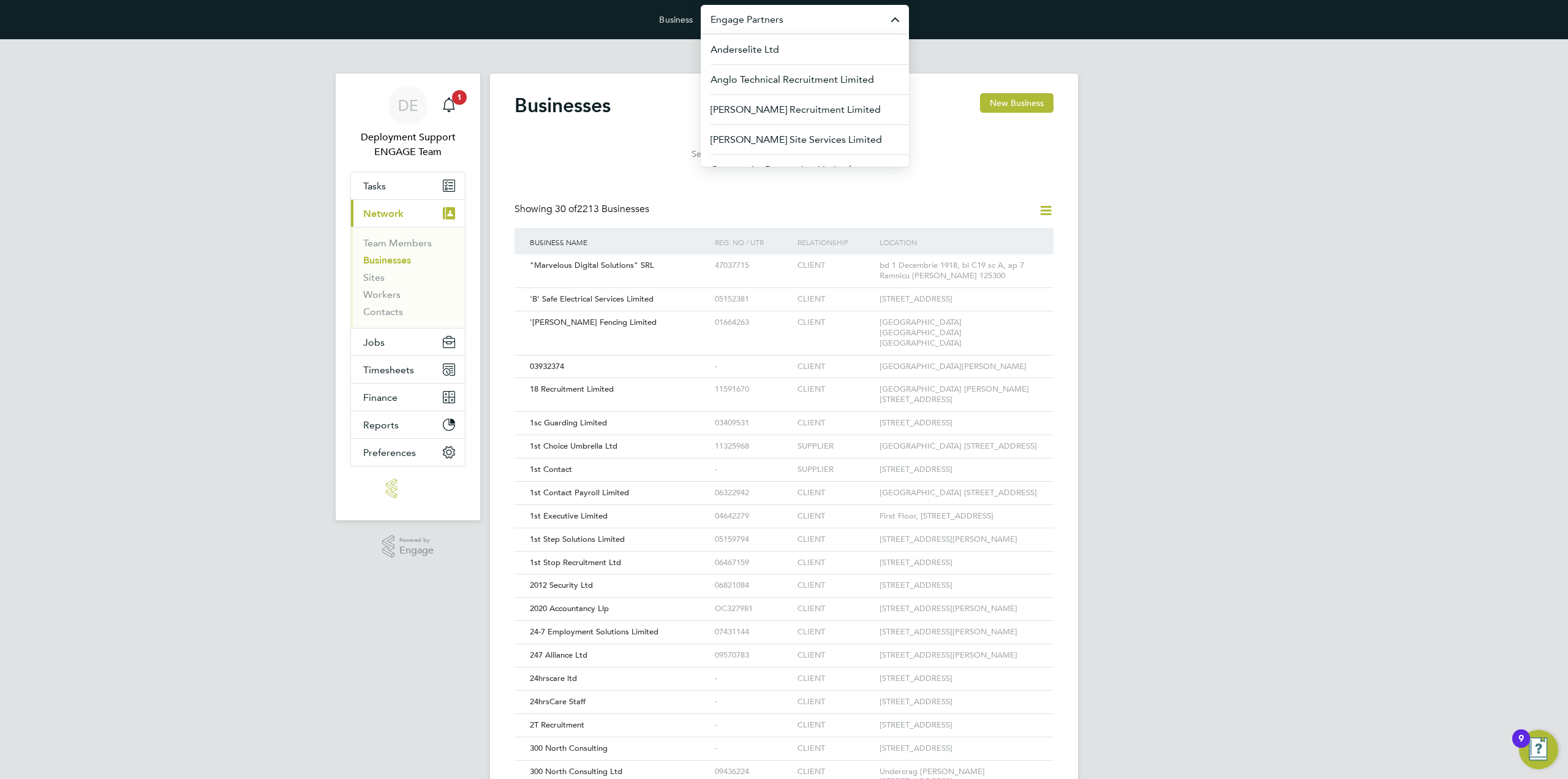
type input "x"
type input "s"
click at [805, 43] on li "Seddon Construction Limited" at bounding box center [805, 49] width 208 height 30
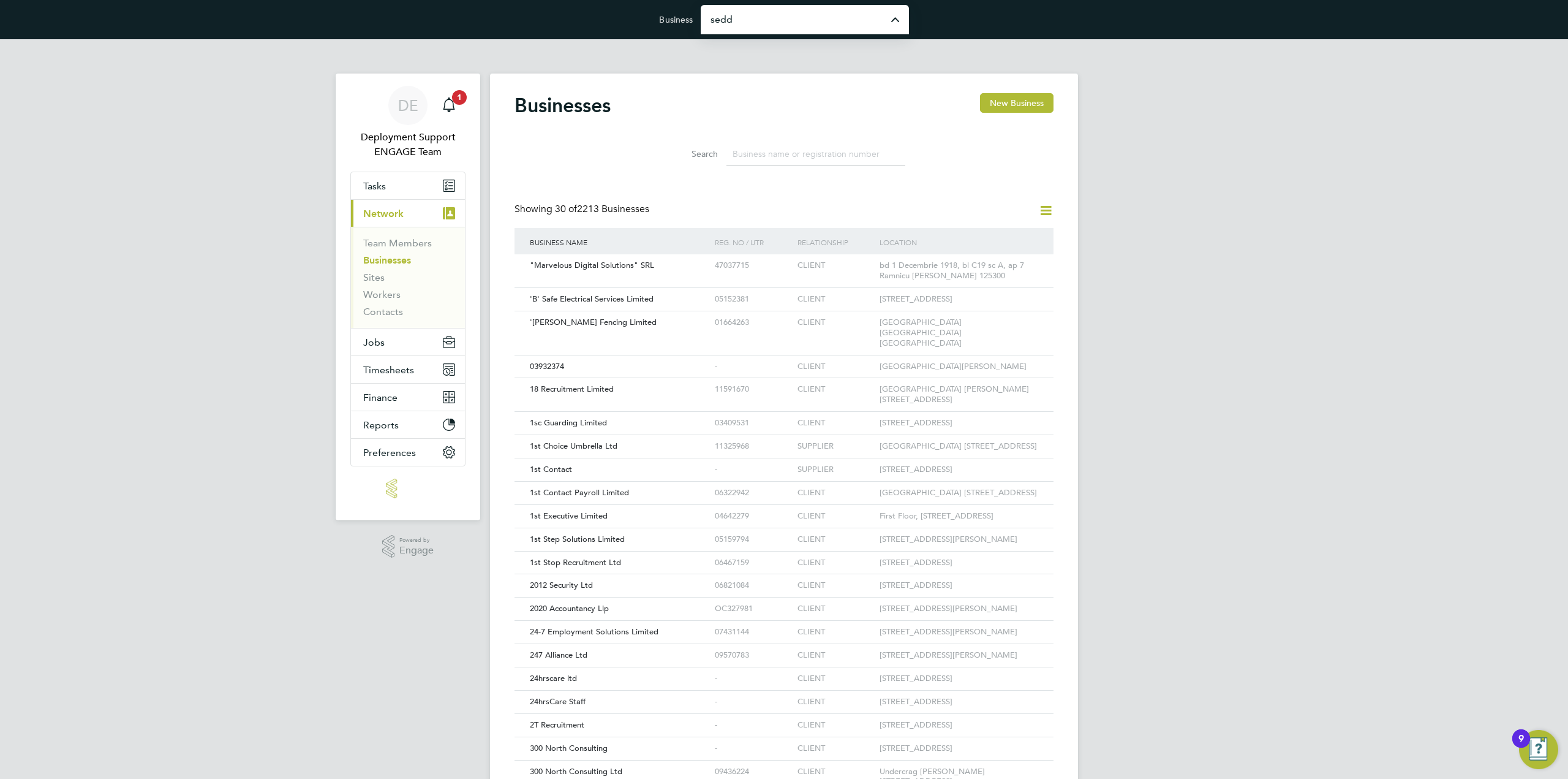
type input "Seddon Construction Limited"
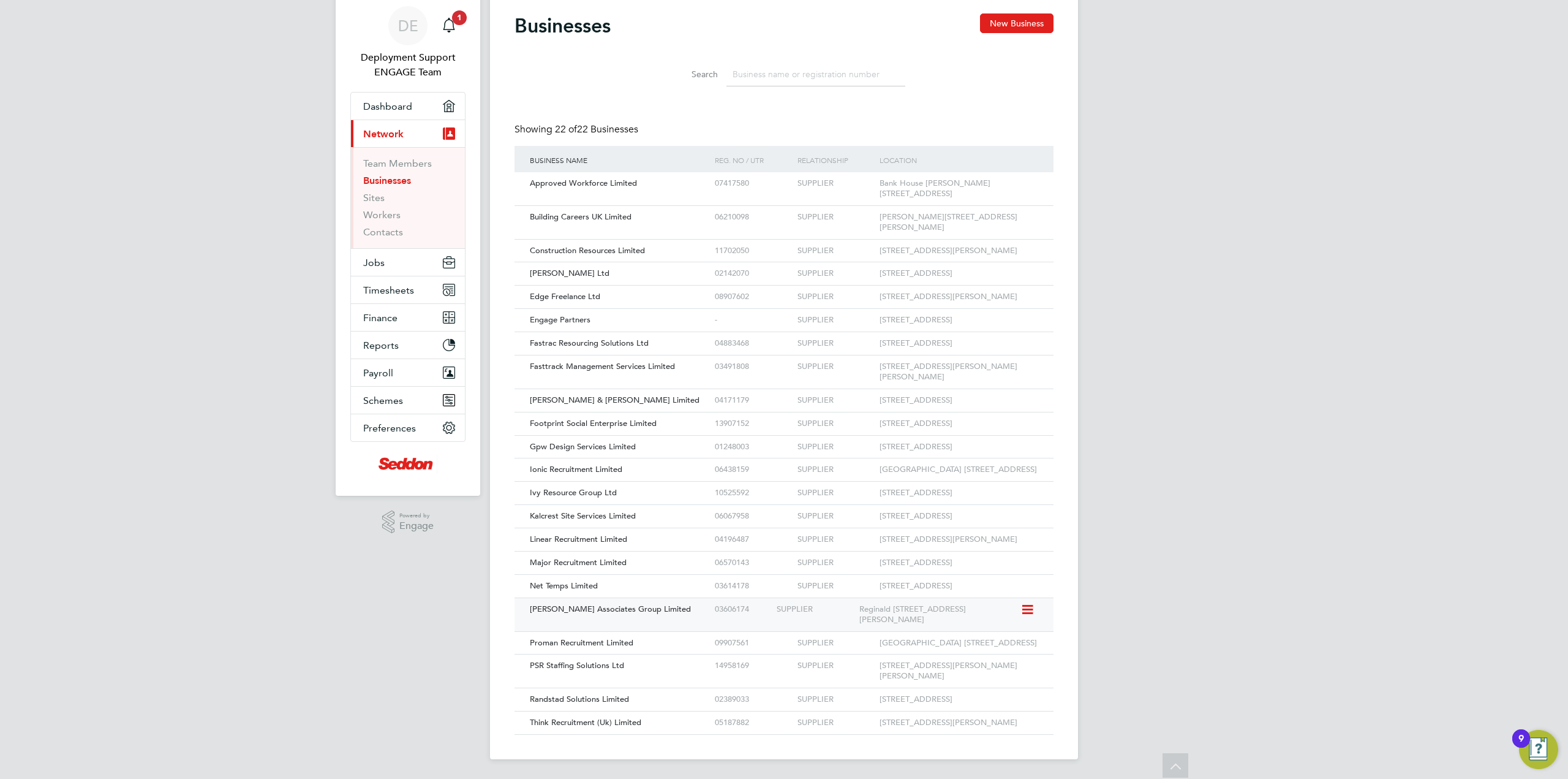
click at [1032, 603] on icon at bounding box center [1026, 609] width 12 height 15
click at [999, 750] on li "View Details" at bounding box center [1001, 758] width 62 height 17
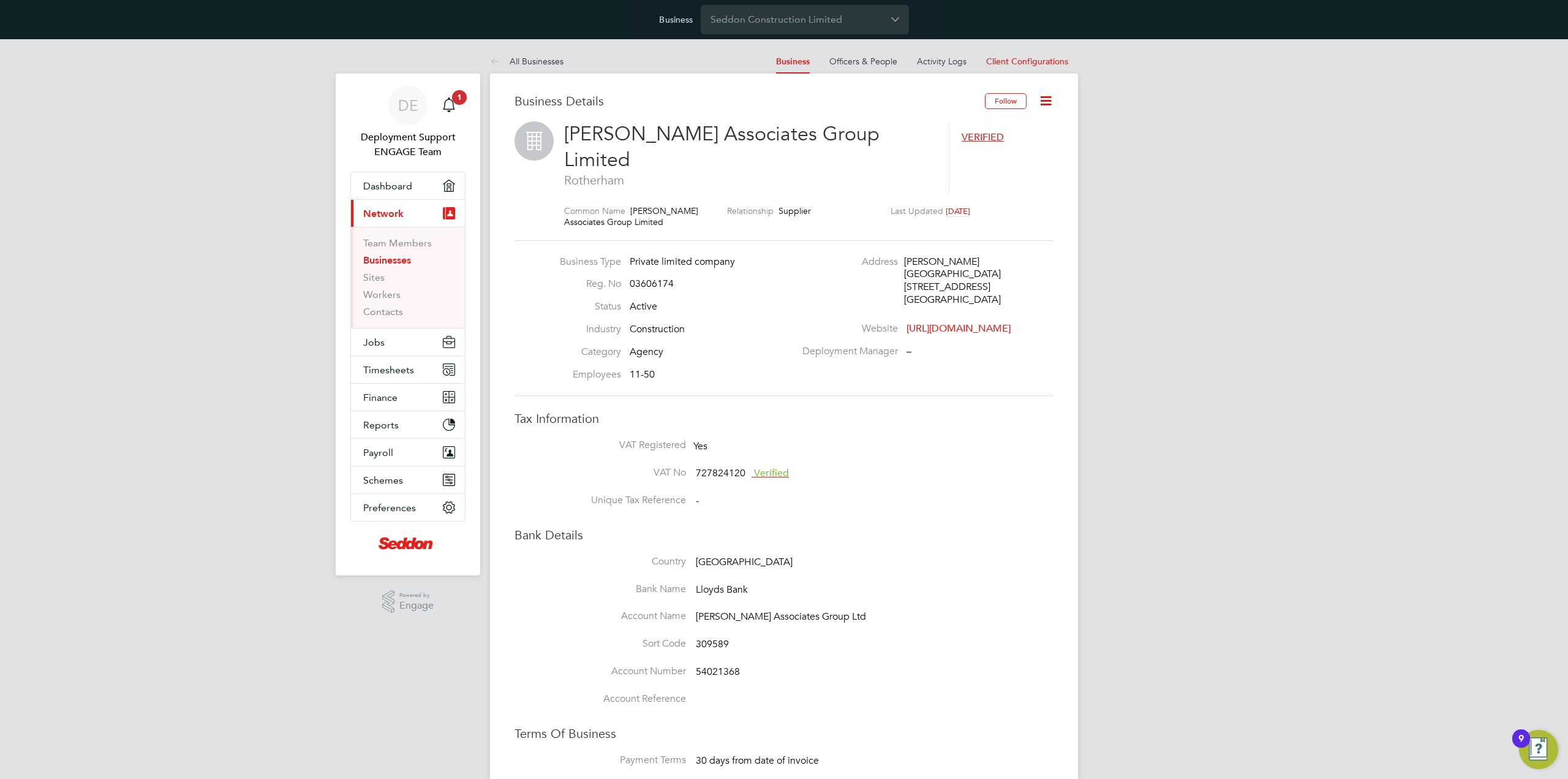
click at [1058, 98] on div "Business Details Follow [PERSON_NAME] Associates Group Limited Rotherham VERIFI…" at bounding box center [784, 731] width 588 height 1315
click at [1053, 98] on icon at bounding box center [1046, 101] width 15 height 15
click at [982, 242] on li "Finance Settings" at bounding box center [1003, 240] width 95 height 17
type input "Weekly"
type input "Standard - 20%"
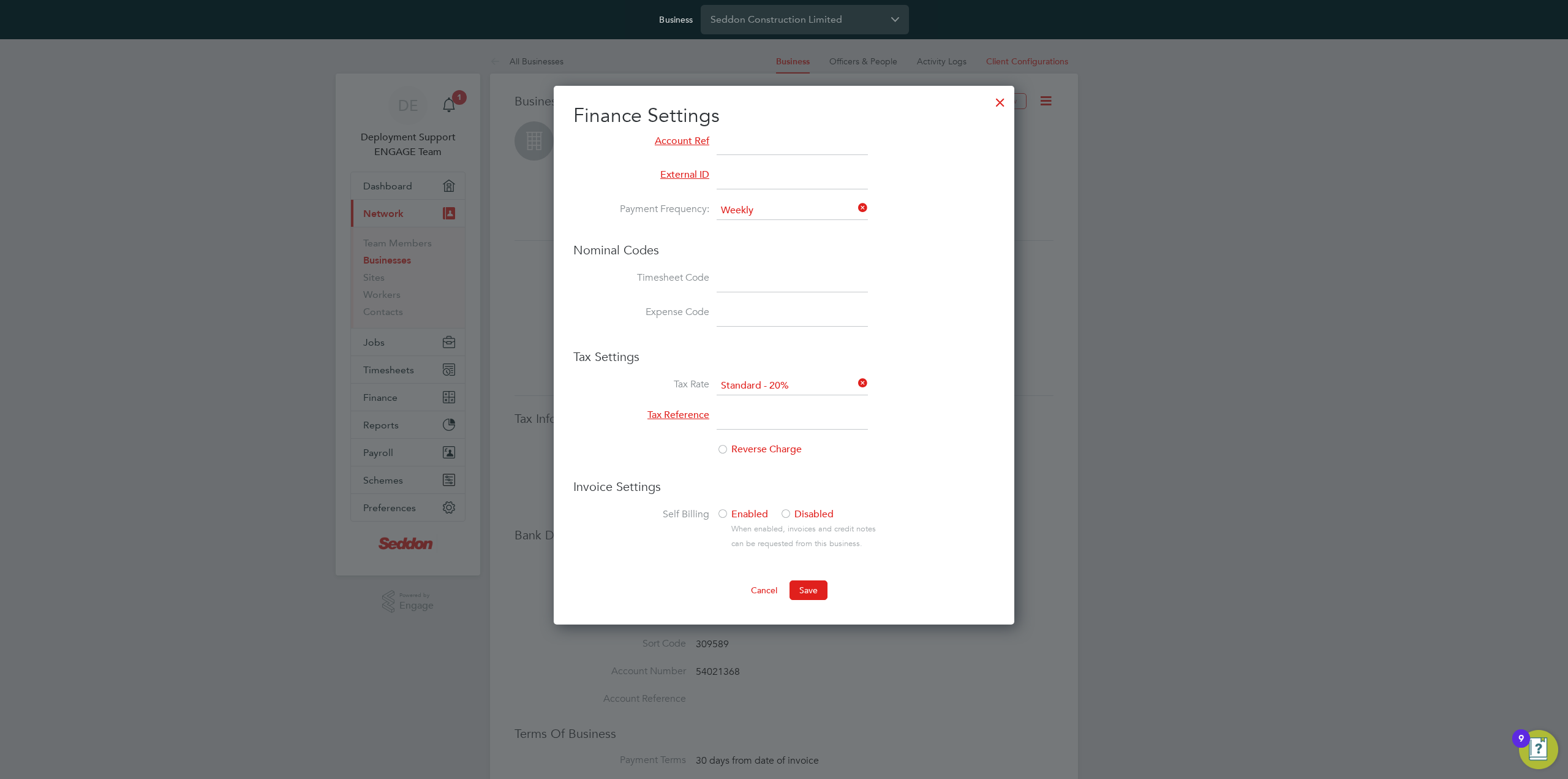
click at [1000, 99] on div at bounding box center [1000, 99] width 22 height 22
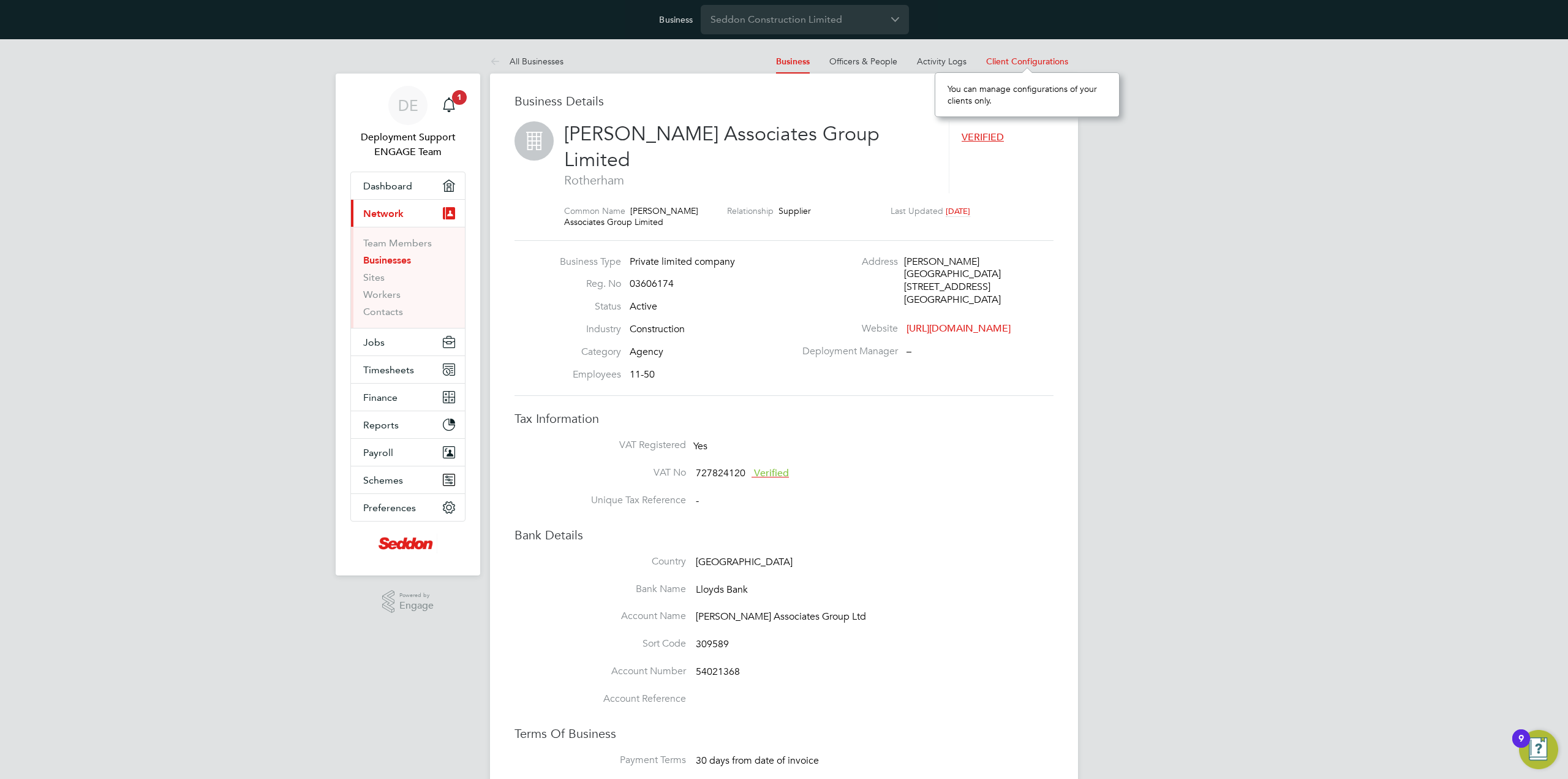
scroll to position [10, 83]
click at [1016, 58] on span "Client Configurations" at bounding box center [1027, 61] width 82 height 11
click at [930, 58] on link "Activity Logs" at bounding box center [942, 61] width 49 height 11
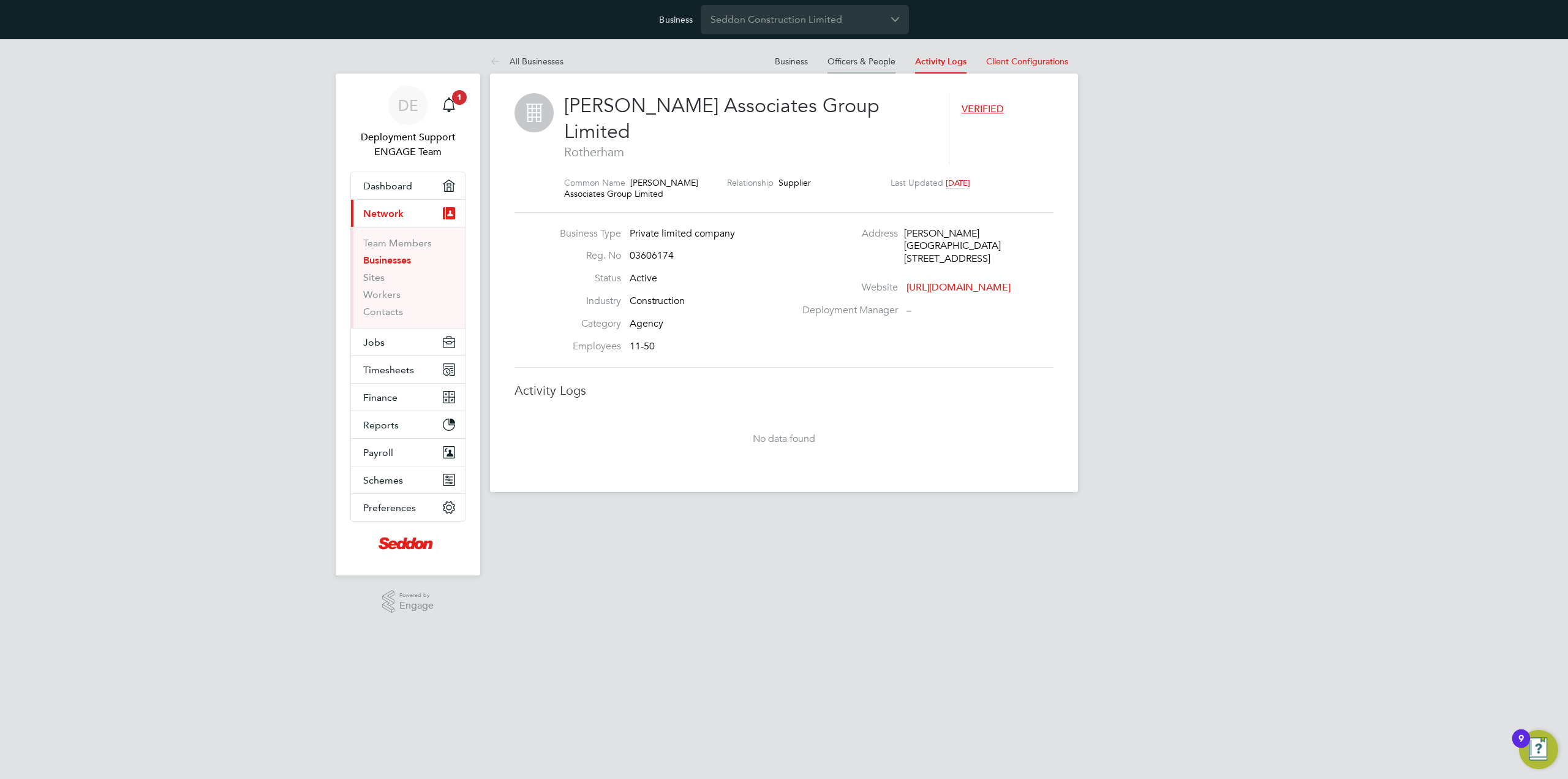
click at [885, 62] on link "Officers & People" at bounding box center [861, 61] width 68 height 11
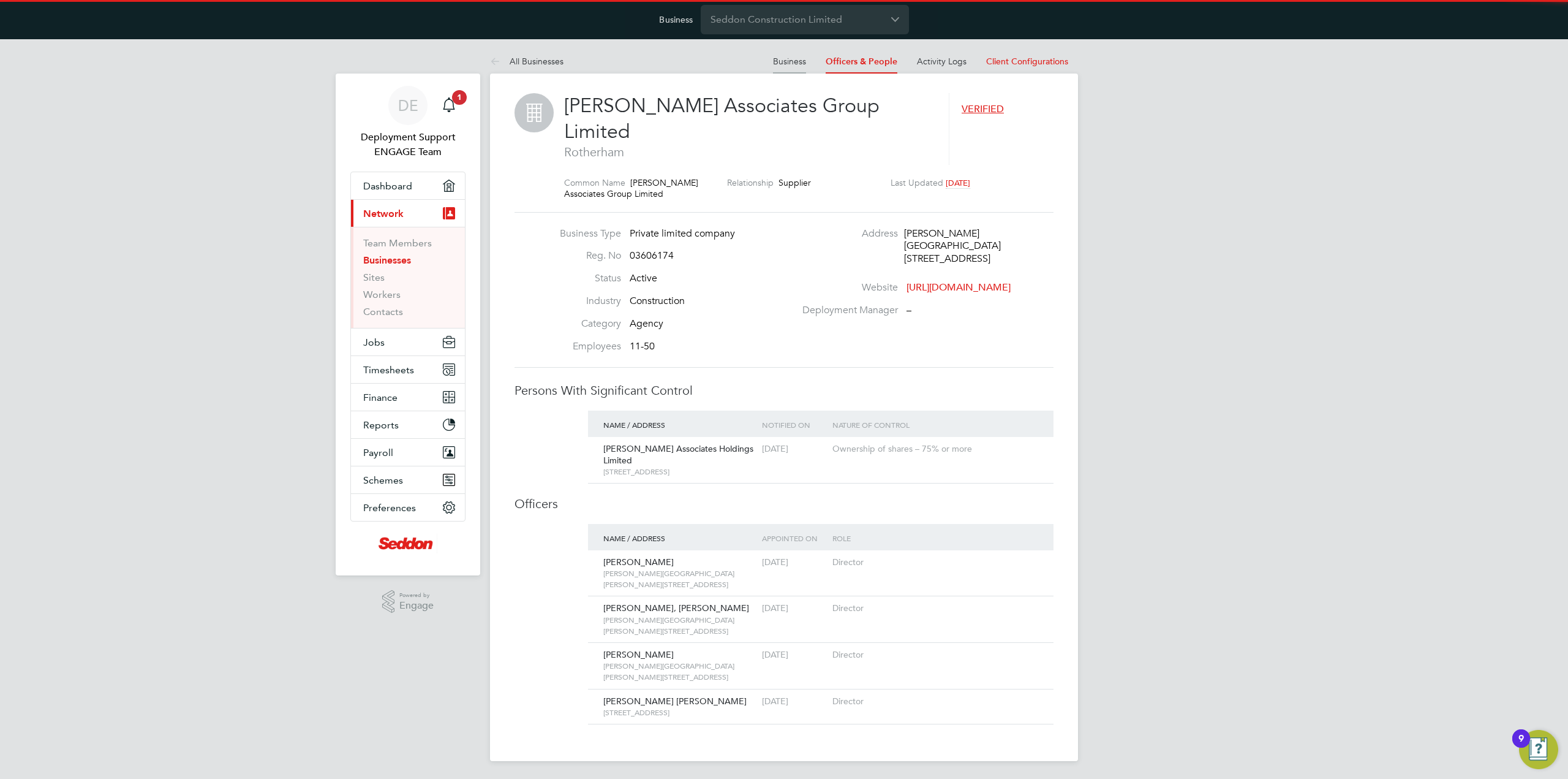
click at [777, 65] on link "Business" at bounding box center [789, 61] width 33 height 11
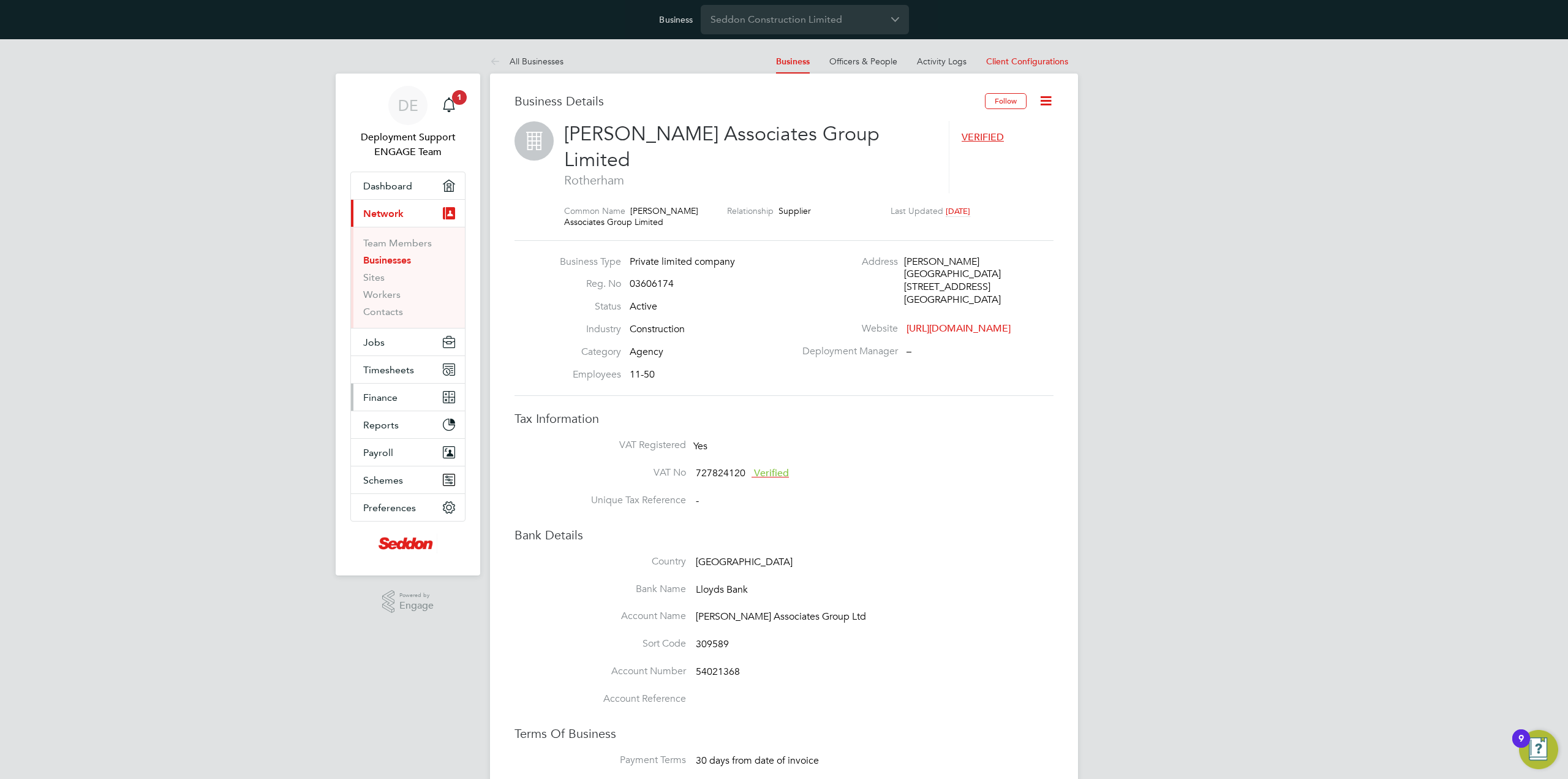
click at [428, 387] on button "Finance" at bounding box center [408, 397] width 114 height 27
click at [401, 326] on link "Invoices & Credit Notes" at bounding box center [401, 332] width 77 height 24
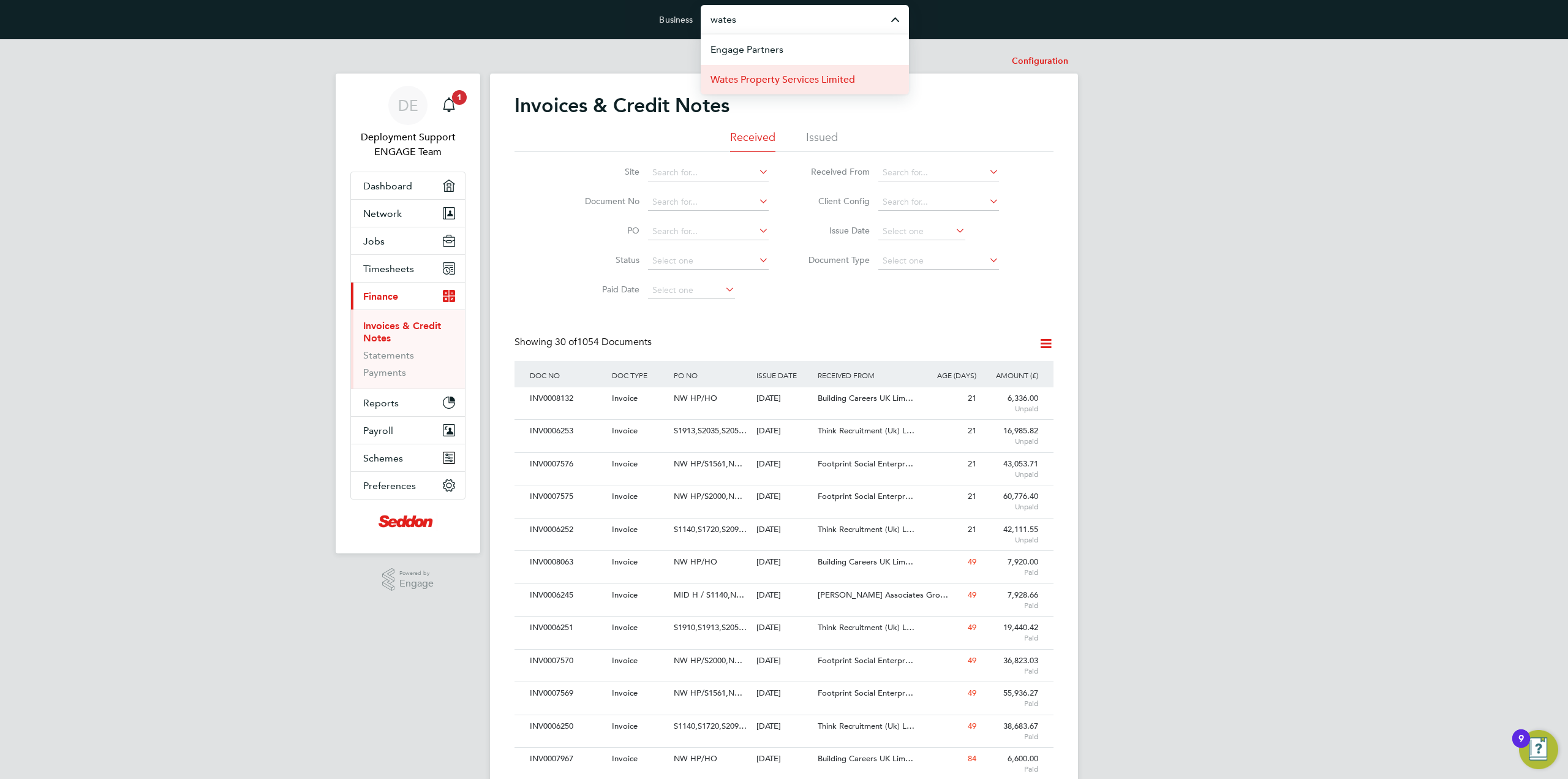
click at [784, 85] on span "Wates Property Services Limited" at bounding box center [783, 79] width 145 height 15
type input "Wates Property Services Limited"
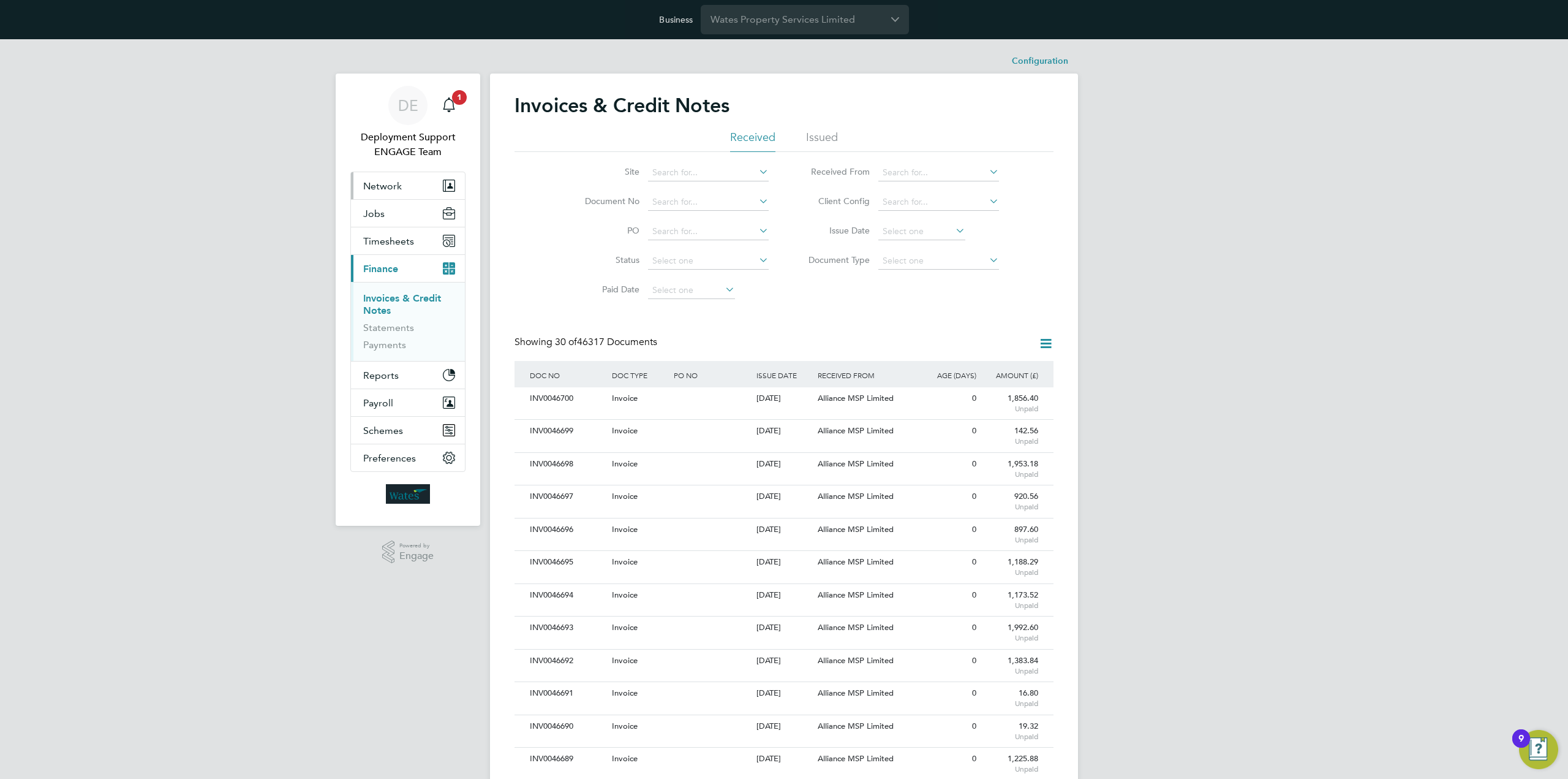
click at [416, 192] on button "Network" at bounding box center [408, 185] width 114 height 27
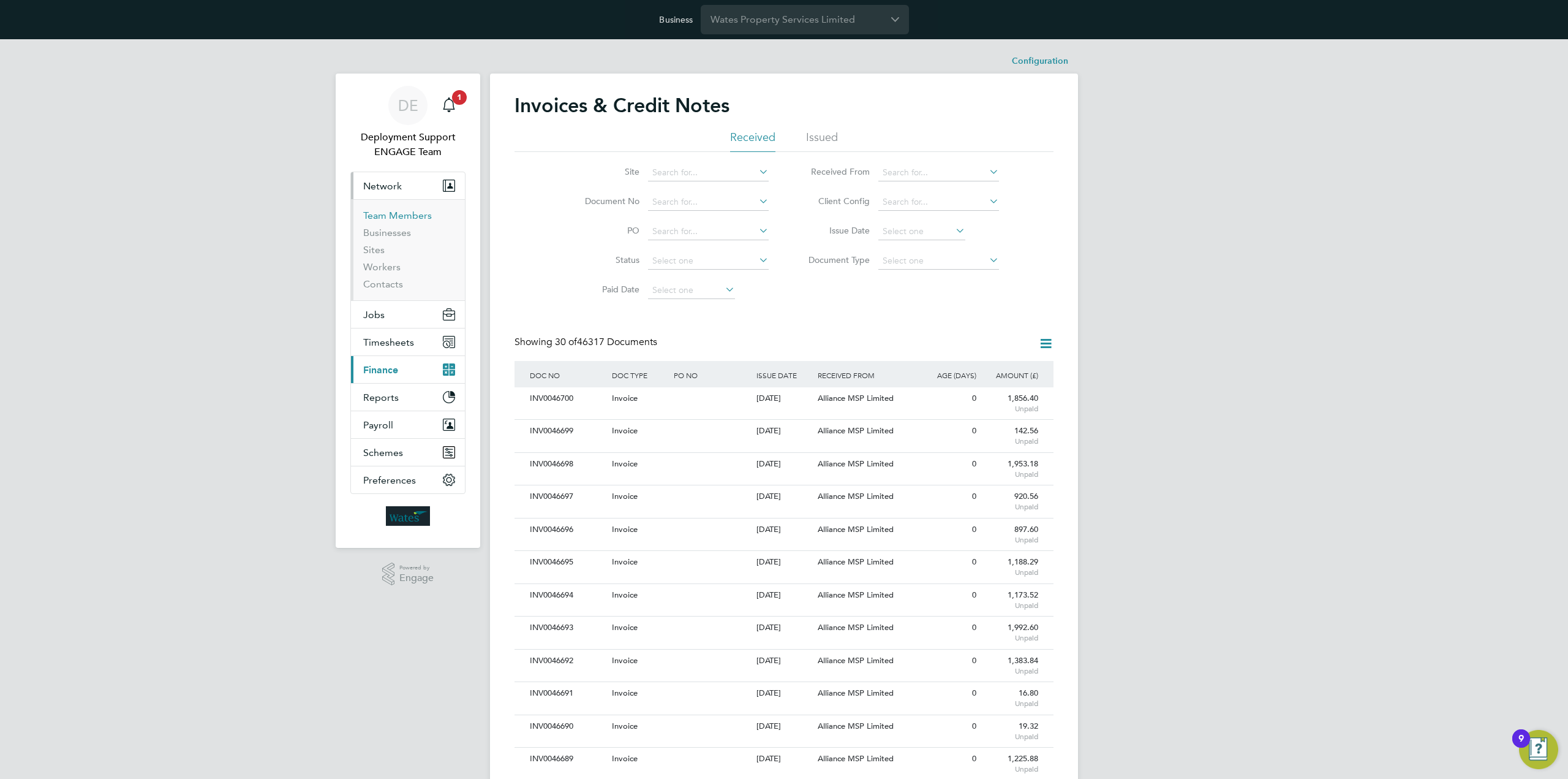
click at [415, 213] on link "Team Members" at bounding box center [397, 215] width 69 height 11
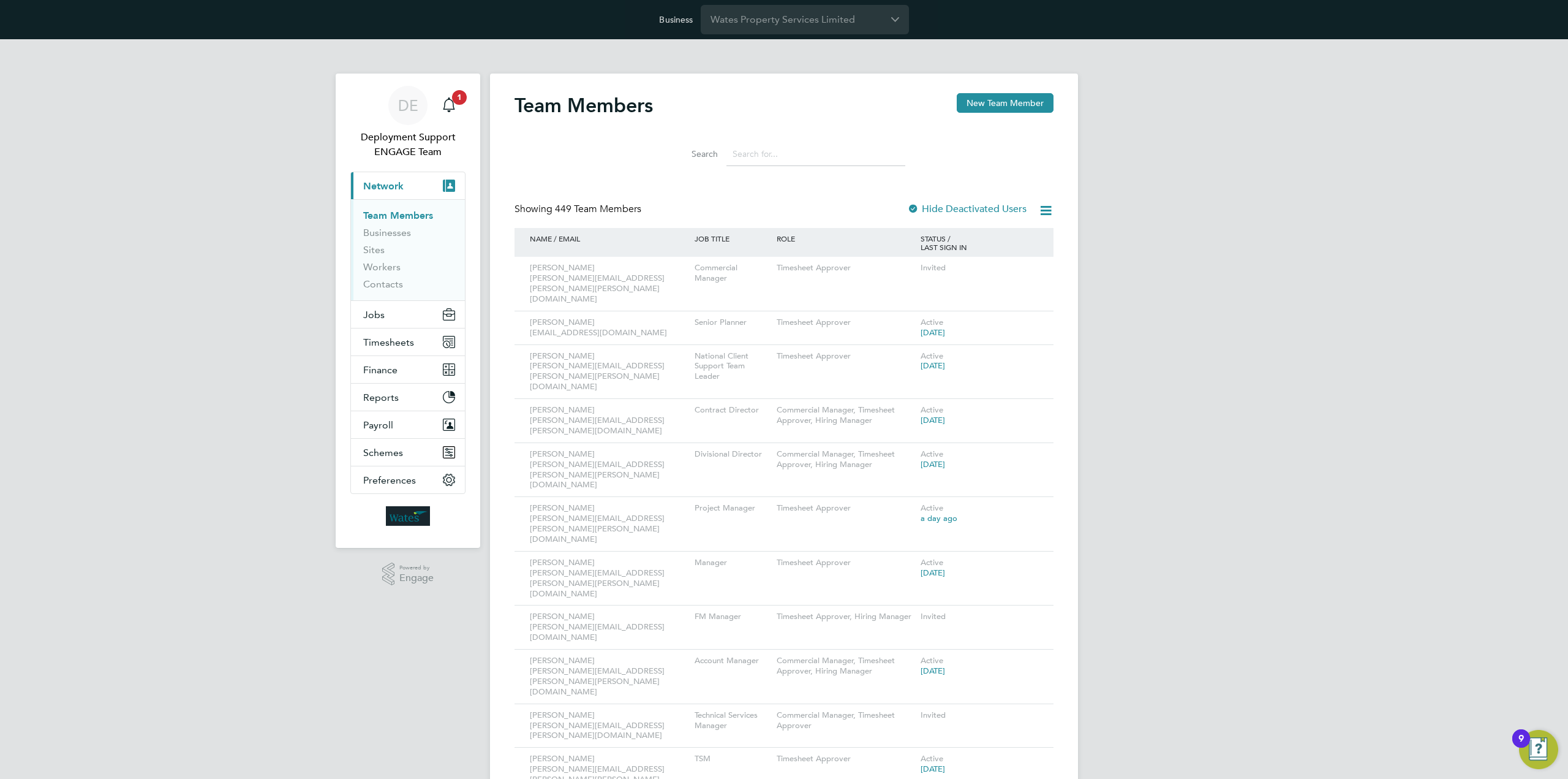
click at [754, 150] on input at bounding box center [816, 154] width 179 height 24
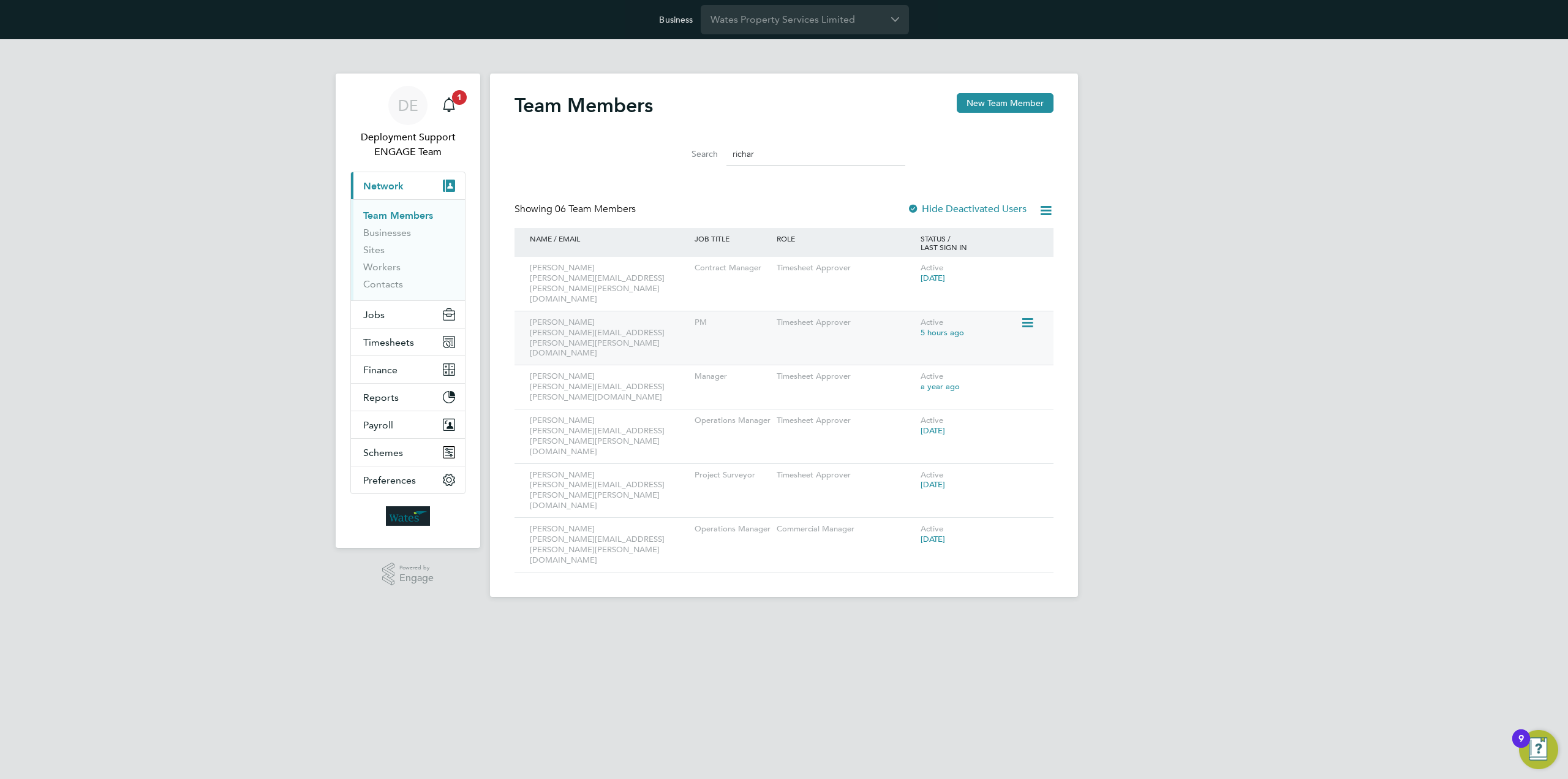
type input "richar"
click at [1039, 311] on div at bounding box center [1031, 322] width 21 height 22
click at [1029, 316] on icon at bounding box center [1026, 323] width 12 height 15
click at [932, 420] on li "Impersonate" at bounding box center [959, 423] width 148 height 17
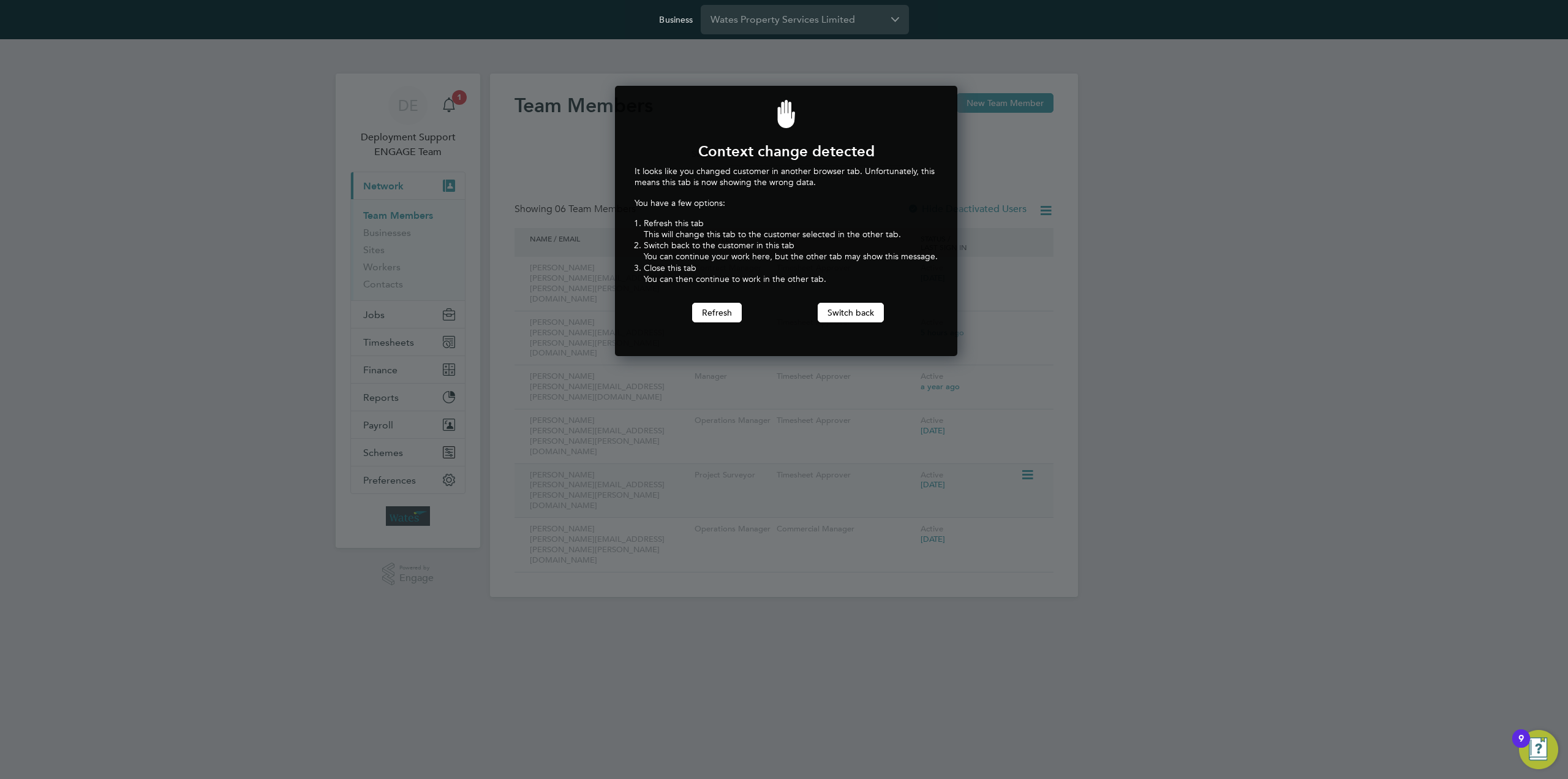
scroll to position [271, 338]
click at [732, 312] on button "Refresh" at bounding box center [717, 312] width 49 height 20
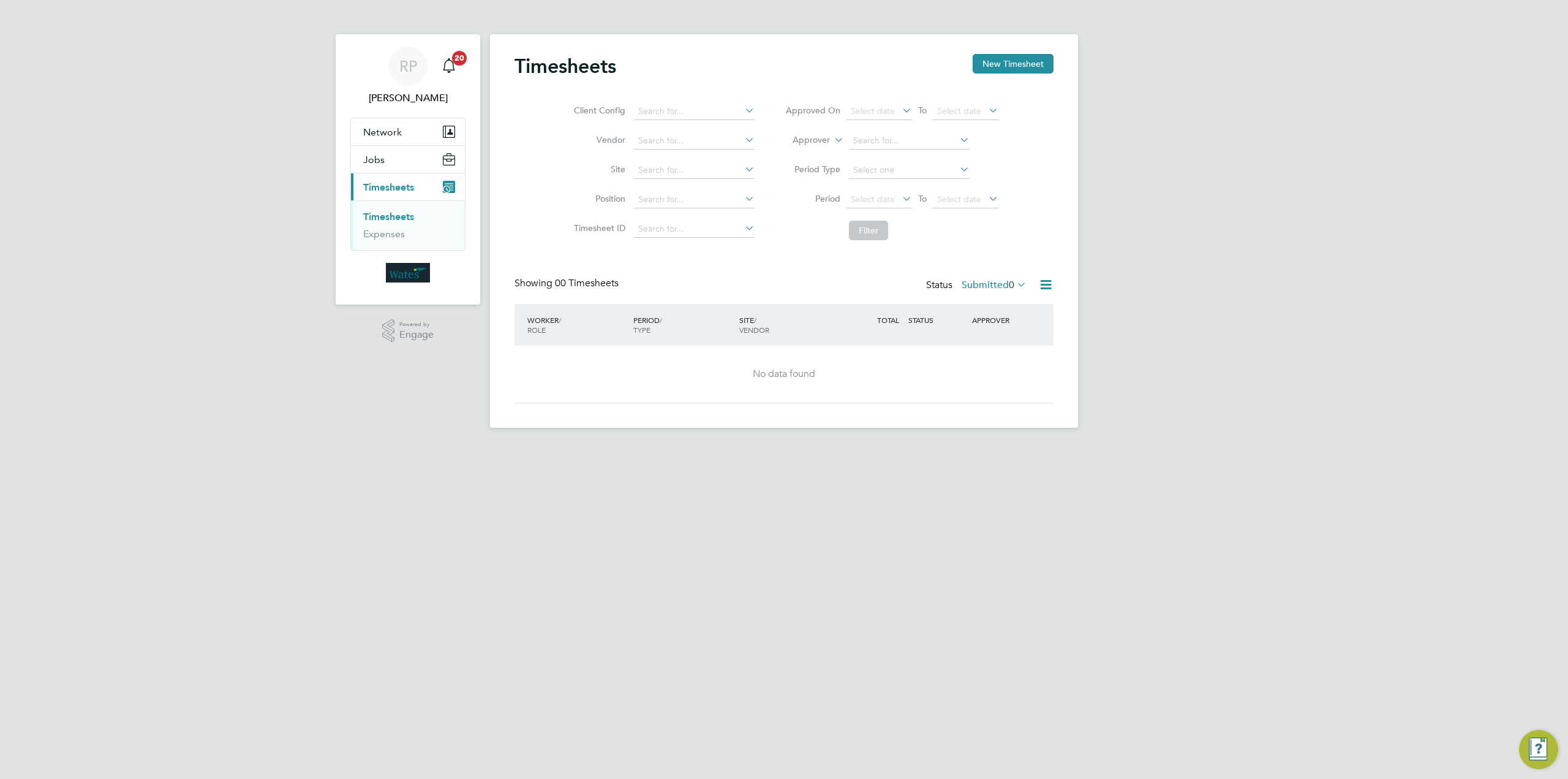
click at [1014, 281] on icon at bounding box center [1014, 284] width 0 height 17
click at [1002, 356] on li "Approved" at bounding box center [988, 357] width 56 height 17
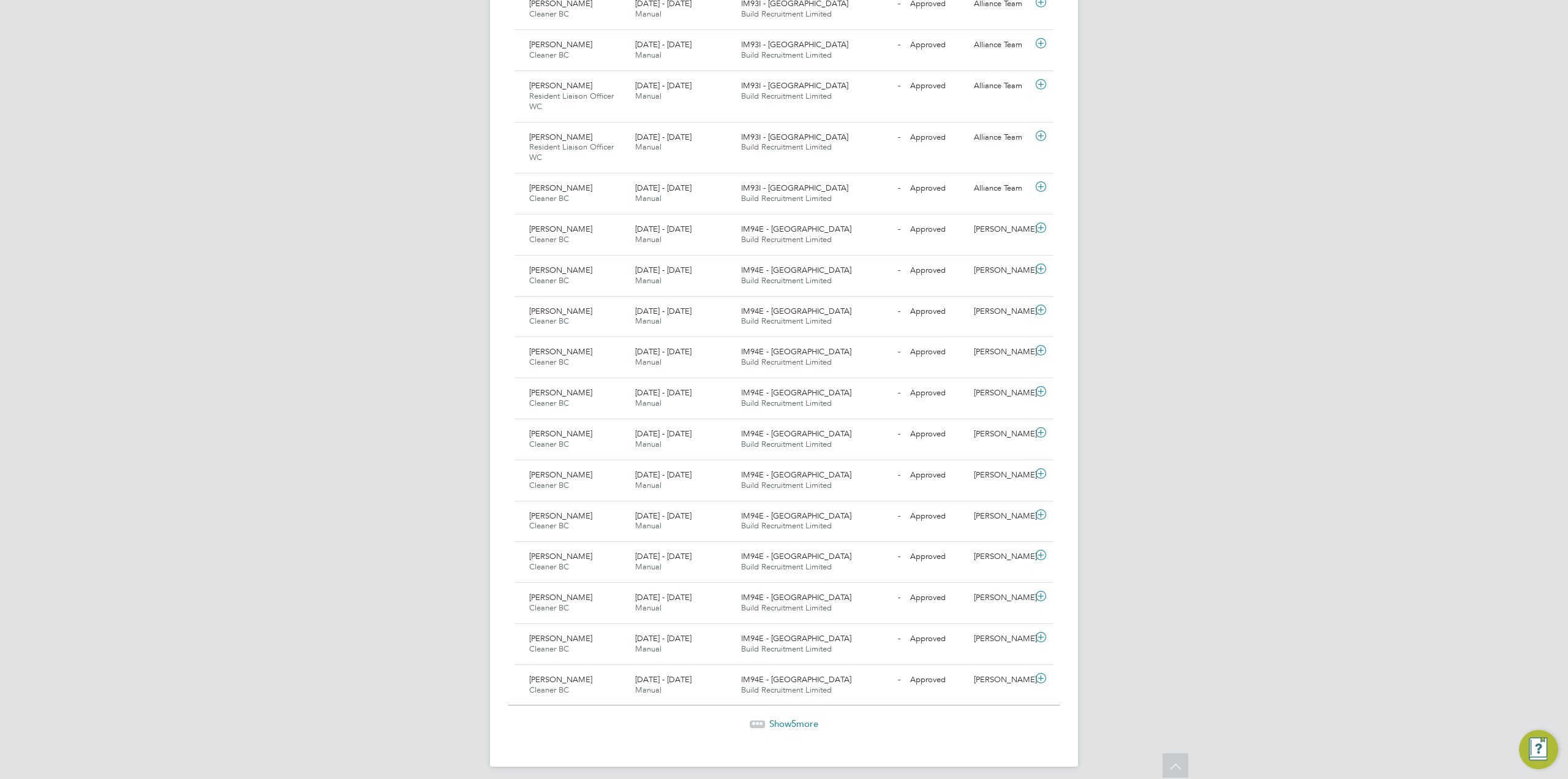
click at [784, 721] on span "Show 5 more" at bounding box center [793, 723] width 49 height 11
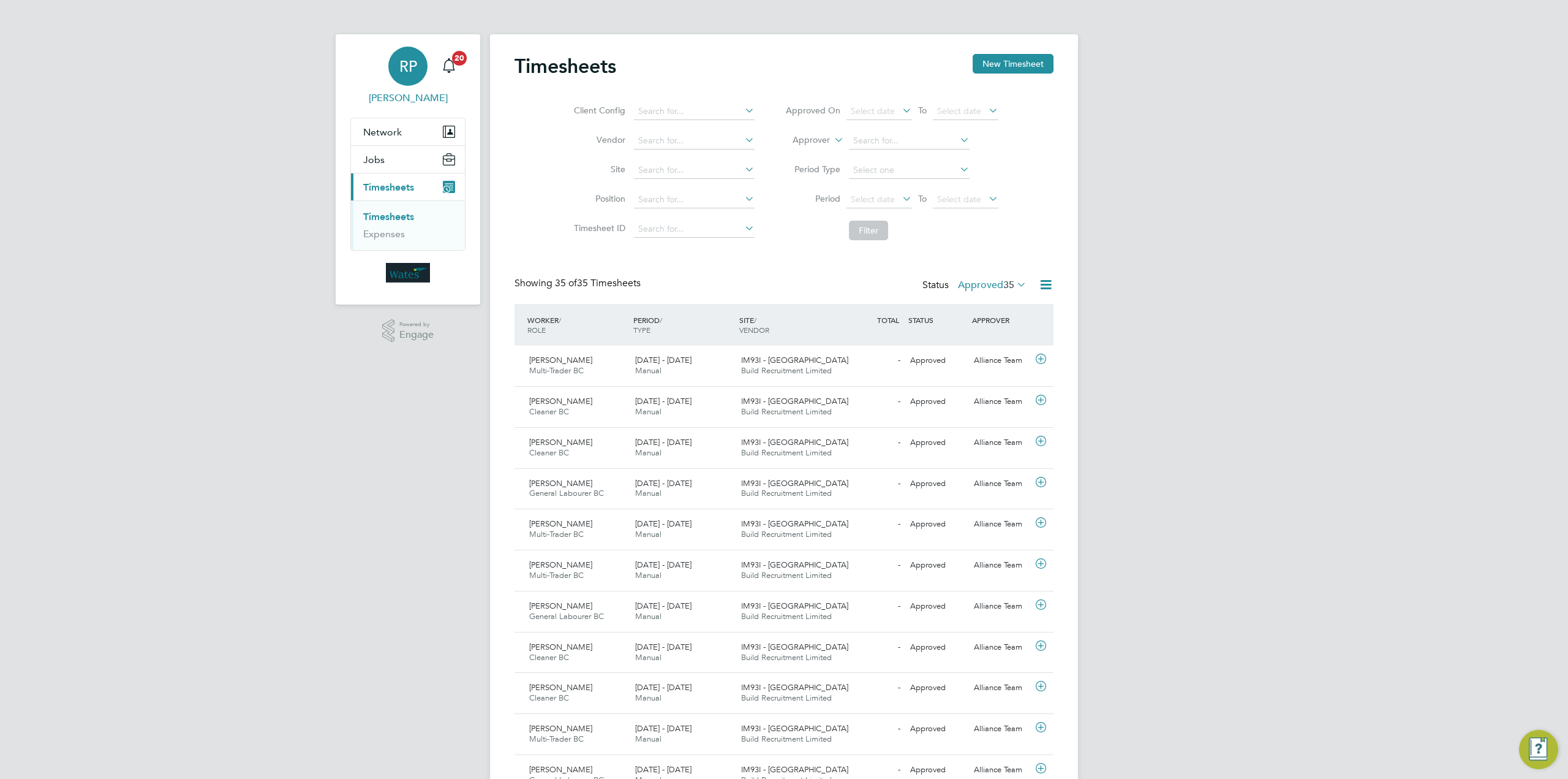
click at [419, 65] on div "RP" at bounding box center [408, 66] width 39 height 39
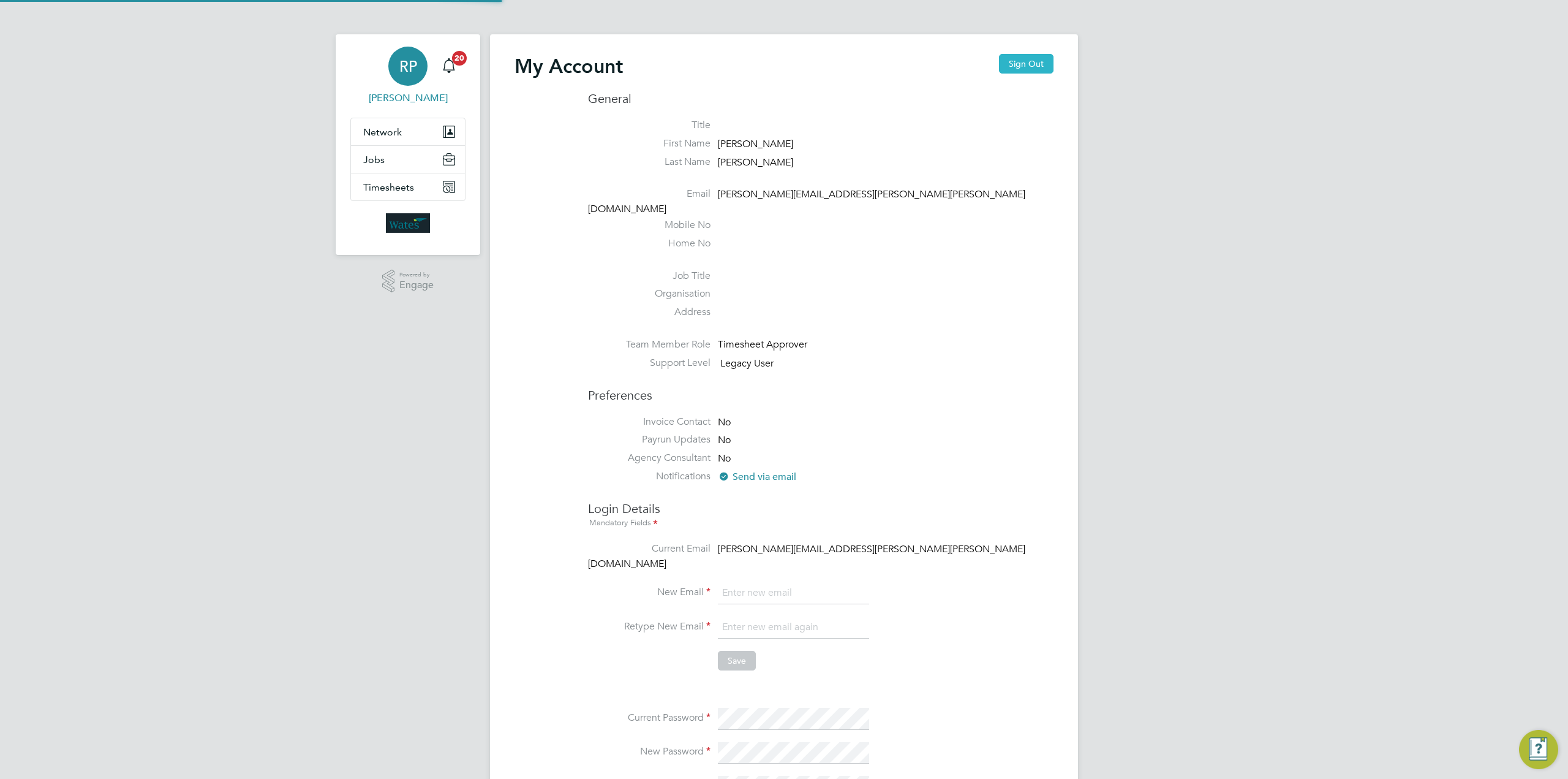
click at [1039, 60] on button "Sign Out" at bounding box center [1026, 63] width 55 height 20
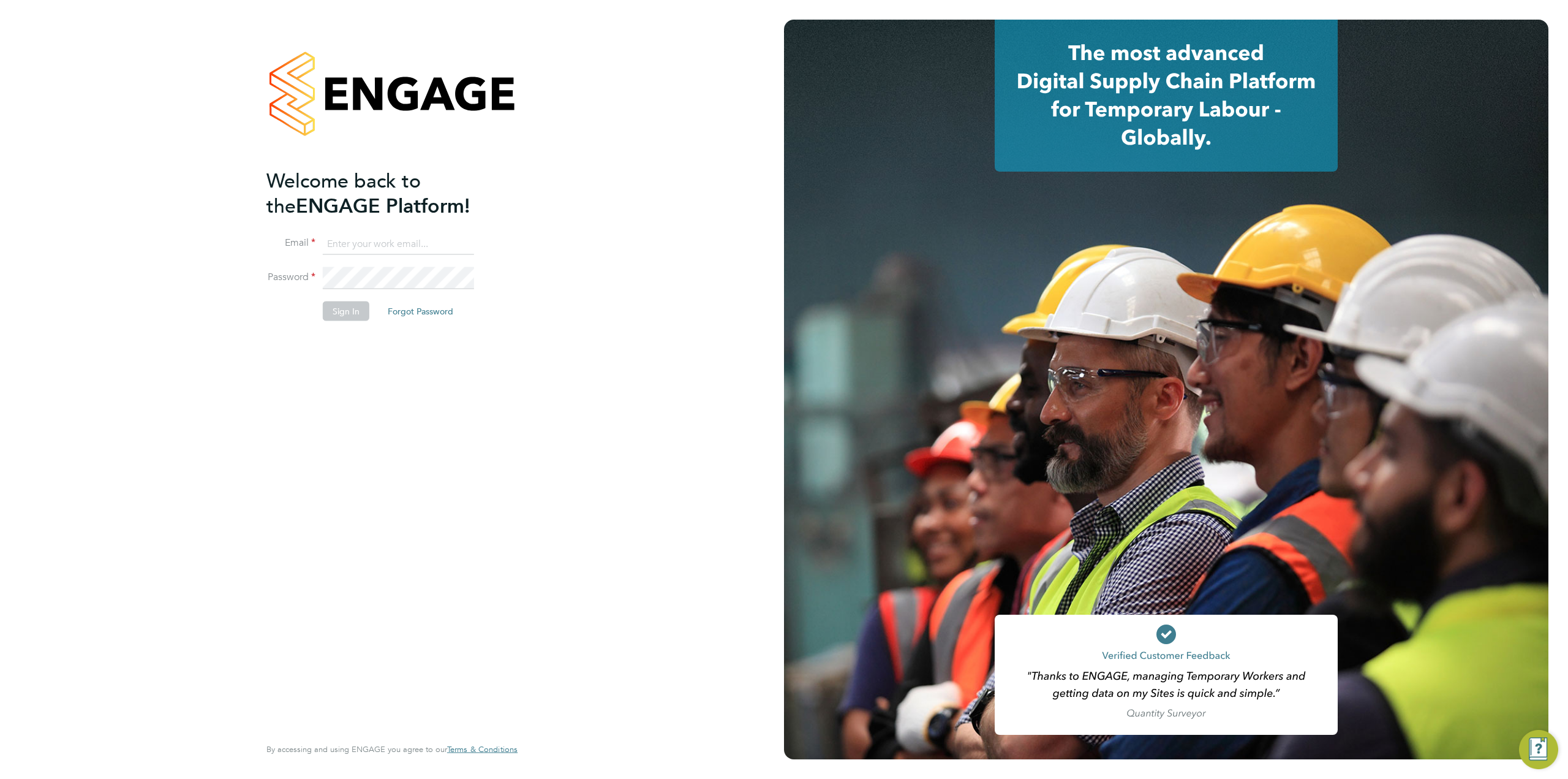
click at [332, 239] on input at bounding box center [399, 244] width 151 height 22
type input "supportuser2@engagetech.com"
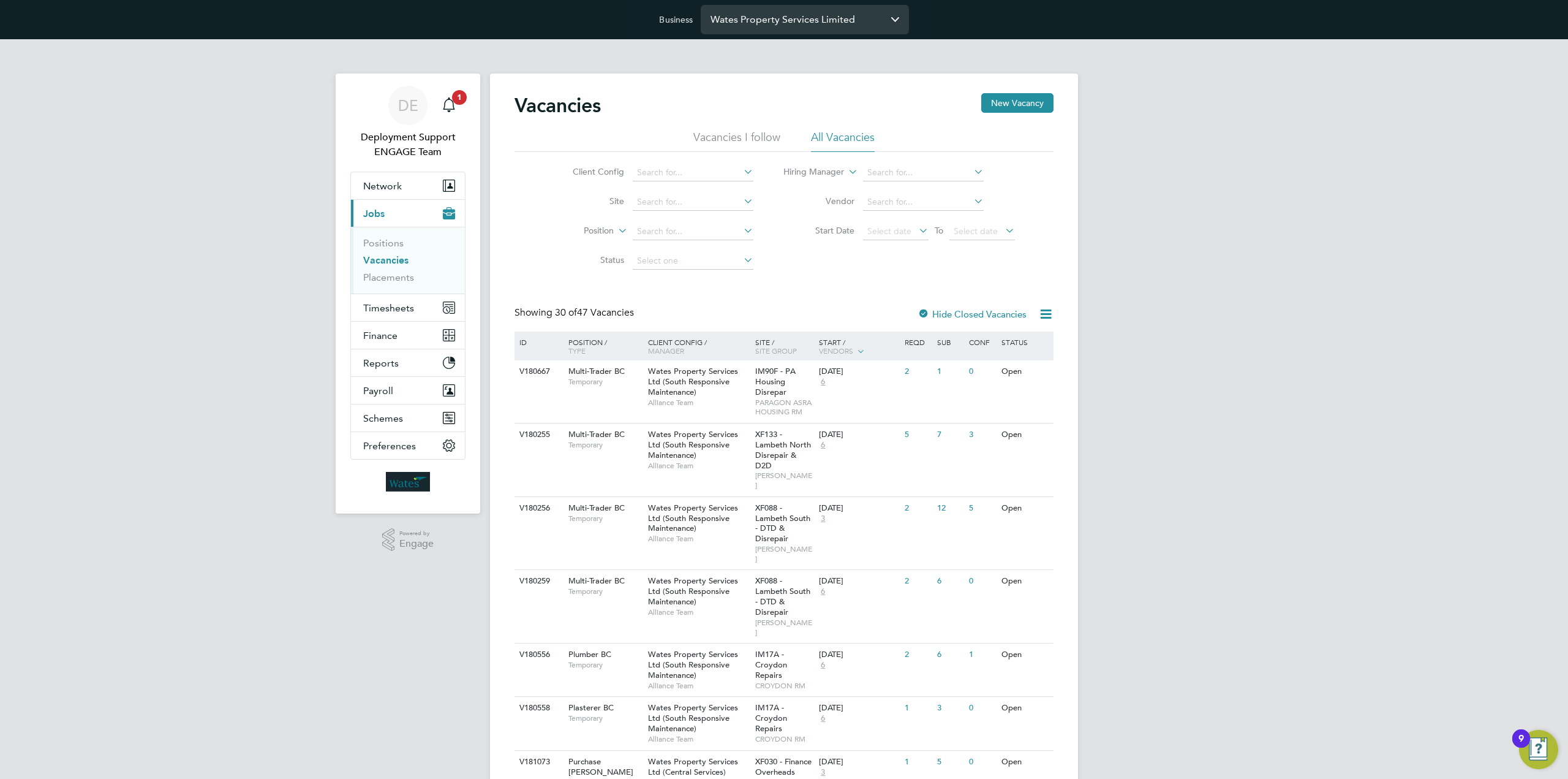
click at [866, 7] on input "Wates Property Services Limited" at bounding box center [805, 19] width 208 height 29
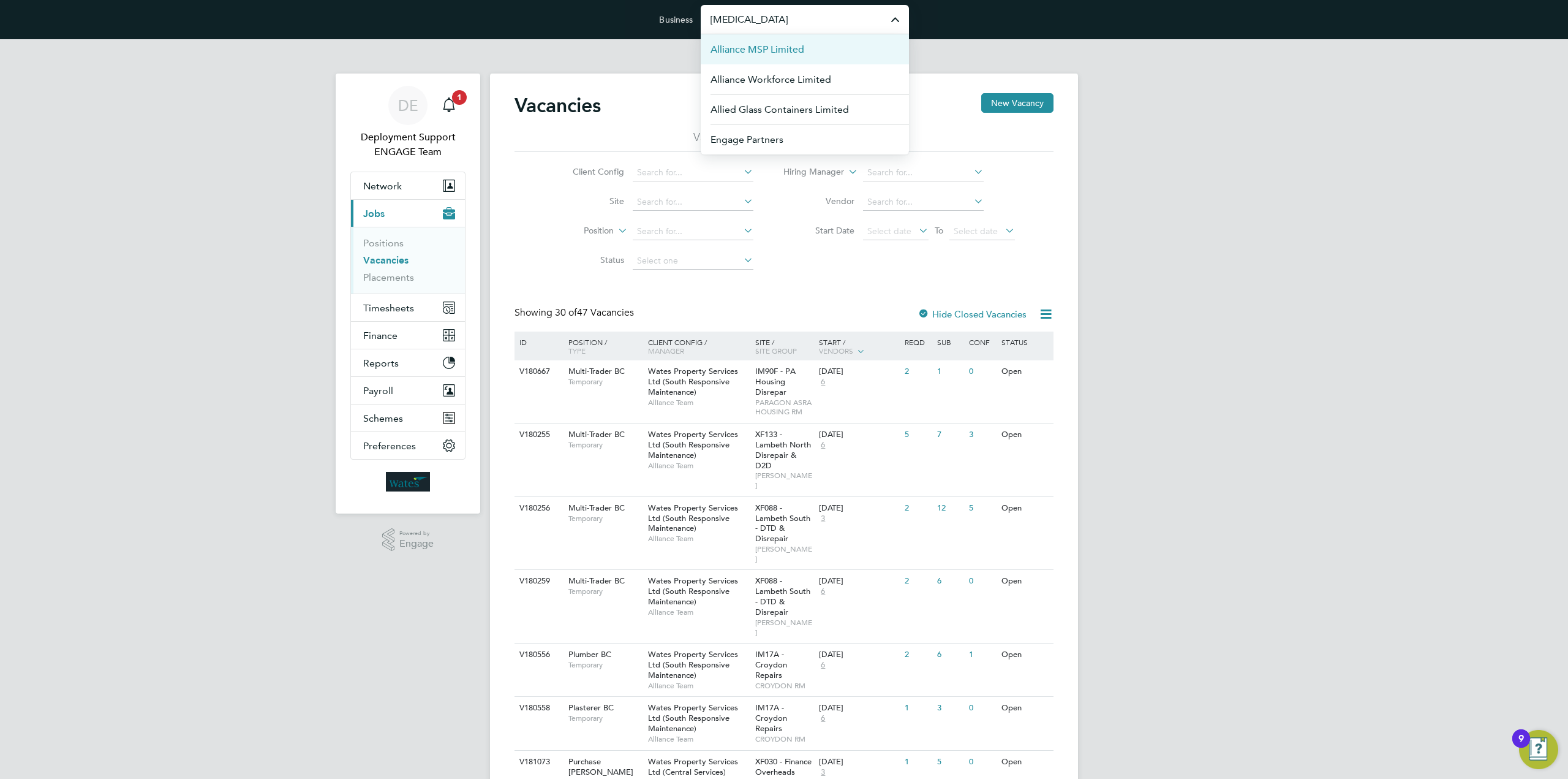
click at [839, 44] on li "Alliance MSP Limited" at bounding box center [805, 49] width 208 height 30
type input "Alliance MSP Limited"
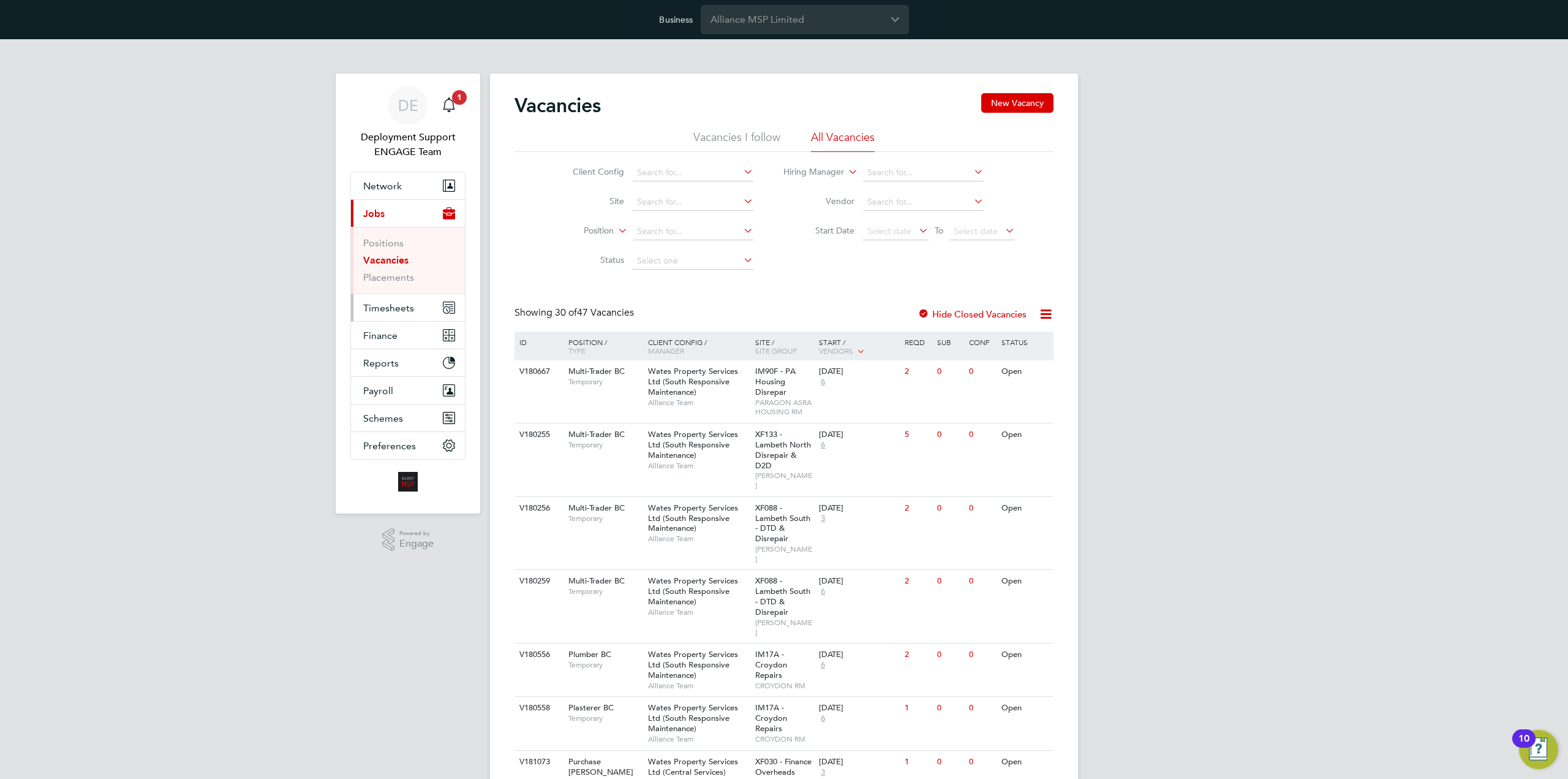
click at [393, 305] on span "Timesheets" at bounding box center [388, 308] width 51 height 11
click at [399, 270] on link "Timesheets" at bounding box center [388, 270] width 51 height 11
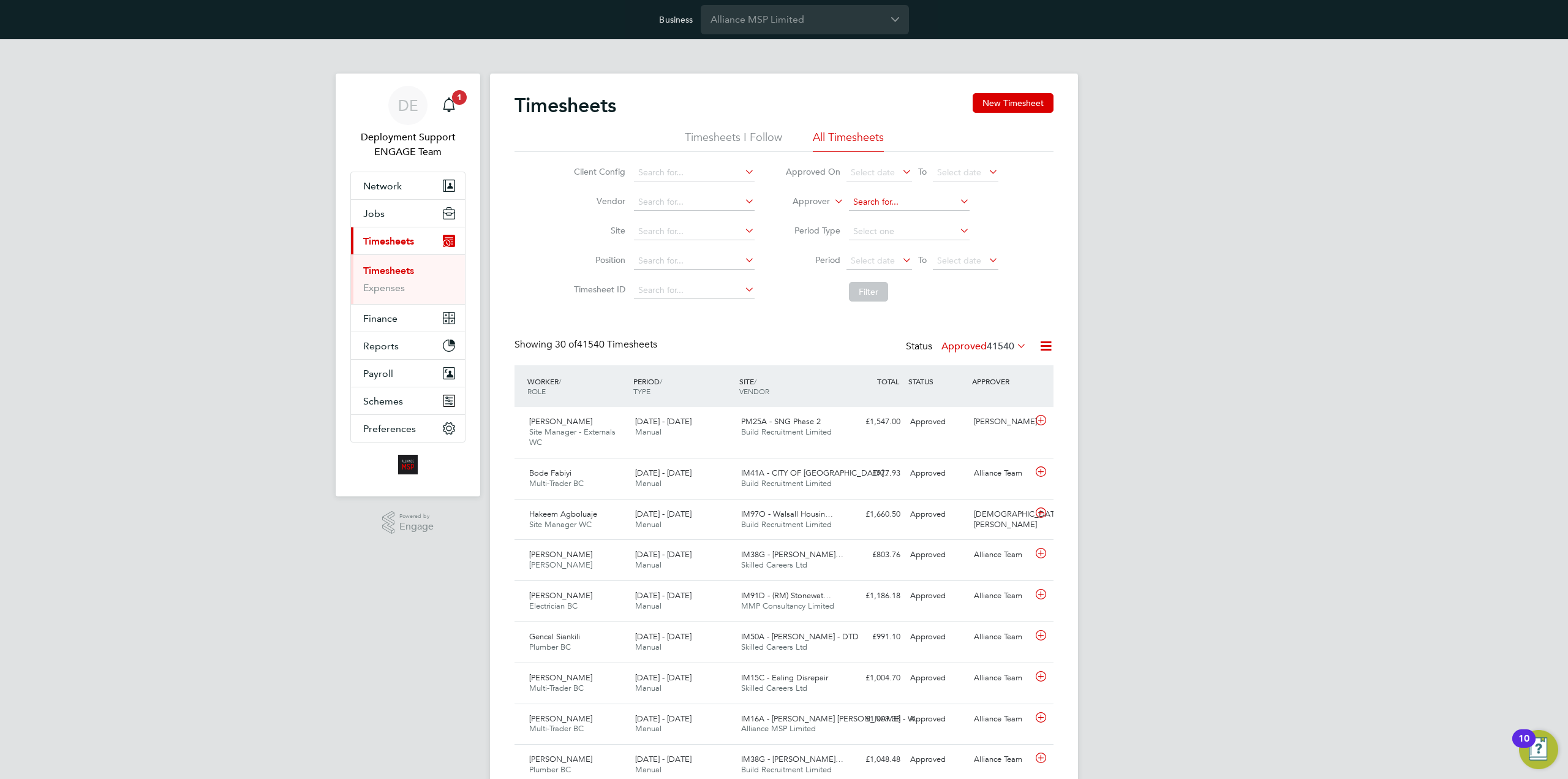
click at [932, 207] on input at bounding box center [909, 202] width 121 height 17
click at [906, 283] on li "Richar d Patterson" at bounding box center [909, 285] width 121 height 17
type input "[PERSON_NAME]"
click at [874, 292] on button "Filter" at bounding box center [869, 291] width 39 height 20
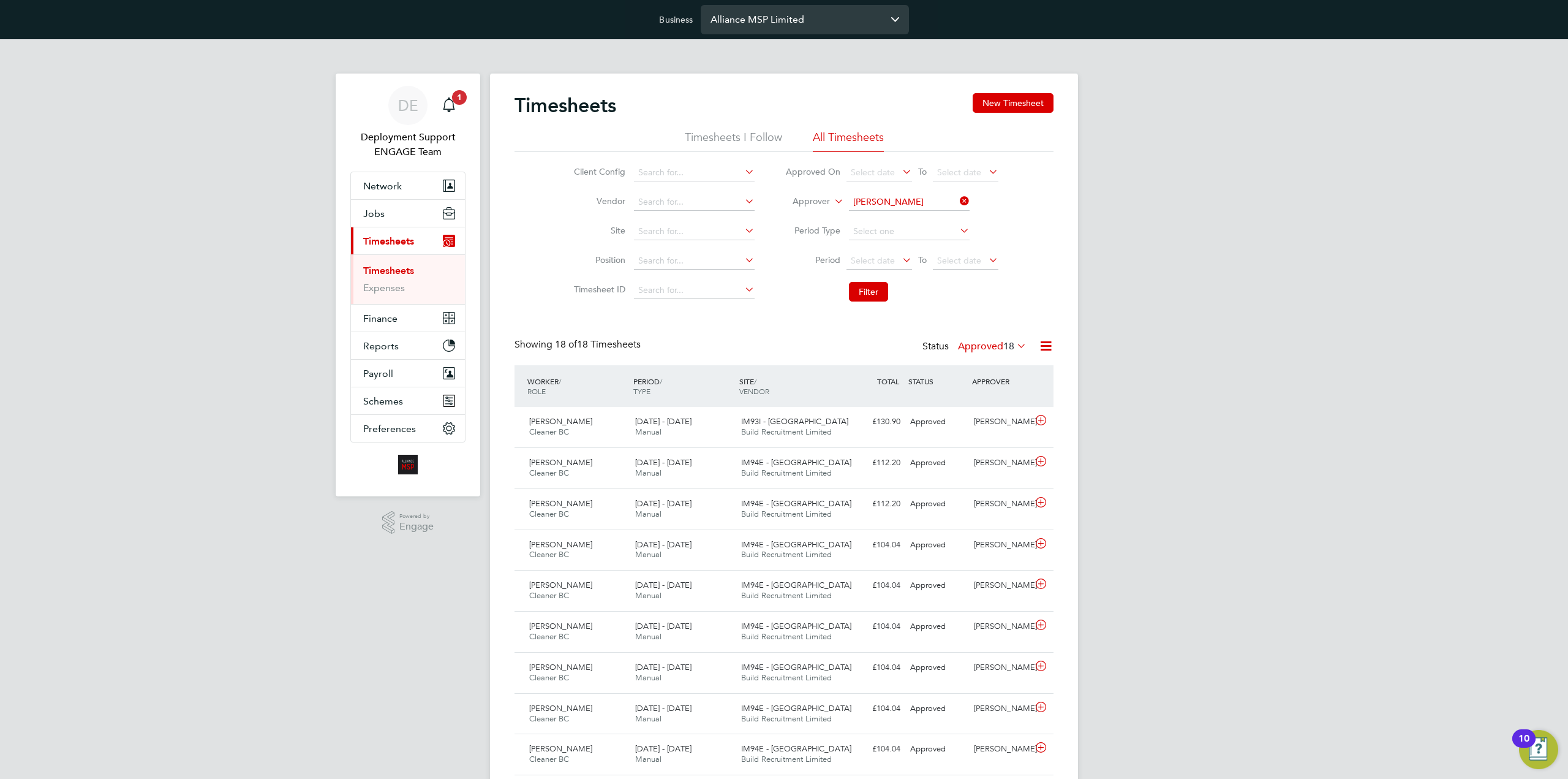
click at [781, 19] on input "Alliance MSP Limited" at bounding box center [805, 19] width 208 height 29
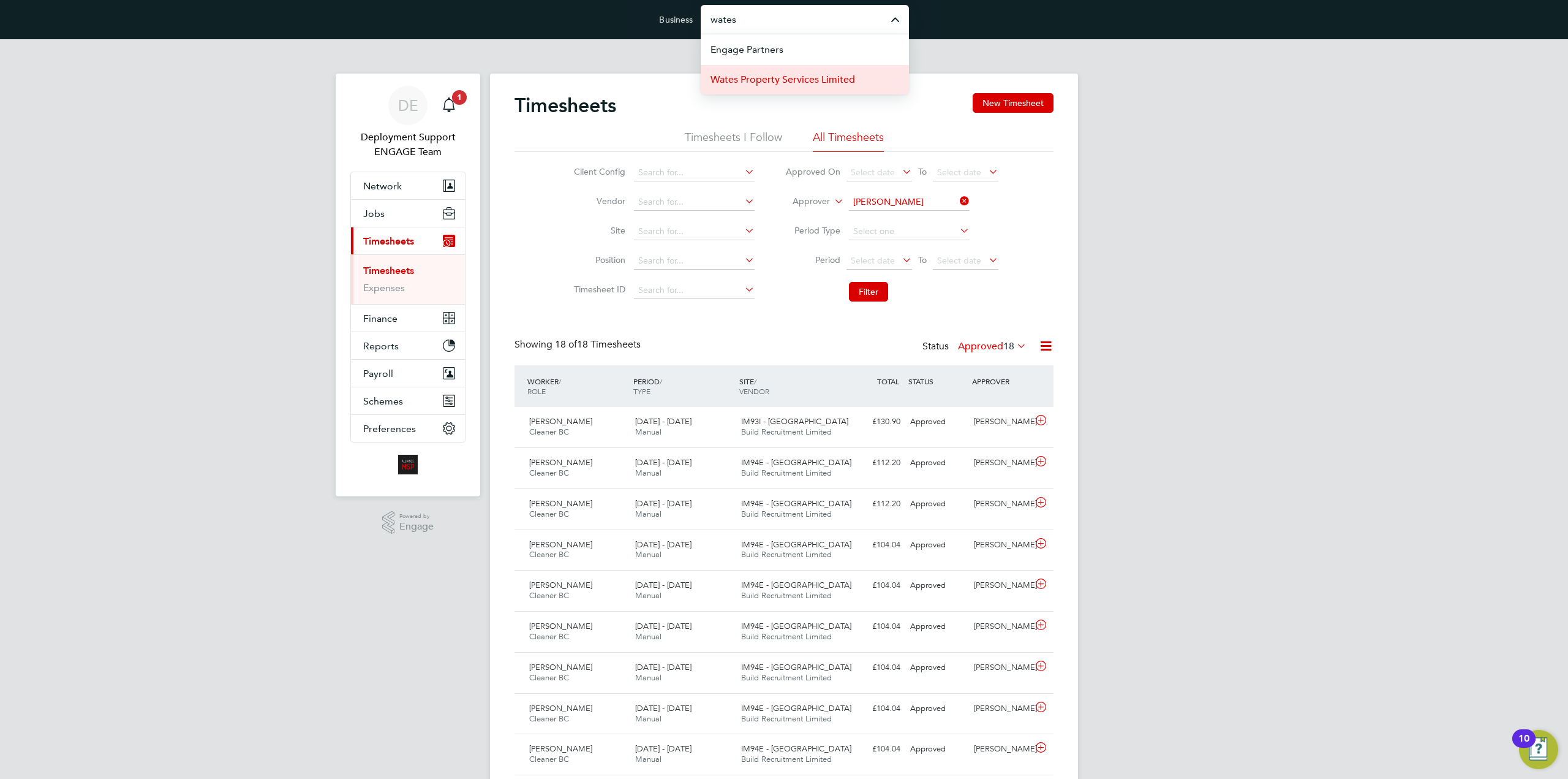
click at [800, 81] on span "Wates Property Services Limited" at bounding box center [783, 79] width 145 height 15
type input "Wates Property Services Limited"
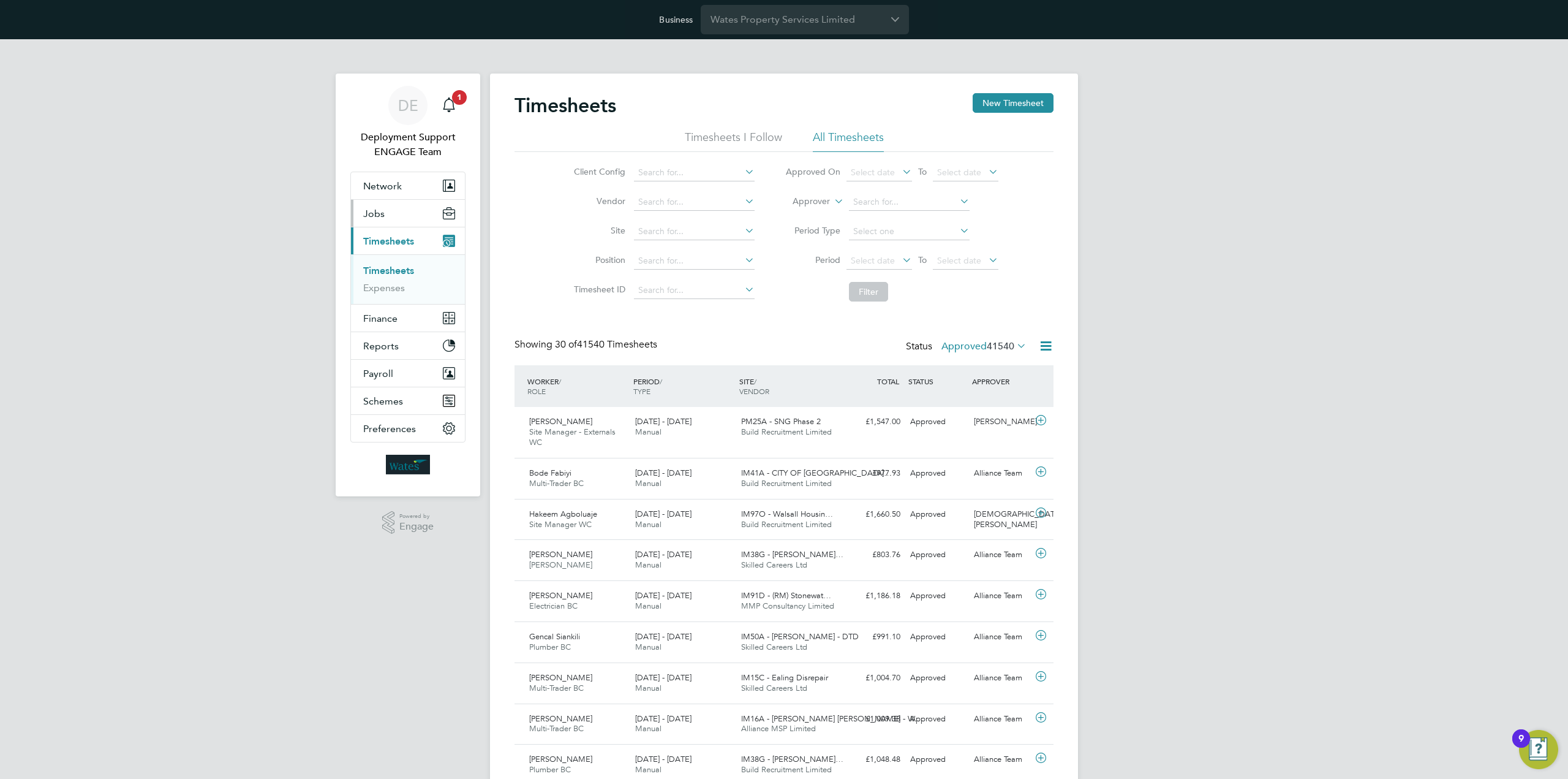
click at [405, 220] on button "Jobs" at bounding box center [408, 213] width 114 height 27
click at [414, 185] on button "Network" at bounding box center [408, 185] width 114 height 27
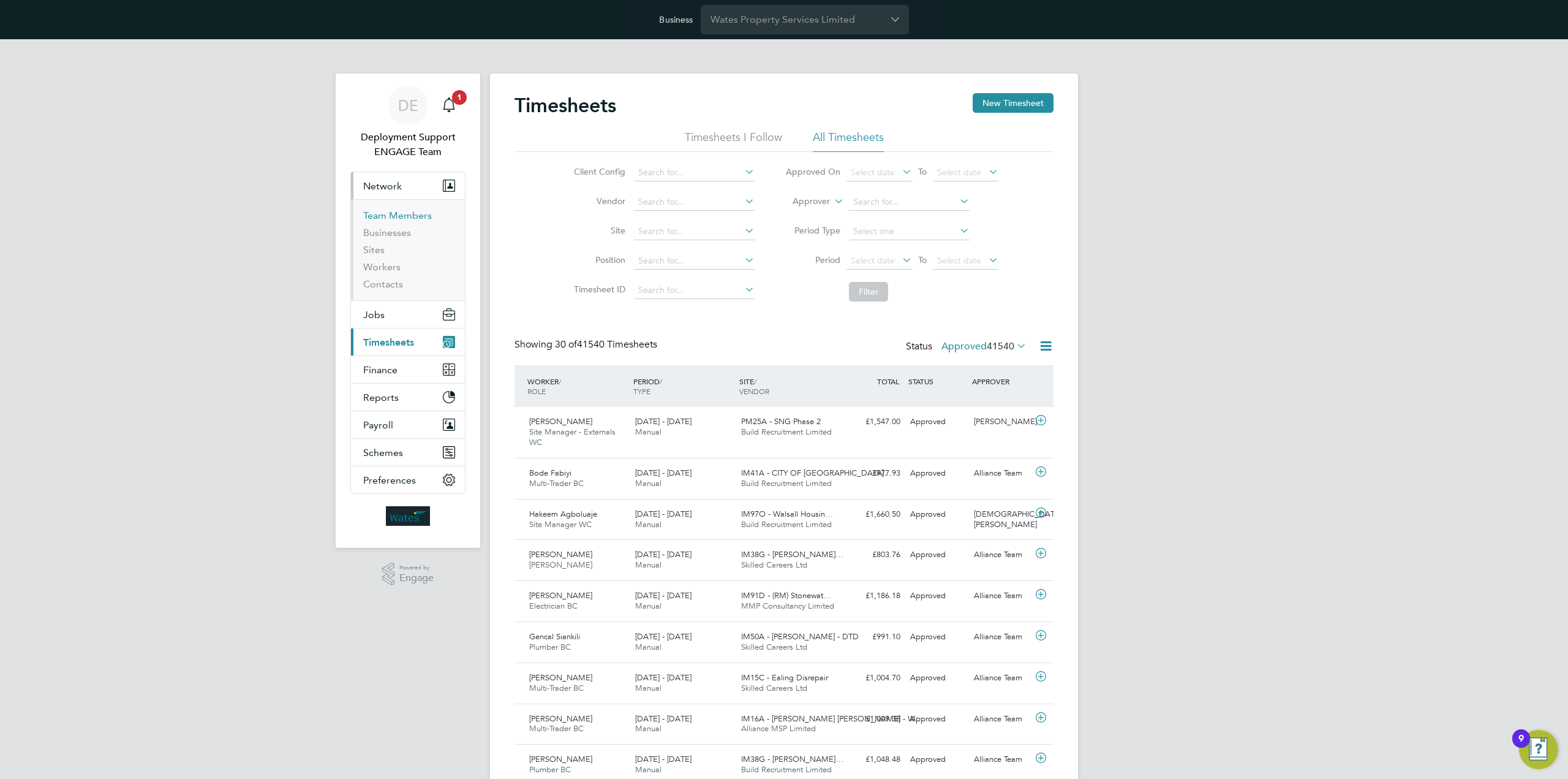
click at [400, 215] on link "Team Members" at bounding box center [397, 215] width 69 height 11
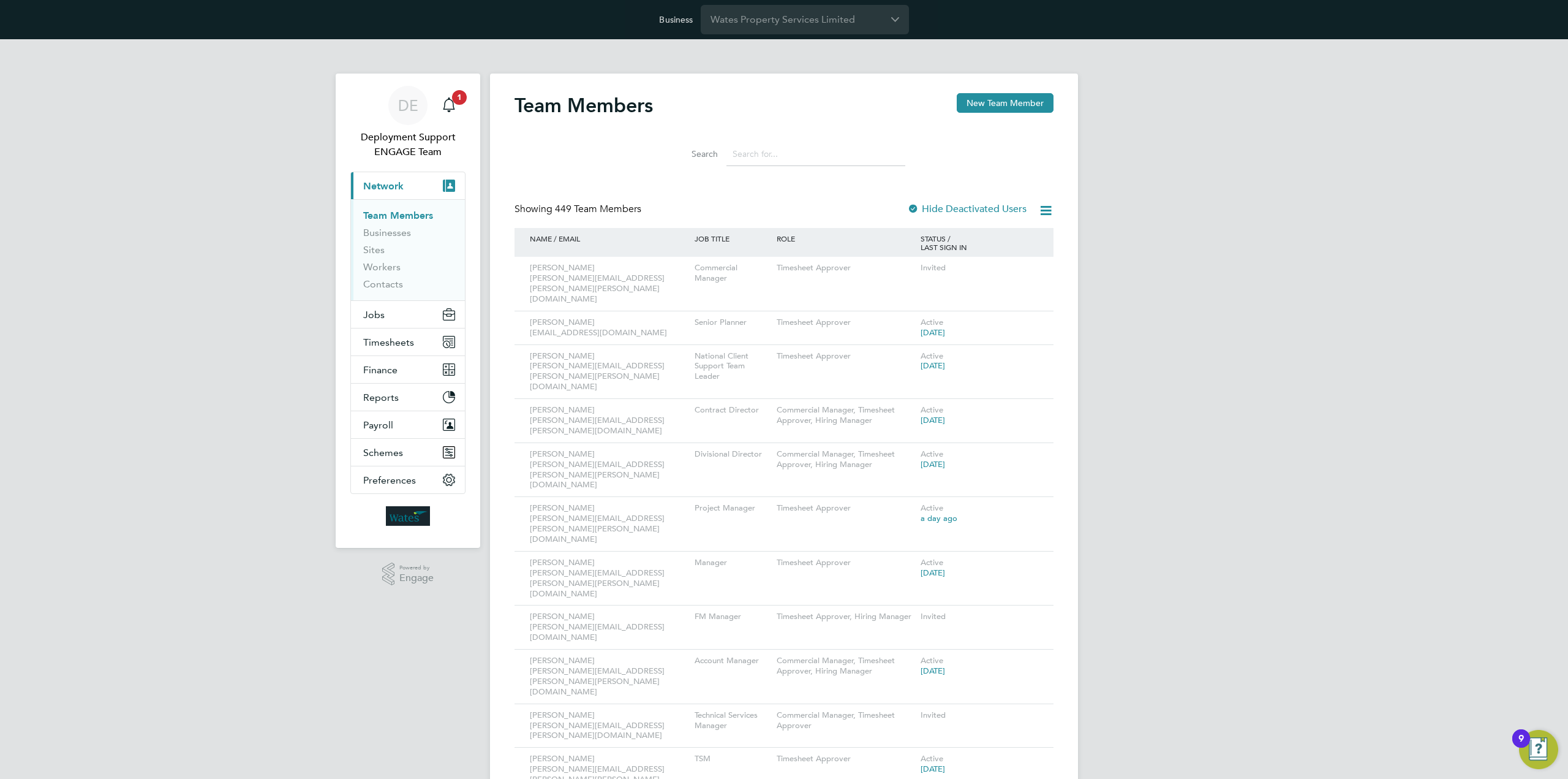
click at [756, 150] on input at bounding box center [816, 154] width 179 height 24
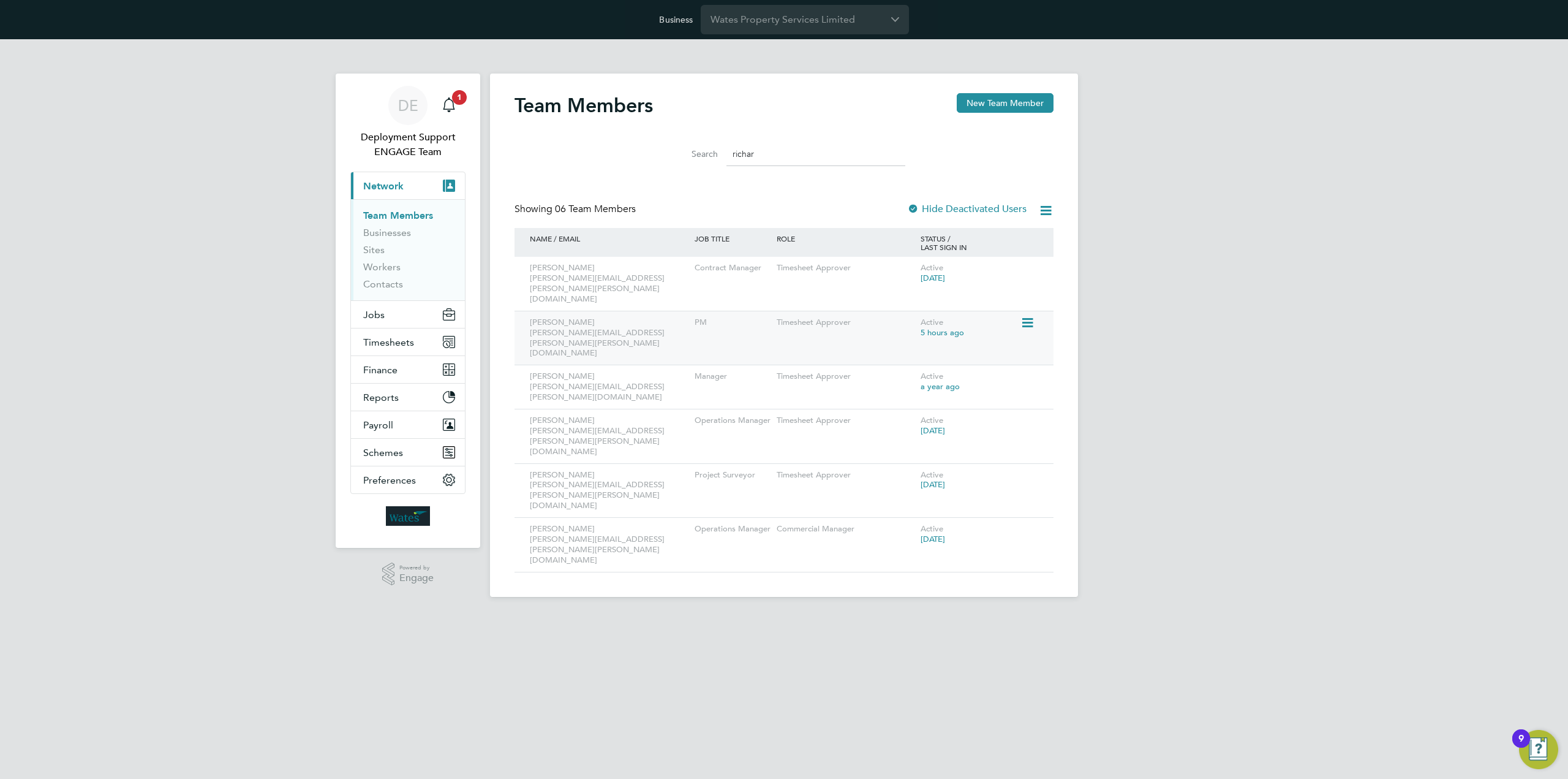
type input "richar"
click at [1026, 316] on icon at bounding box center [1026, 323] width 12 height 15
click at [918, 418] on li "Impersonate" at bounding box center [959, 423] width 148 height 17
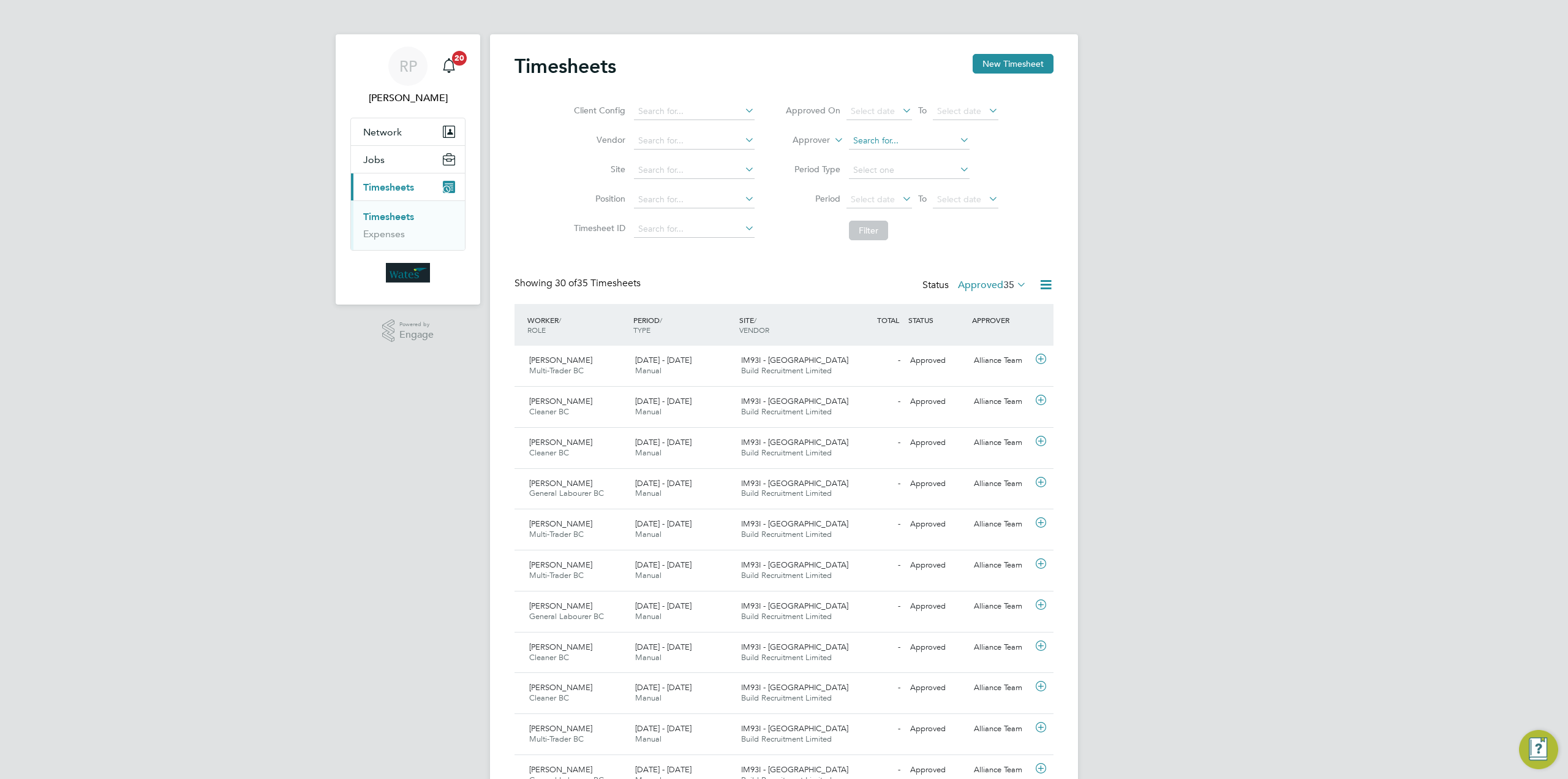
click at [953, 146] on input at bounding box center [909, 140] width 121 height 17
click at [923, 222] on li "[PERSON_NAME]" at bounding box center [909, 224] width 121 height 17
type input "[PERSON_NAME]"
click at [869, 232] on button "Filter" at bounding box center [869, 230] width 39 height 20
click at [958, 138] on icon at bounding box center [958, 140] width 0 height 17
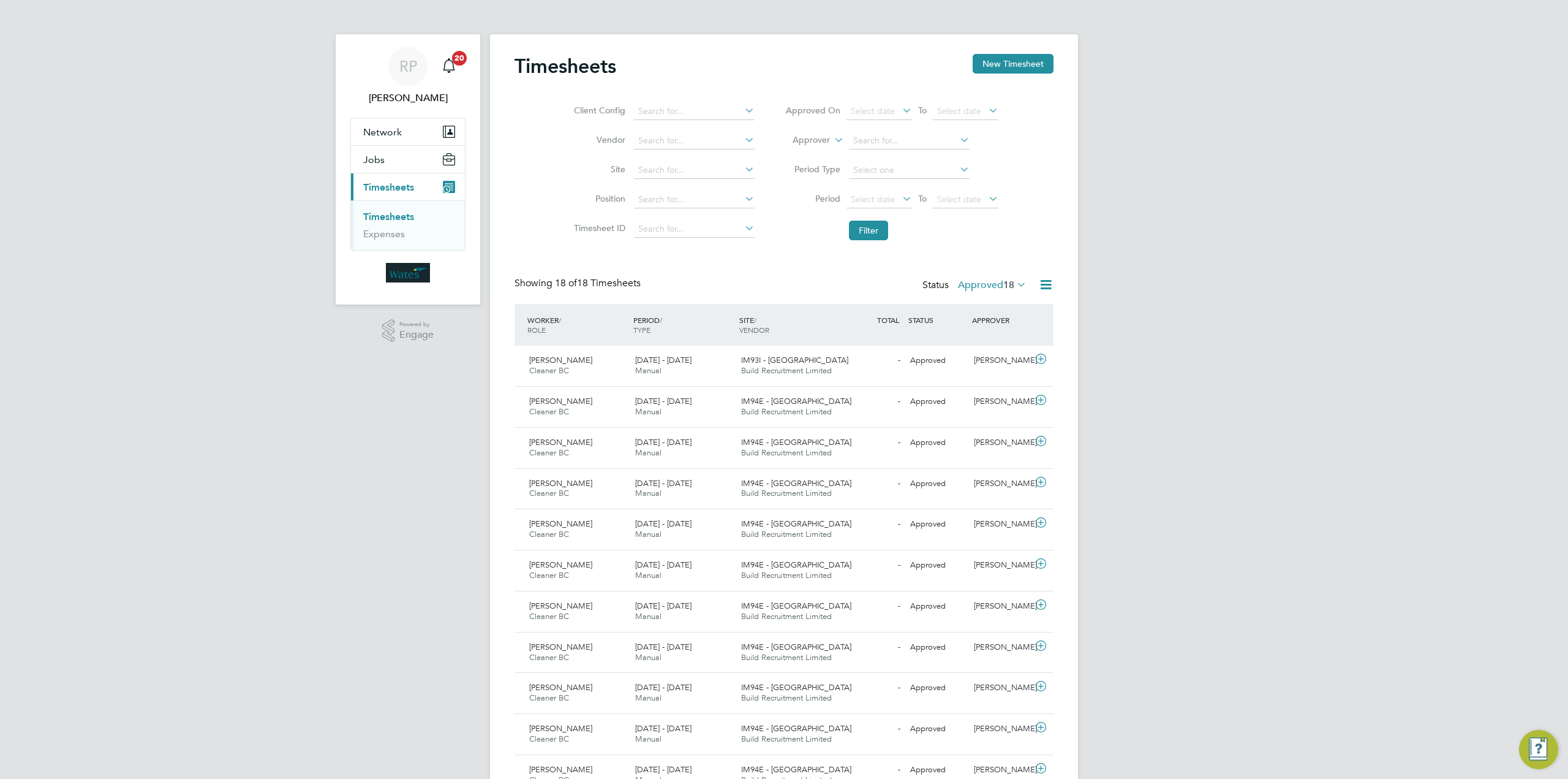
click at [1014, 284] on icon at bounding box center [1014, 284] width 0 height 17
click at [1022, 300] on li "18" at bounding box center [1022, 305] width 16 height 17
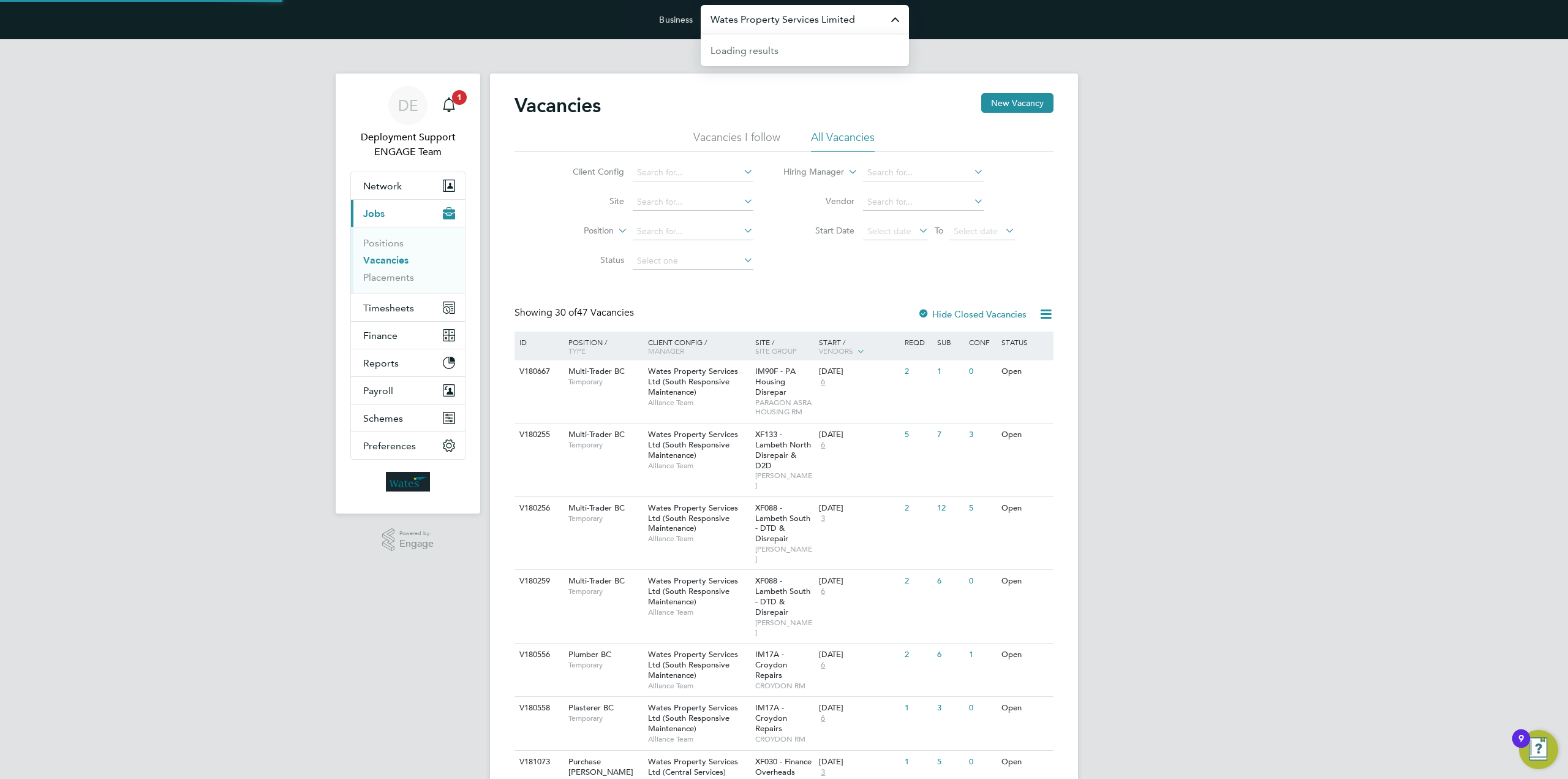
click at [762, 23] on input "Wates Property Services Limited" at bounding box center [805, 19] width 208 height 29
click at [383, 310] on span "Timesheets" at bounding box center [388, 308] width 51 height 11
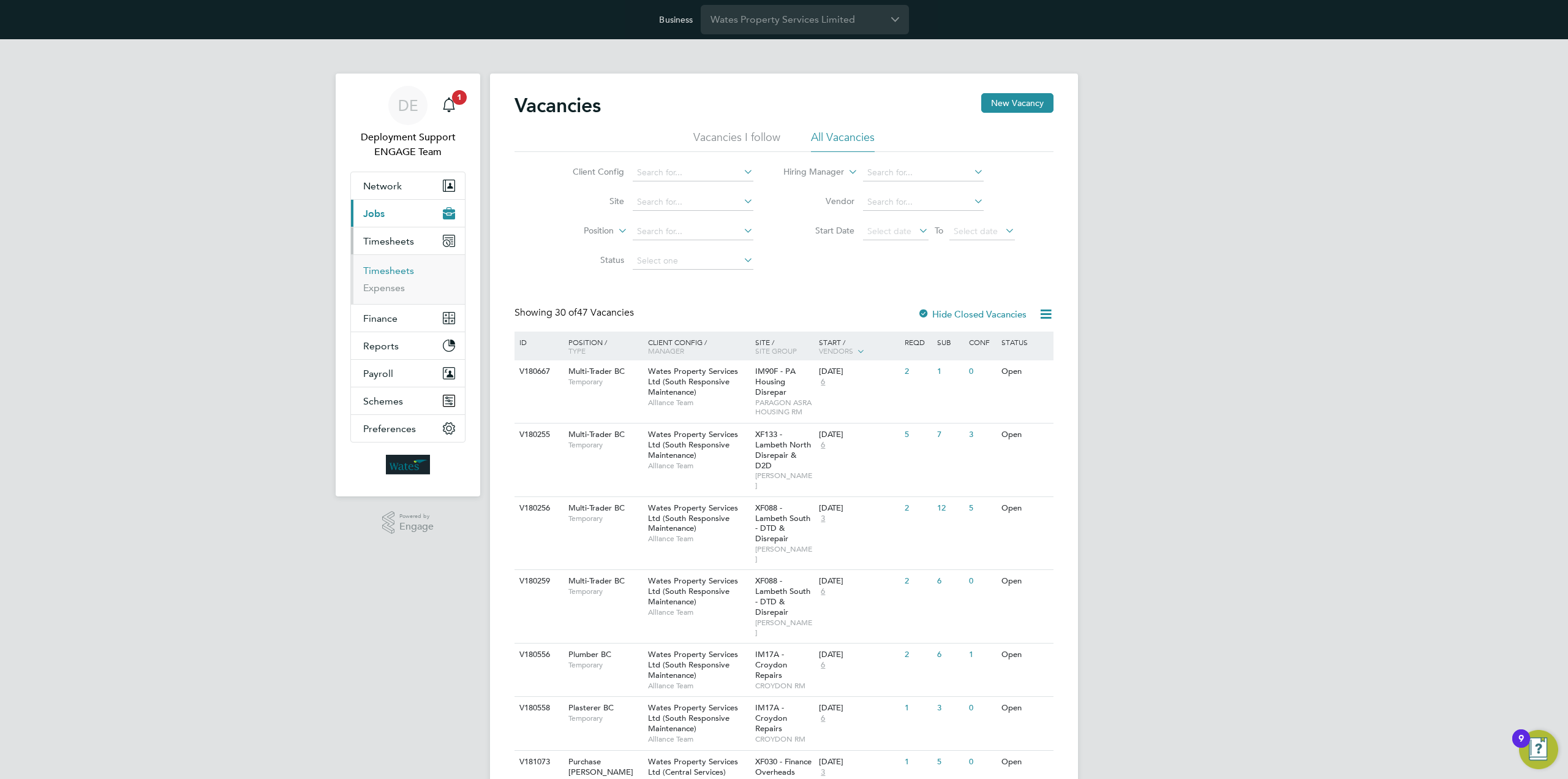
click at [400, 272] on link "Timesheets" at bounding box center [388, 270] width 51 height 11
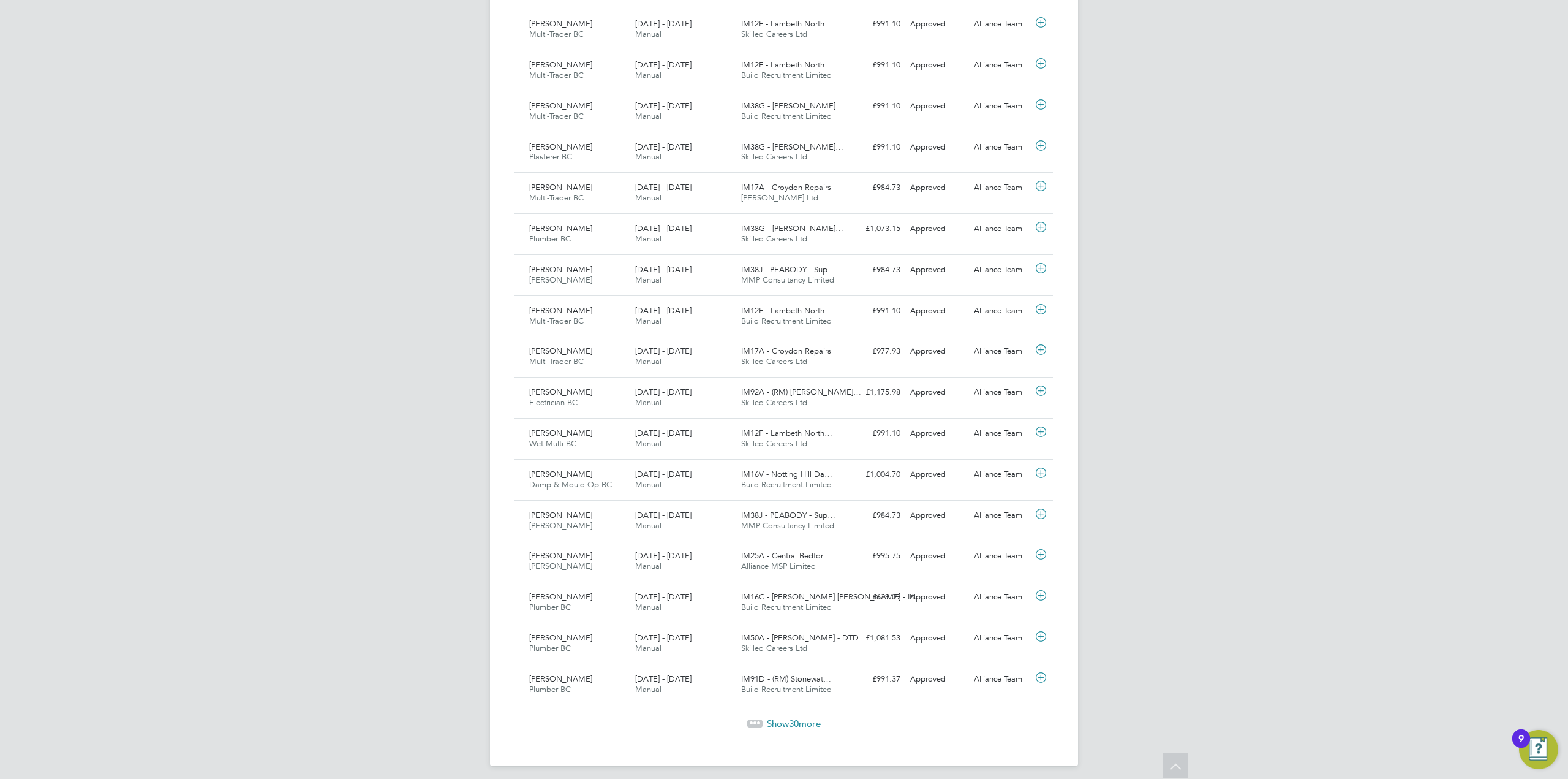
click at [790, 717] on span "30" at bounding box center [793, 723] width 10 height 11
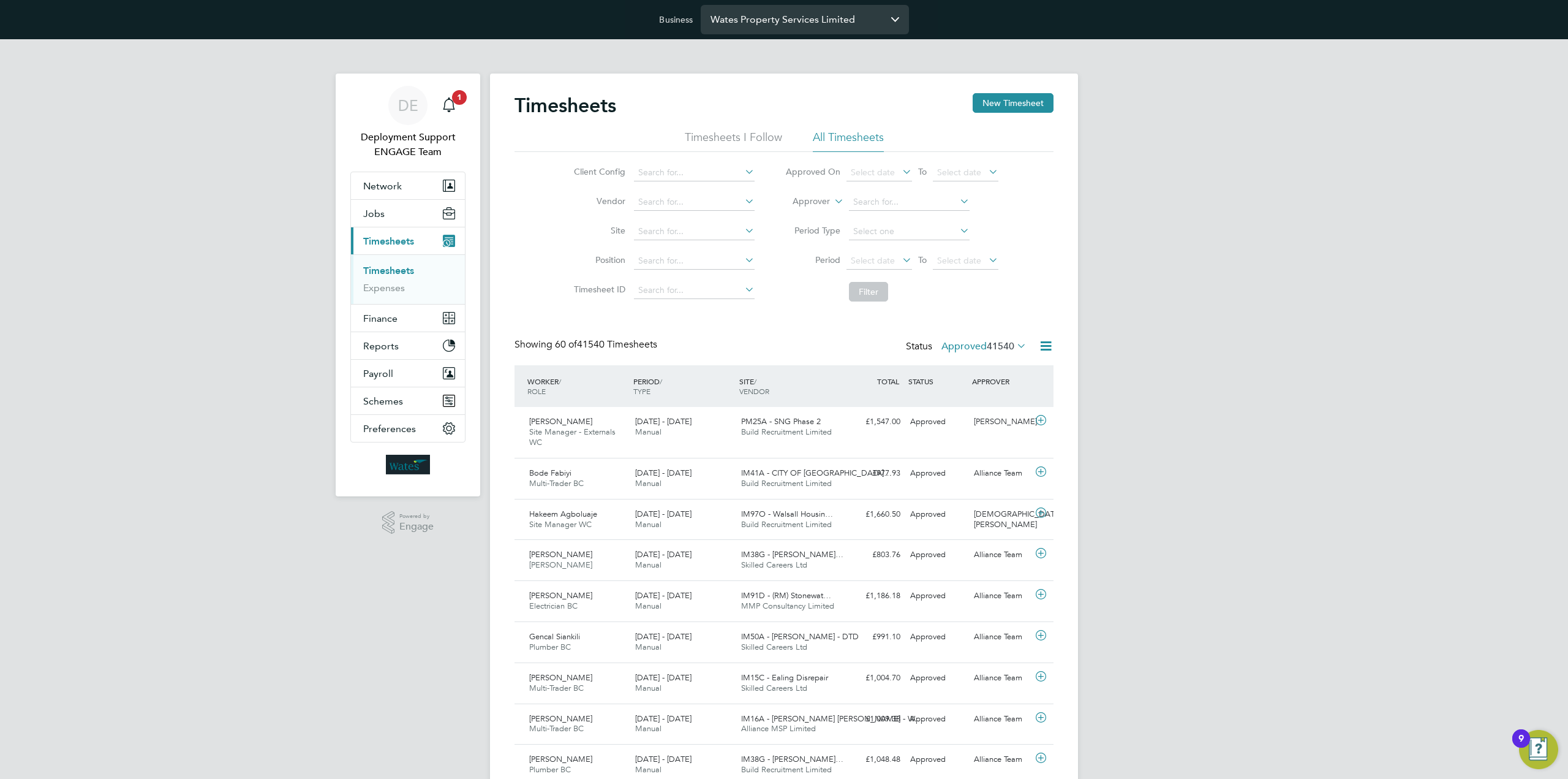
click at [793, 27] on input "Wates Property Services Limited" at bounding box center [805, 19] width 208 height 29
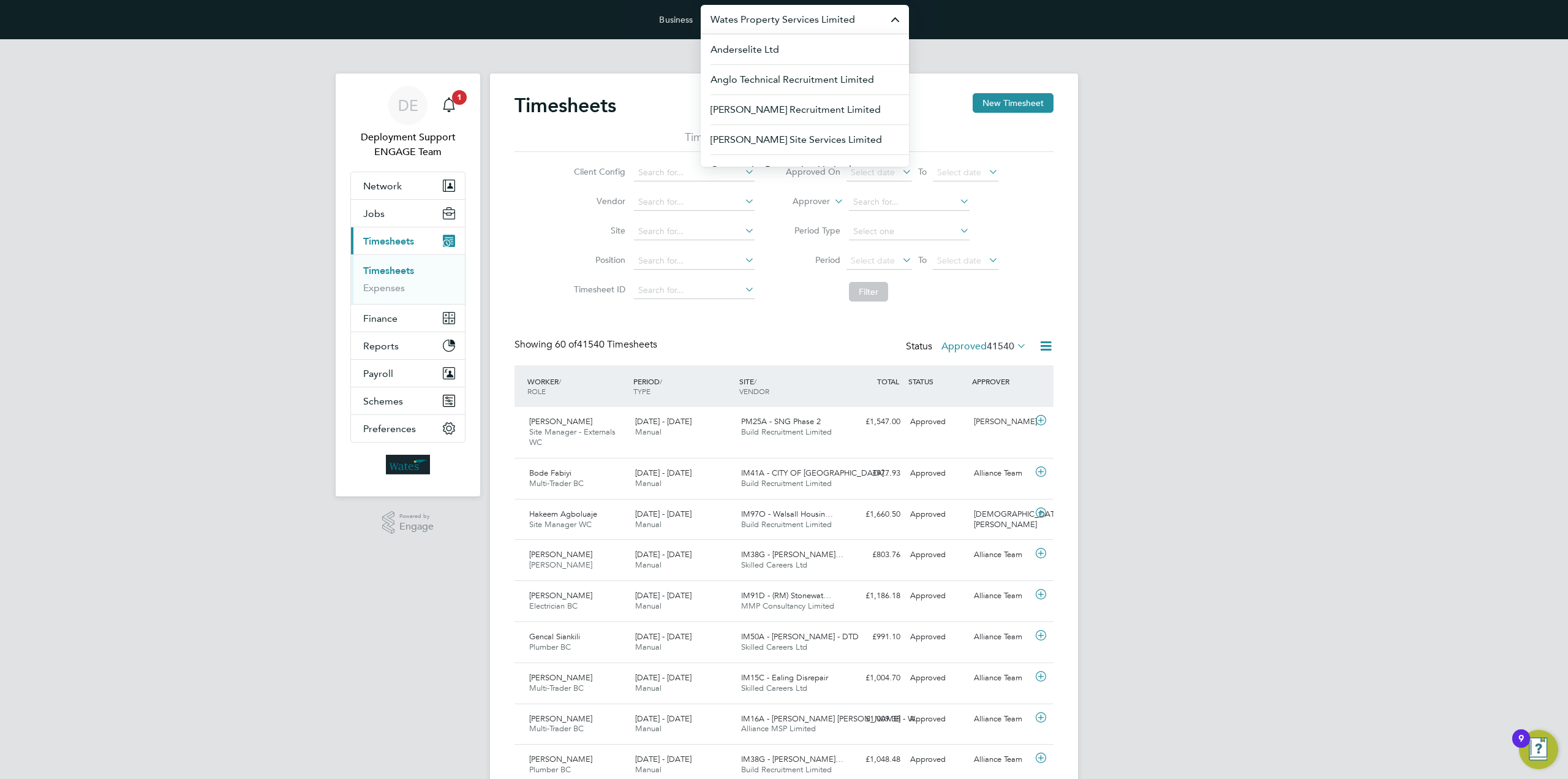
click at [812, 23] on input "Wates Property Services Limited" at bounding box center [805, 19] width 208 height 29
click at [805, 39] on li "Alliance MSP Limited" at bounding box center [805, 49] width 208 height 30
type input "Alliance MSP Limited"
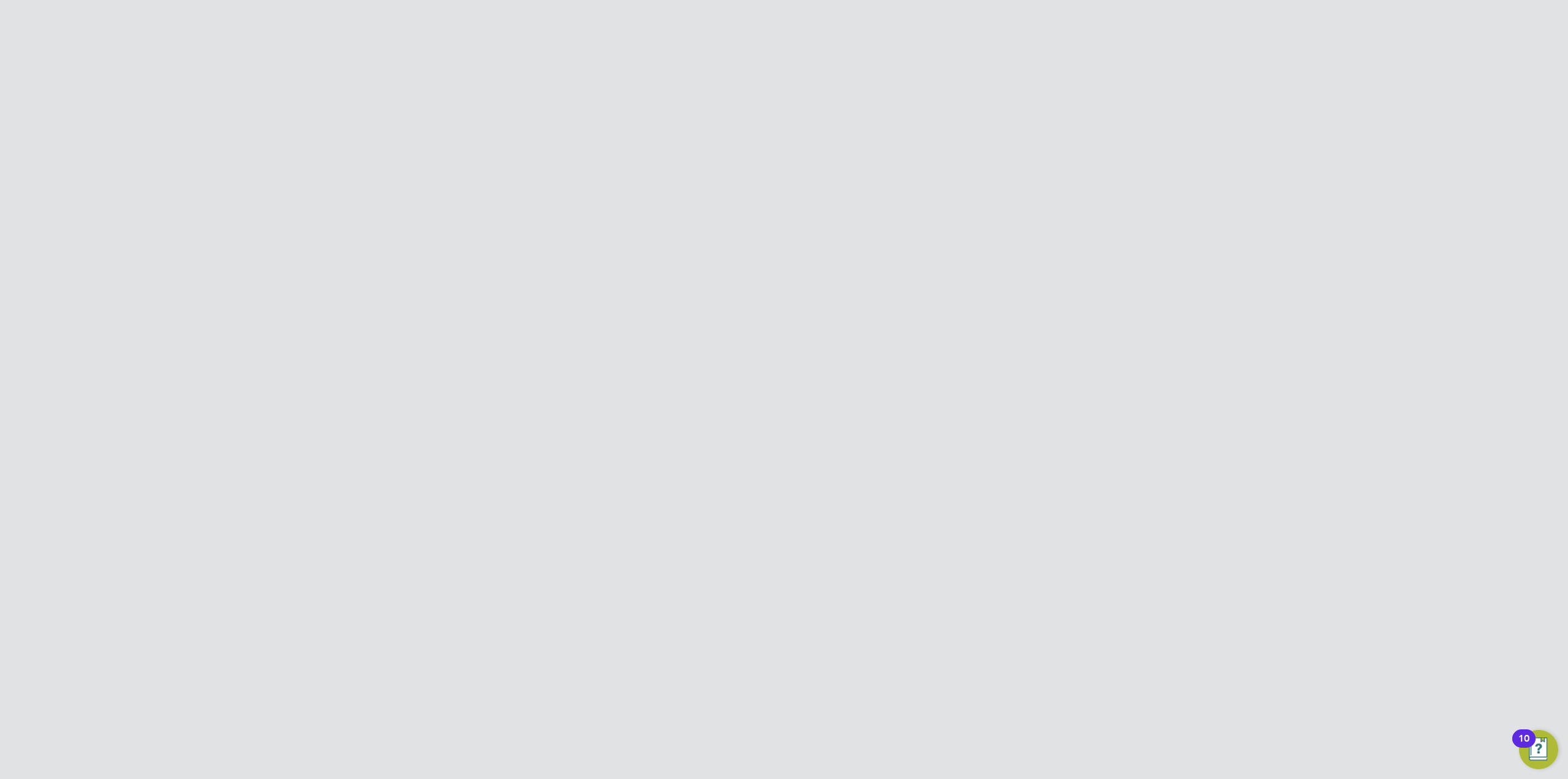
click at [772, 719] on span "Show 30 more" at bounding box center [794, 723] width 54 height 11
click at [786, 724] on span "Show 30 more" at bounding box center [794, 729] width 54 height 11
click at [794, 712] on div "Show 30 more" at bounding box center [784, 726] width 551 height 30
click at [794, 729] on span "30" at bounding box center [793, 735] width 10 height 11
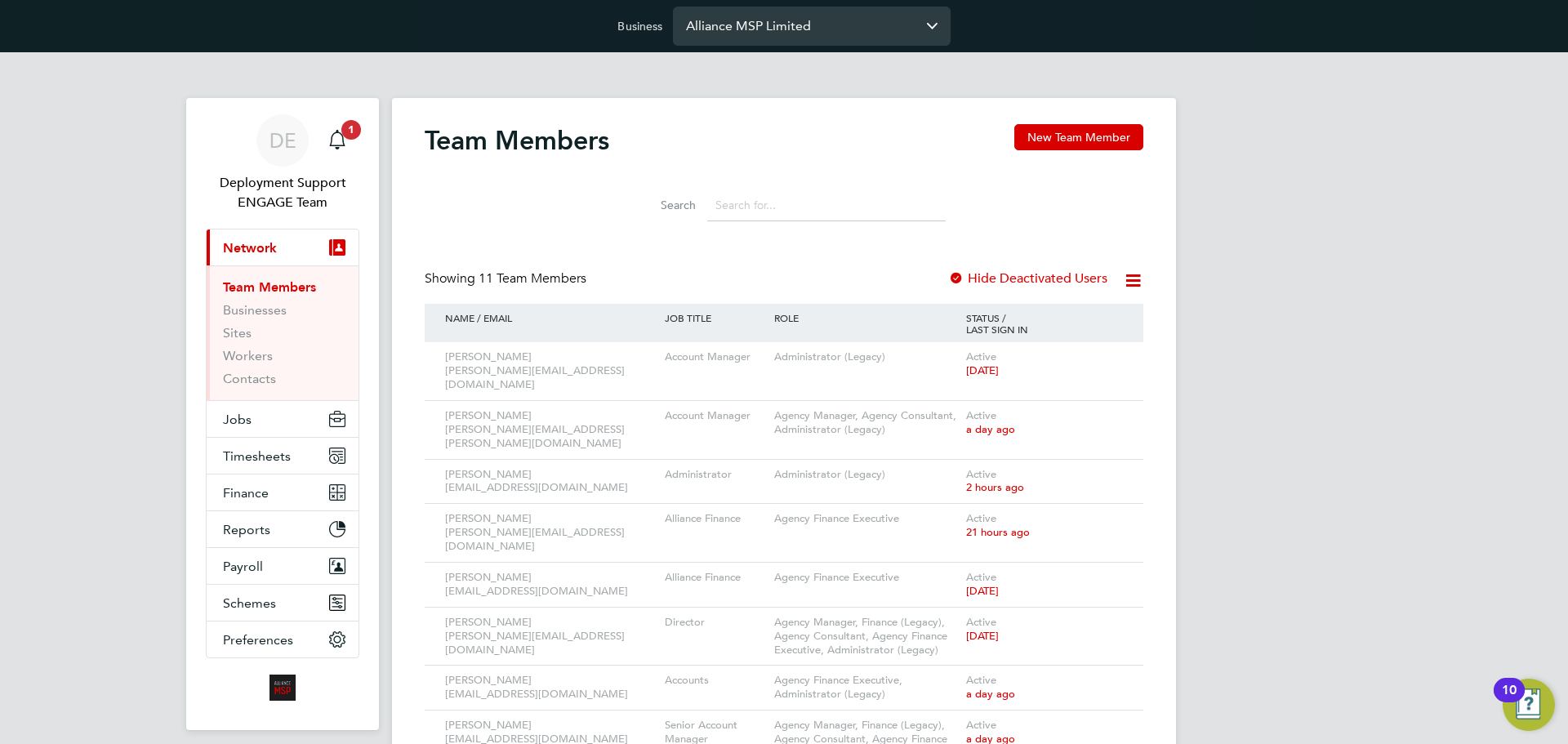
click at [788, 32] on input "Alliance MSP Limited" at bounding box center [812, 25] width 278 height 38
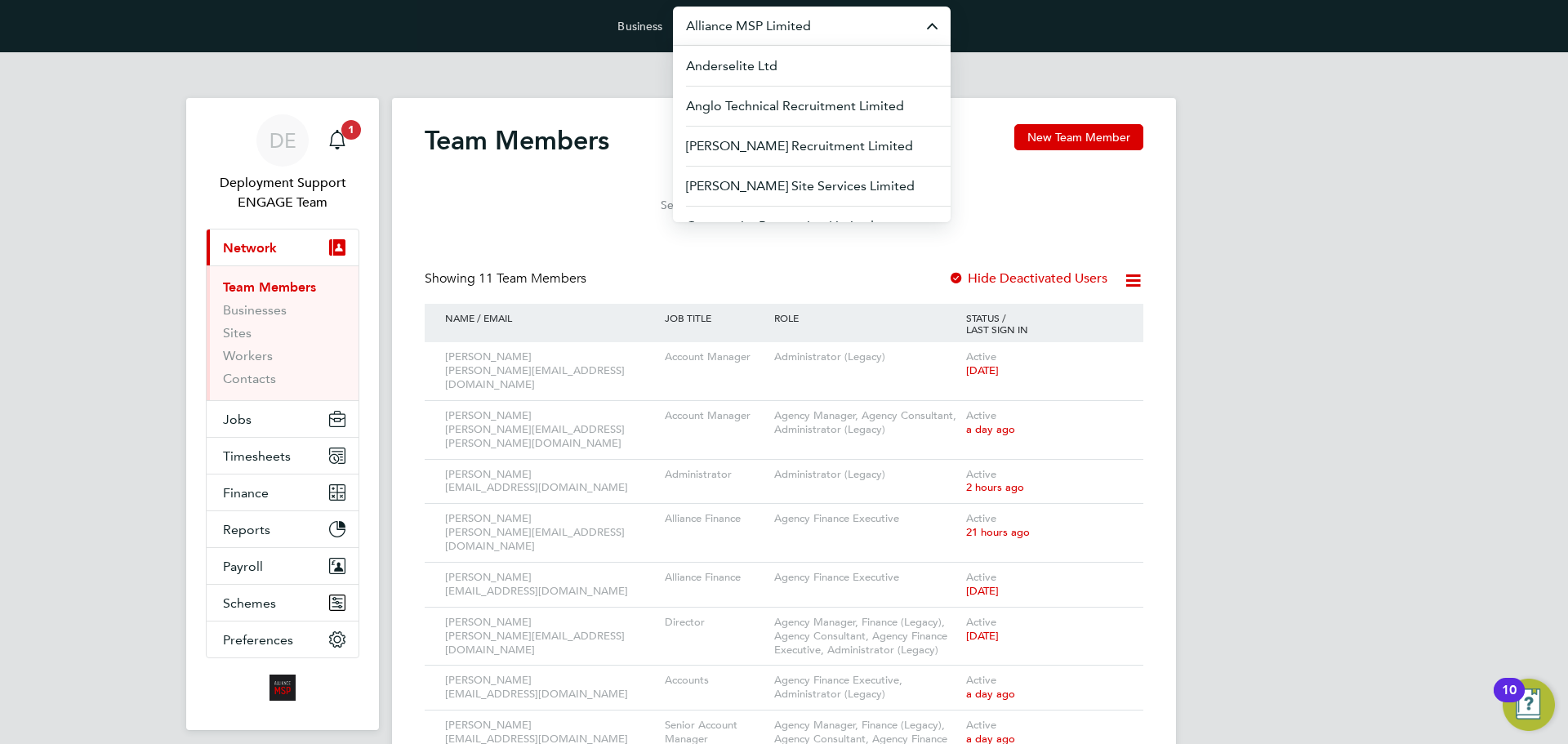
click at [849, 31] on input "Alliance MSP Limited" at bounding box center [812, 25] width 278 height 38
drag, startPoint x: 855, startPoint y: 30, endPoint x: 661, endPoint y: 24, distance: 194.1
click at [661, 24] on form "Business Alliance MSP Limited Anderselite Ltd Anglo Technical Recruitment Limit…" at bounding box center [784, 26] width 333 height 39
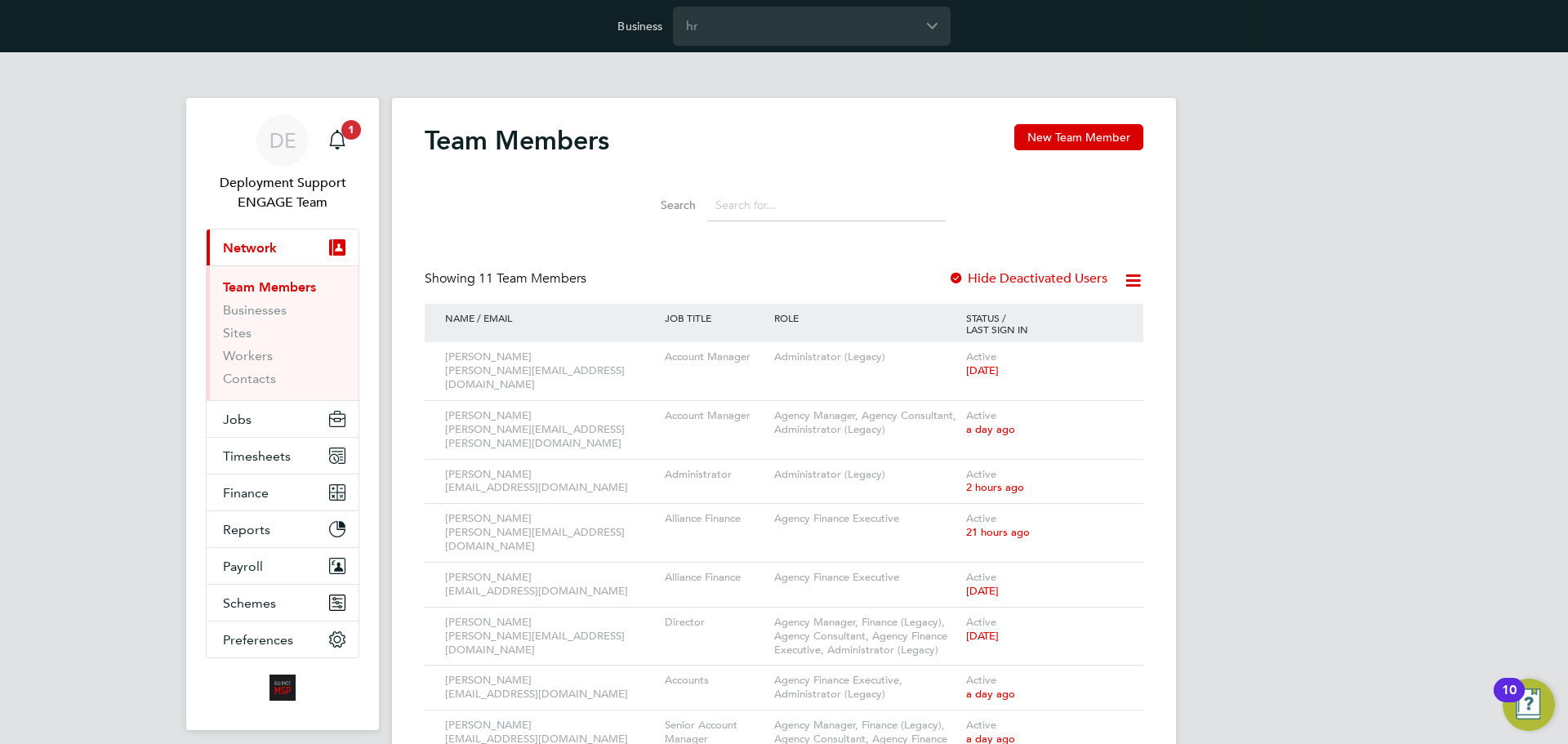
type input "h"
click at [731, 97] on app-barbie "Team Members New Team Member Search Showing 11 Team Members Hide Deactivated Us…" at bounding box center [784, 501] width 784 height 898
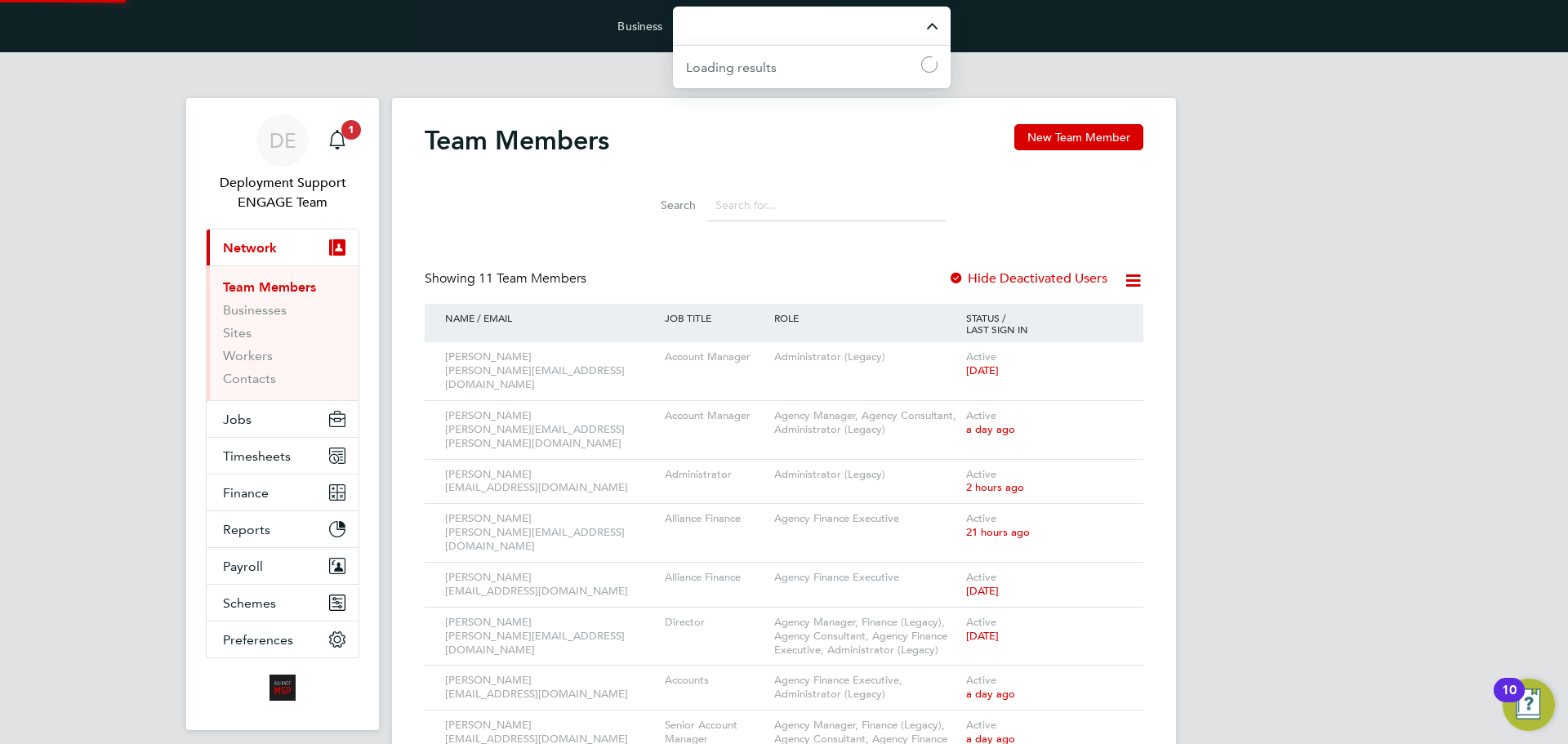
click at [738, 15] on input "Business" at bounding box center [812, 25] width 278 height 38
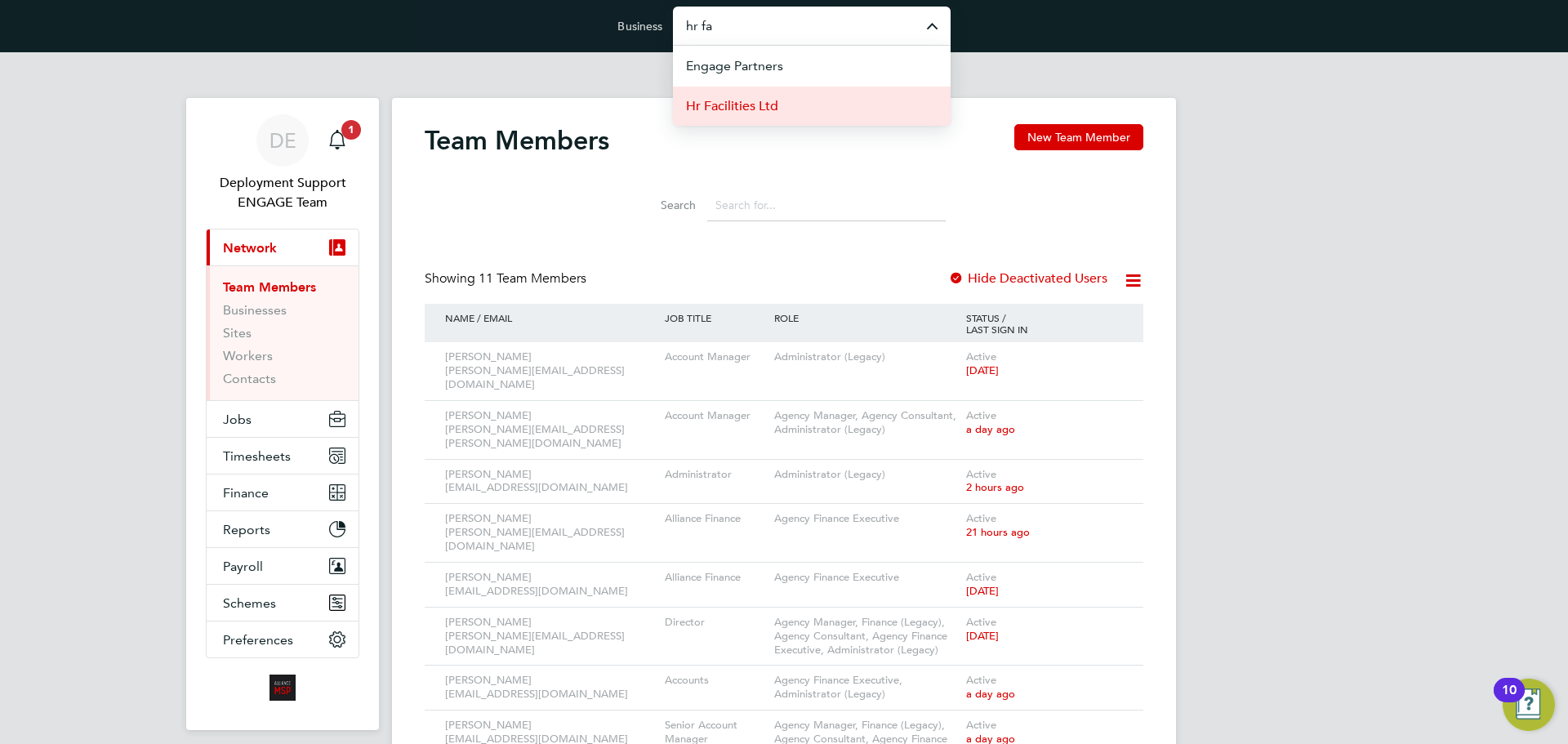
click at [760, 108] on span "Hr Facilities Ltd" at bounding box center [732, 106] width 92 height 19
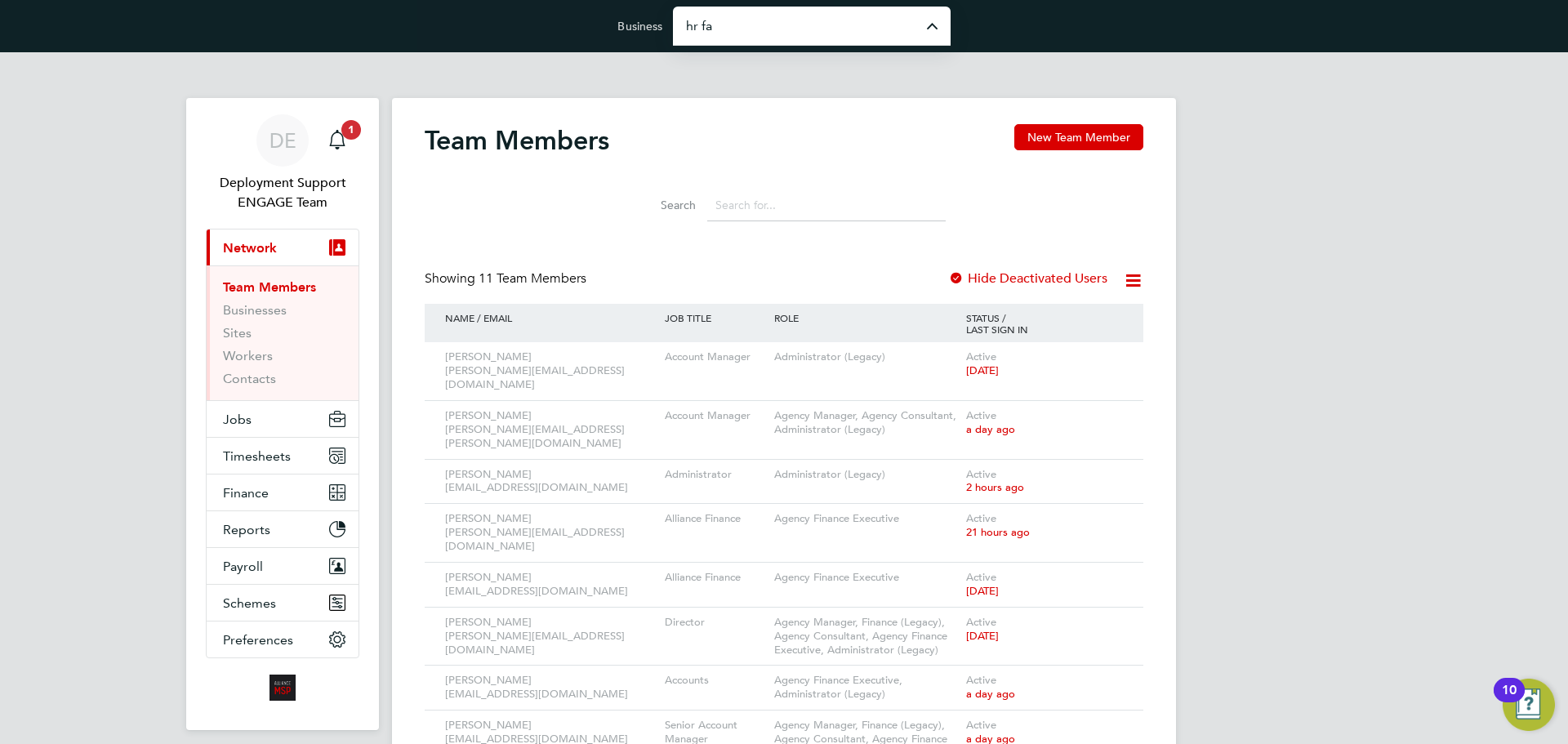
type input "Hr Facilities Ltd"
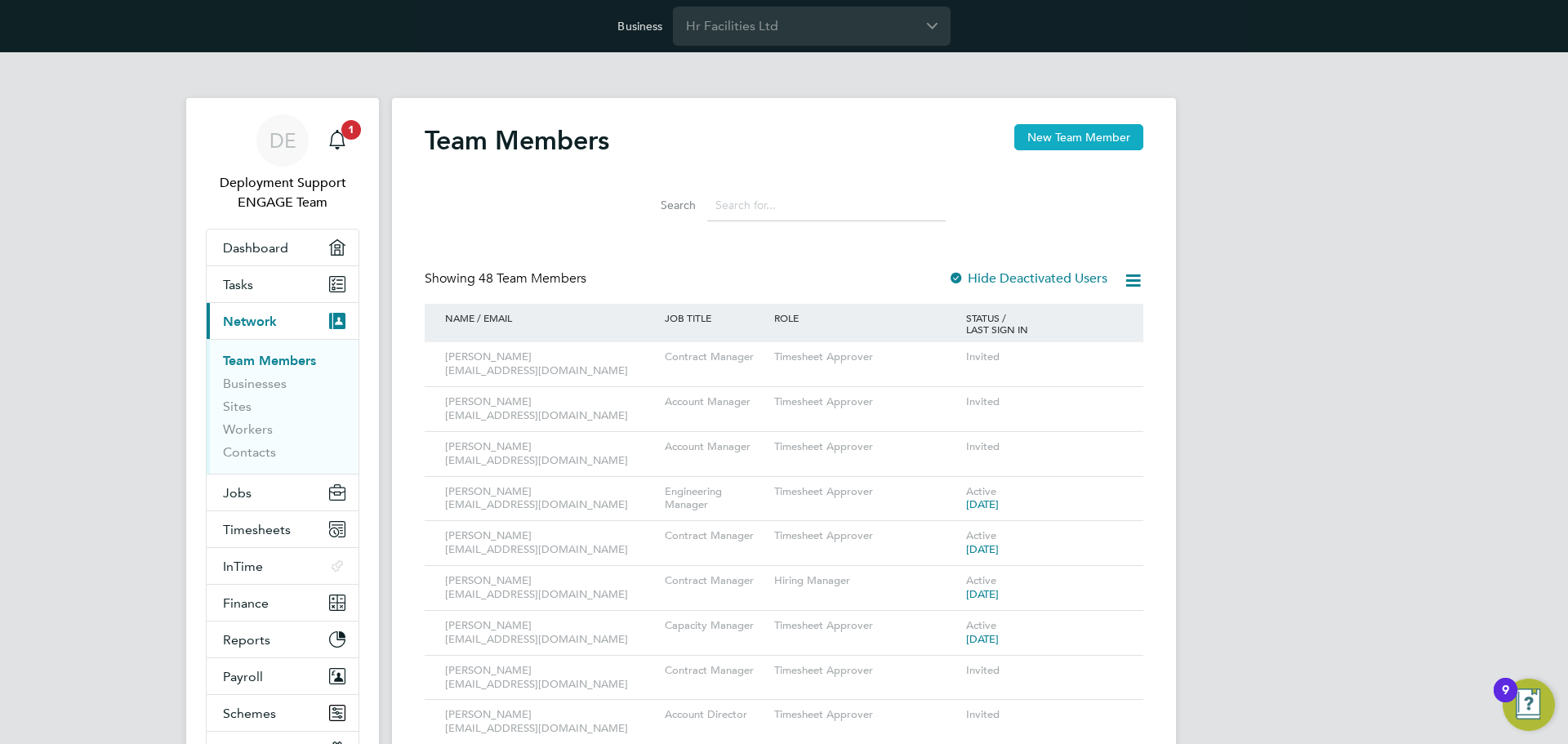
click at [1081, 131] on button "New Team Member" at bounding box center [1079, 137] width 129 height 26
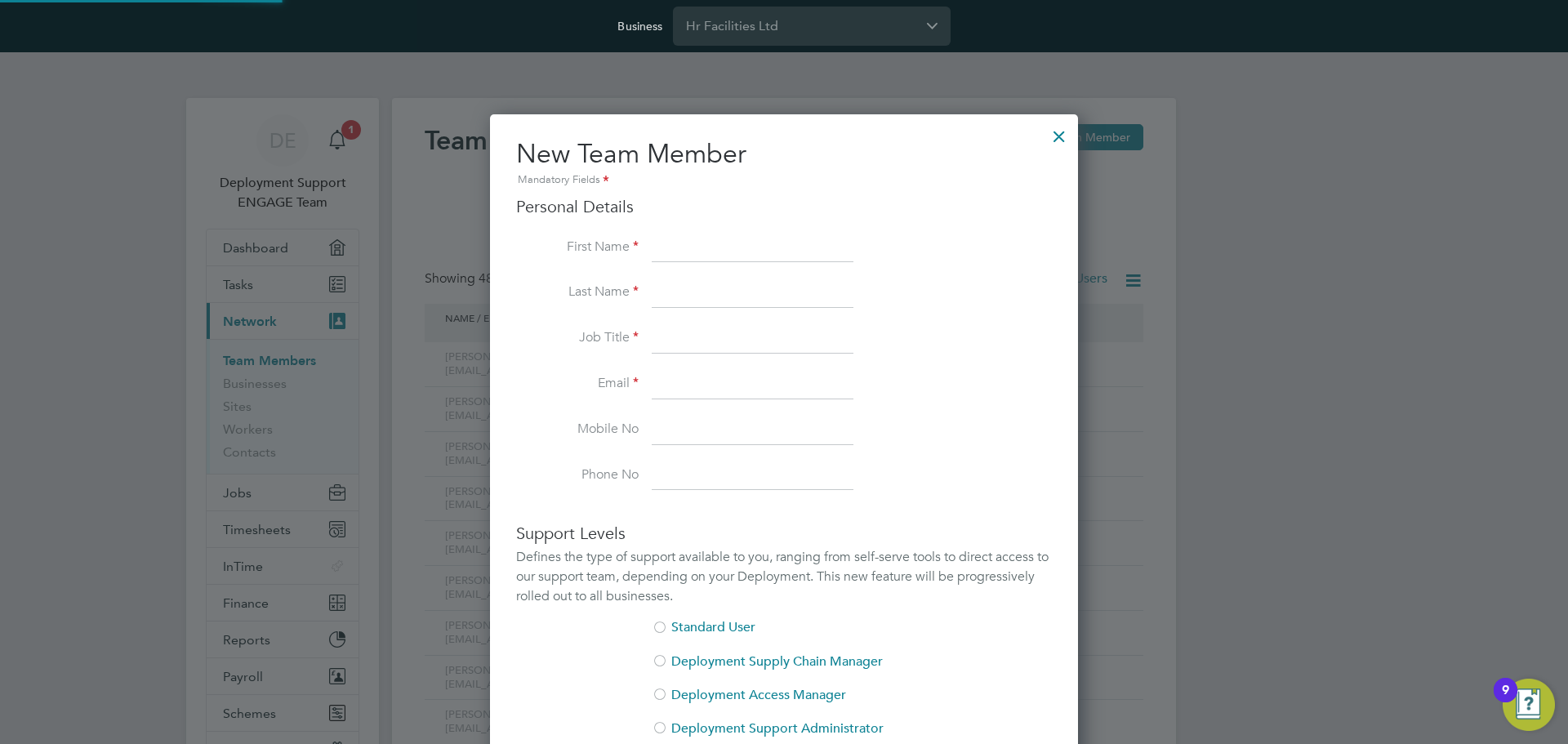
scroll to position [1039, 589]
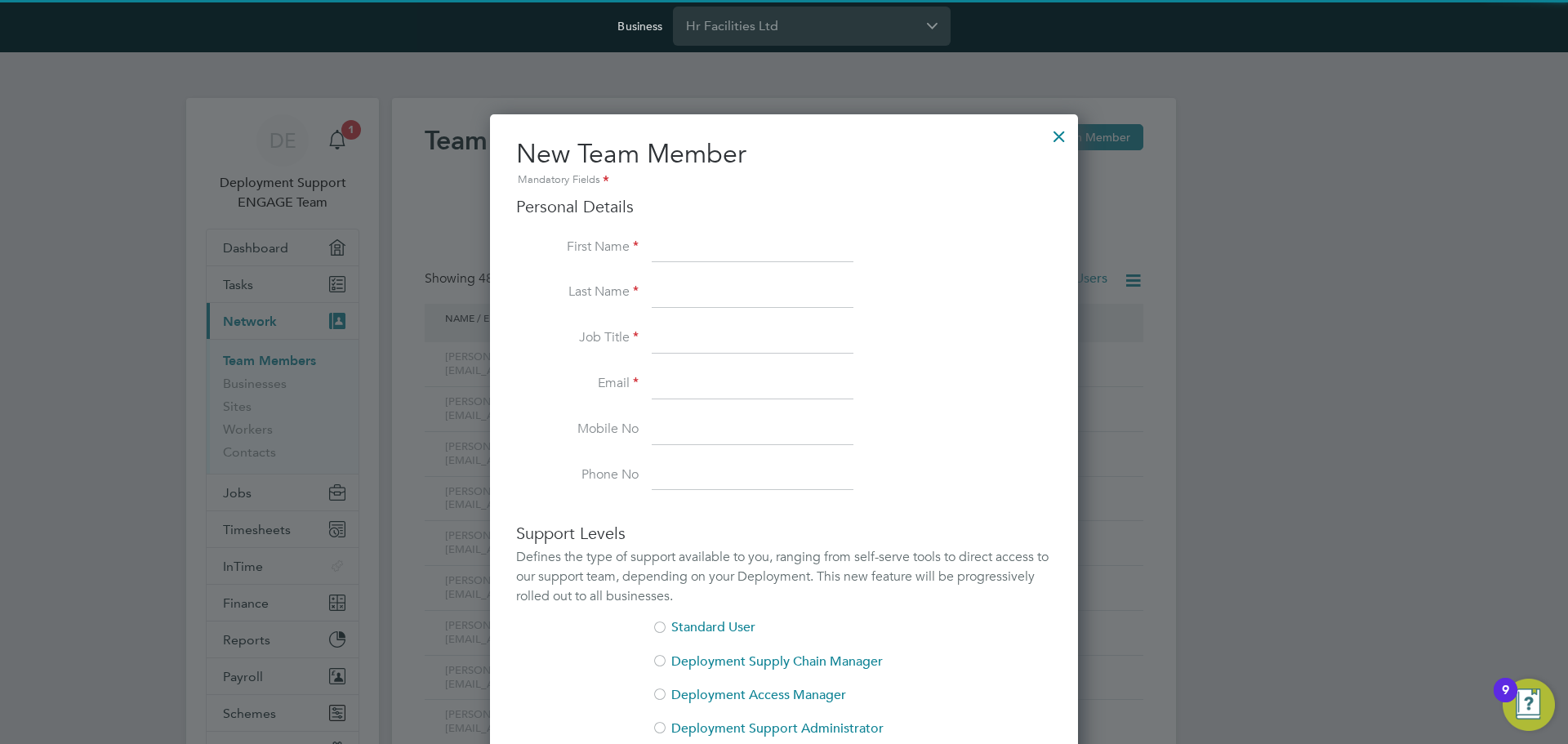
click at [685, 240] on input at bounding box center [752, 248] width 201 height 30
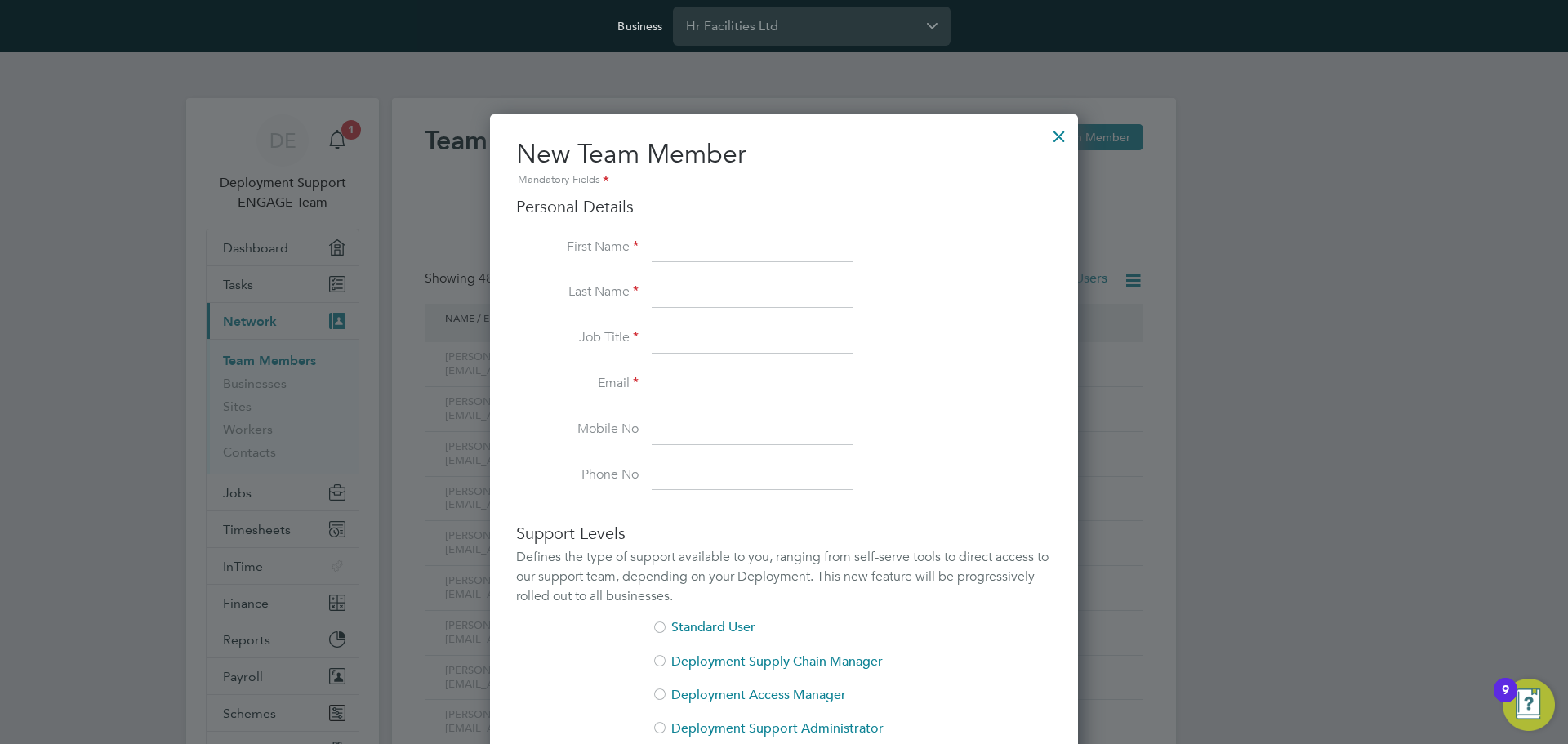
paste input "Michael"
type input "Michael"
click at [971, 278] on li "Last Name" at bounding box center [784, 301] width 536 height 46
click at [827, 315] on li "Last Name" at bounding box center [784, 301] width 536 height 46
click at [817, 290] on input at bounding box center [752, 293] width 201 height 30
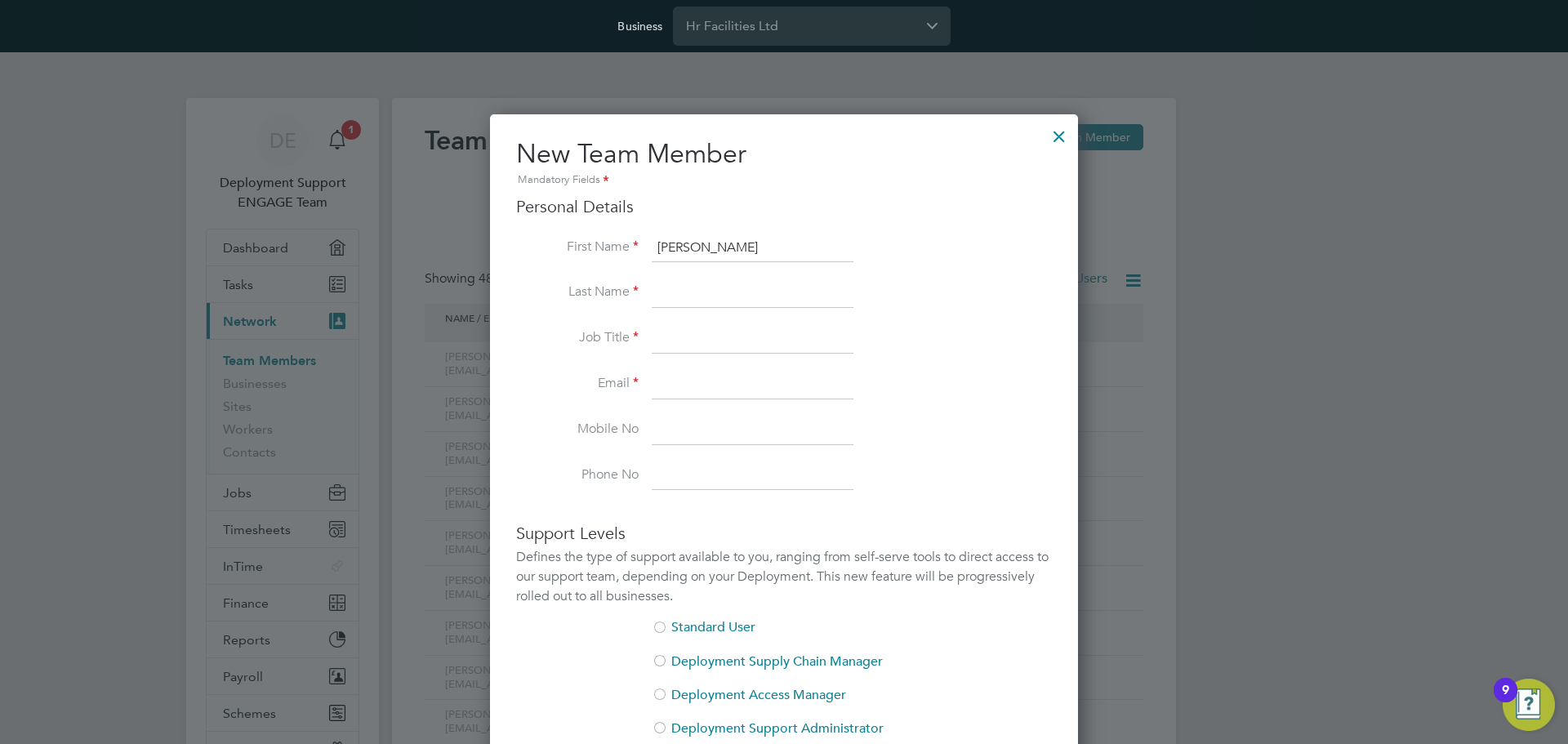
paste input "Osborne"
type input "Osborne"
click at [982, 283] on li "Last Name Osborne" at bounding box center [784, 301] width 536 height 46
click at [817, 344] on input at bounding box center [752, 339] width 201 height 30
click at [780, 394] on input at bounding box center [752, 384] width 201 height 30
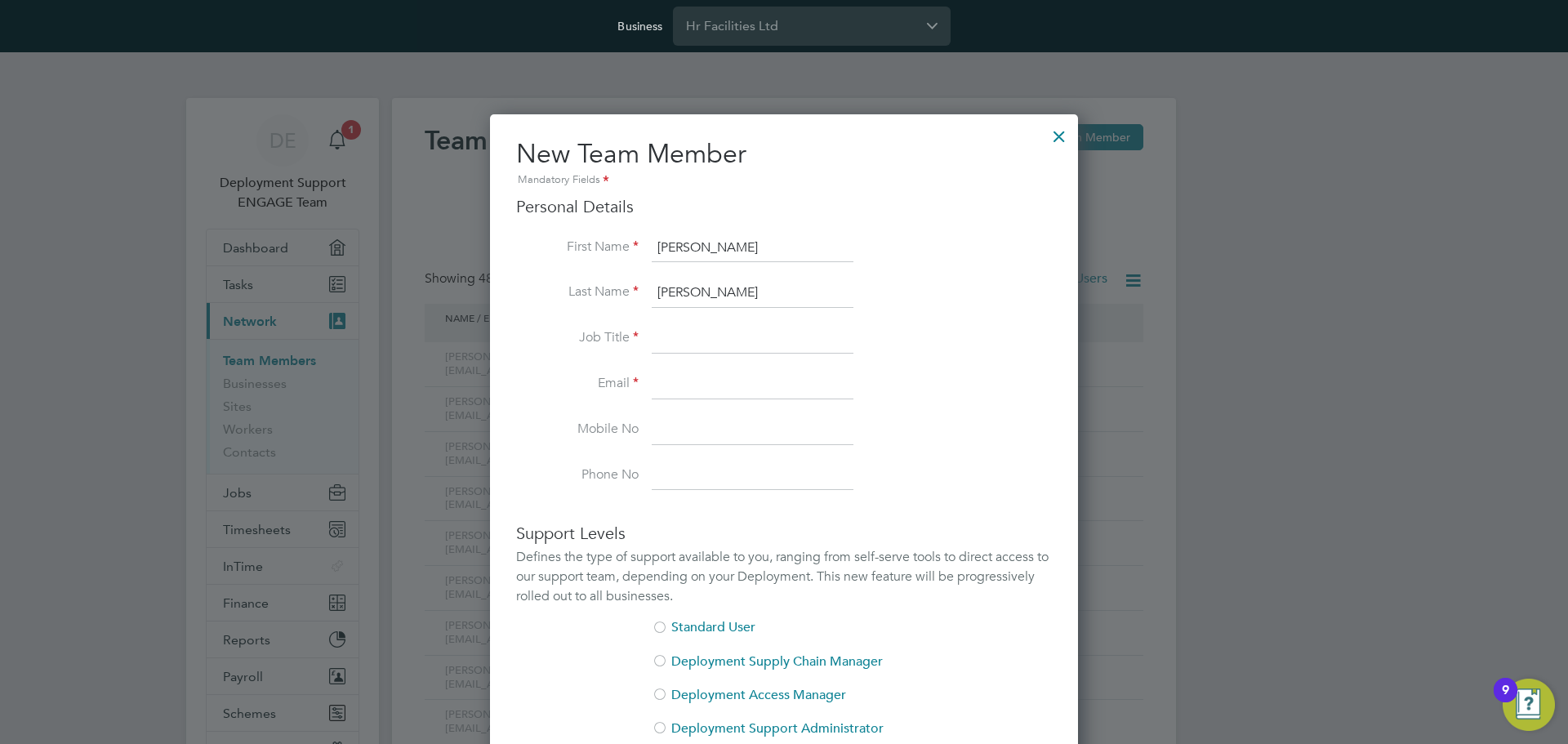
paste input "MOsborne@smartmanagedsolutions.com"
type input "MOsborne@smartmanagedsolutions.com"
click at [777, 343] on input at bounding box center [752, 339] width 201 height 30
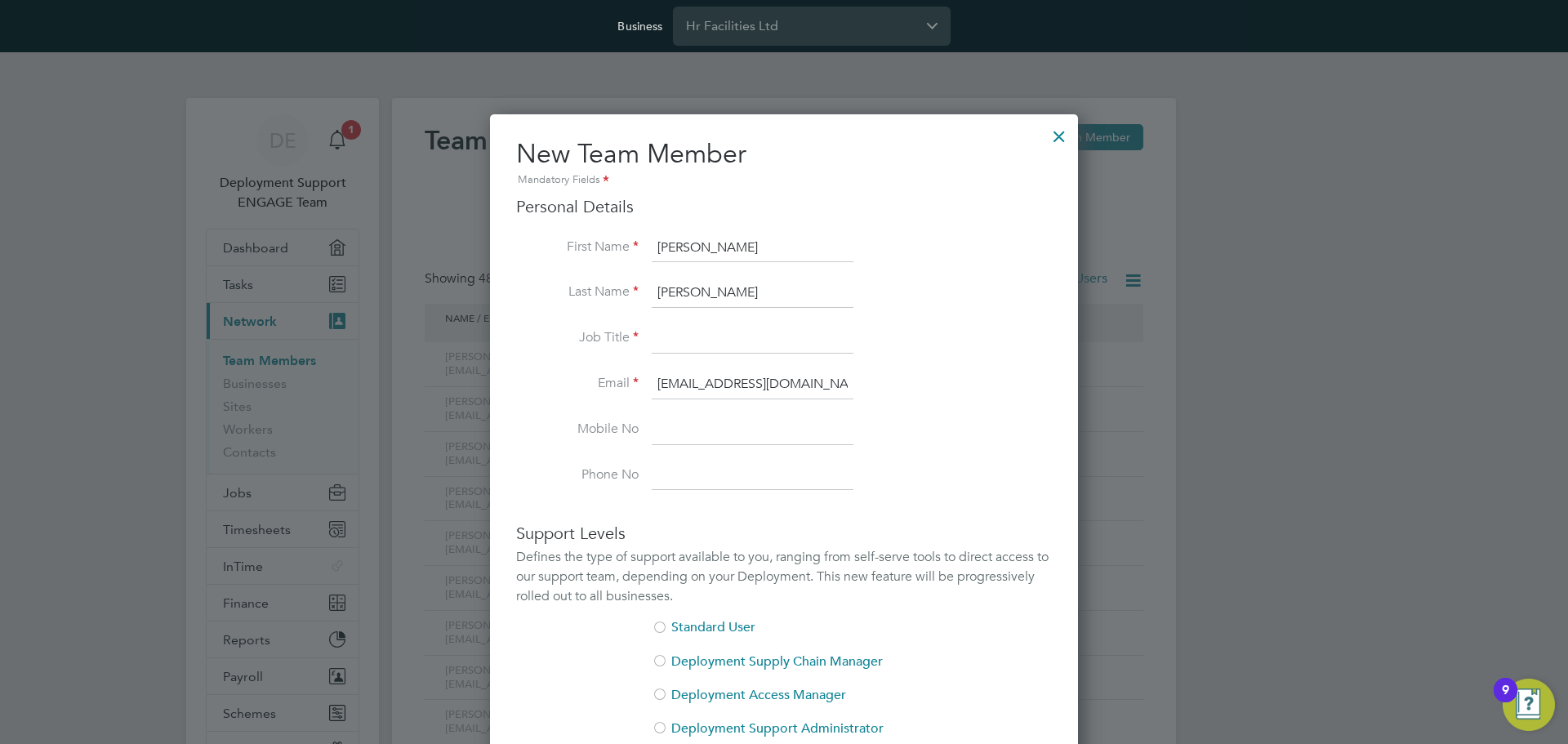
paste input "Contract Manager"
type input "Contract Manager"
click at [955, 284] on li "Last Name Osborne" at bounding box center [784, 301] width 536 height 46
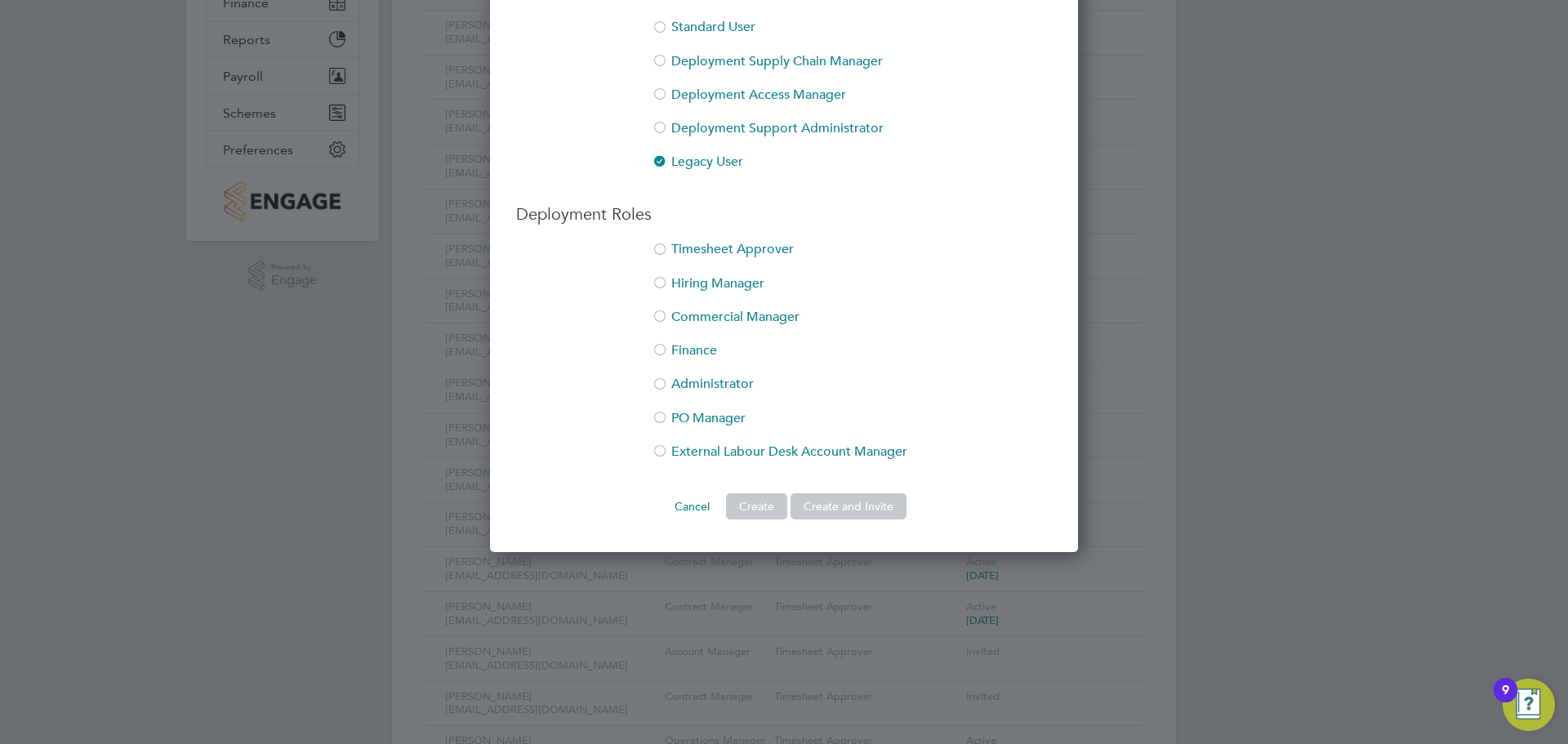
scroll to position [572, 0]
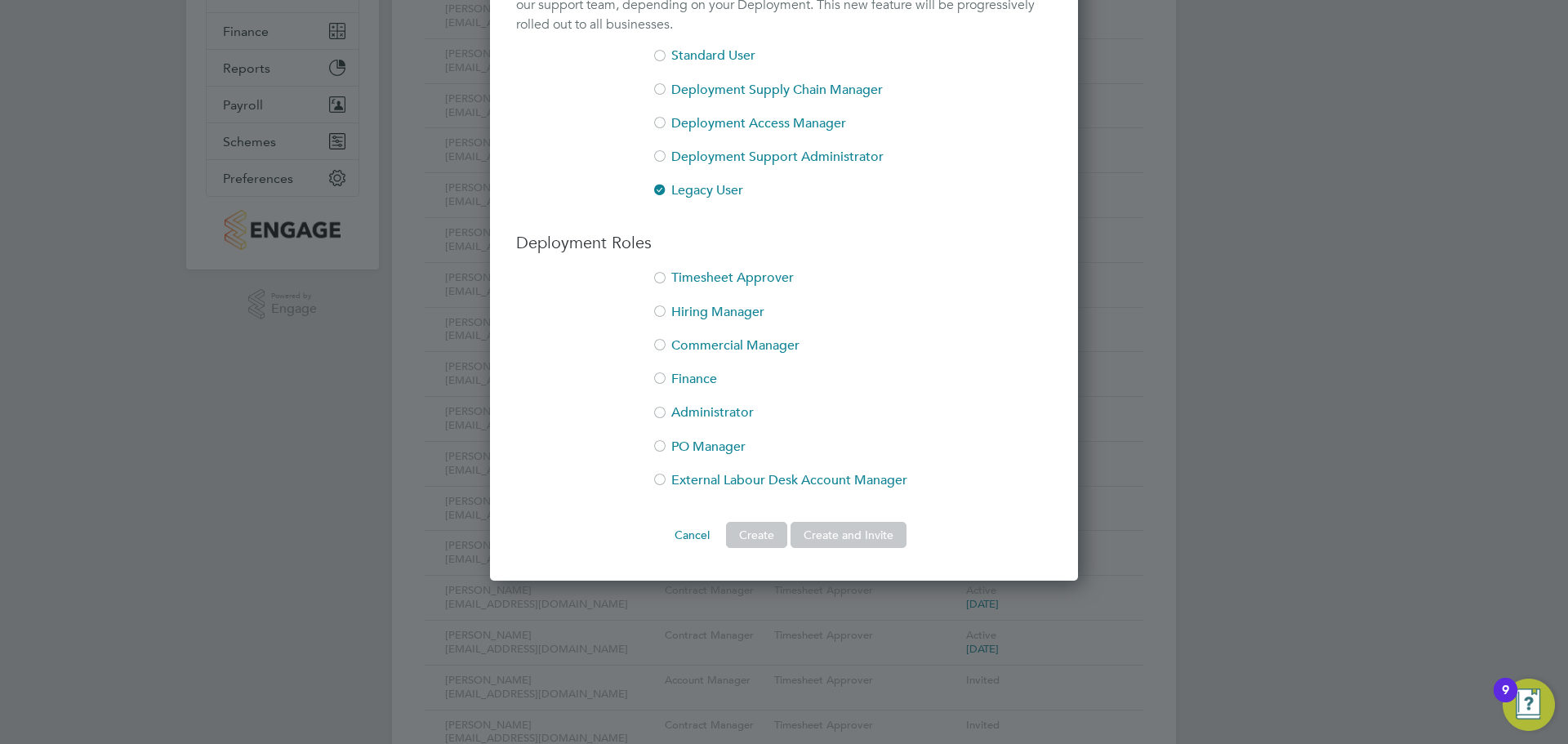
click at [662, 279] on div at bounding box center [659, 278] width 16 height 16
click at [839, 538] on button "Create and Invite" at bounding box center [848, 535] width 116 height 26
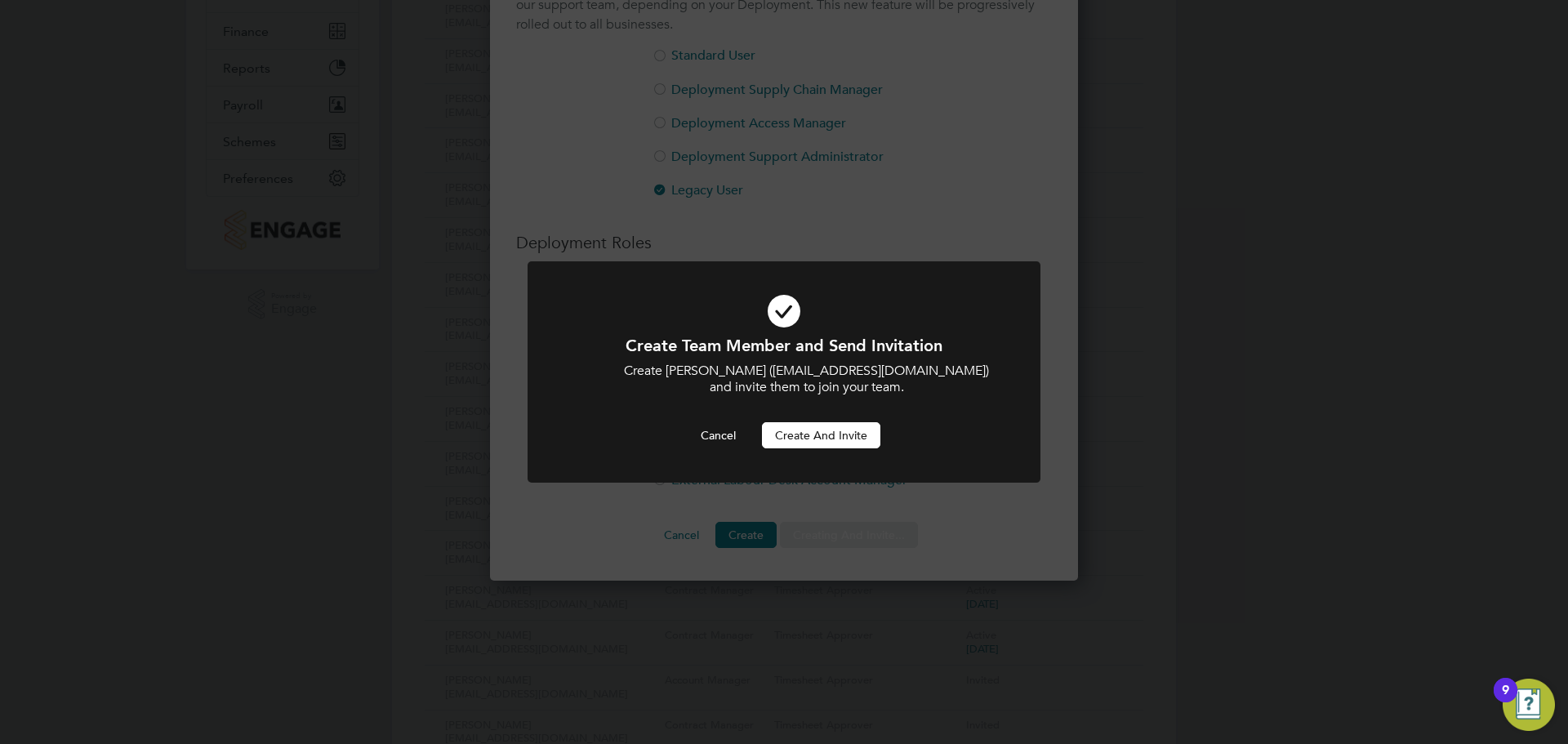
click at [834, 435] on button "Create and invite" at bounding box center [822, 435] width 118 height 26
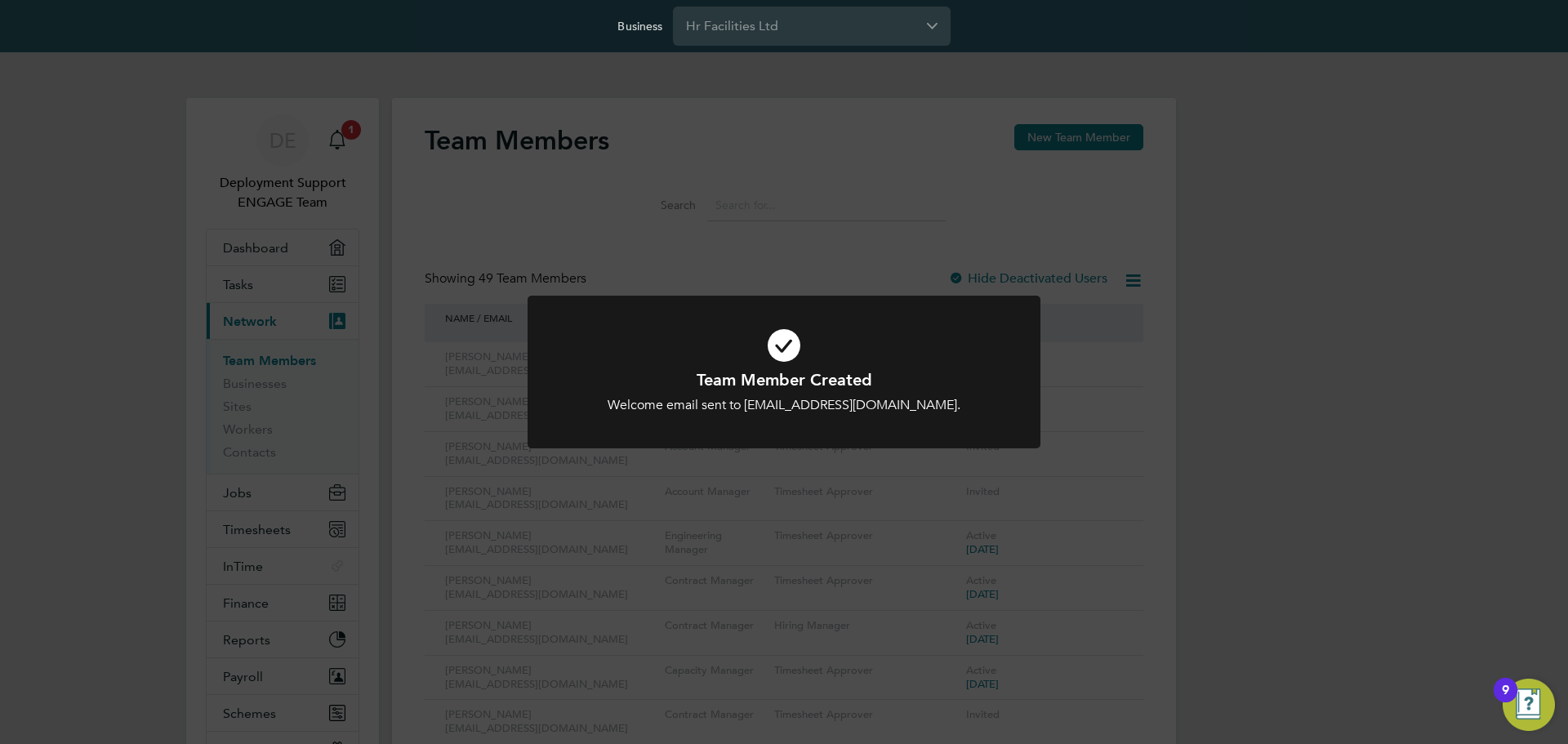
click at [1171, 285] on div "Team Member Created Welcome email sent to MOsborne@smartmanagedsolutions.com. C…" at bounding box center [784, 372] width 1568 height 744
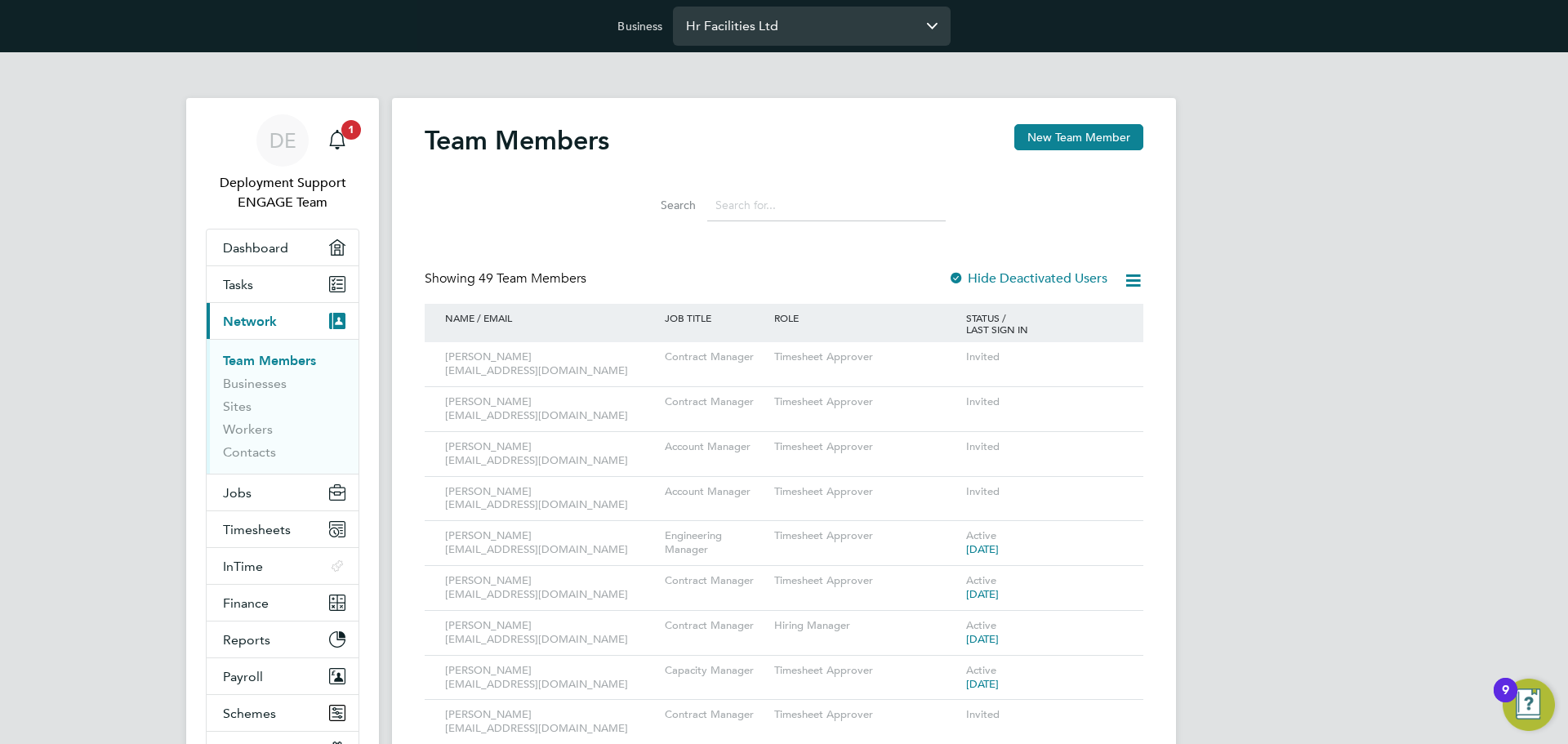
click at [794, 33] on input "Hr Facilities Ltd" at bounding box center [812, 25] width 278 height 38
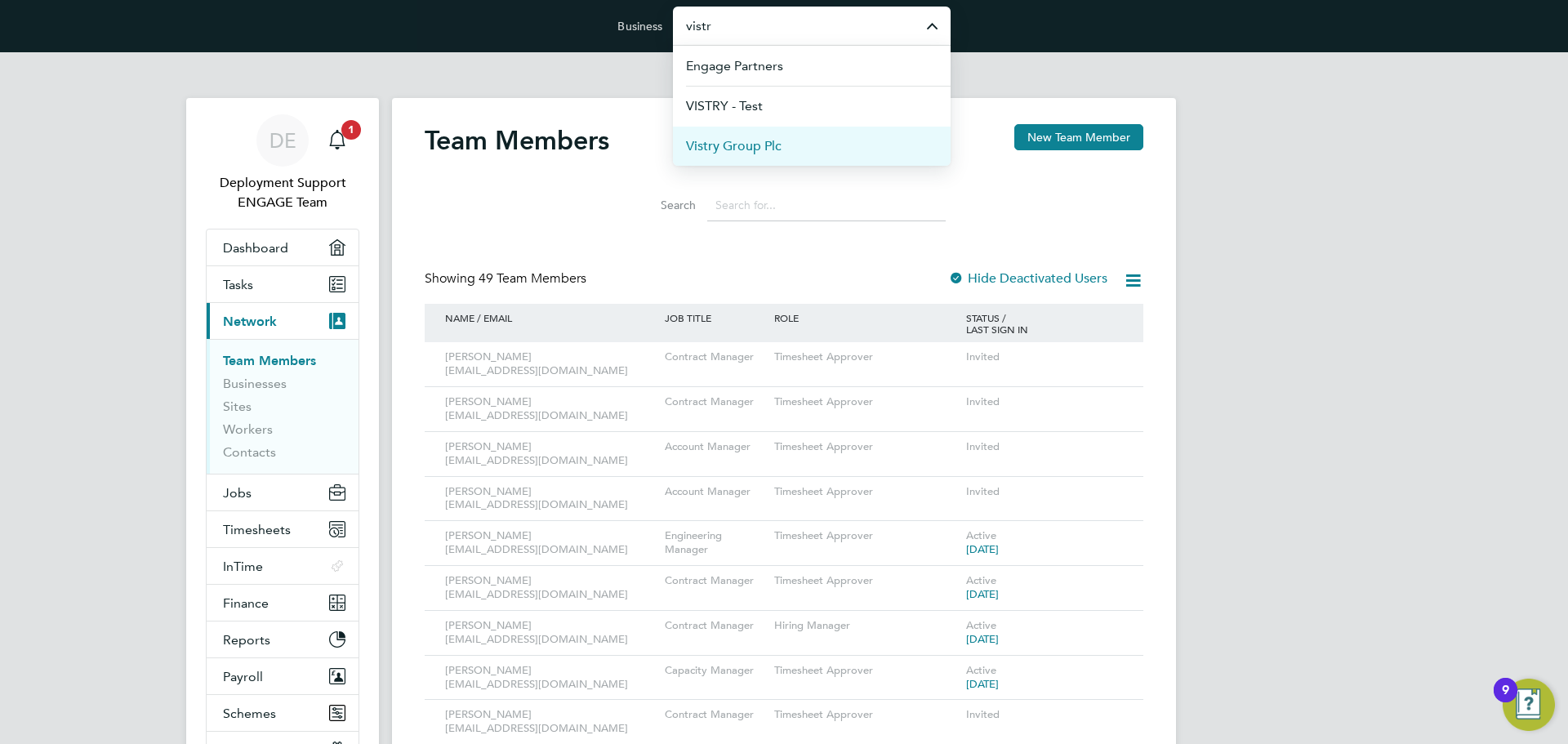
click at [792, 141] on li "Vistry Group Plc" at bounding box center [812, 146] width 278 height 40
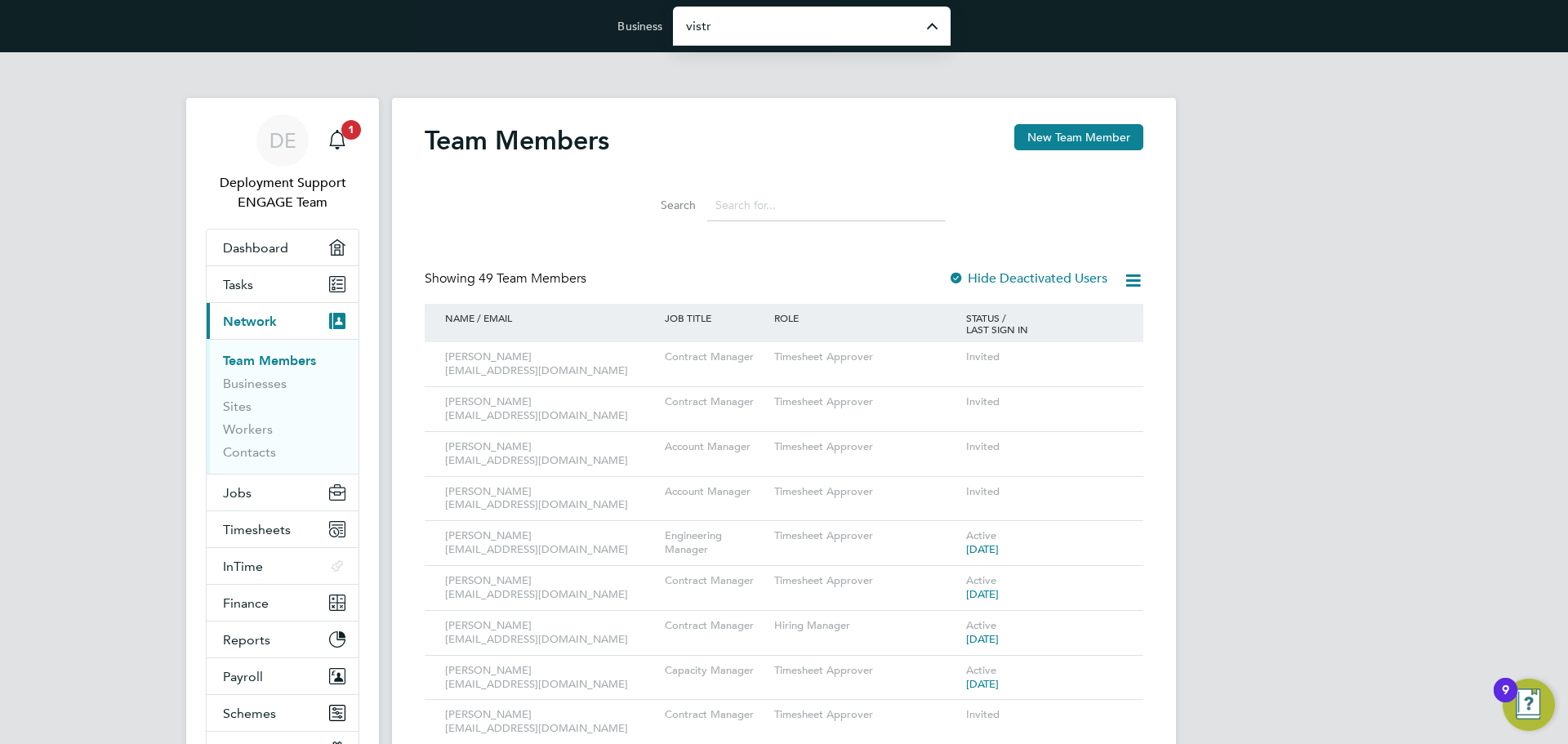
type input "Vistry Group Plc"
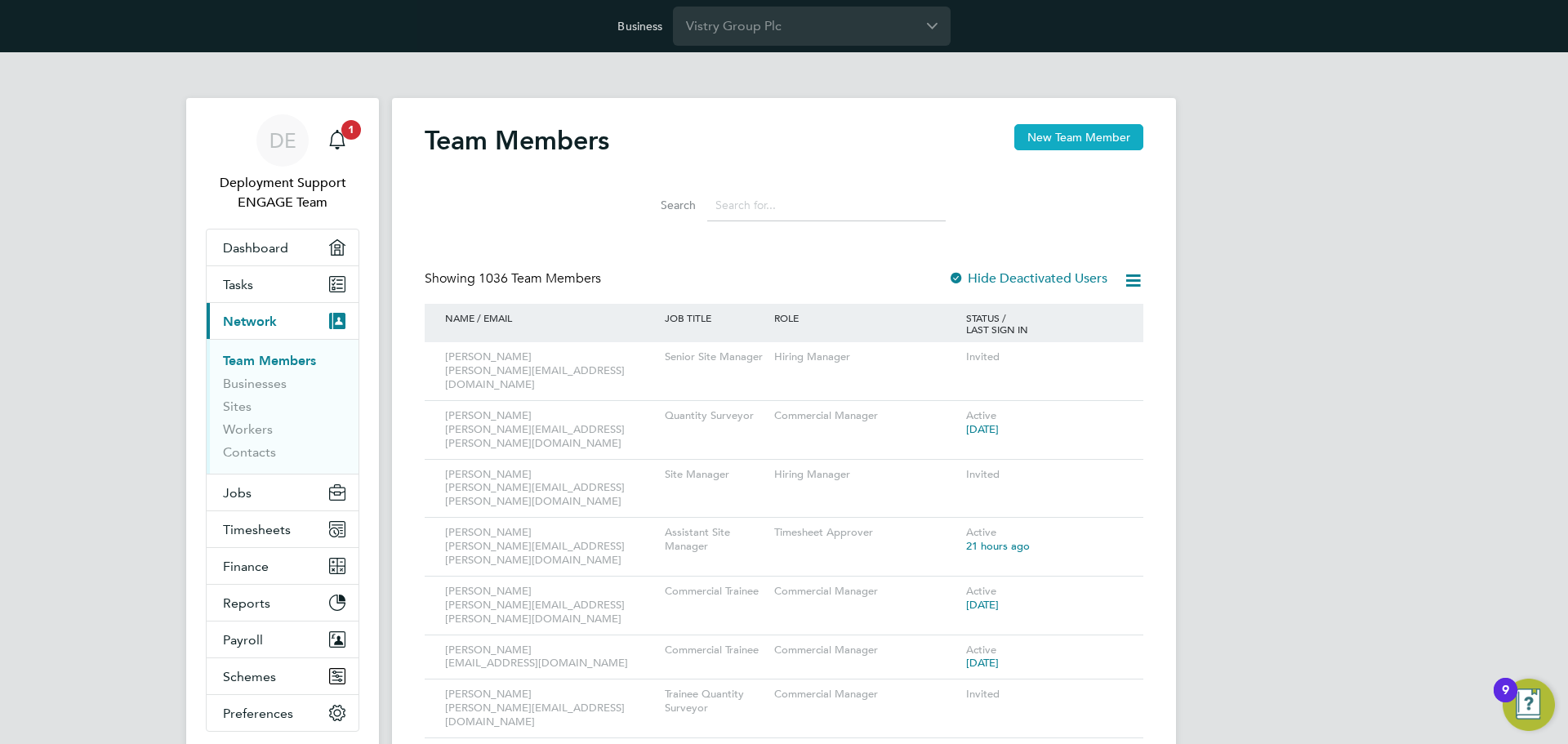
click at [1130, 127] on button "New Team Member" at bounding box center [1079, 137] width 129 height 26
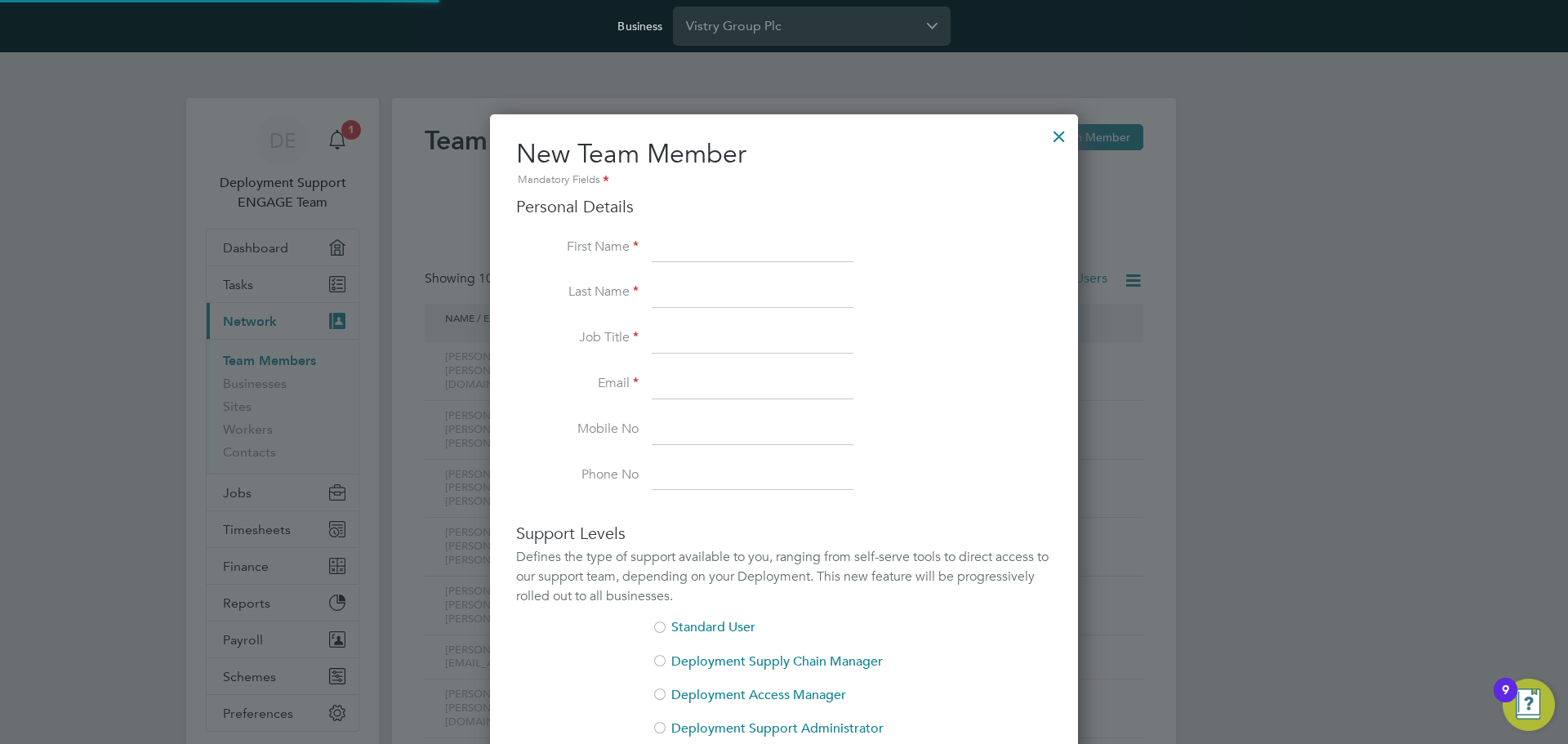
scroll to position [1006, 589]
click at [728, 253] on input at bounding box center [752, 248] width 201 height 30
paste input "Matt"
type input "Matt"
click at [951, 245] on li "First Name Matt" at bounding box center [784, 256] width 536 height 46
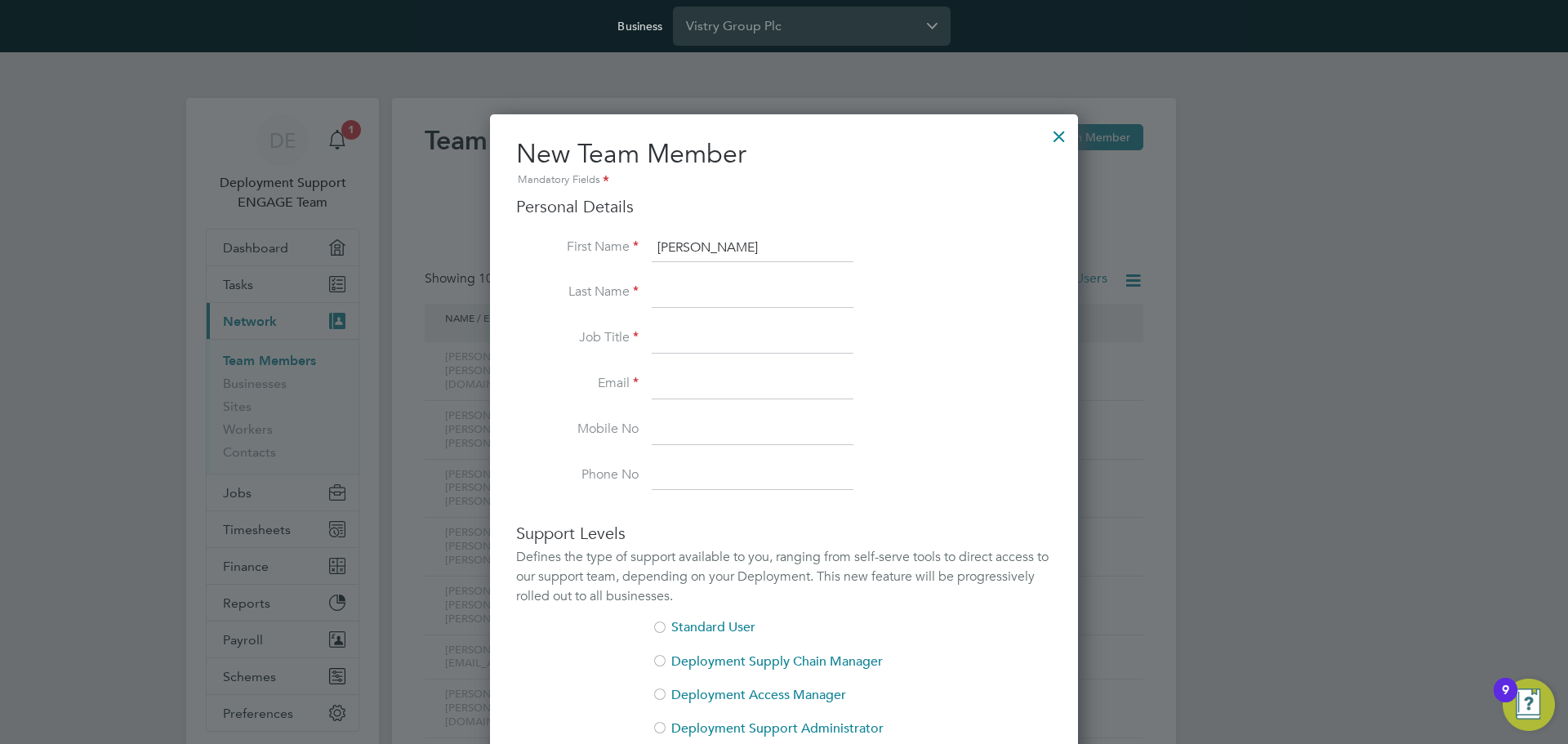
click at [759, 290] on input at bounding box center [752, 293] width 201 height 30
paste input "Day"
type input "Day"
click at [627, 351] on li "Job Title" at bounding box center [784, 347] width 536 height 46
click at [743, 350] on input at bounding box center [752, 339] width 201 height 30
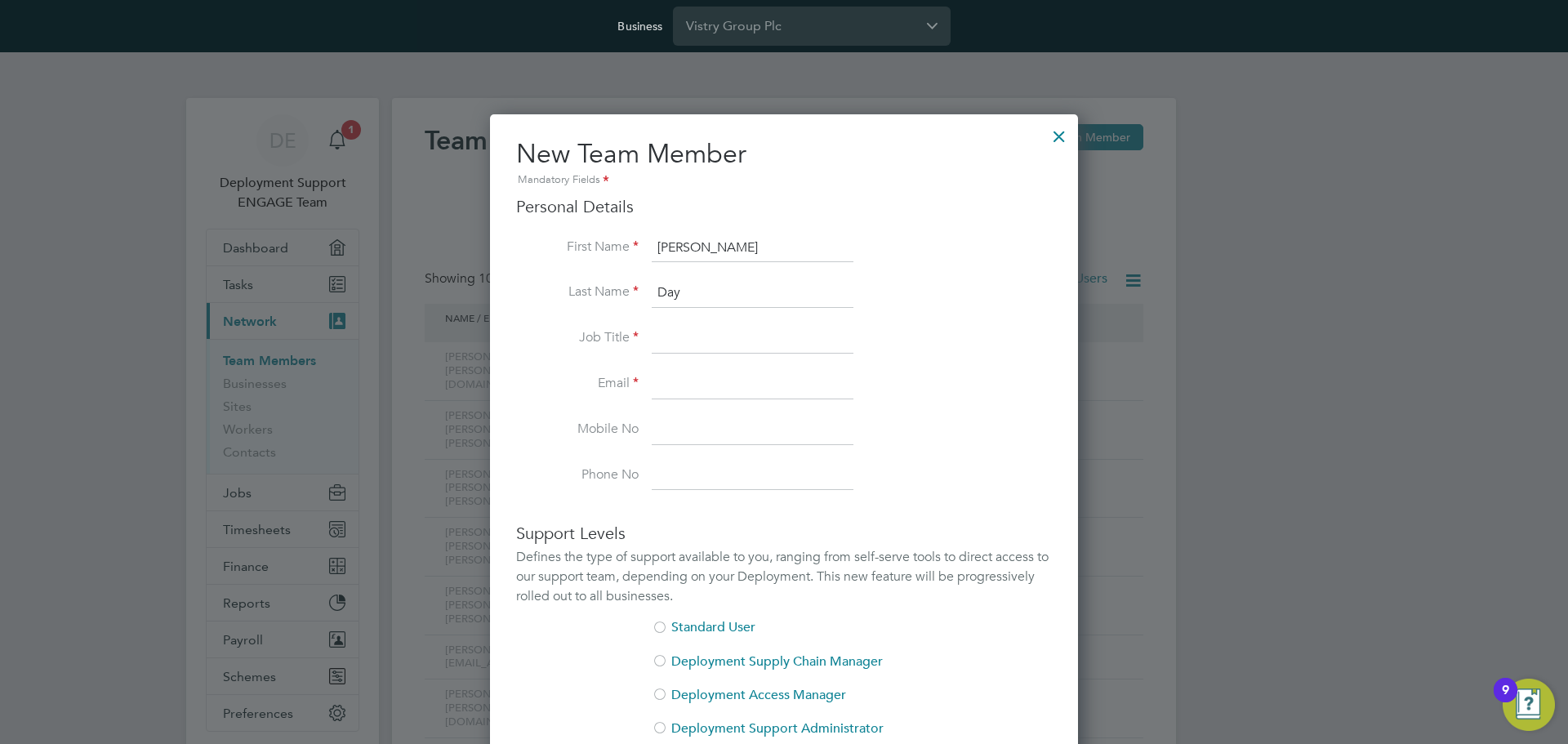
paste input "Assistant Site Manager"
type input "Assistant Site Manager"
click at [737, 389] on input at bounding box center [752, 384] width 201 height 30
paste input "matt.day@vistry.co.uk"
type input "matt.day@vistry.co.uk"
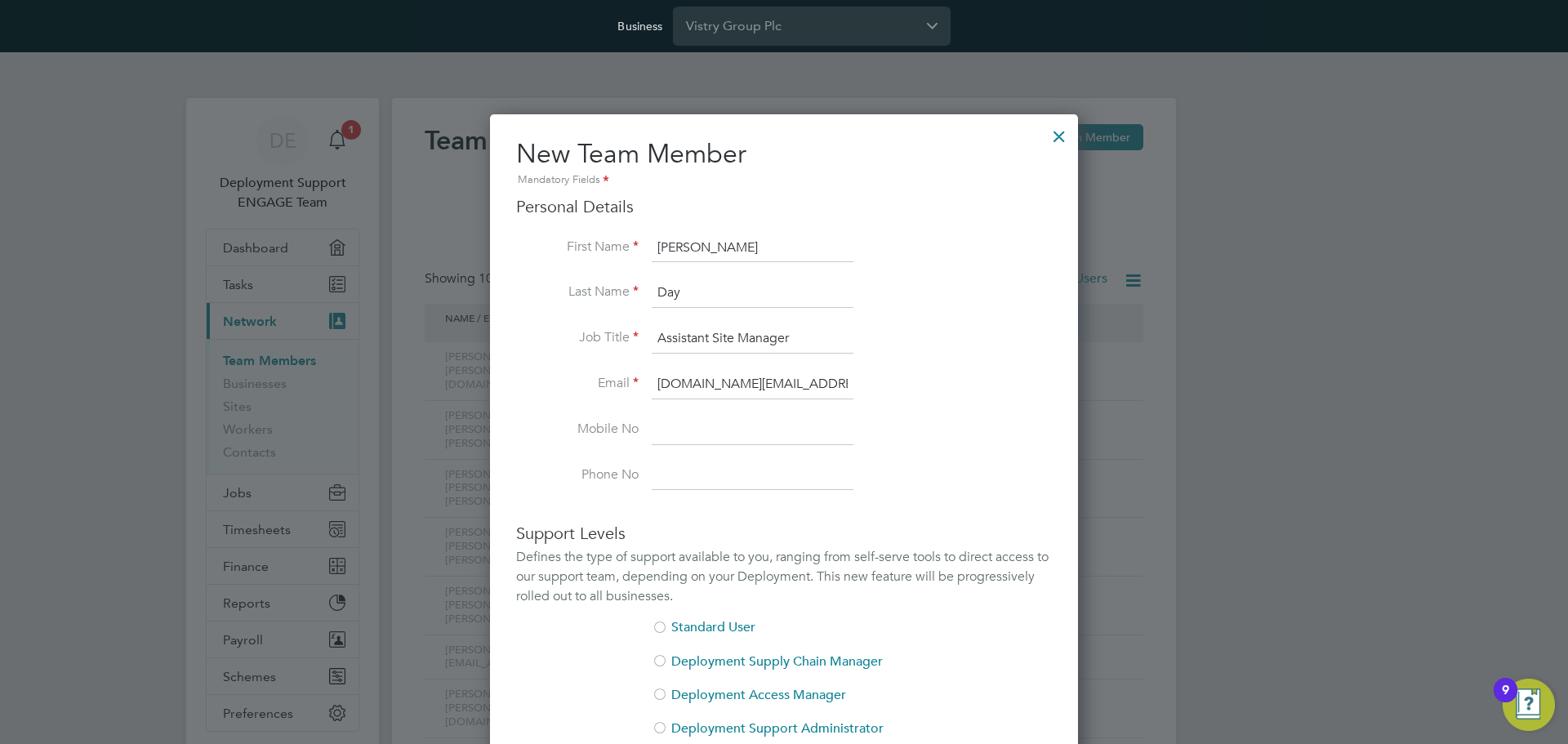
click at [950, 350] on li "Job Title Assistant Site Manager" at bounding box center [784, 347] width 536 height 46
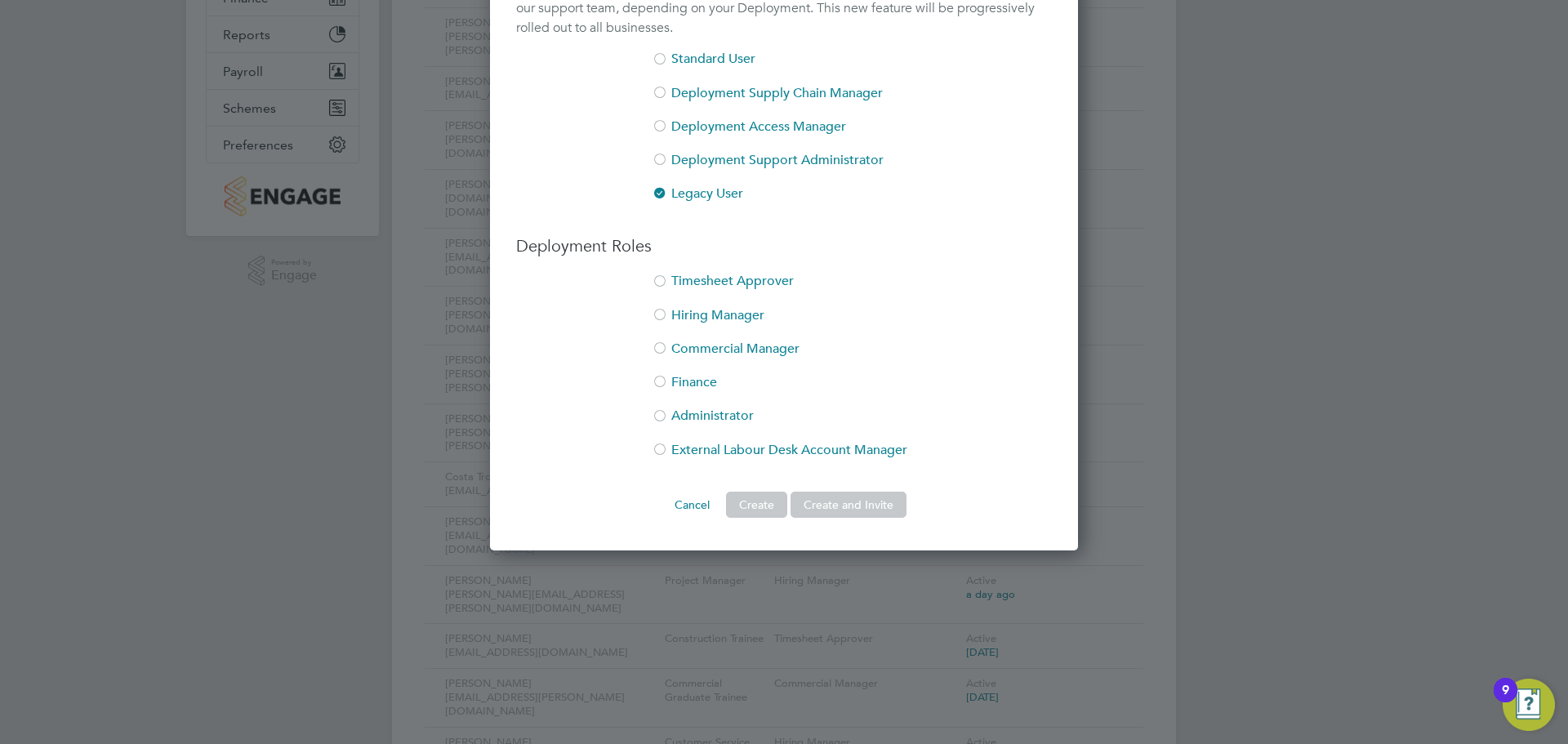
scroll to position [572, 0]
click at [683, 277] on li "Timesheet Approver" at bounding box center [784, 287] width 536 height 34
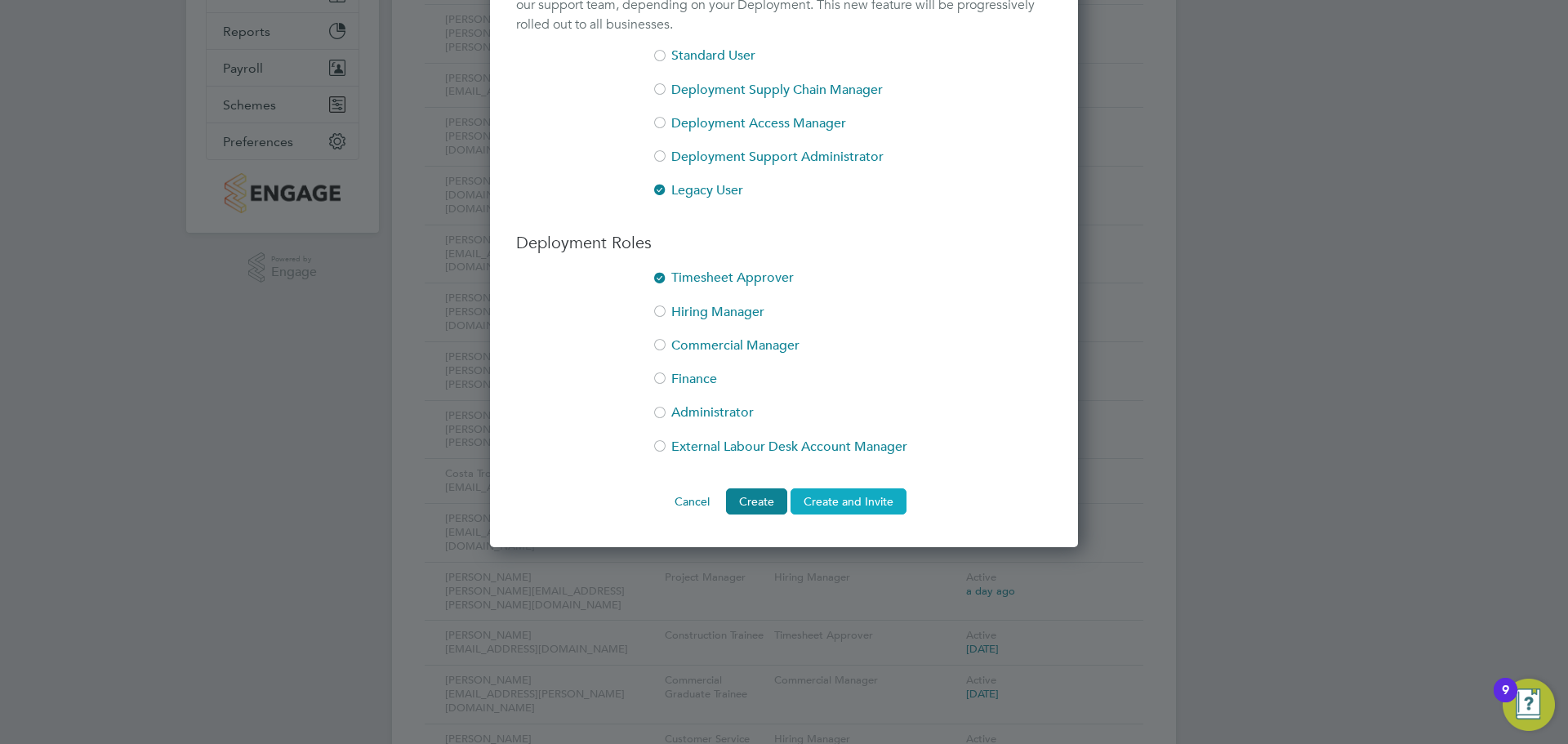
click at [819, 495] on button "Create and Invite" at bounding box center [848, 501] width 116 height 26
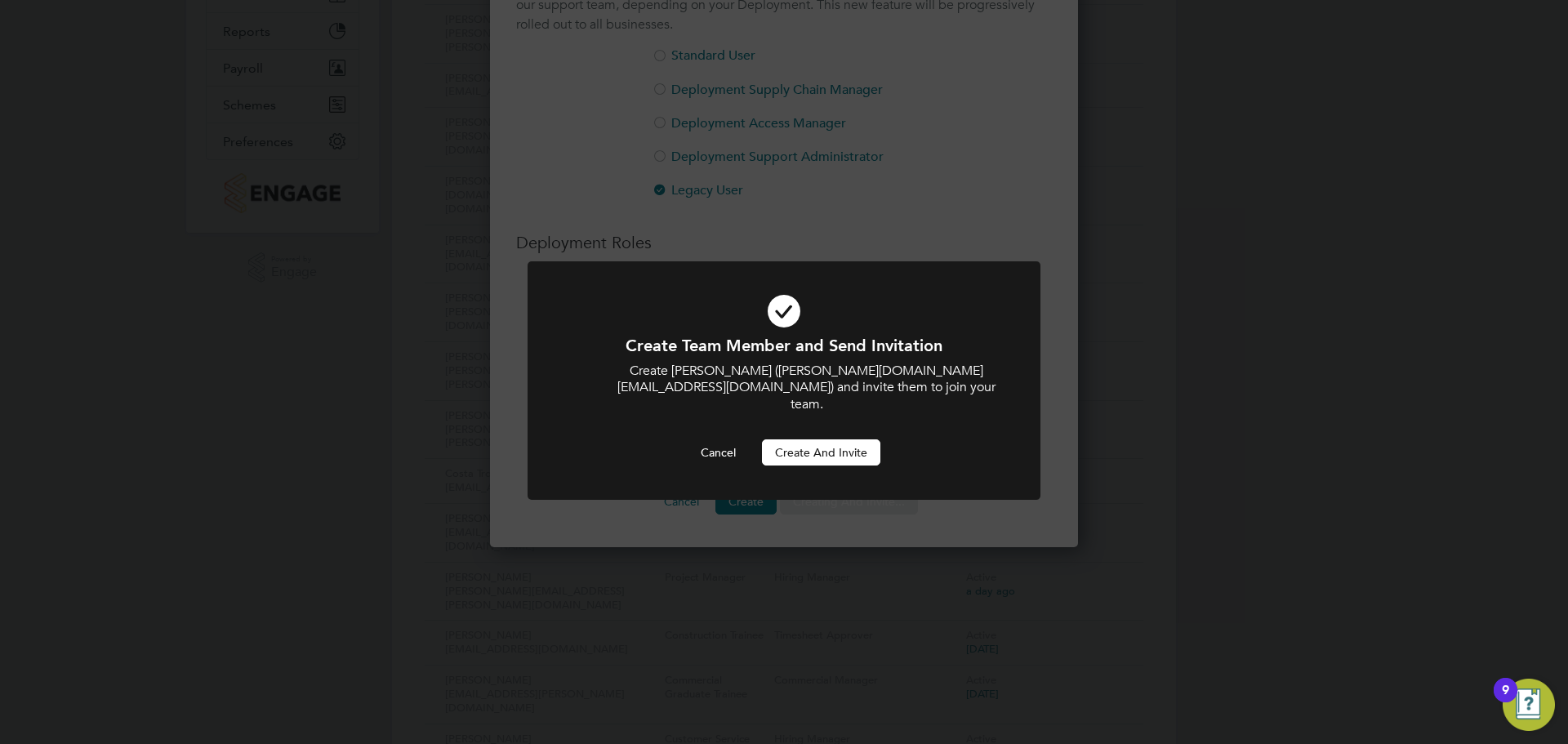
click at [839, 439] on button "Create and invite" at bounding box center [822, 452] width 118 height 26
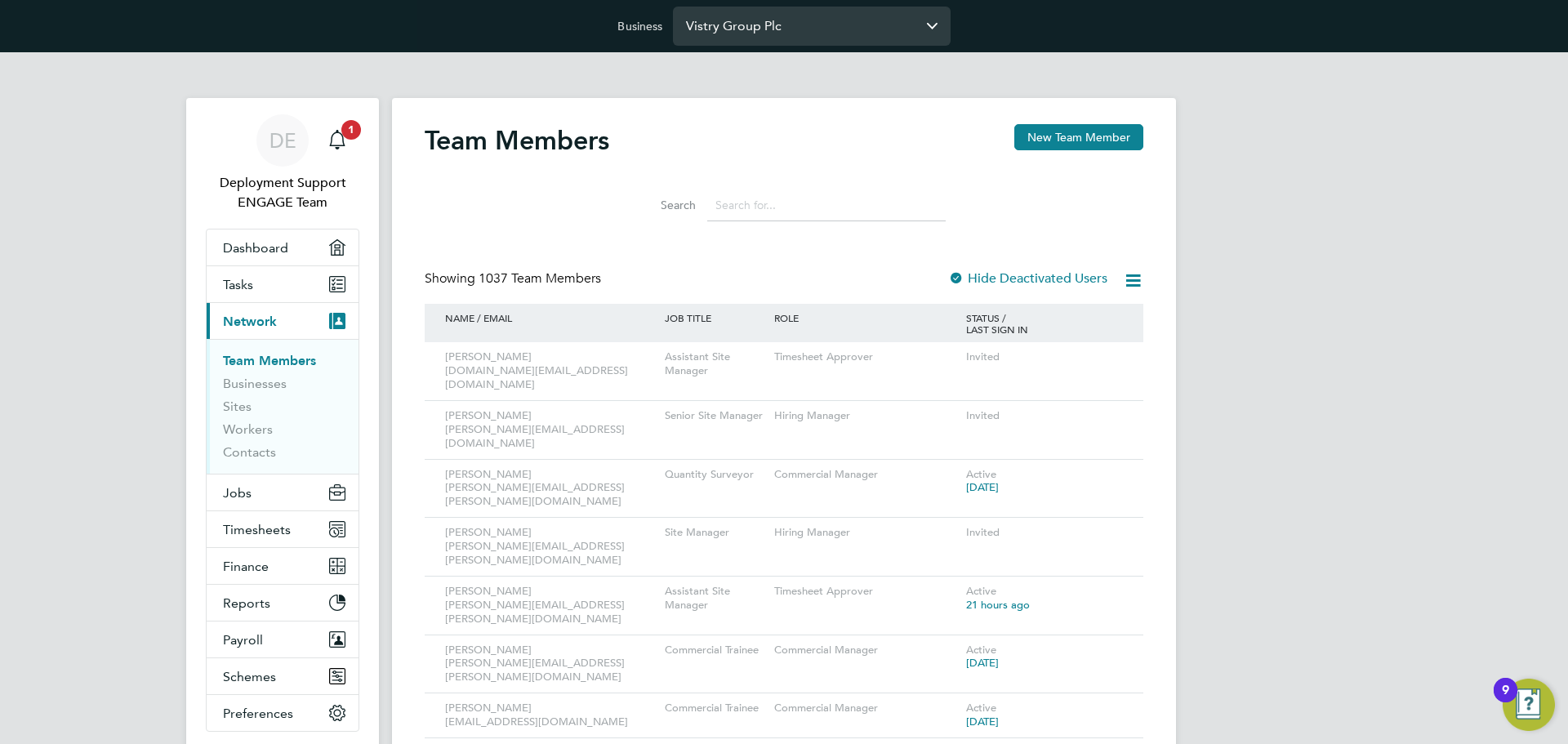
click at [779, 32] on input "Vistry Group Plc" at bounding box center [812, 25] width 278 height 38
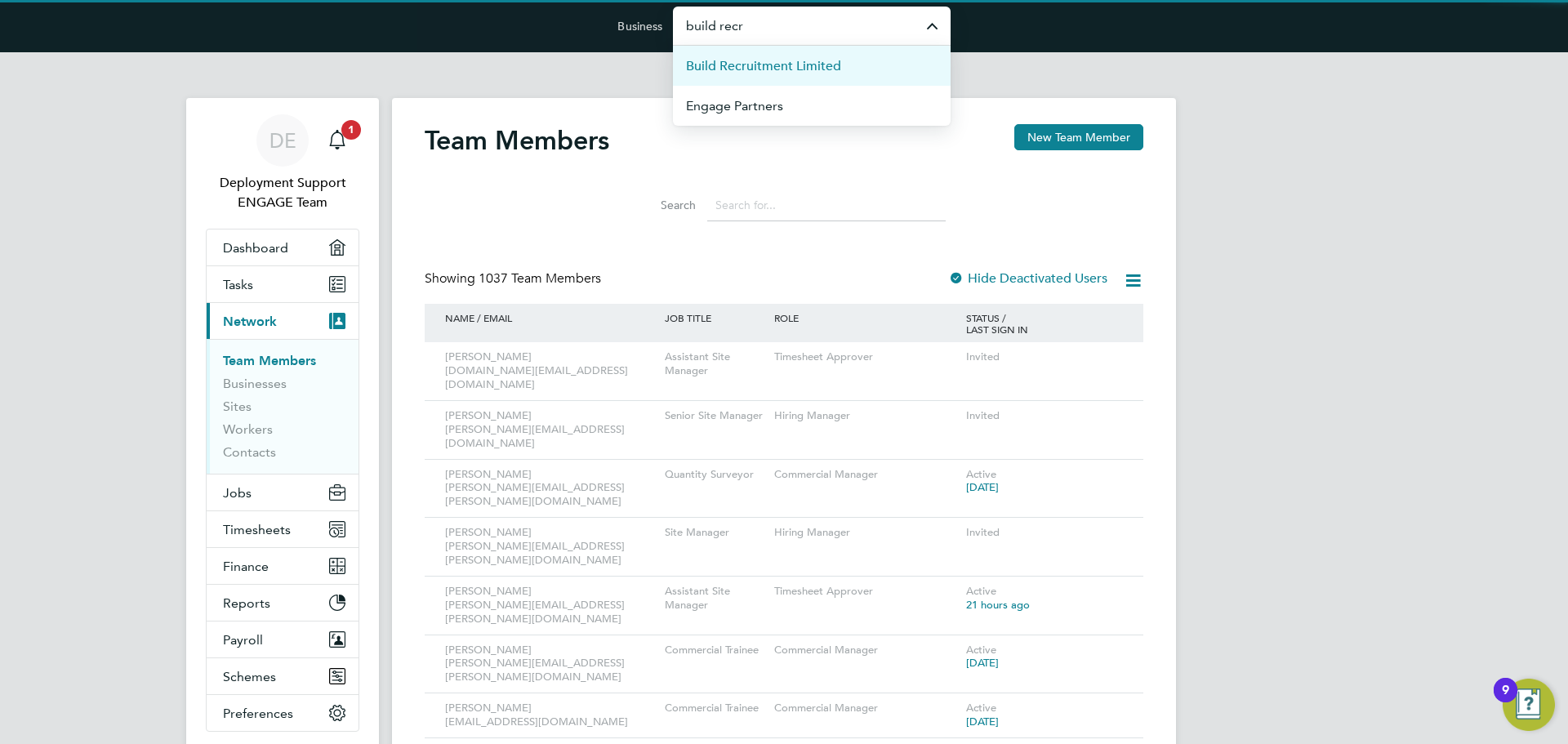
click at [791, 63] on span "Build Recruitment Limited" at bounding box center [763, 66] width 155 height 19
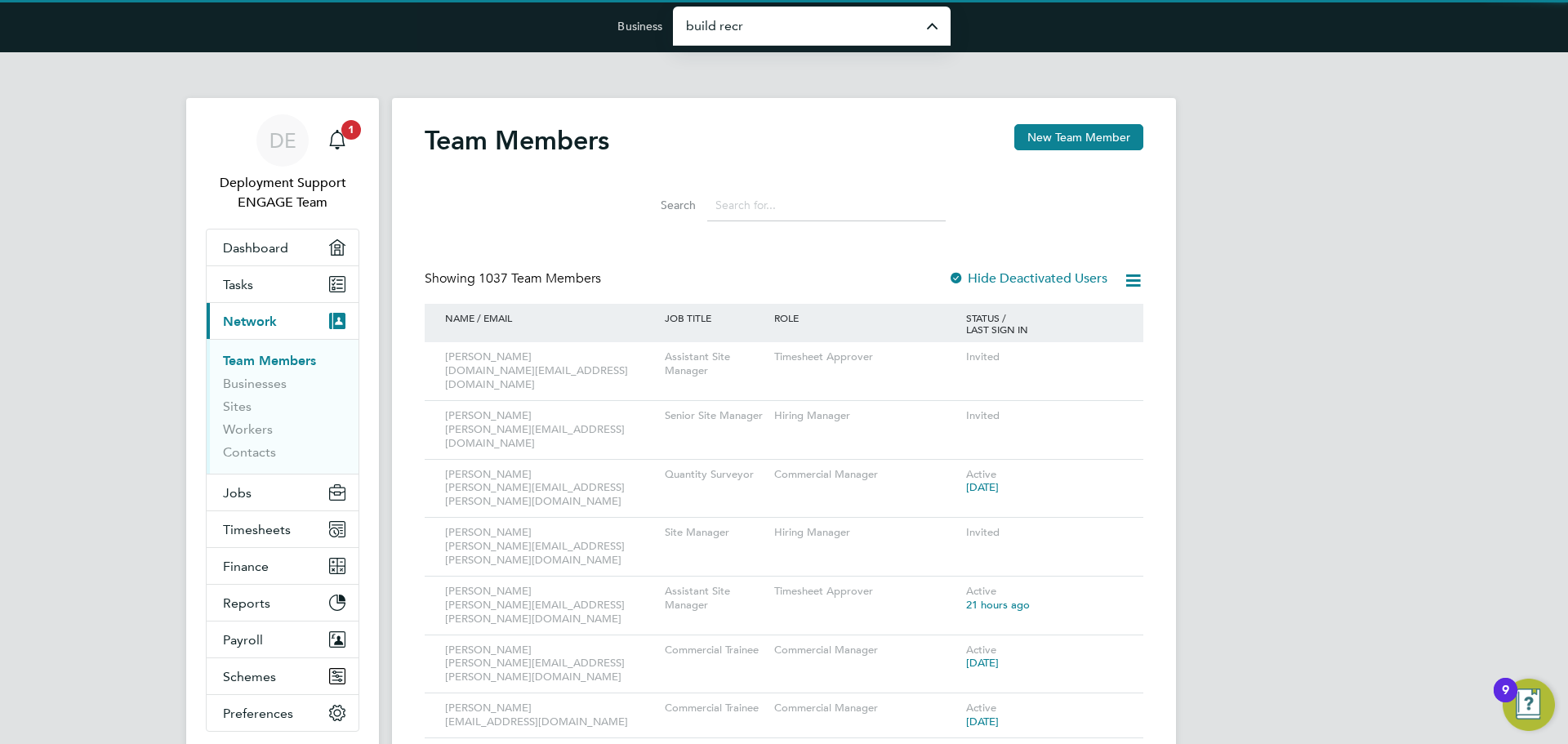
type input "Build Recruitment Limited"
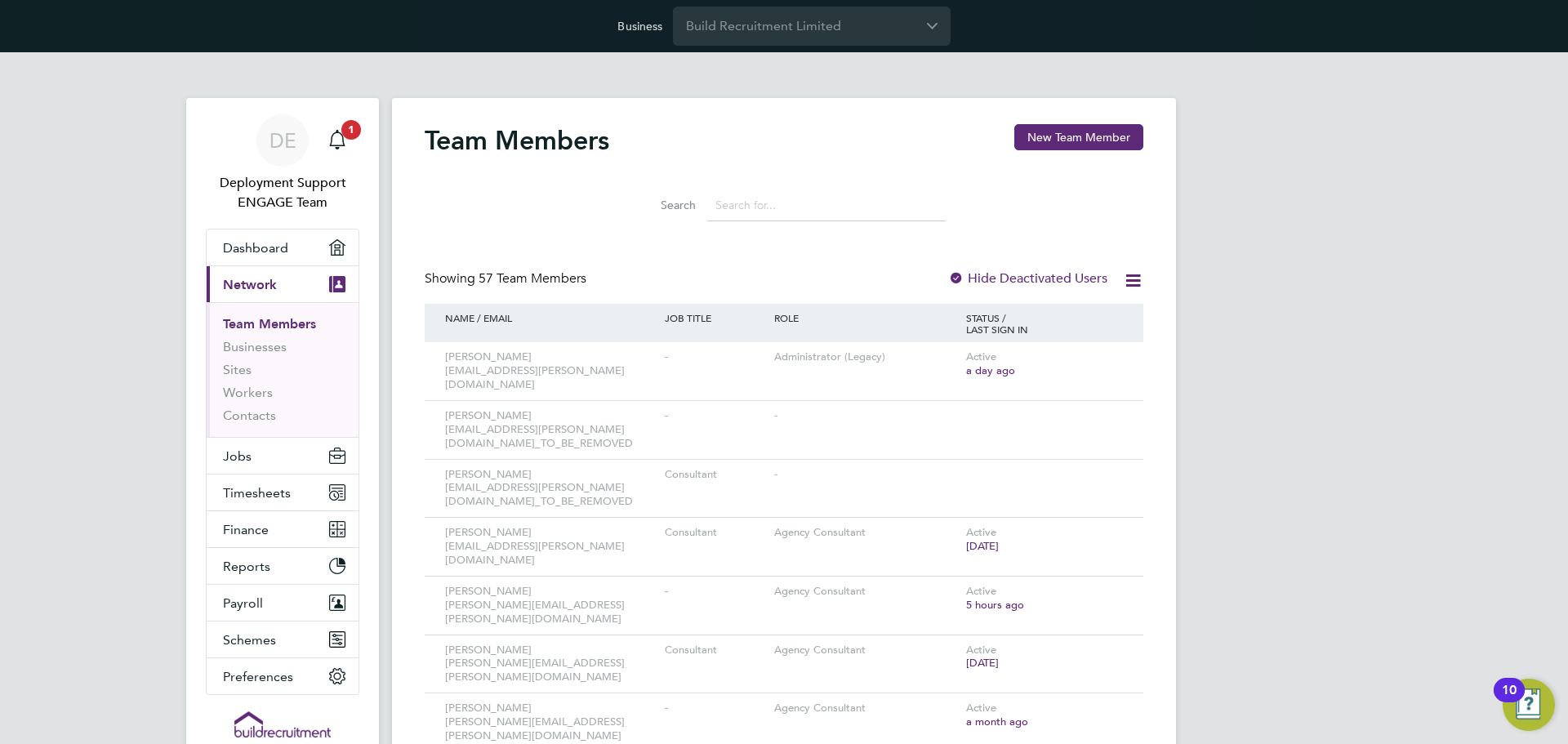
click at [247, 405] on li "Workers" at bounding box center [284, 396] width 123 height 23
click at [251, 399] on link "Workers" at bounding box center [248, 393] width 50 height 15
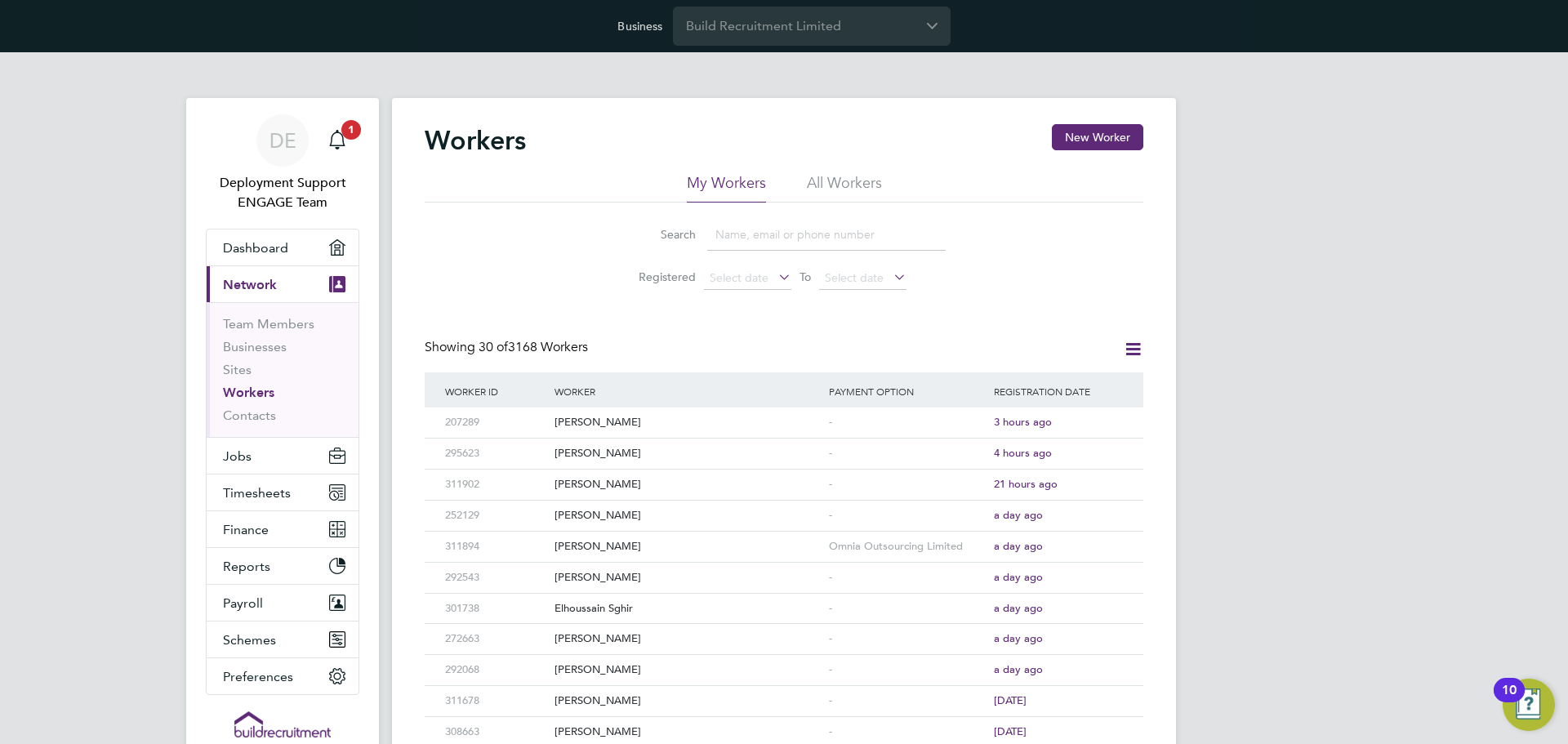
click at [839, 189] on li "All Workers" at bounding box center [845, 188] width 75 height 30
click at [845, 240] on input at bounding box center [827, 235] width 239 height 32
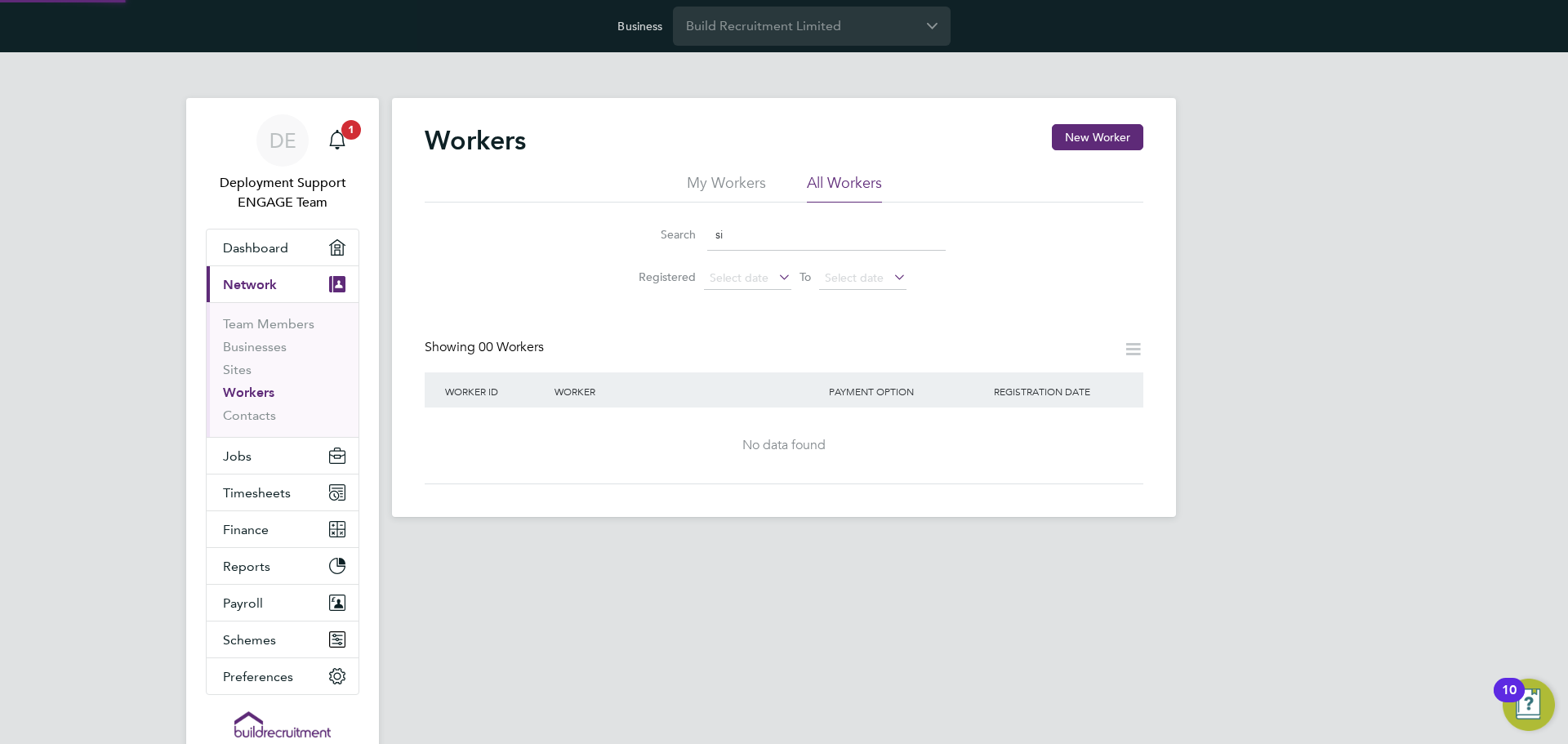
type input "s"
type input "310844"
click at [730, 232] on input "310844" at bounding box center [827, 235] width 239 height 32
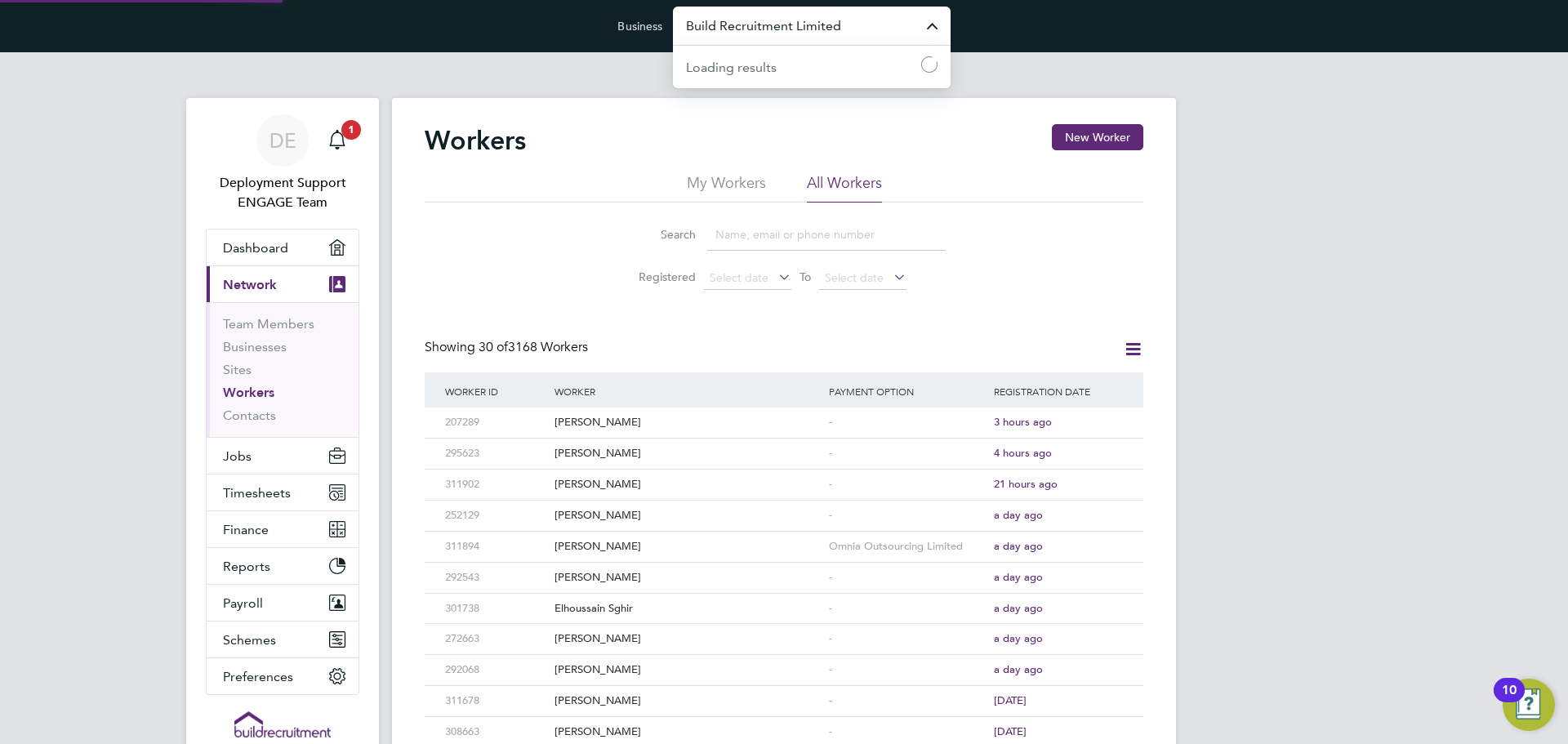
click at [841, 33] on input "Build Recruitment Limited" at bounding box center [812, 25] width 278 height 38
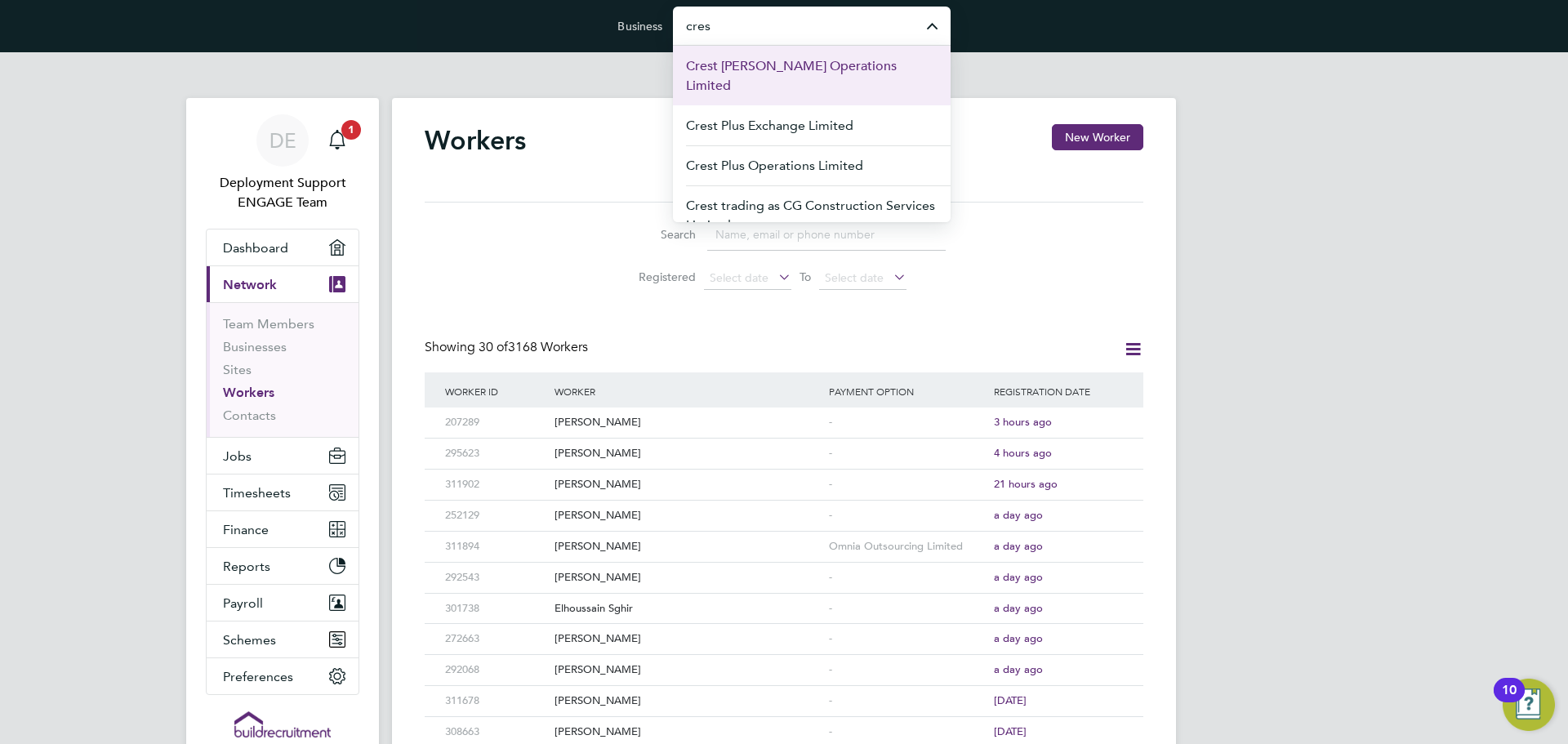
click at [901, 69] on li "Crest Nicholson Operations Limited" at bounding box center [812, 75] width 278 height 59
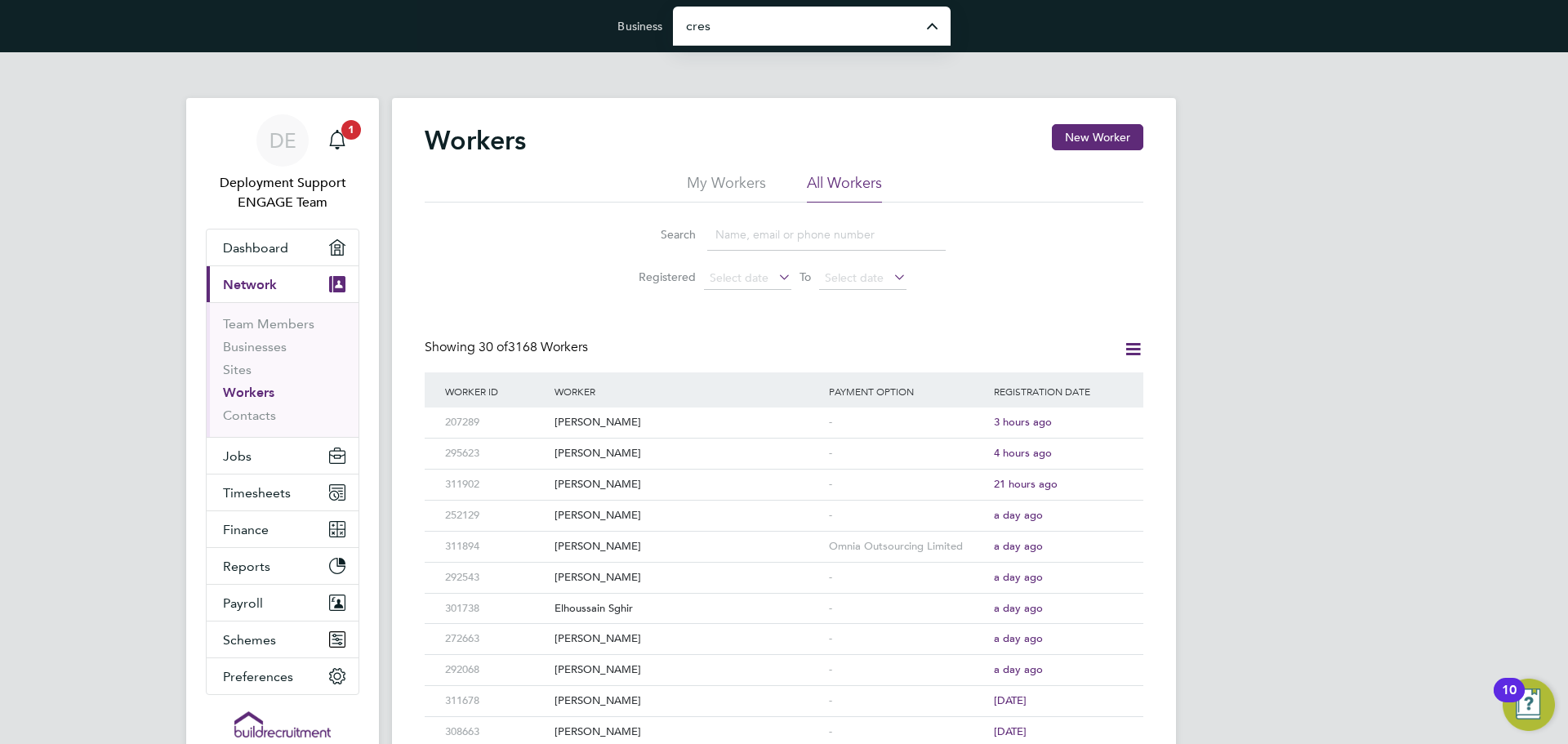
type input "Crest Nicholson Operations Limited"
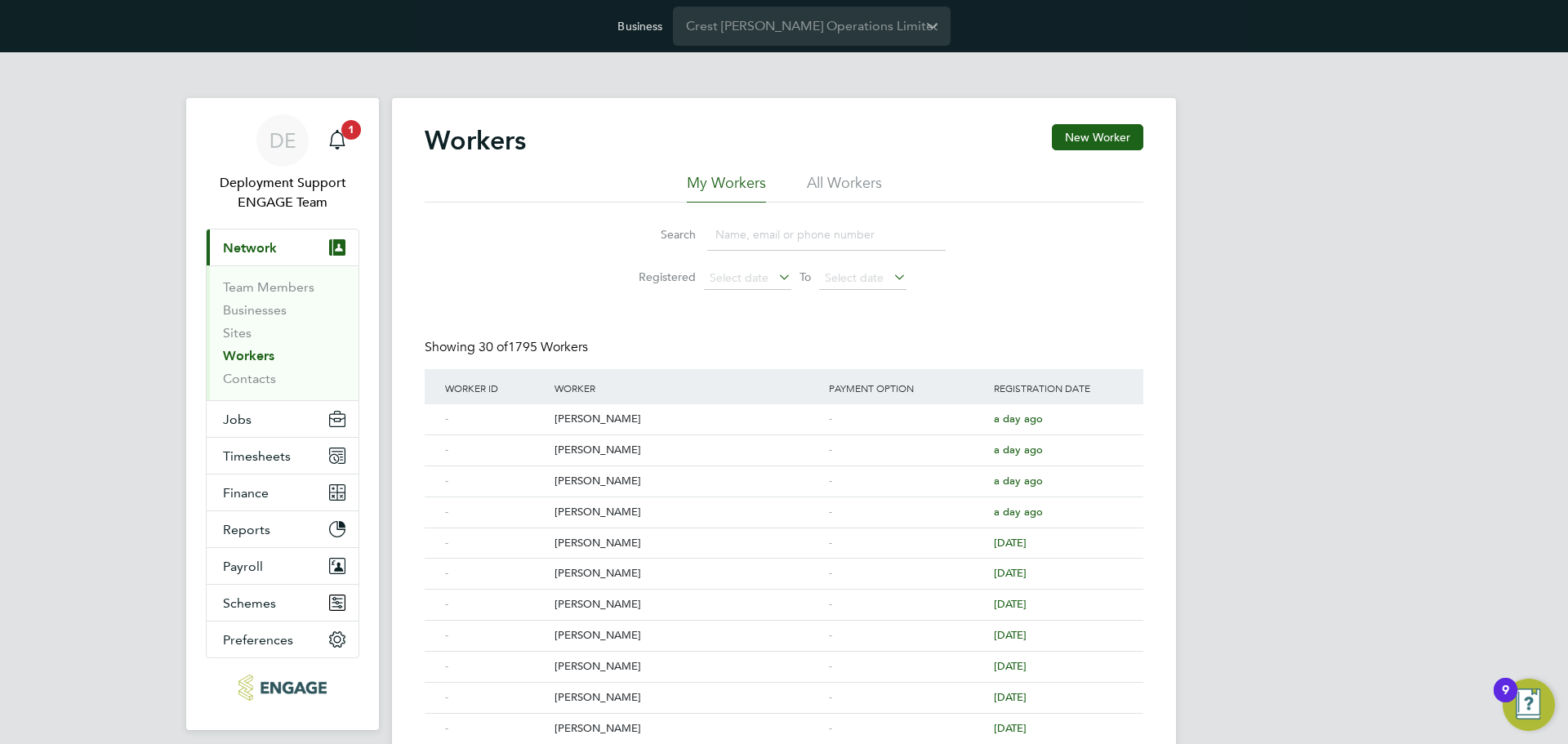
click at [832, 234] on input at bounding box center [827, 235] width 239 height 32
click at [842, 178] on li "All Workers" at bounding box center [845, 188] width 75 height 30
click at [828, 245] on input at bounding box center [827, 235] width 239 height 32
type input "[PERSON_NAME]"
click at [810, 416] on div "[PERSON_NAME]" at bounding box center [688, 420] width 274 height 30
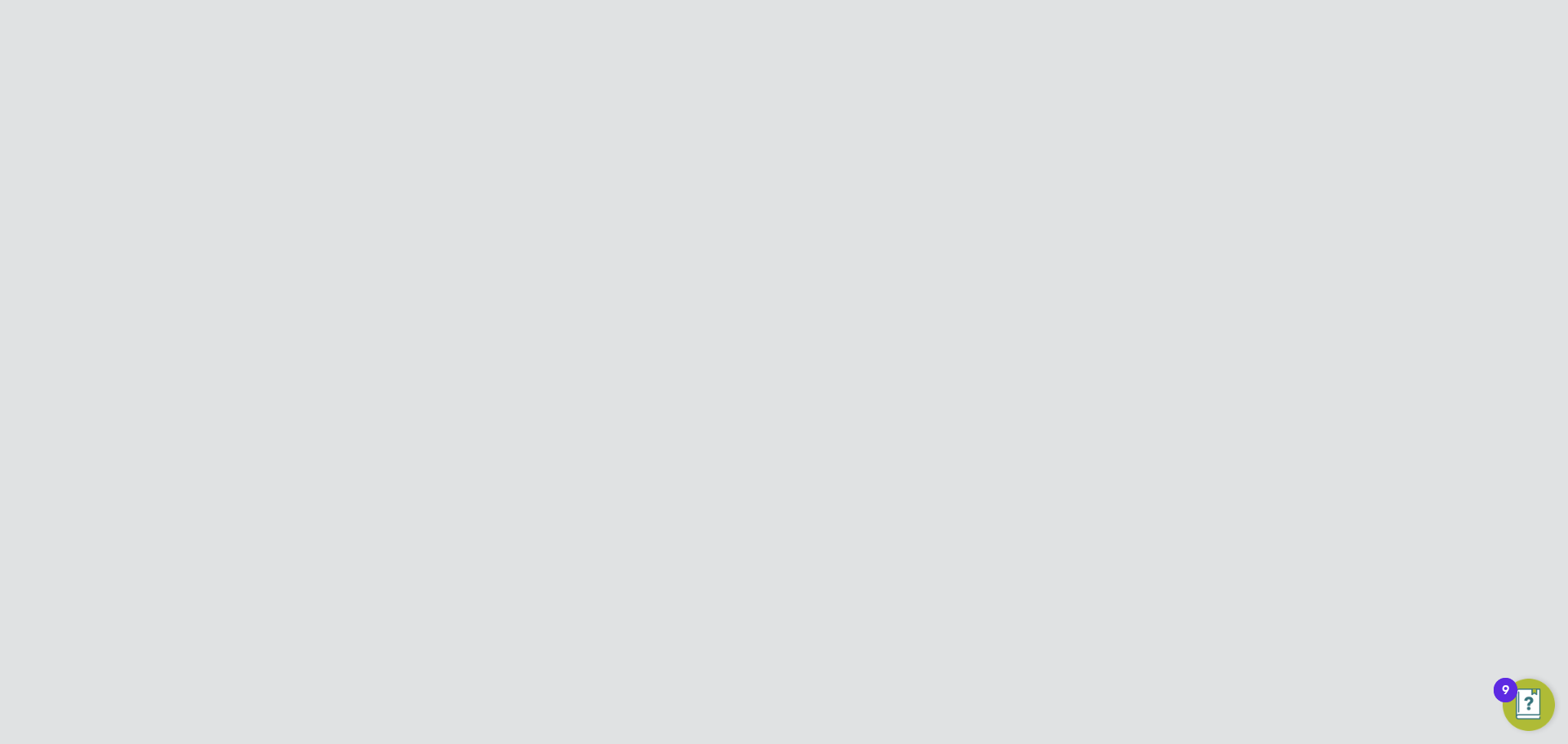
click at [1148, 93] on li "Activity Logs" at bounding box center [1130, 81] width 66 height 33
click at [894, 70] on li "Worker" at bounding box center [887, 81] width 37 height 33
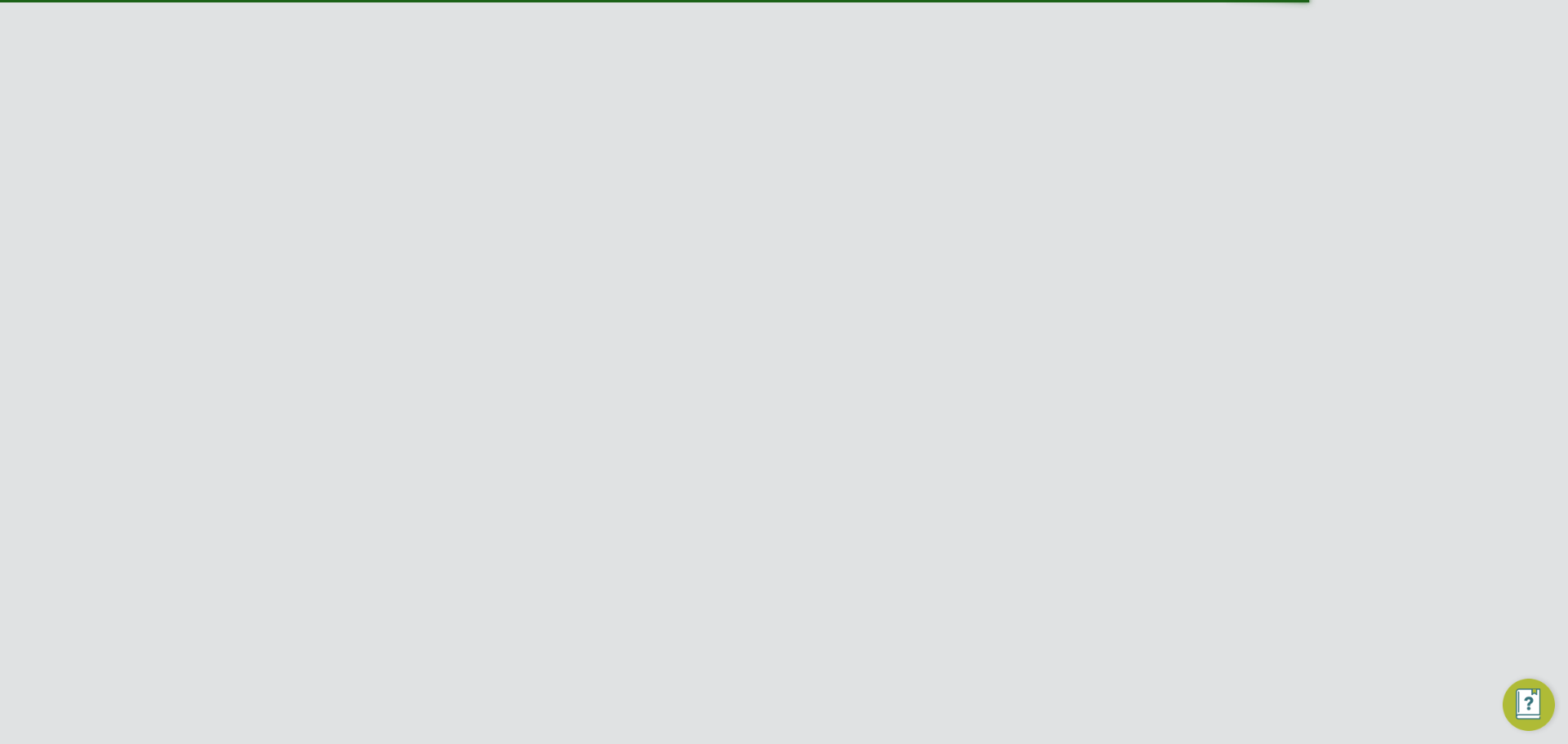
click at [1147, 76] on link "Activity Logs" at bounding box center [1130, 81] width 66 height 14
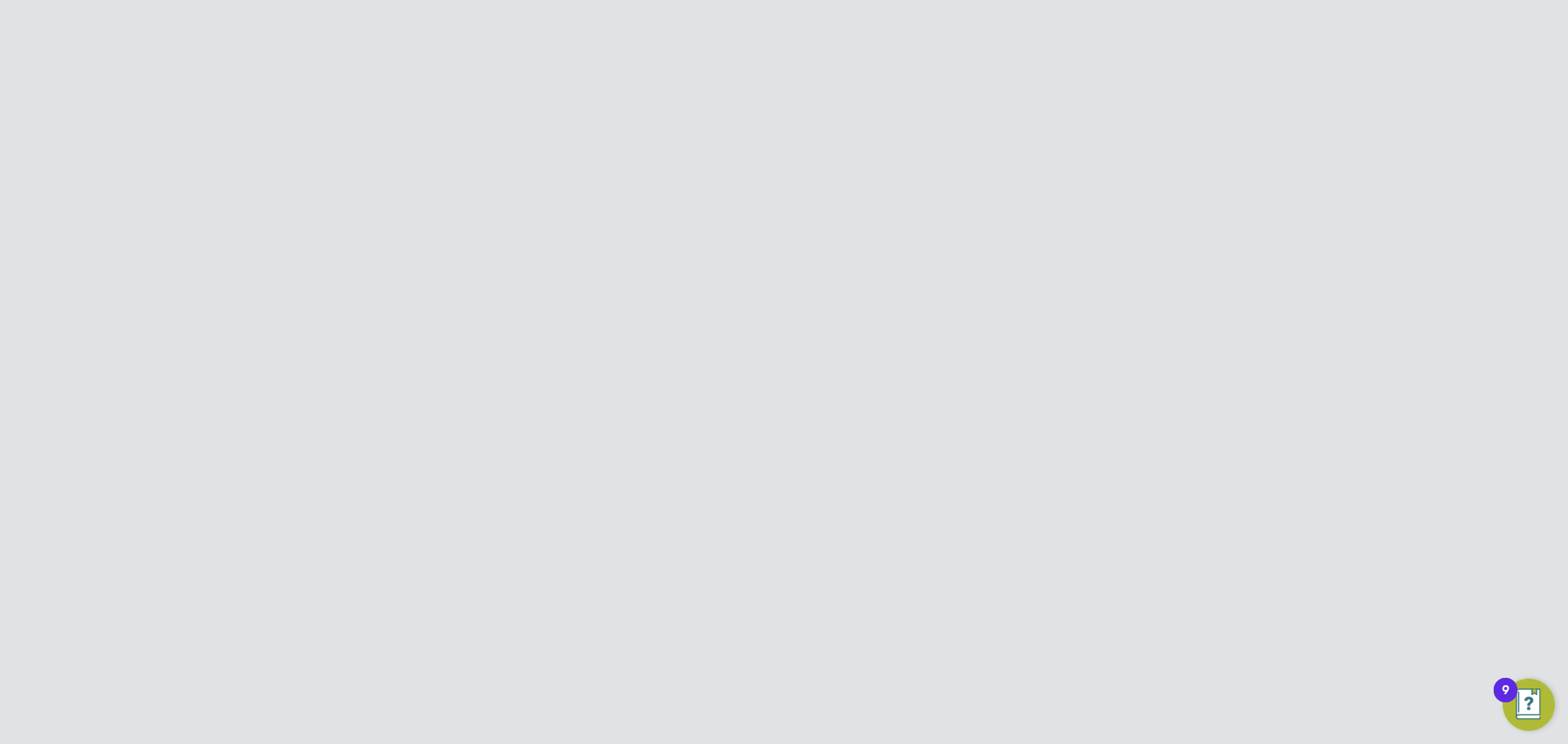
click at [901, 74] on link "Worker" at bounding box center [887, 81] width 37 height 14
click at [1132, 58] on icon at bounding box center [1133, 52] width 20 height 20
click at [1098, 109] on li "Impersonate" at bounding box center [1071, 114] width 133 height 23
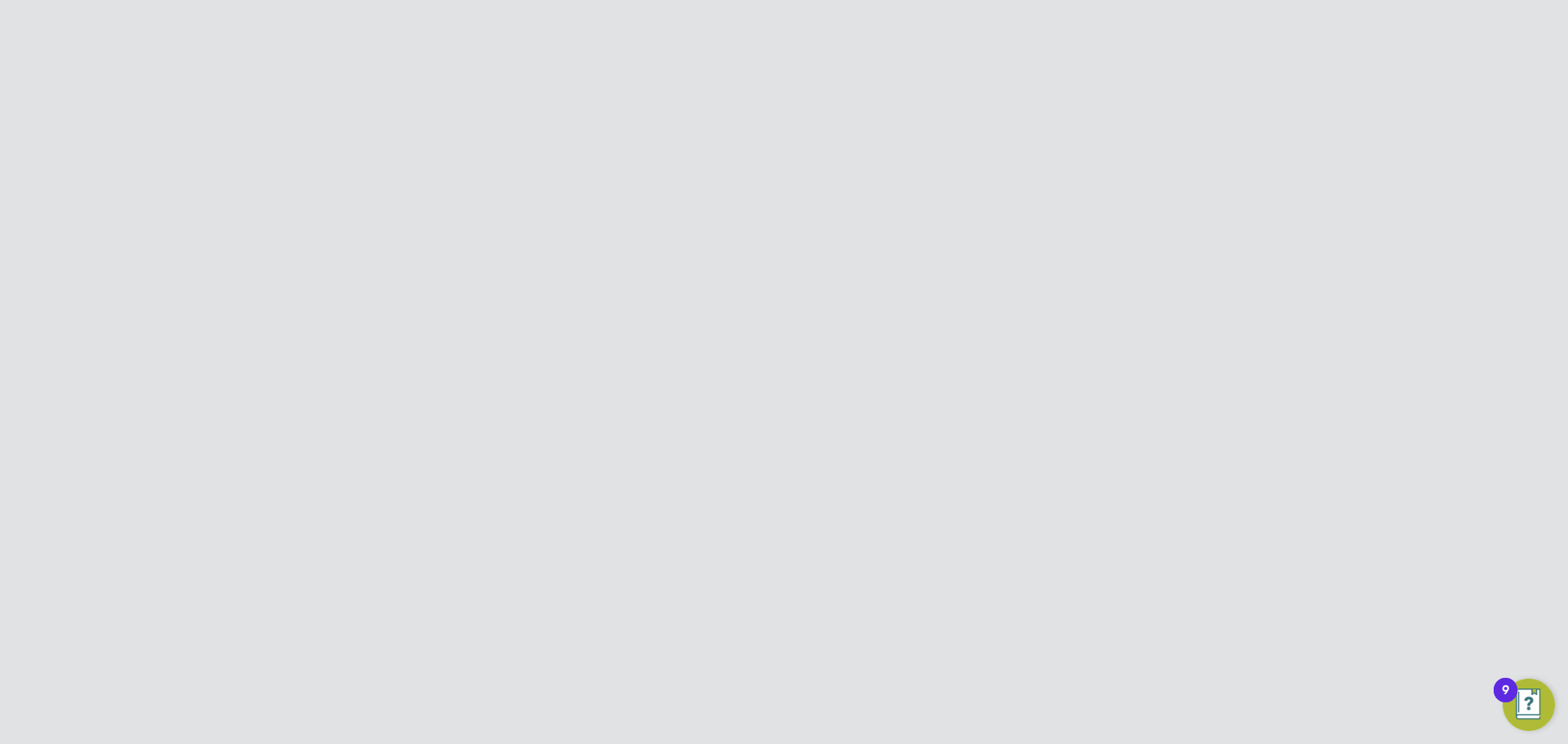
click at [977, 87] on link "Payment History" at bounding box center [976, 81] width 84 height 14
click at [1065, 98] on div "CC [PERSON_NAME] m: 07795429343 Payment History Showing 00 Payments Scheduled d…" at bounding box center [784, 256] width 784 height 316
click at [1063, 93] on li "Tasks" at bounding box center [1058, 81] width 26 height 33
click at [1144, 95] on div "Back To Worker Back To Worker CC [PERSON_NAME] m: 07795429343 Tasks New Task Sh…" at bounding box center [784, 229] width 784 height 329
click at [400, 84] on icon at bounding box center [402, 83] width 20 height 20
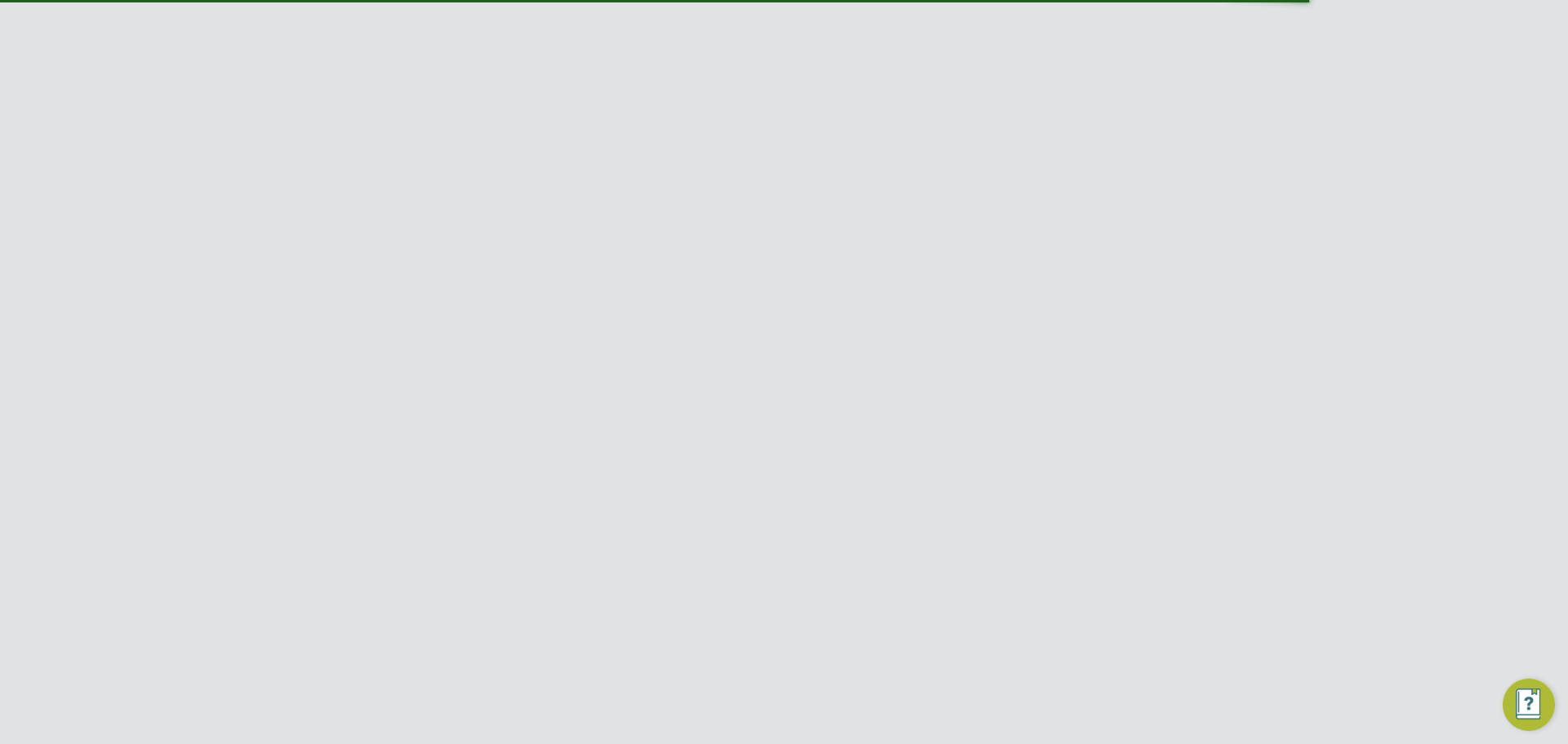
click at [1154, 82] on link "Activity Logs" at bounding box center [1130, 81] width 66 height 14
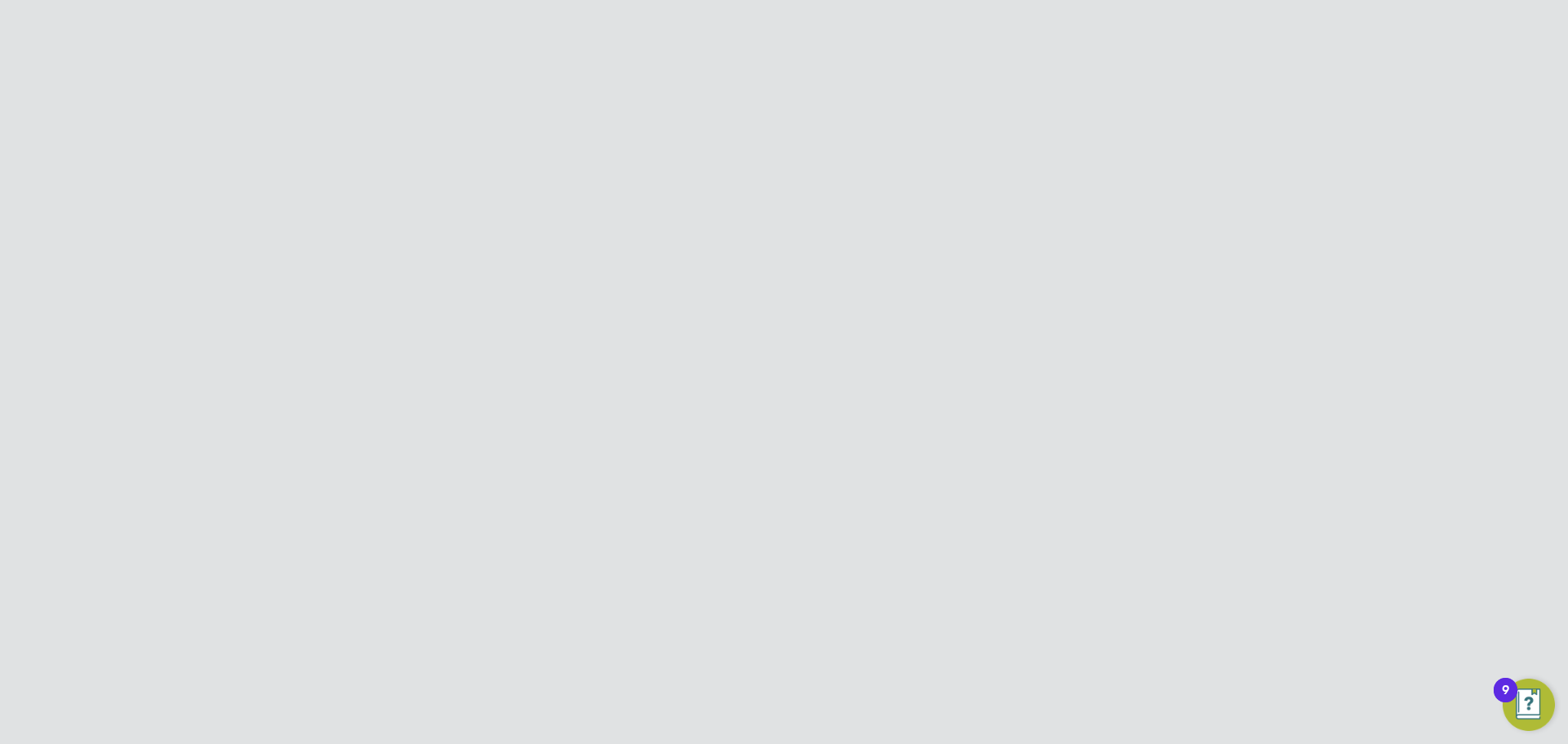
click at [419, 82] on link "All Workers" at bounding box center [434, 81] width 85 height 14
click at [292, 455] on button "Timesheets" at bounding box center [283, 455] width 152 height 36
click at [258, 350] on ul "Timesheets Expenses" at bounding box center [283, 372] width 152 height 66
click at [305, 452] on button "Timesheets" at bounding box center [283, 455] width 152 height 36
click at [251, 364] on link "Timesheets" at bounding box center [257, 361] width 68 height 15
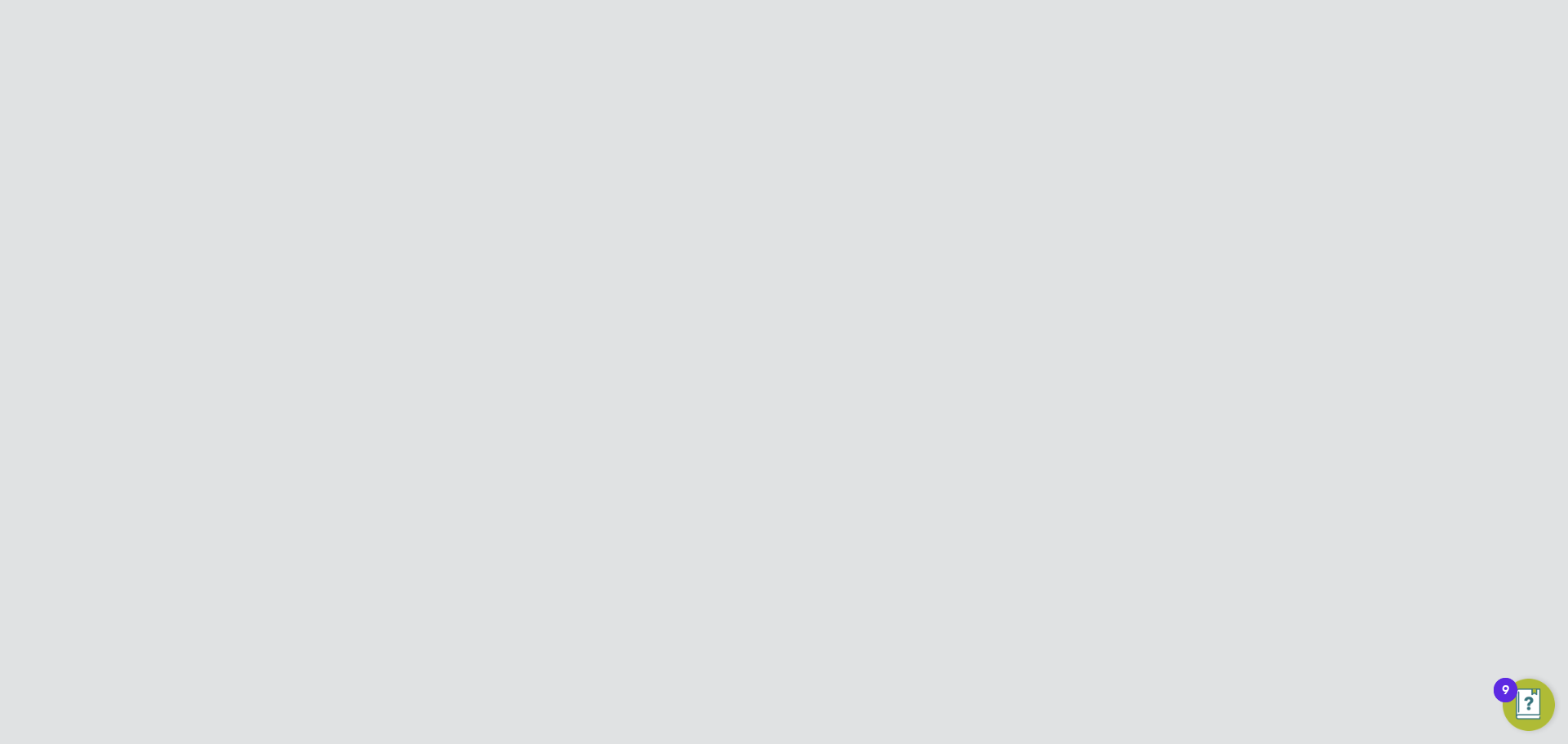
click at [1015, 185] on icon at bounding box center [1015, 186] width 0 height 23
click at [927, 208] on li "[PERSON_NAME]" at bounding box center [950, 210] width 162 height 22
type input "[PERSON_NAME]"
click at [885, 305] on button "Filter" at bounding box center [897, 306] width 52 height 26
click at [1092, 460] on icon at bounding box center [1092, 460] width 0 height 23
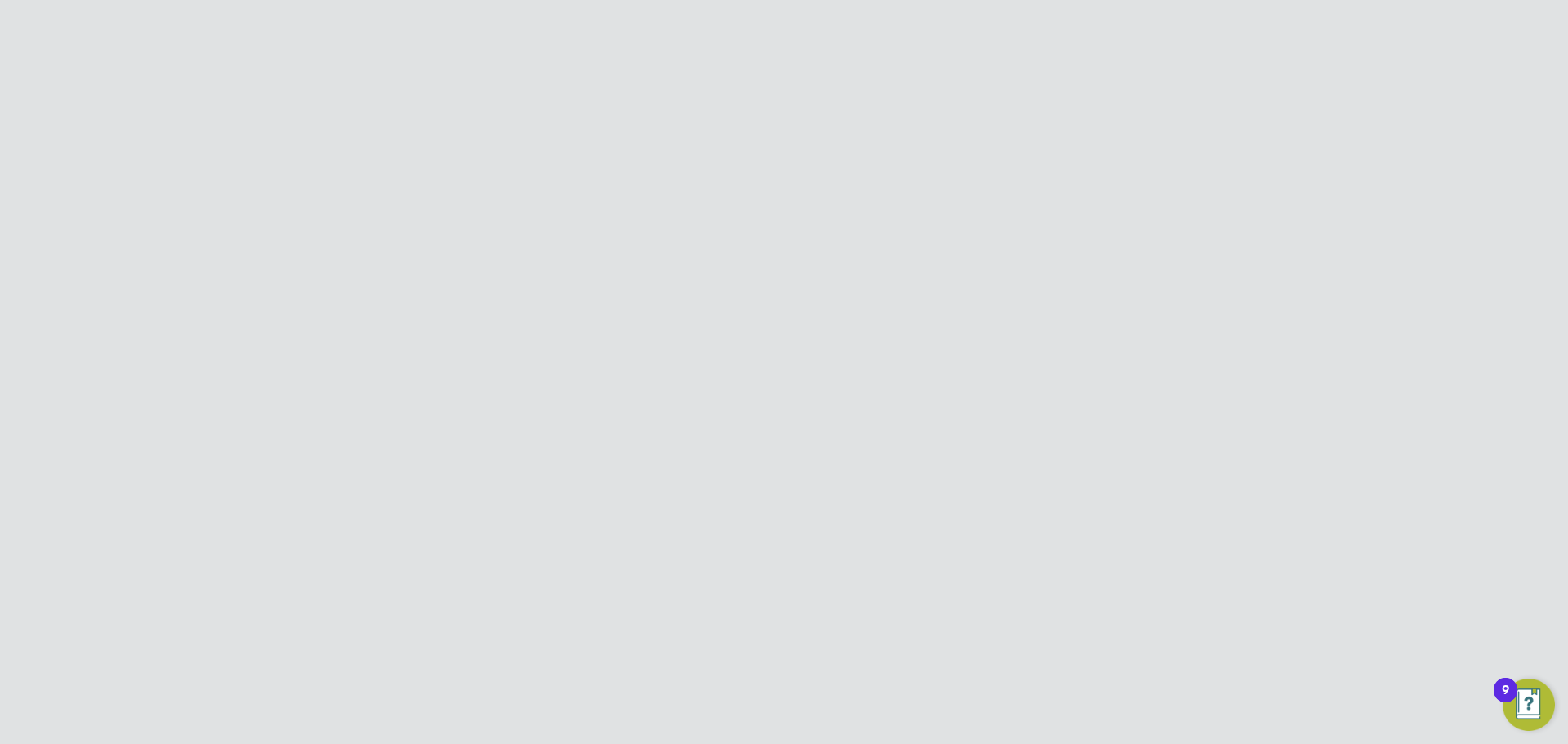
click at [1049, 482] on li "All" at bounding box center [1063, 490] width 75 height 23
click at [1114, 138] on button "New Timesheet" at bounding box center [1089, 137] width 107 height 26
click at [956, 284] on icon at bounding box center [956, 282] width 0 height 23
click at [911, 474] on span "16" at bounding box center [908, 461] width 31 height 31
click at [636, 193] on li "Worker" at bounding box center [656, 206] width 254 height 39
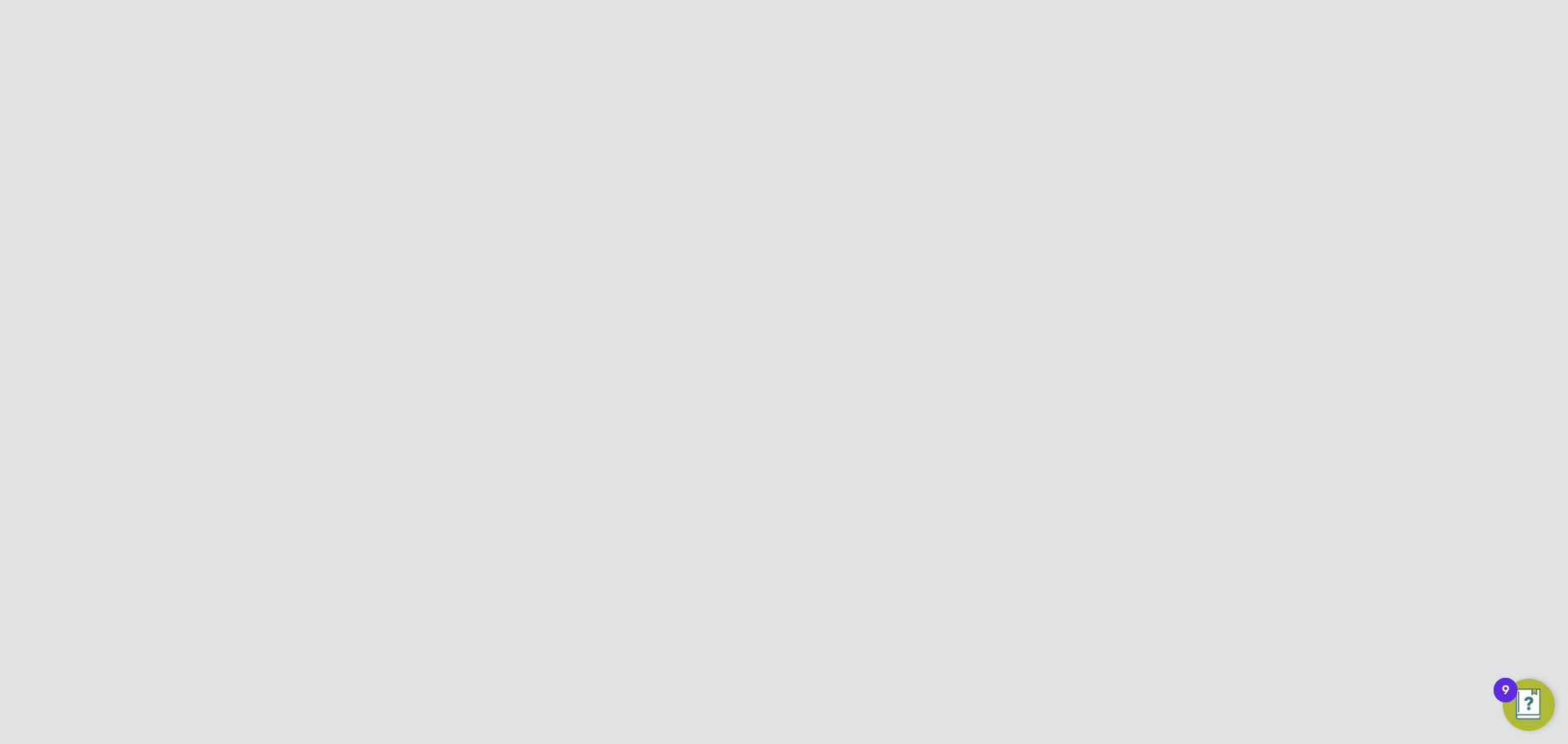
click at [640, 211] on input at bounding box center [699, 206] width 129 height 23
type input "c"
click at [699, 360] on b "[PERSON_NAME]" at bounding box center [746, 361] width 95 height 14
type input "[PERSON_NAME]"
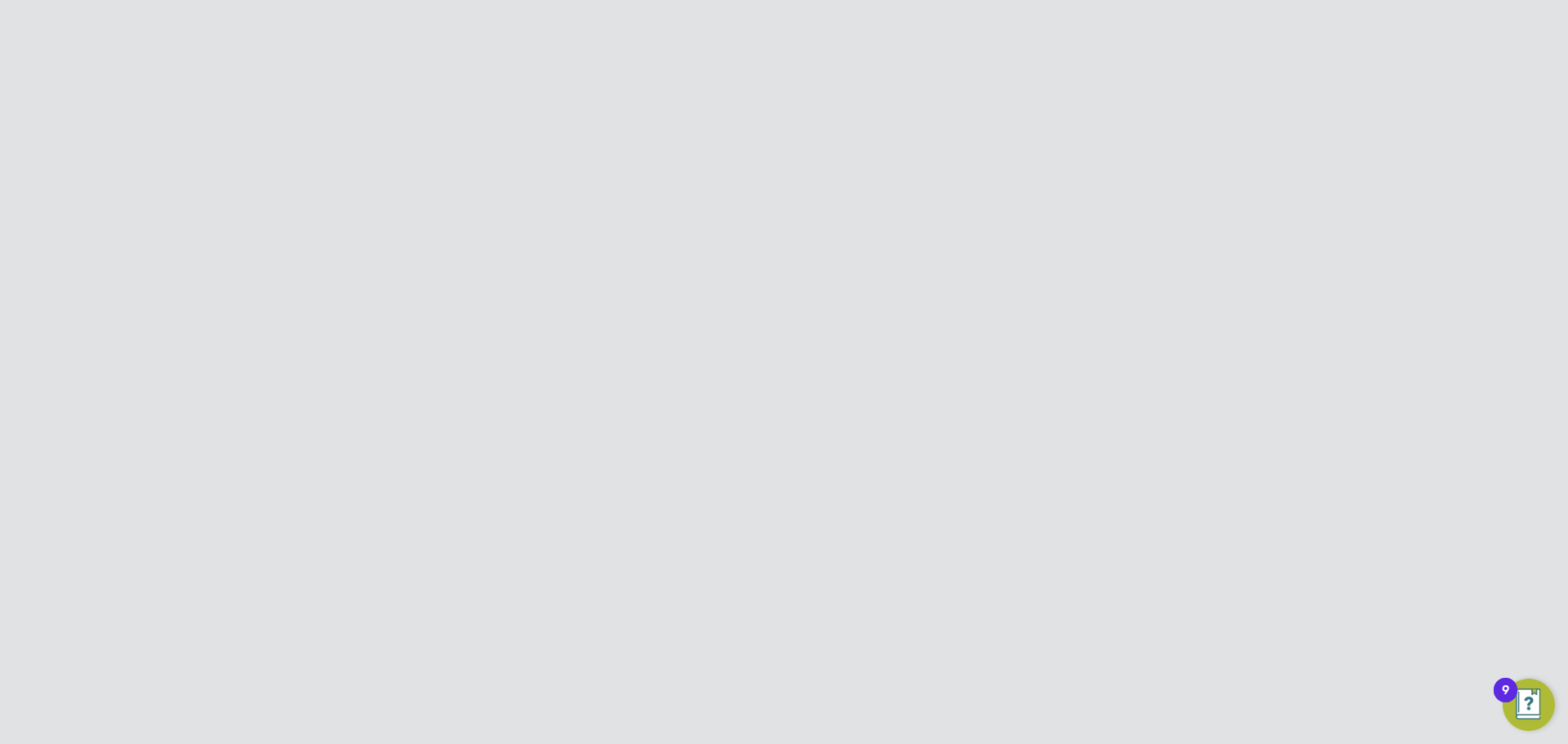
click at [726, 386] on div "Create Timesheet Worker [PERSON_NAME] Site Period Type Hiring Manager Client Co…" at bounding box center [784, 339] width 579 height 405
click at [922, 284] on icon at bounding box center [922, 282] width 0 height 23
click at [1045, 237] on li "Vendor" at bounding box center [911, 245] width 325 height 39
click at [1037, 280] on icon at bounding box center [1037, 282] width 0 height 23
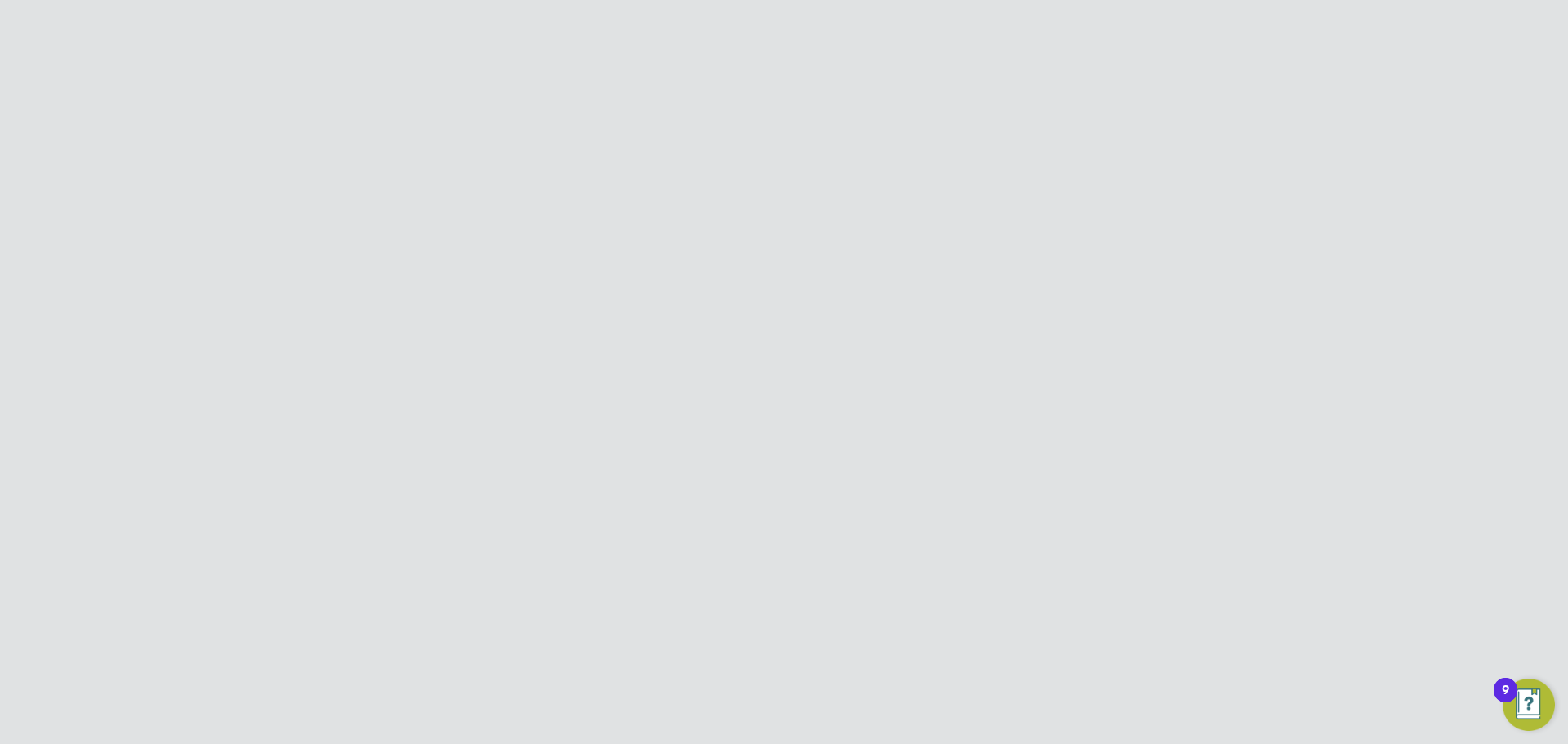
click at [1175, 442] on span "21" at bounding box center [1180, 427] width 31 height 31
click at [885, 403] on div at bounding box center [879, 405] width 16 height 16
click at [712, 206] on icon at bounding box center [712, 204] width 0 height 23
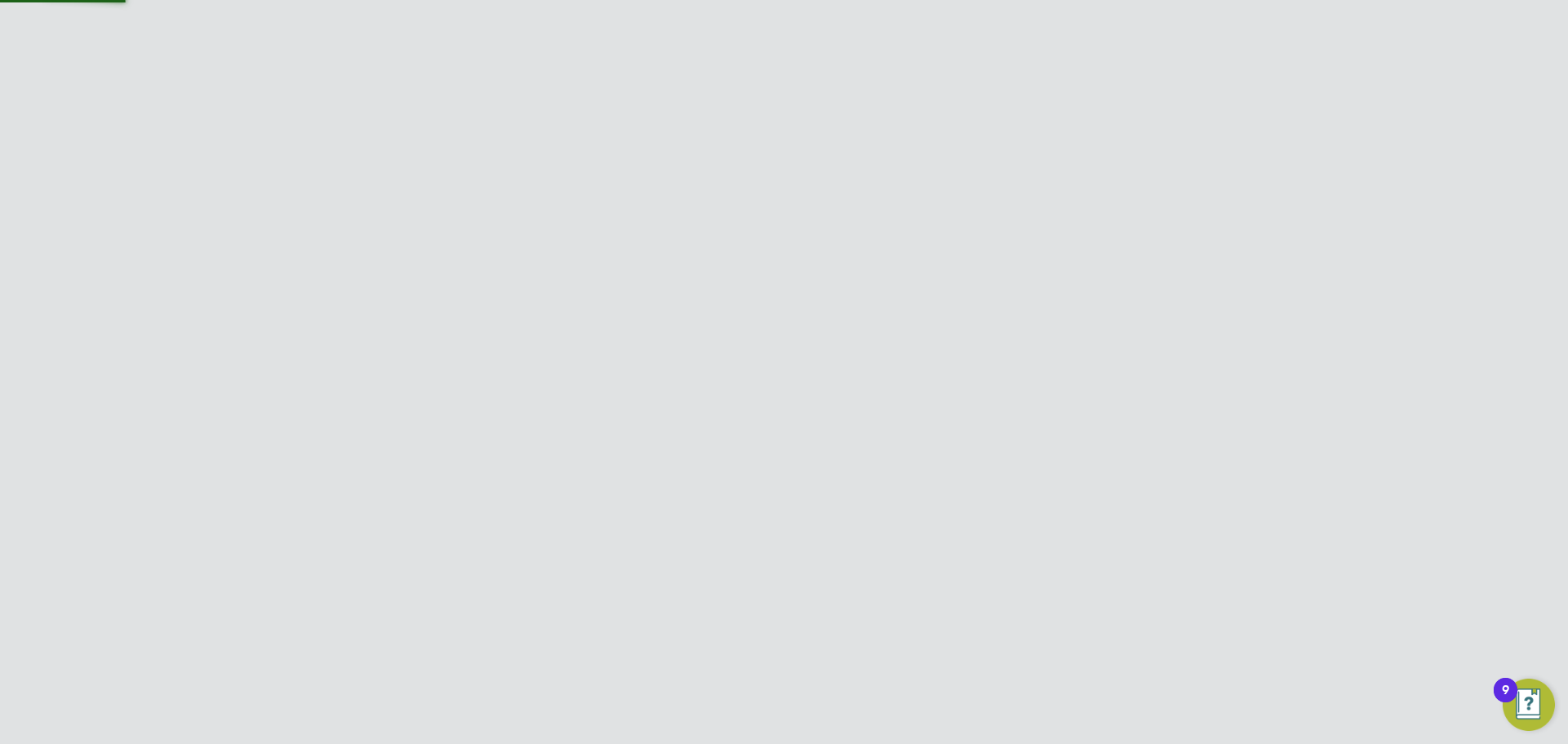
click at [981, 351] on li "Timesheet Approver" at bounding box center [949, 329] width 325 height 52
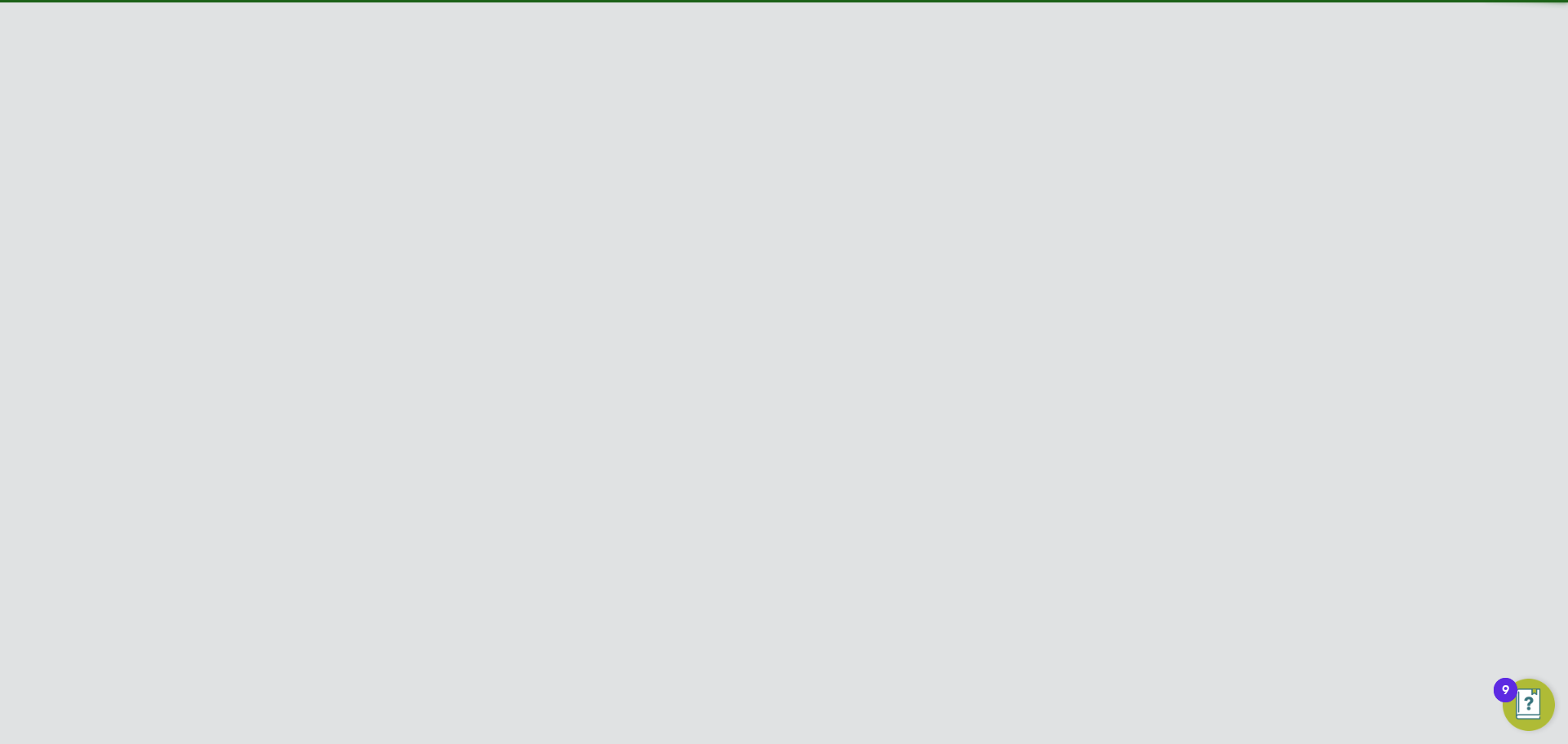
click at [1037, 328] on icon at bounding box center [1037, 333] width 0 height 23
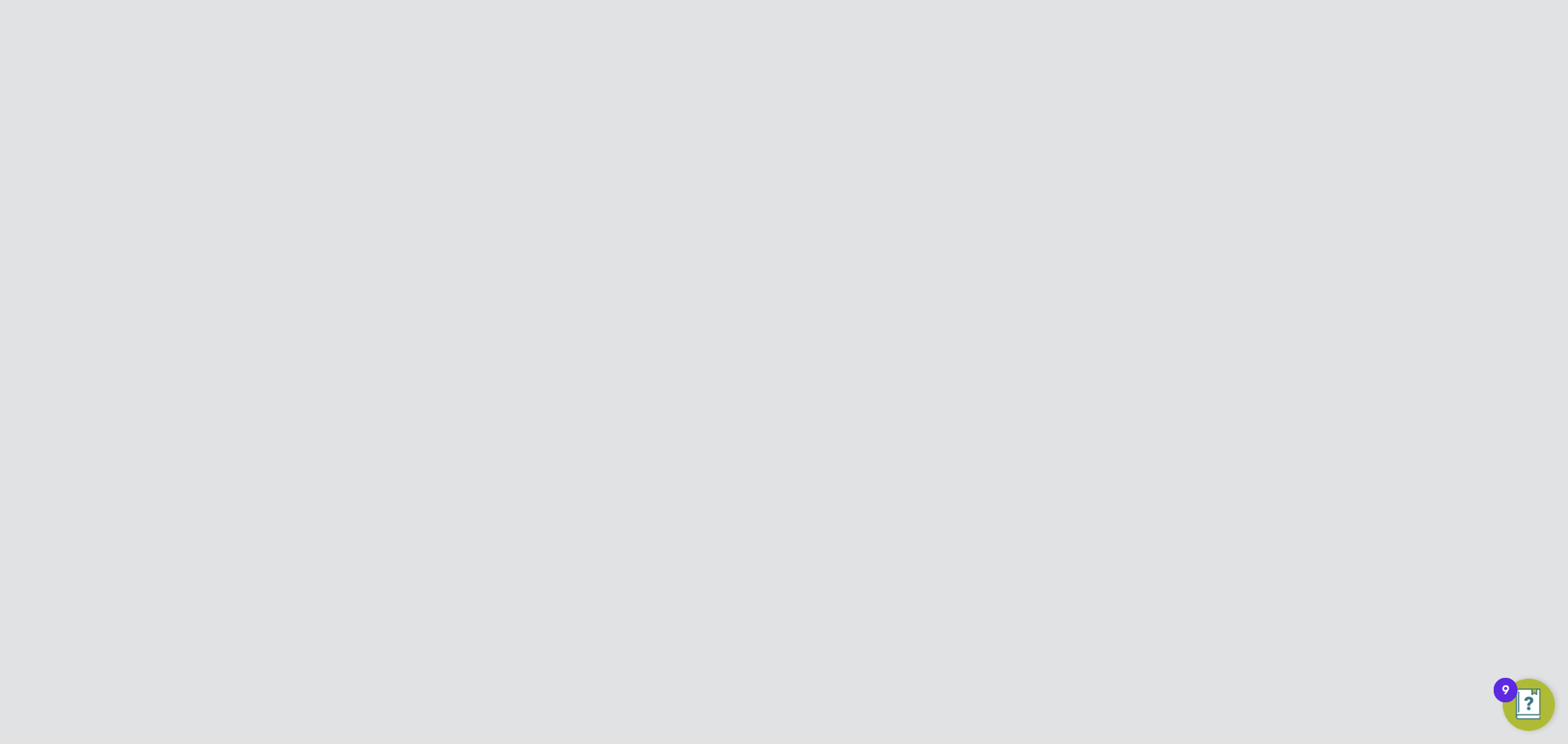
type input "chlo"
click at [1142, 144] on div at bounding box center [1156, 132] width 30 height 30
click at [1015, 262] on icon at bounding box center [1015, 267] width 0 height 23
click at [899, 390] on button "Filter" at bounding box center [897, 389] width 52 height 26
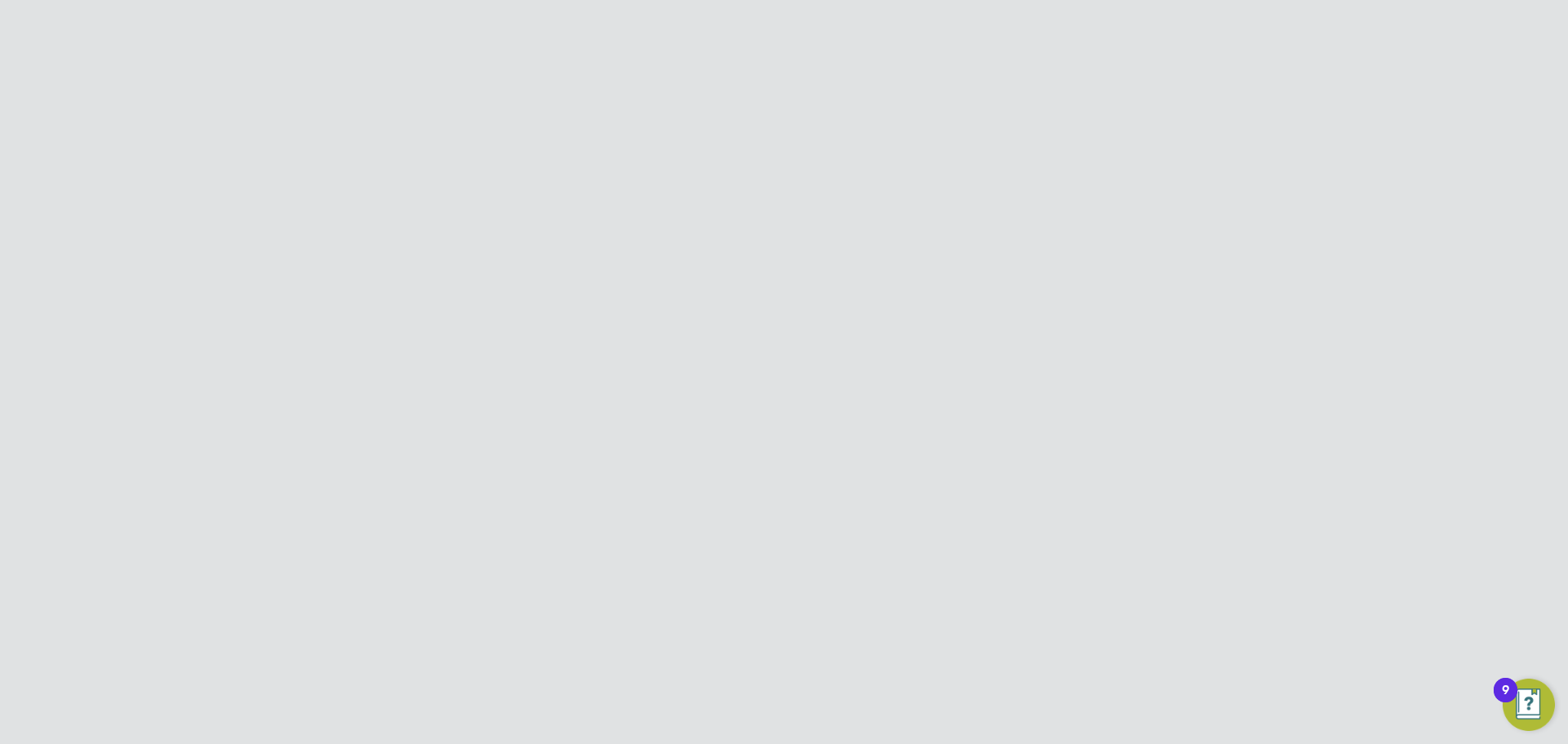
click at [1075, 132] on button "New Timesheet" at bounding box center [1089, 137] width 107 height 26
click at [977, 331] on input at bounding box center [969, 335] width 161 height 23
click at [730, 334] on li "Hiring Manager" at bounding box center [656, 329] width 254 height 52
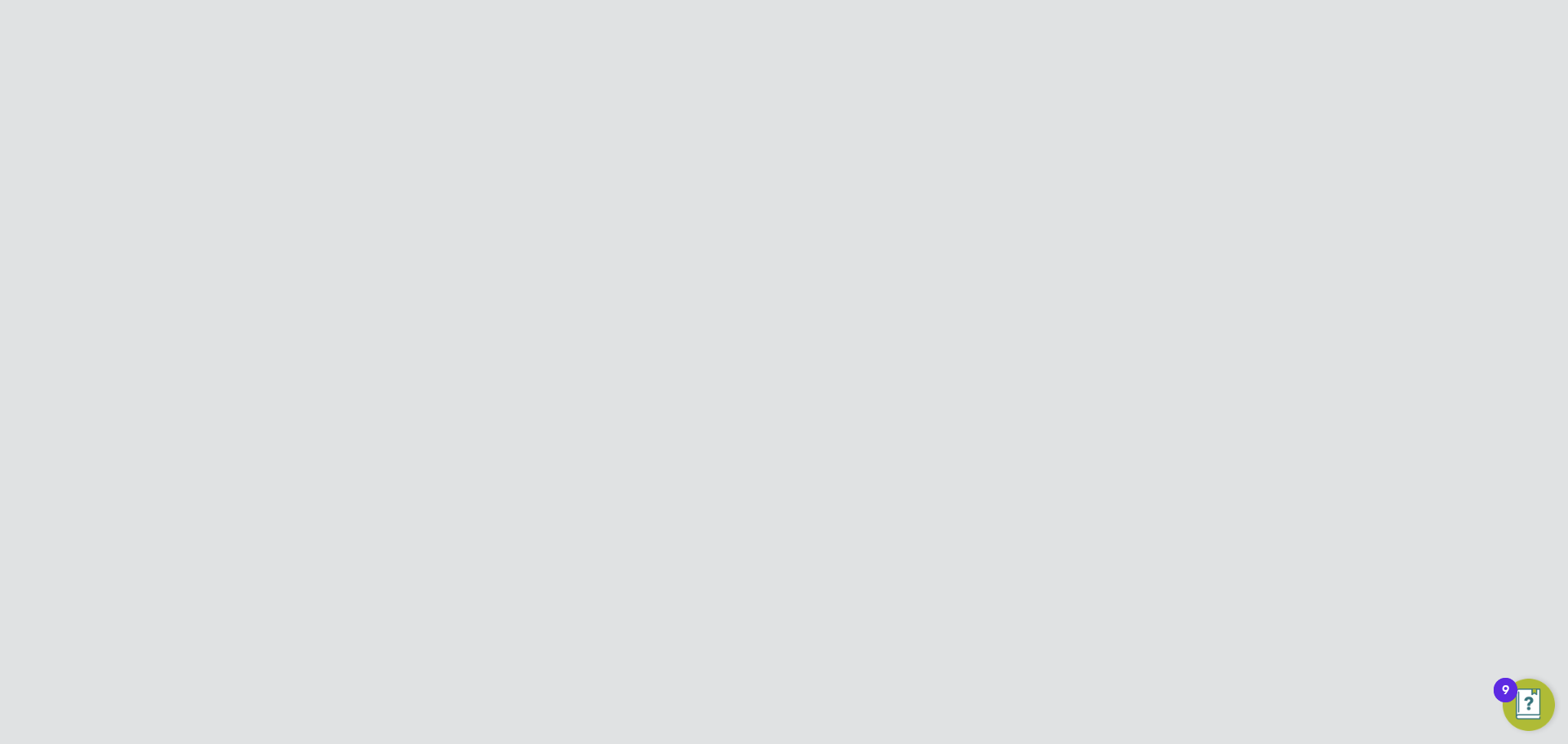
click at [746, 333] on icon at bounding box center [746, 333] width 0 height 23
click at [746, 328] on icon at bounding box center [746, 333] width 0 height 23
click at [685, 200] on input at bounding box center [699, 206] width 129 height 23
click at [699, 358] on b "Coope" at bounding box center [717, 361] width 36 height 14
type input "[PERSON_NAME]"
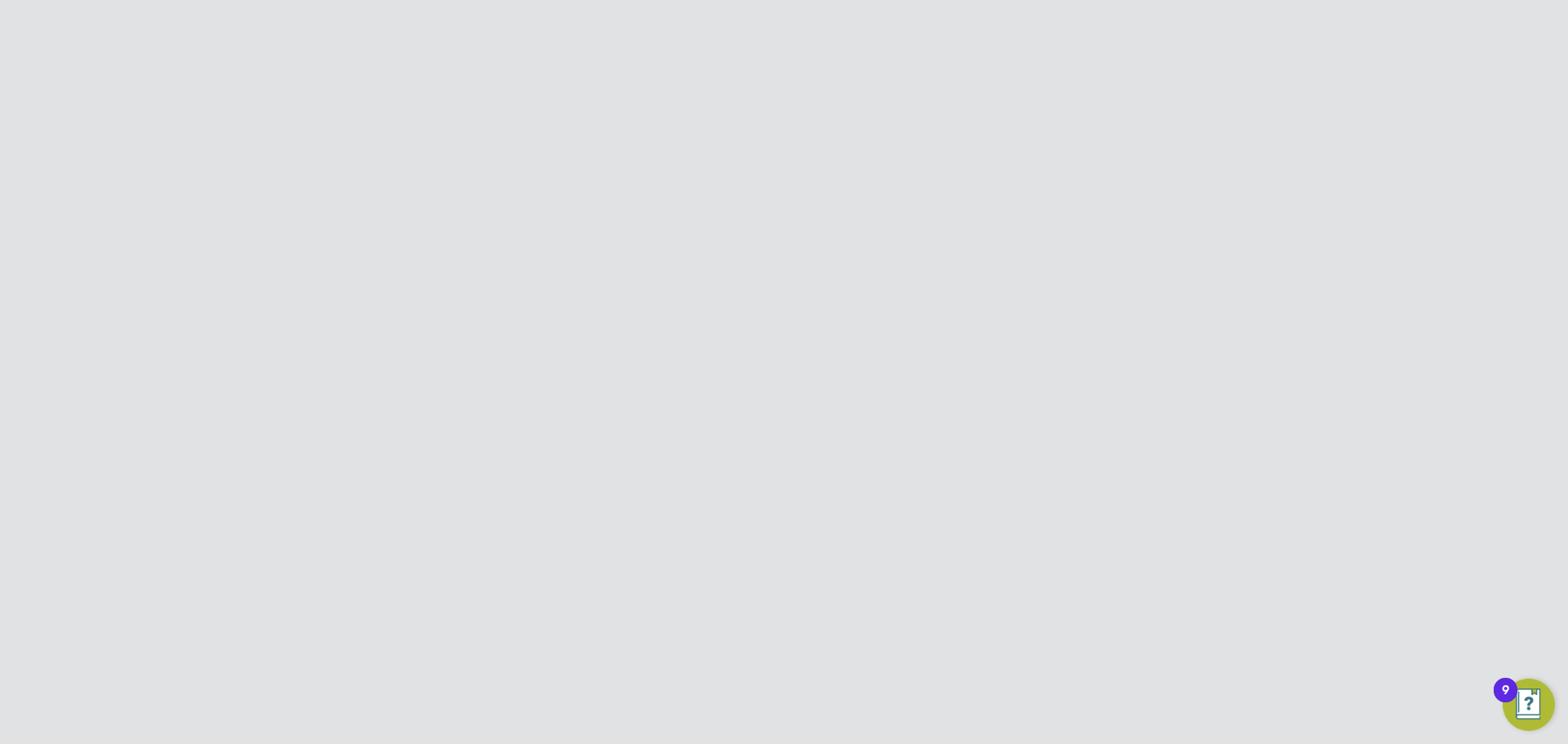
click at [1097, 133] on div "Create Timesheet Worker [PERSON_NAME] Site Period Type Hiring Manager Client Co…" at bounding box center [784, 344] width 631 height 460
click at [1078, 133] on div at bounding box center [1081, 132] width 30 height 30
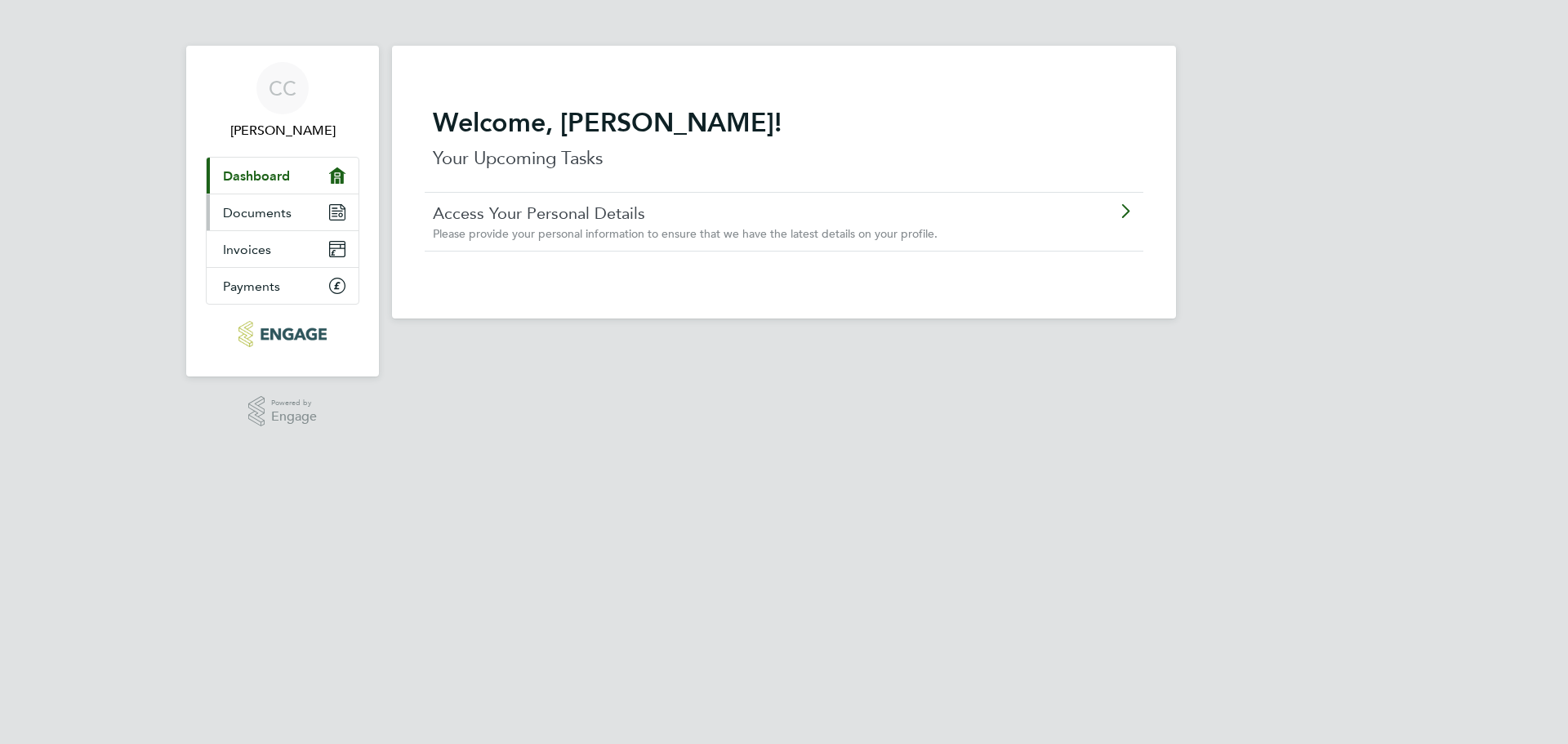
click at [291, 217] on link "Documents" at bounding box center [283, 212] width 152 height 36
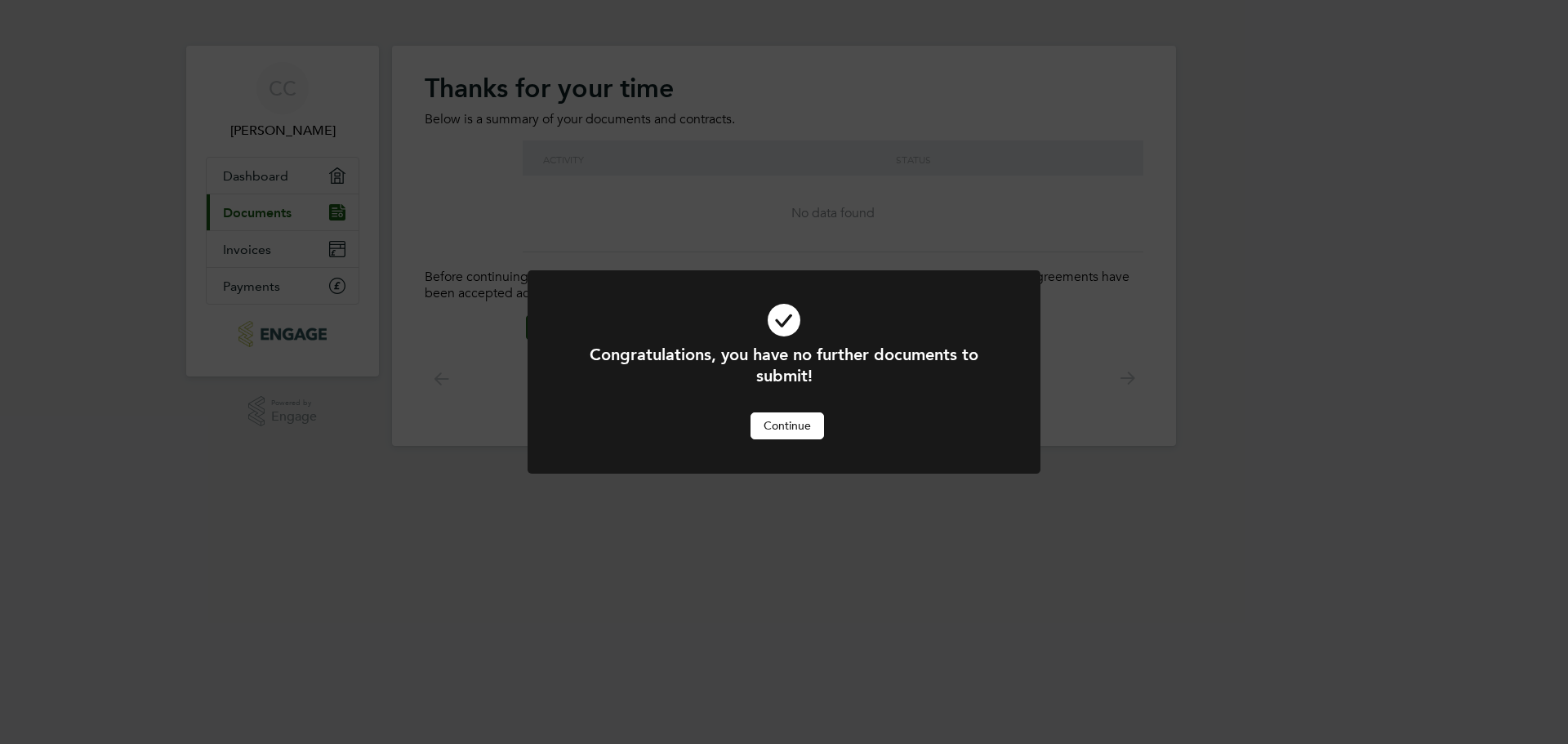
click at [769, 417] on button "Continue" at bounding box center [787, 425] width 74 height 26
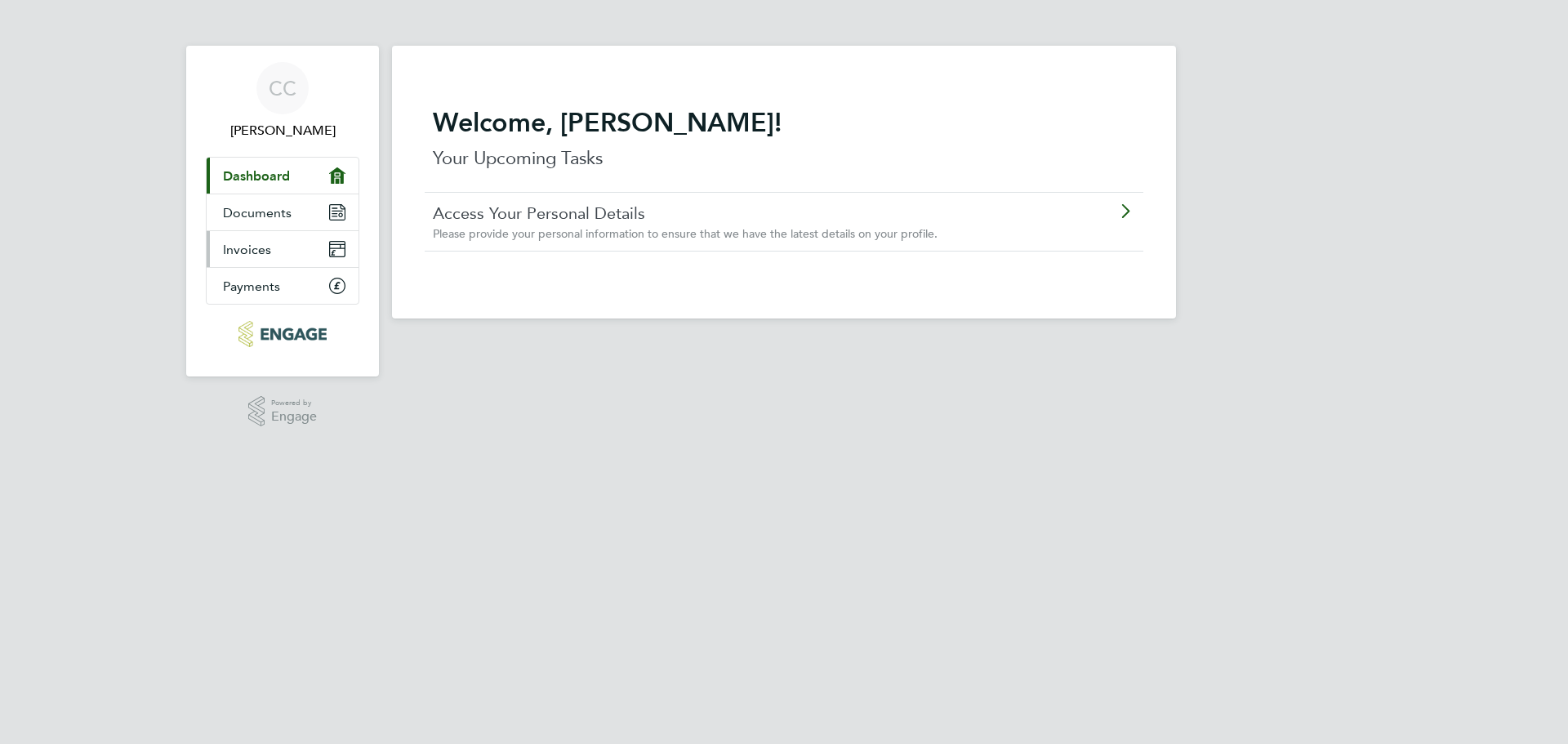
click at [256, 247] on span "Invoices" at bounding box center [247, 250] width 48 height 15
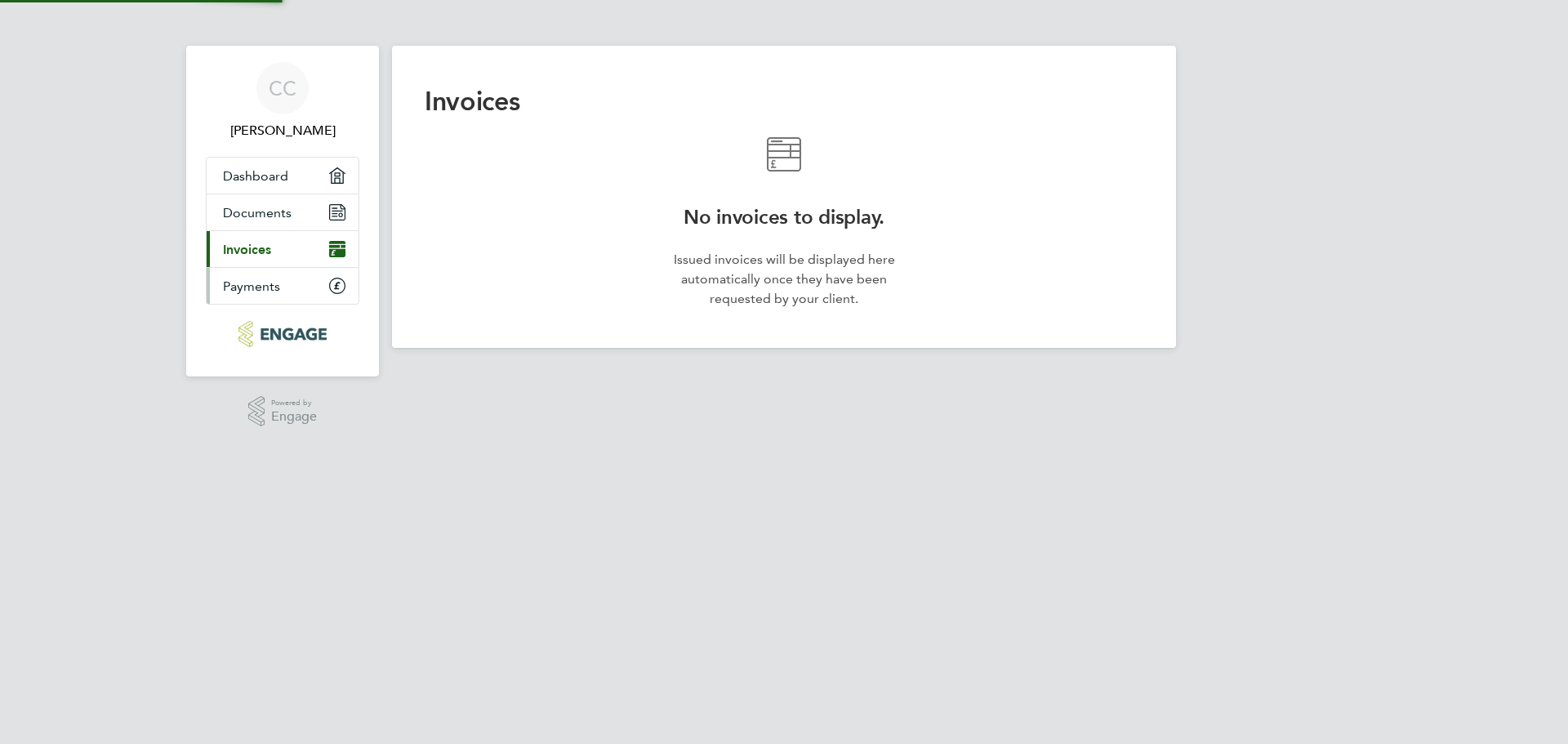
click at [283, 295] on link "Payments" at bounding box center [283, 286] width 152 height 36
click at [242, 211] on span "Documents" at bounding box center [257, 212] width 69 height 15
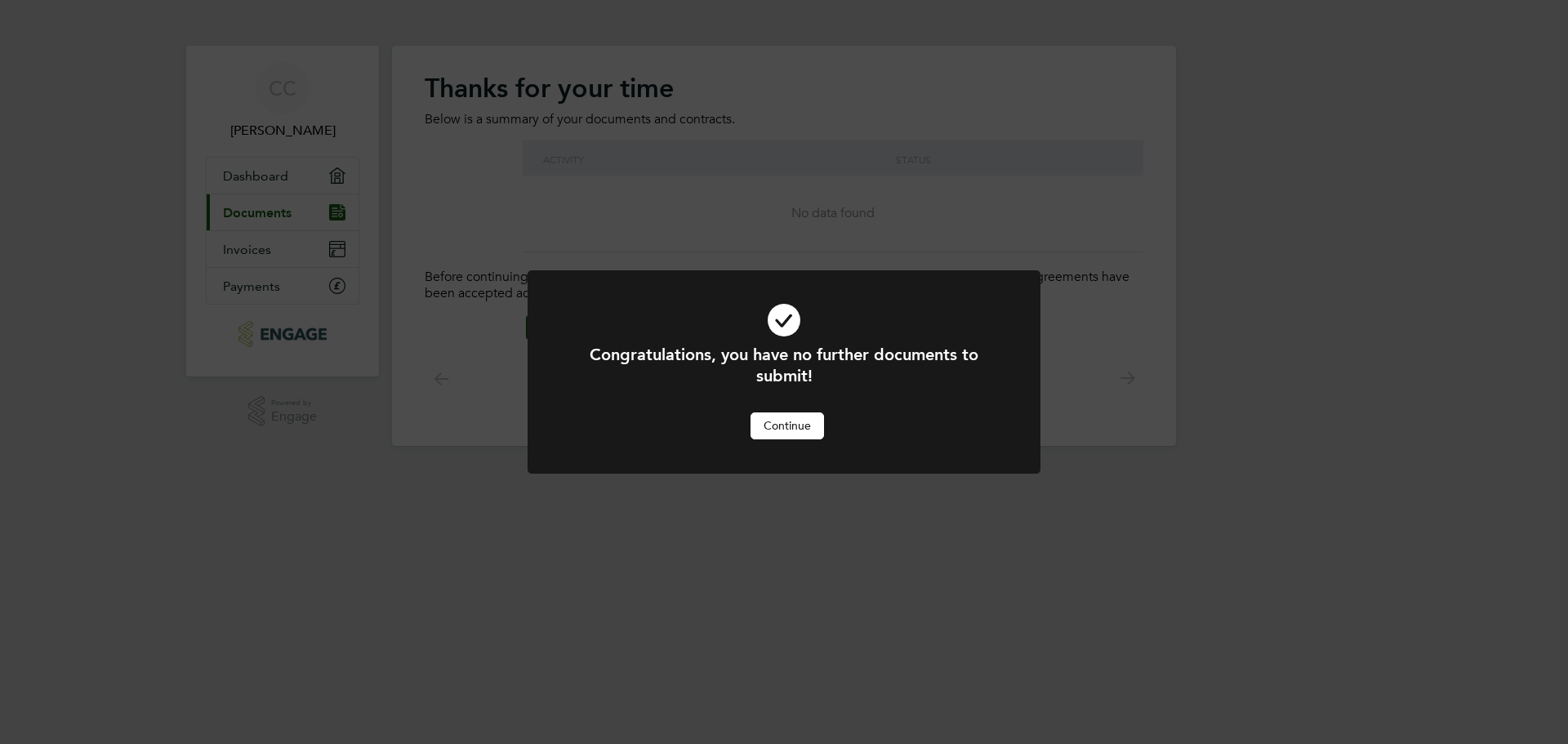
click at [790, 430] on button "Continue" at bounding box center [787, 425] width 74 height 26
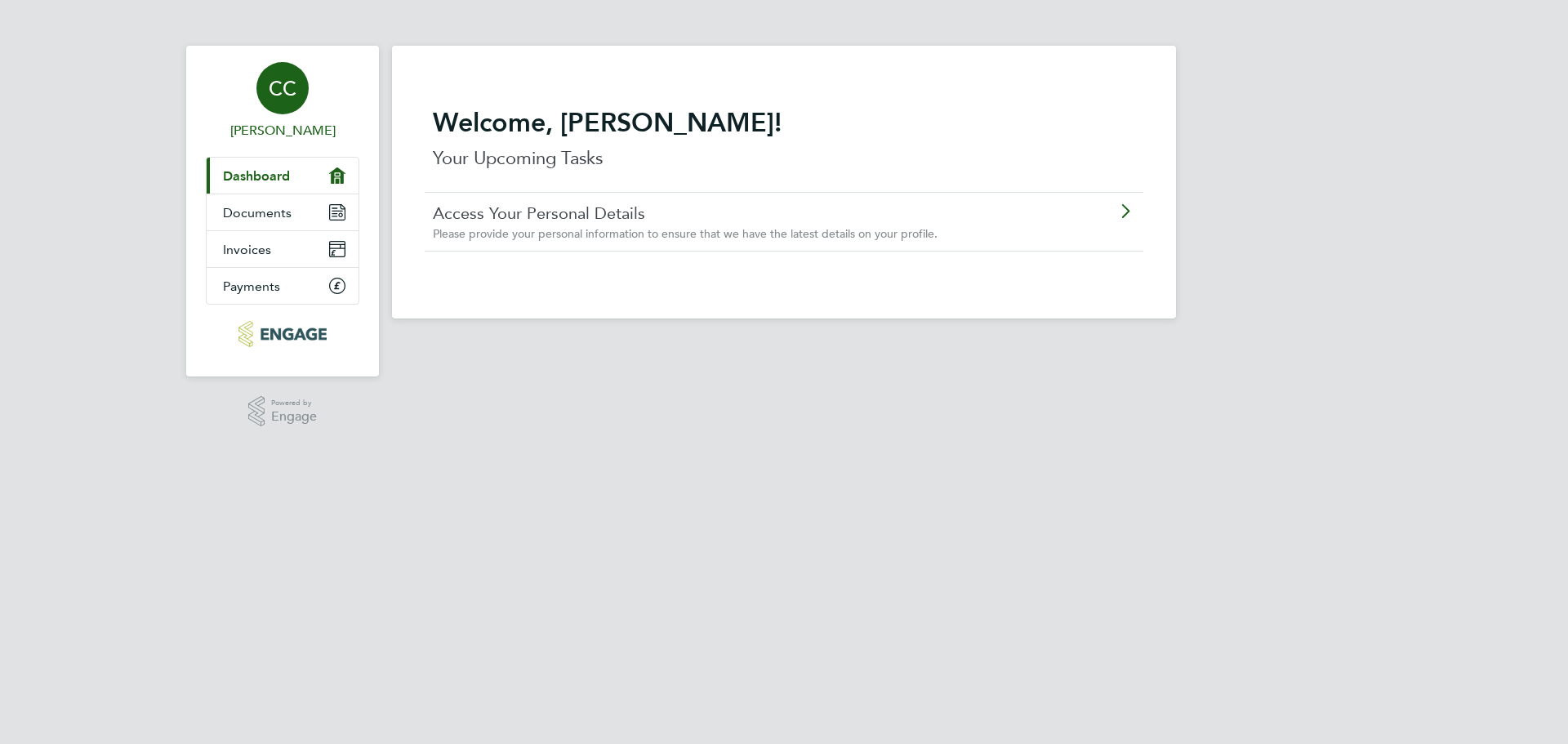
click at [270, 120] on link "CC [PERSON_NAME]" at bounding box center [282, 101] width 153 height 79
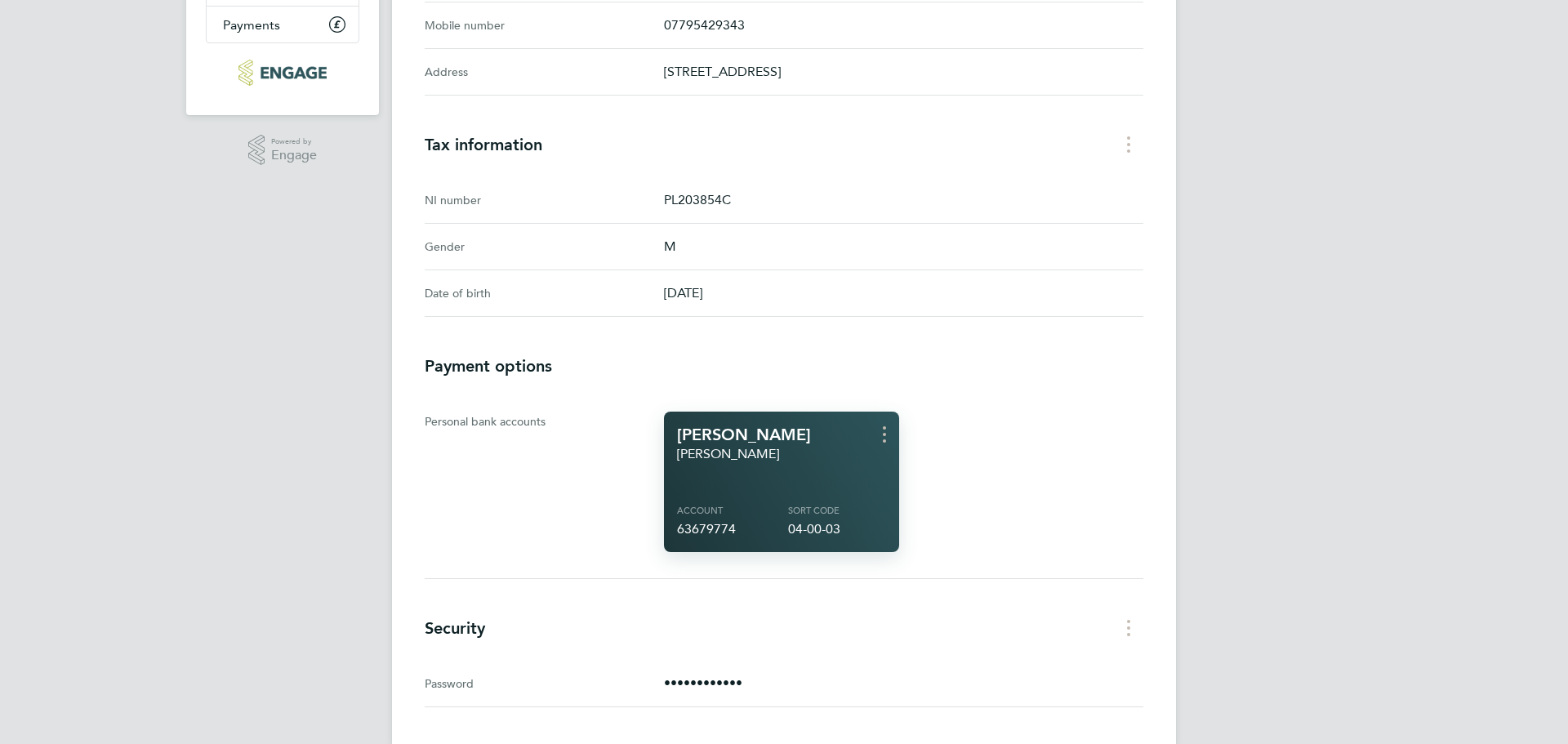
scroll to position [290, 0]
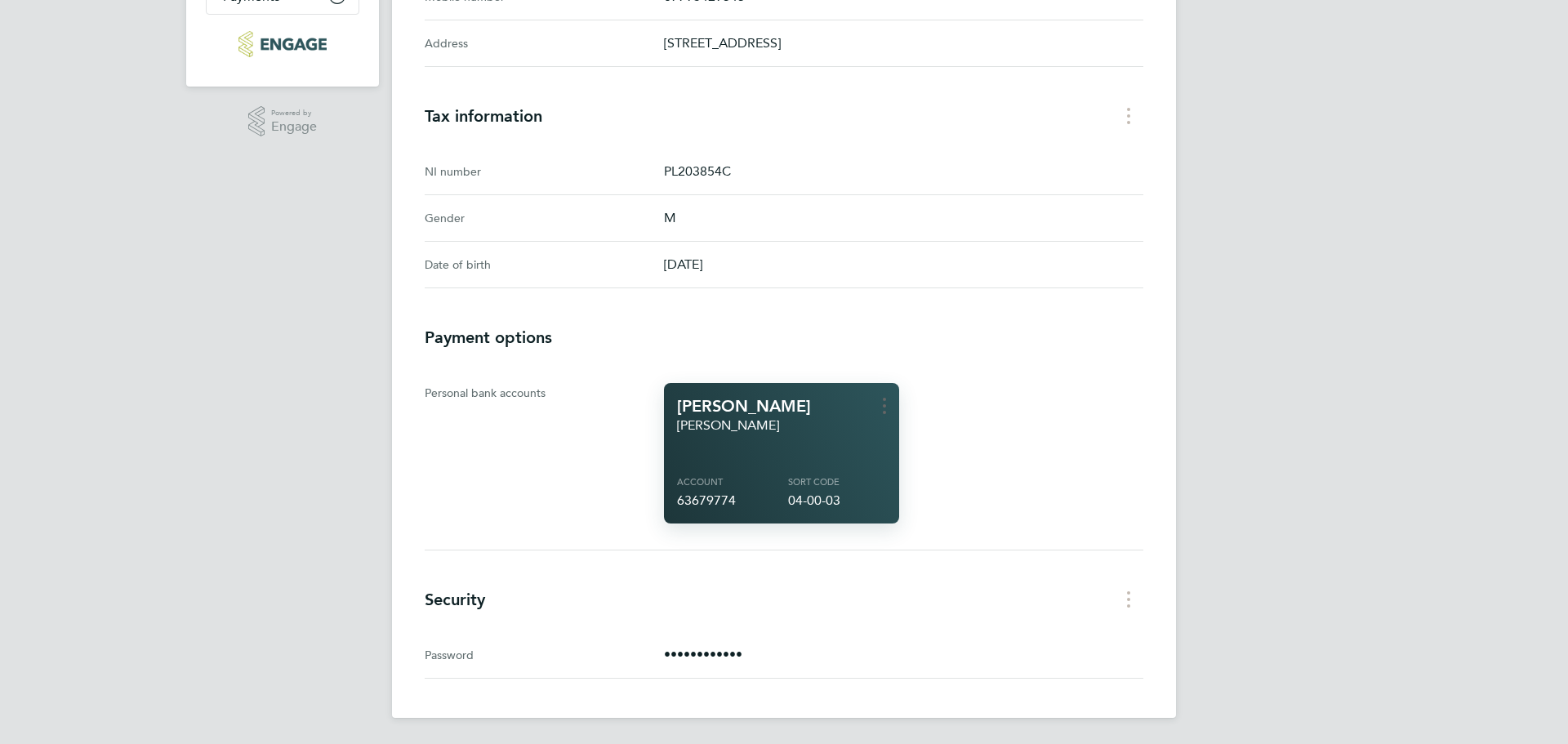
click at [883, 400] on circle "Bank account card menu" at bounding box center [884, 400] width 3 height 3
click at [939, 363] on div "CC [PERSON_NAME] Worker Sign Out Contact Details Email address [EMAIL_ADDRESS][…" at bounding box center [784, 236] width 784 height 962
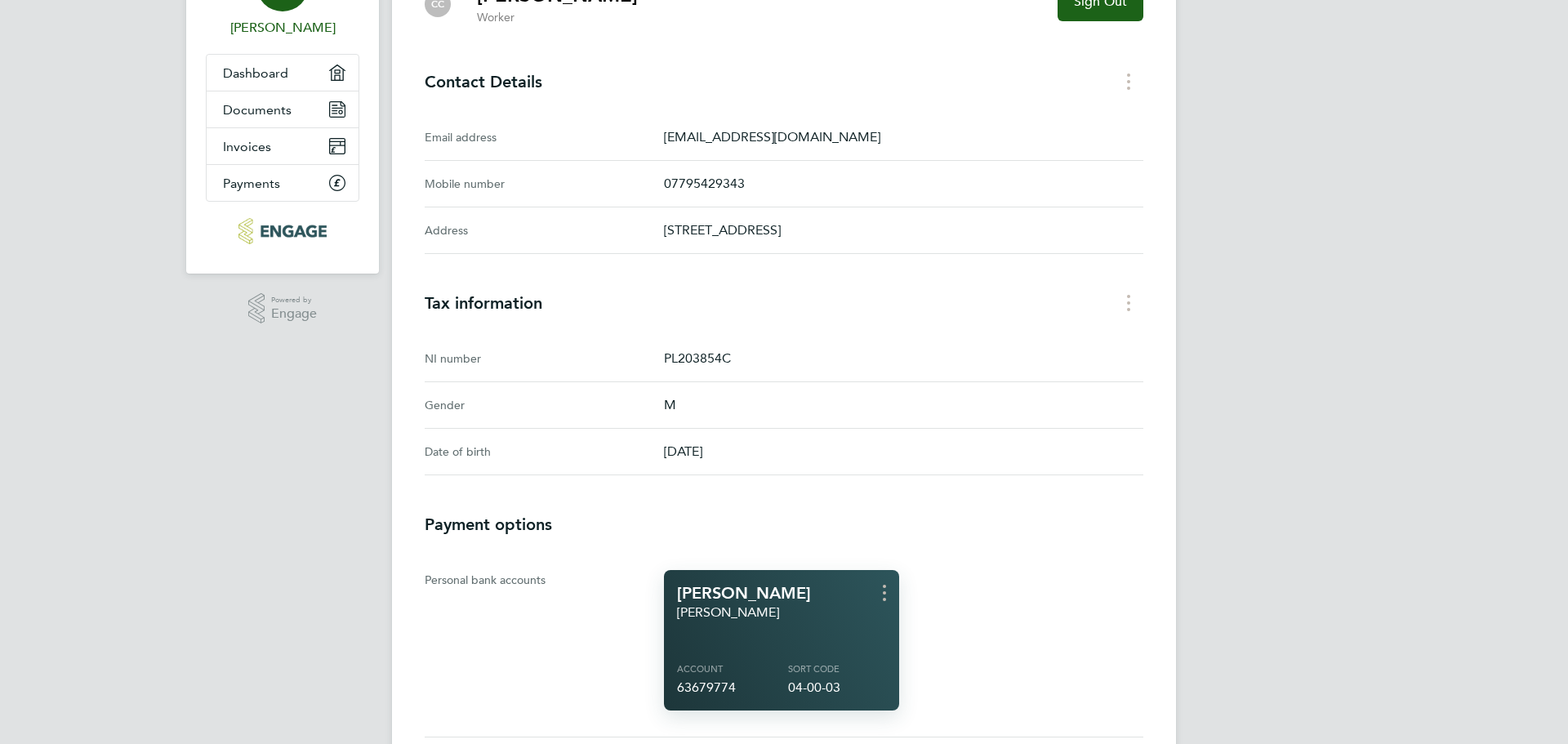
scroll to position [0, 0]
